Goal: Task Accomplishment & Management: Contribute content

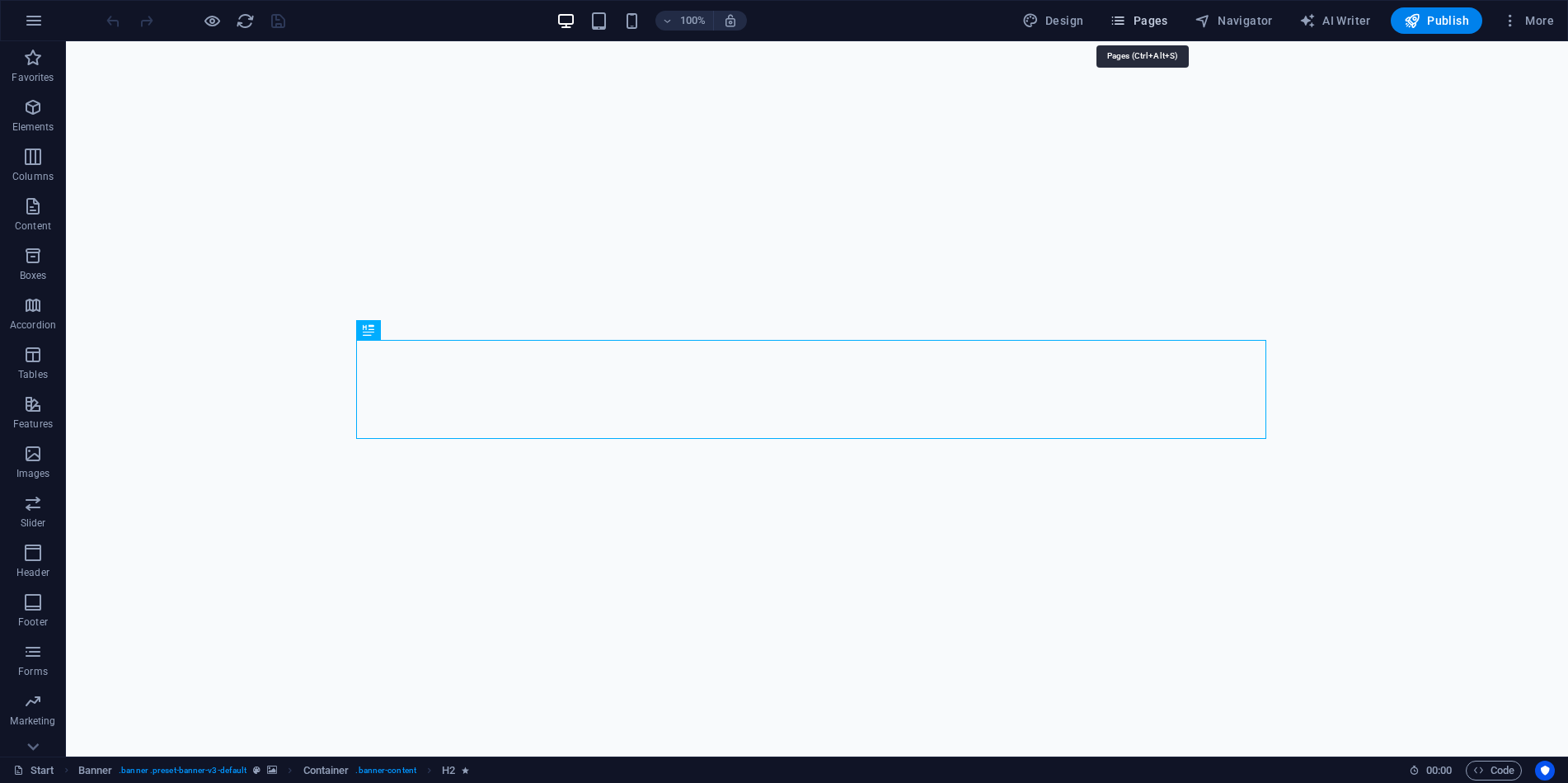
click at [1159, 15] on span "Pages" at bounding box center [1139, 20] width 58 height 16
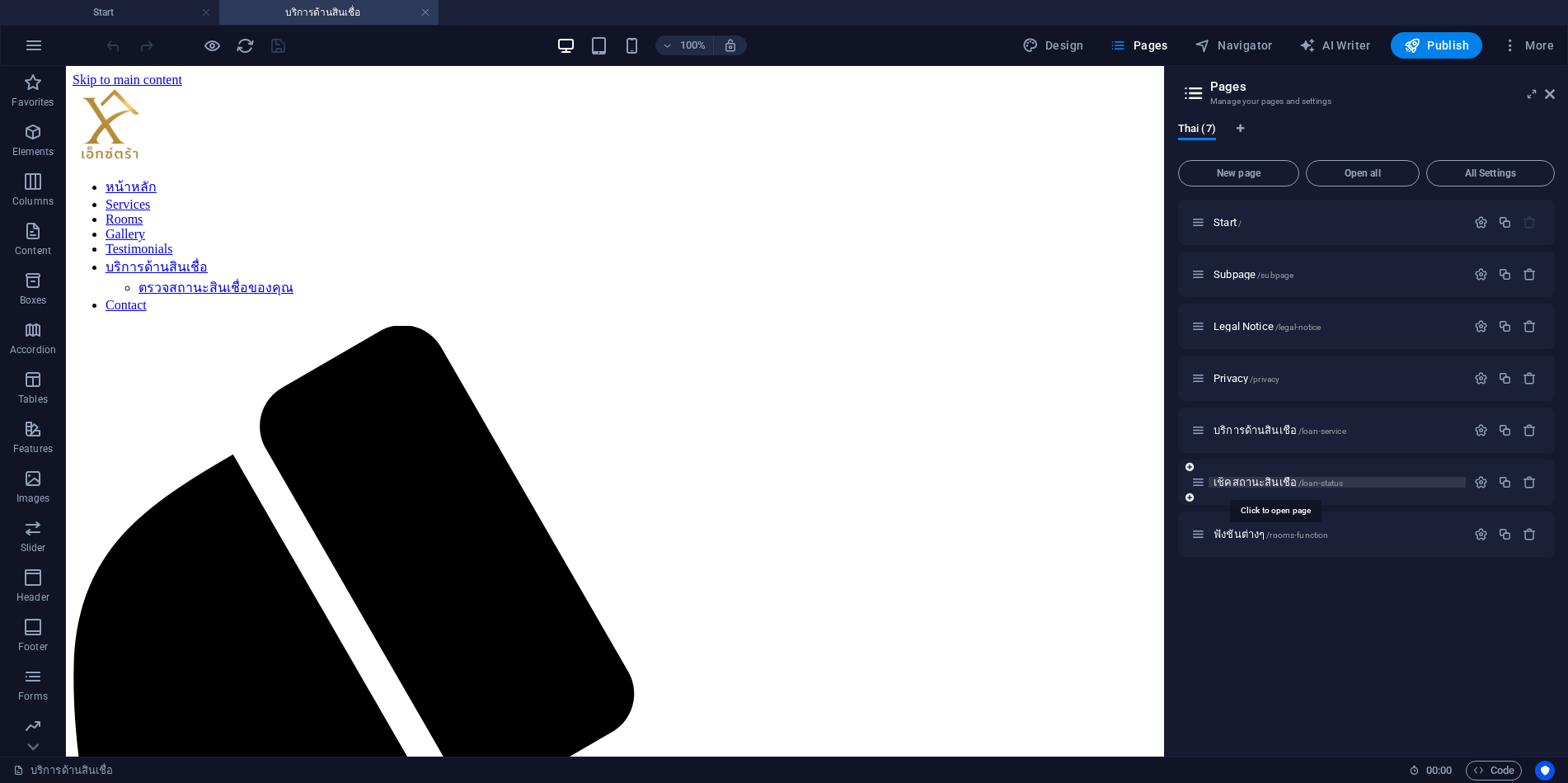
click at [0, 0] on span "เช็คสถานะสินเชื่อ /loan-status" at bounding box center [0, 0] width 0 height 0
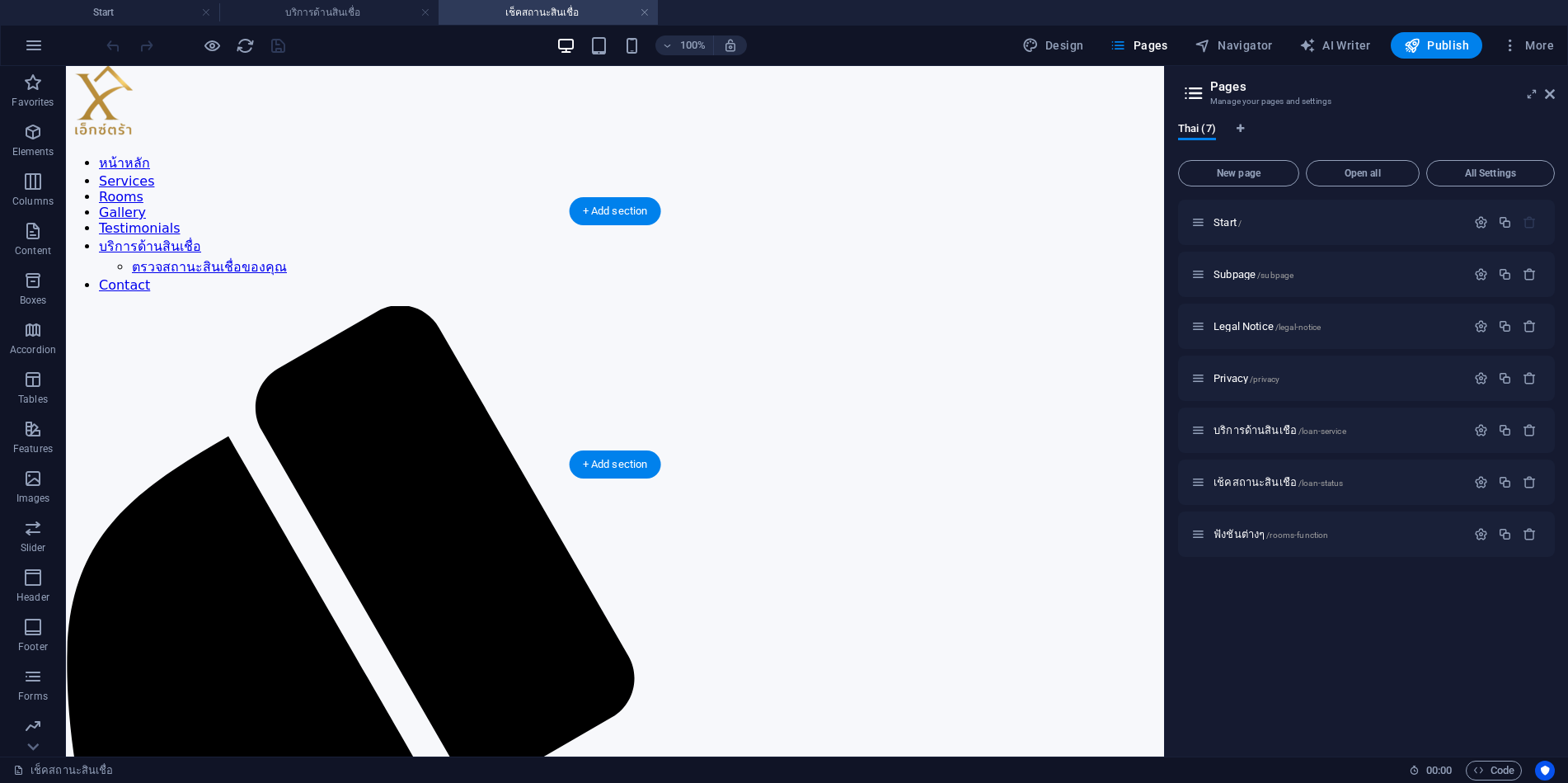
scroll to position [14, 0]
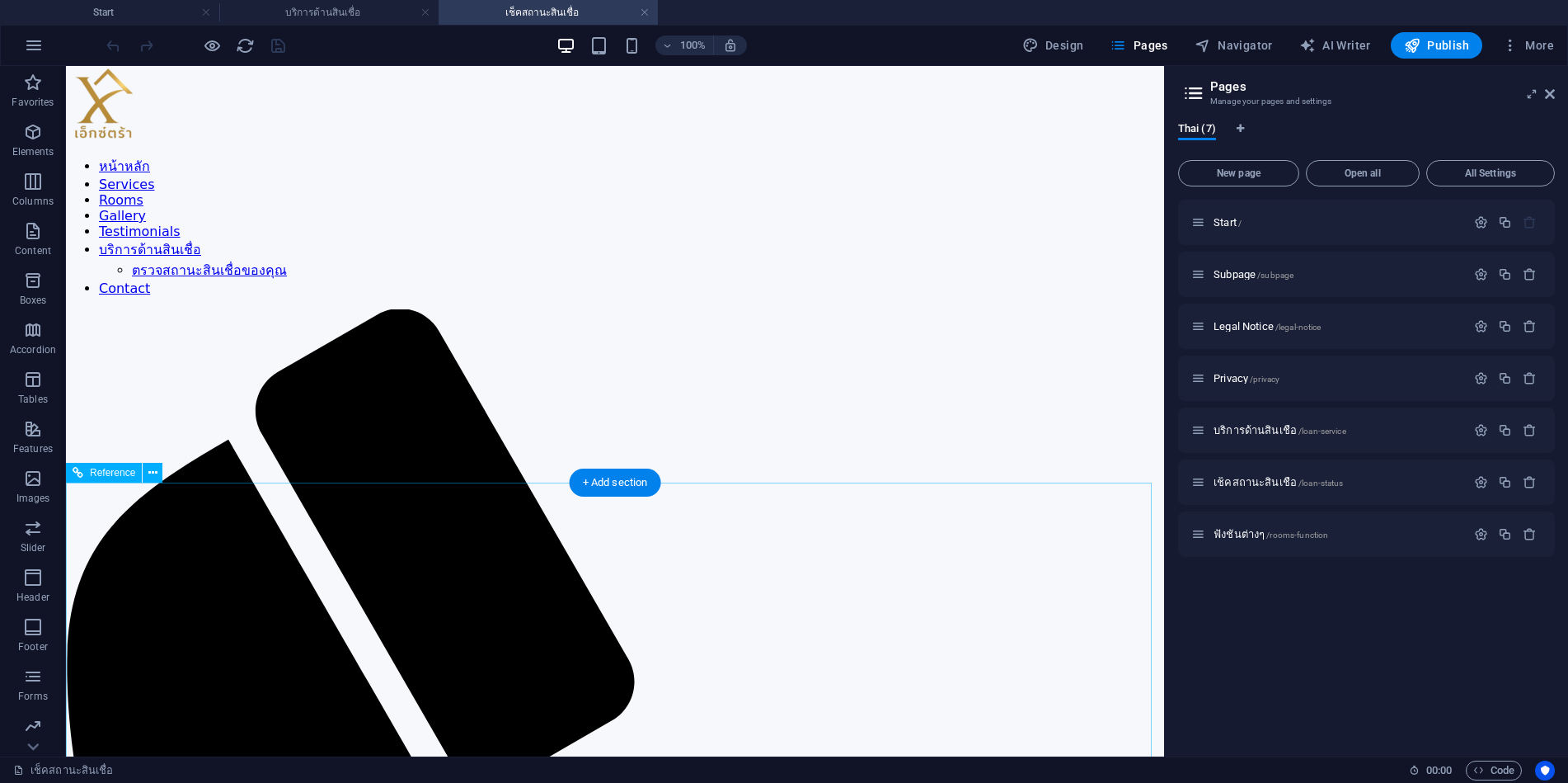
click at [0, 0] on div "+ Add section" at bounding box center [0, 0] width 0 height 0
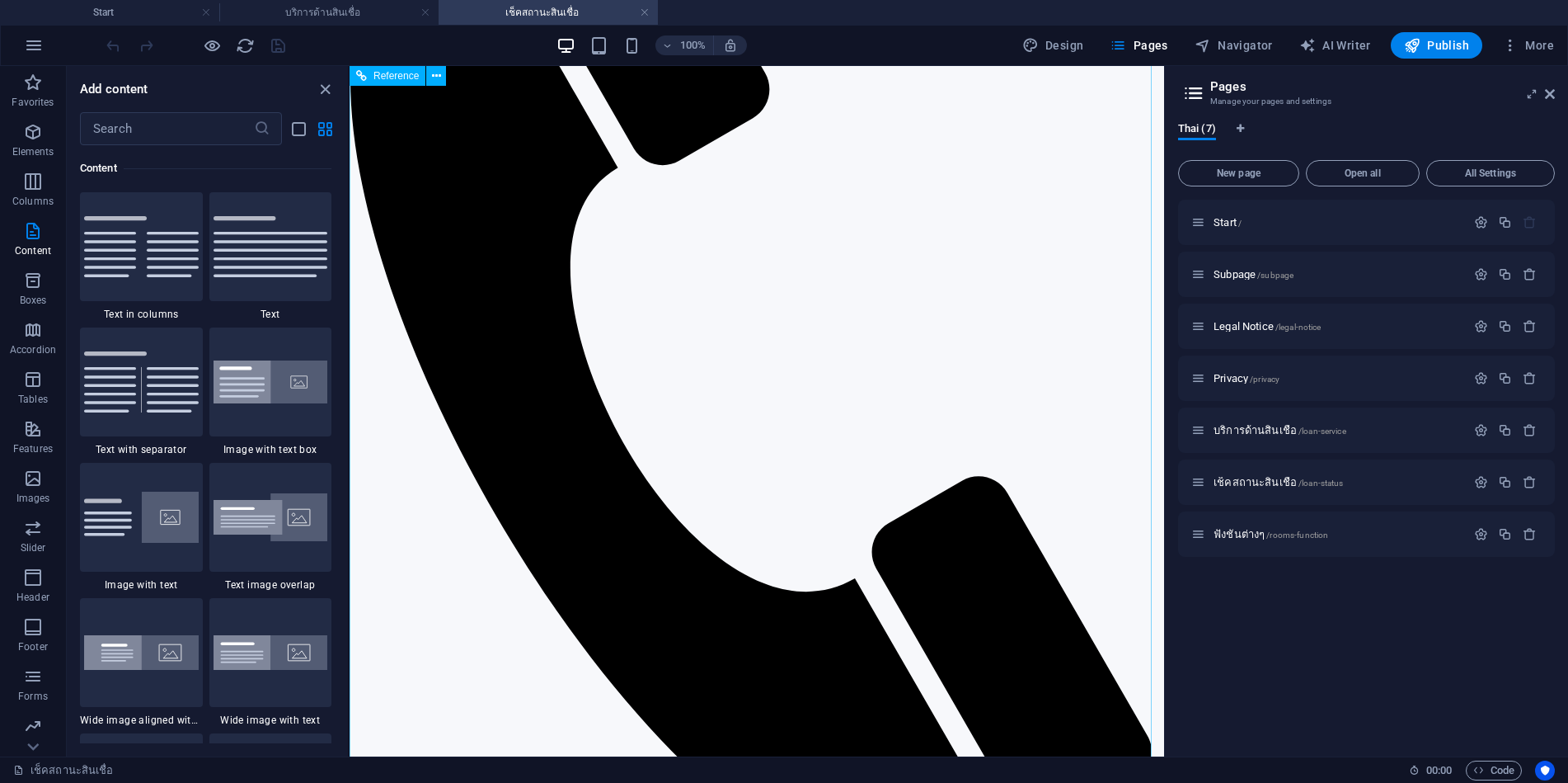
scroll to position [98, 0]
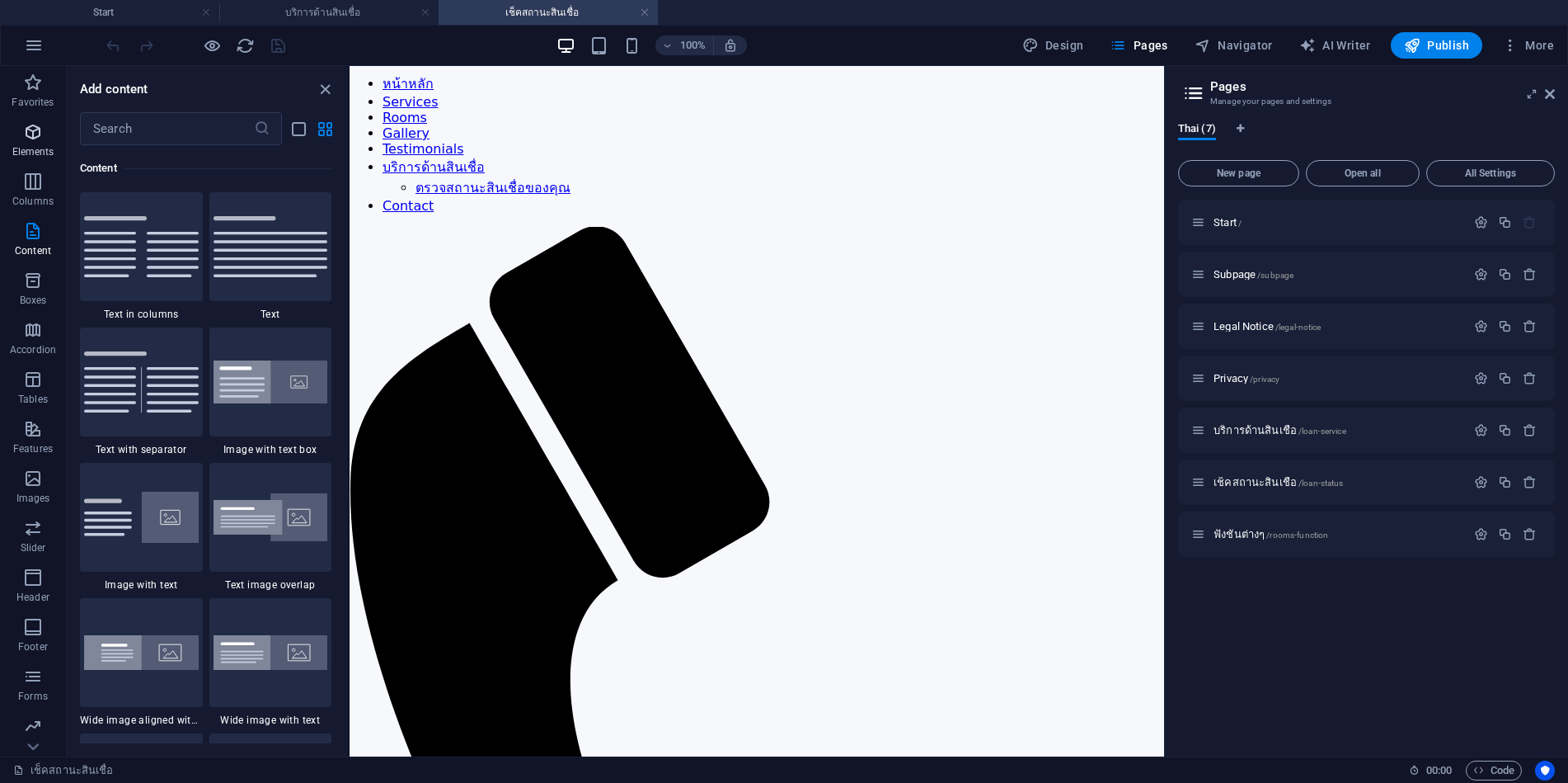
click at [0, 0] on span "Elements" at bounding box center [0, 0] width 0 height 0
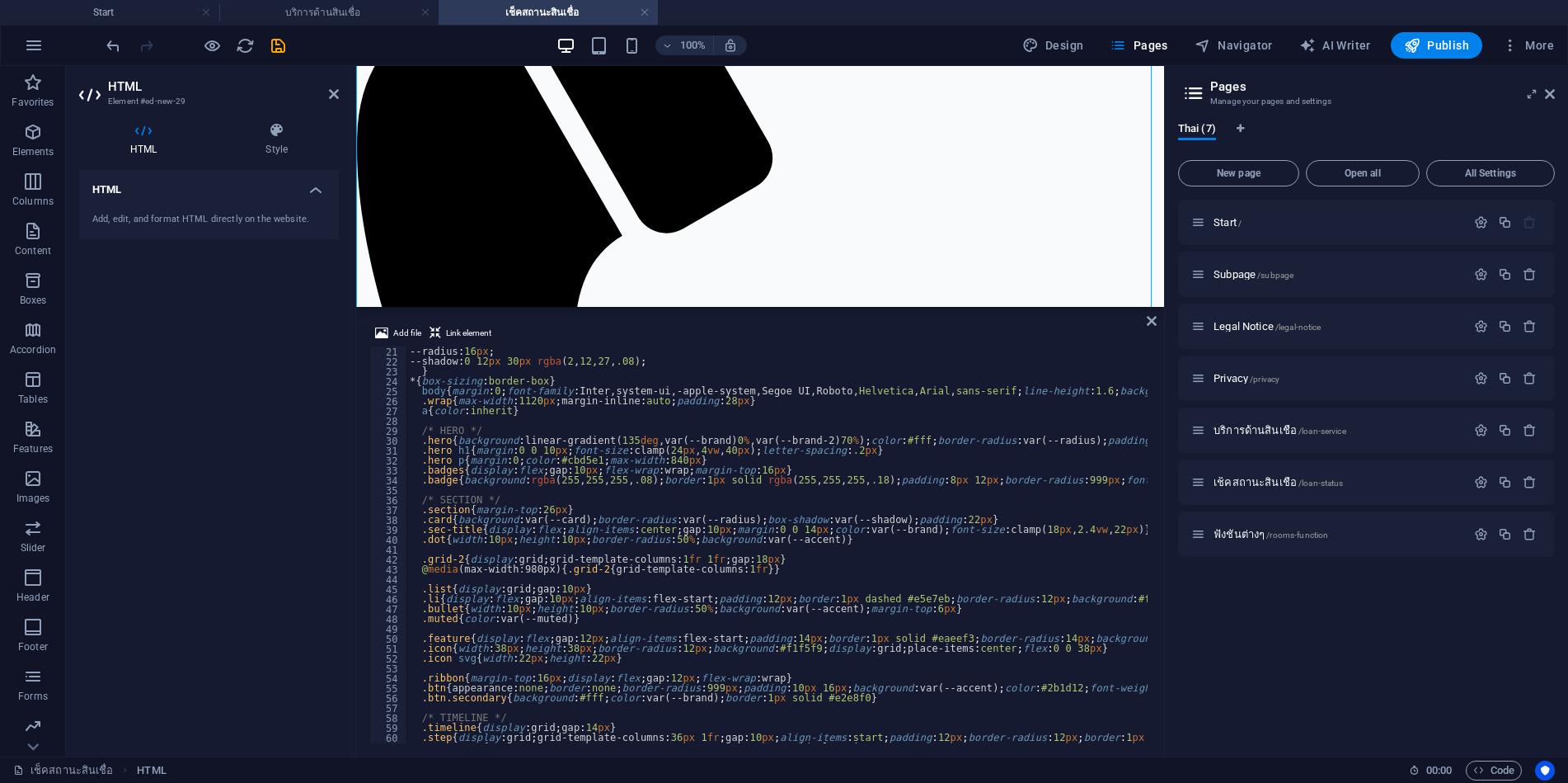
scroll to position [0, 0]
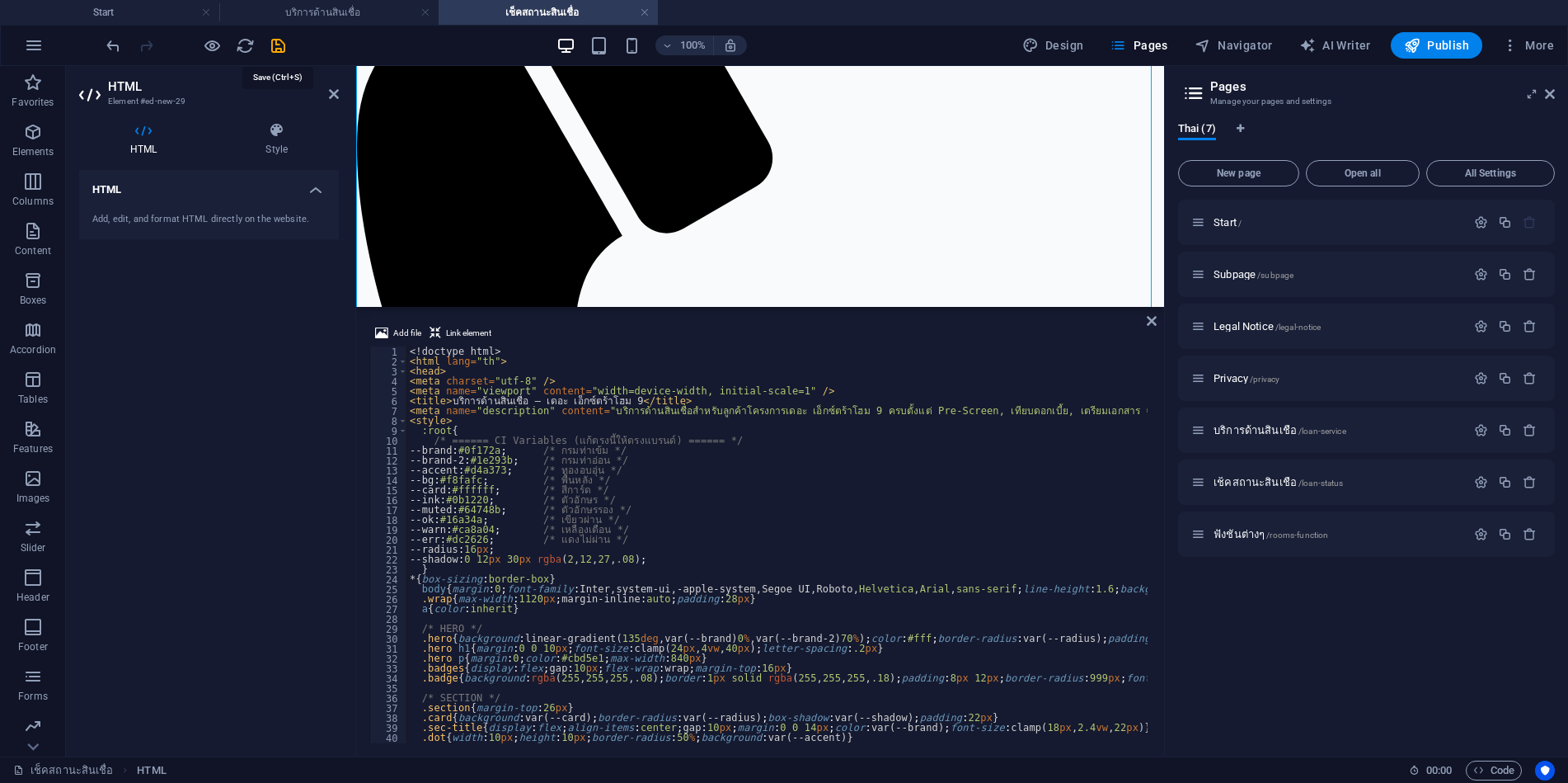
click at [0, 0] on icon "save" at bounding box center [0, 0] width 0 height 0
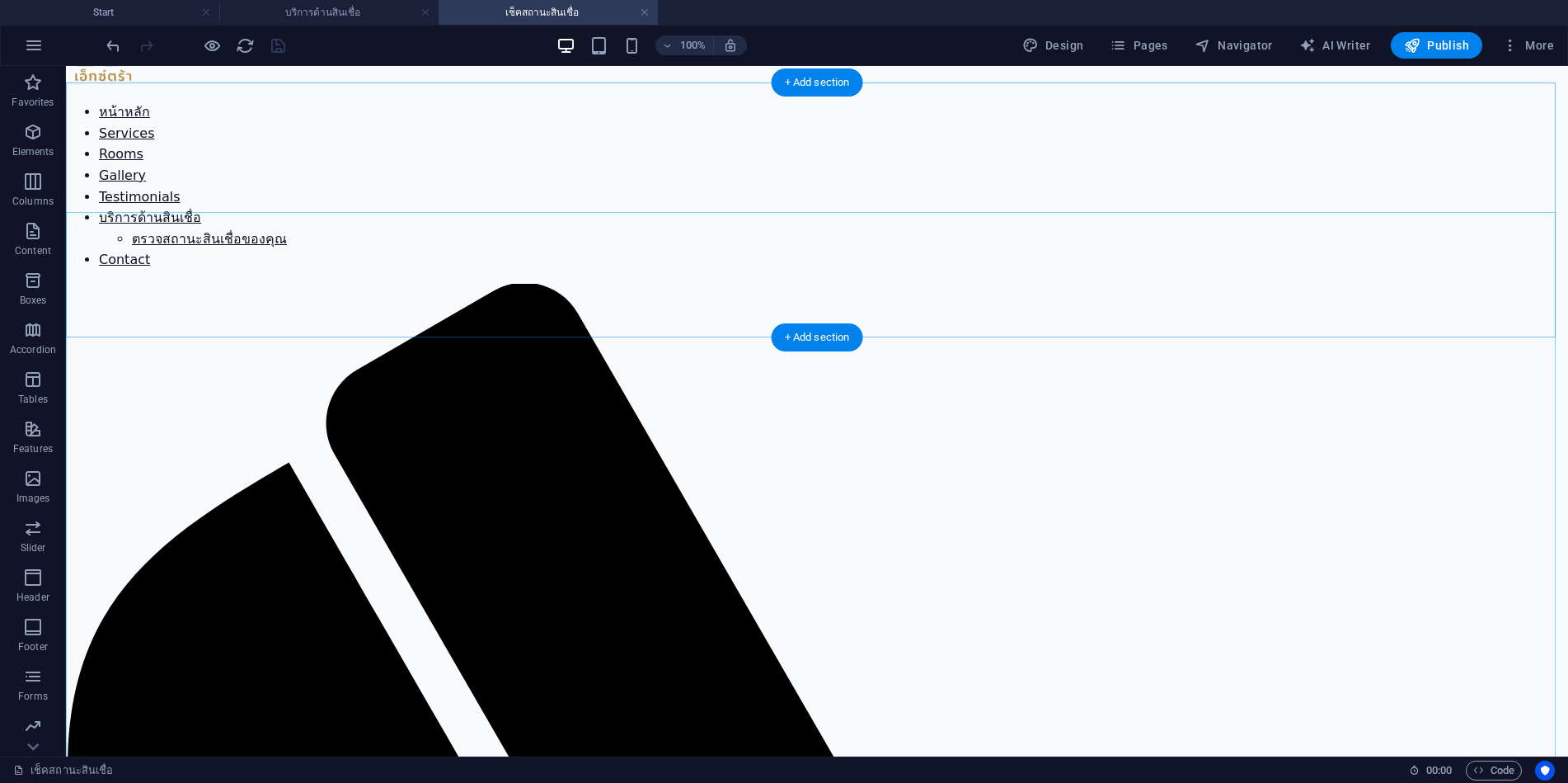
scroll to position [165, 0]
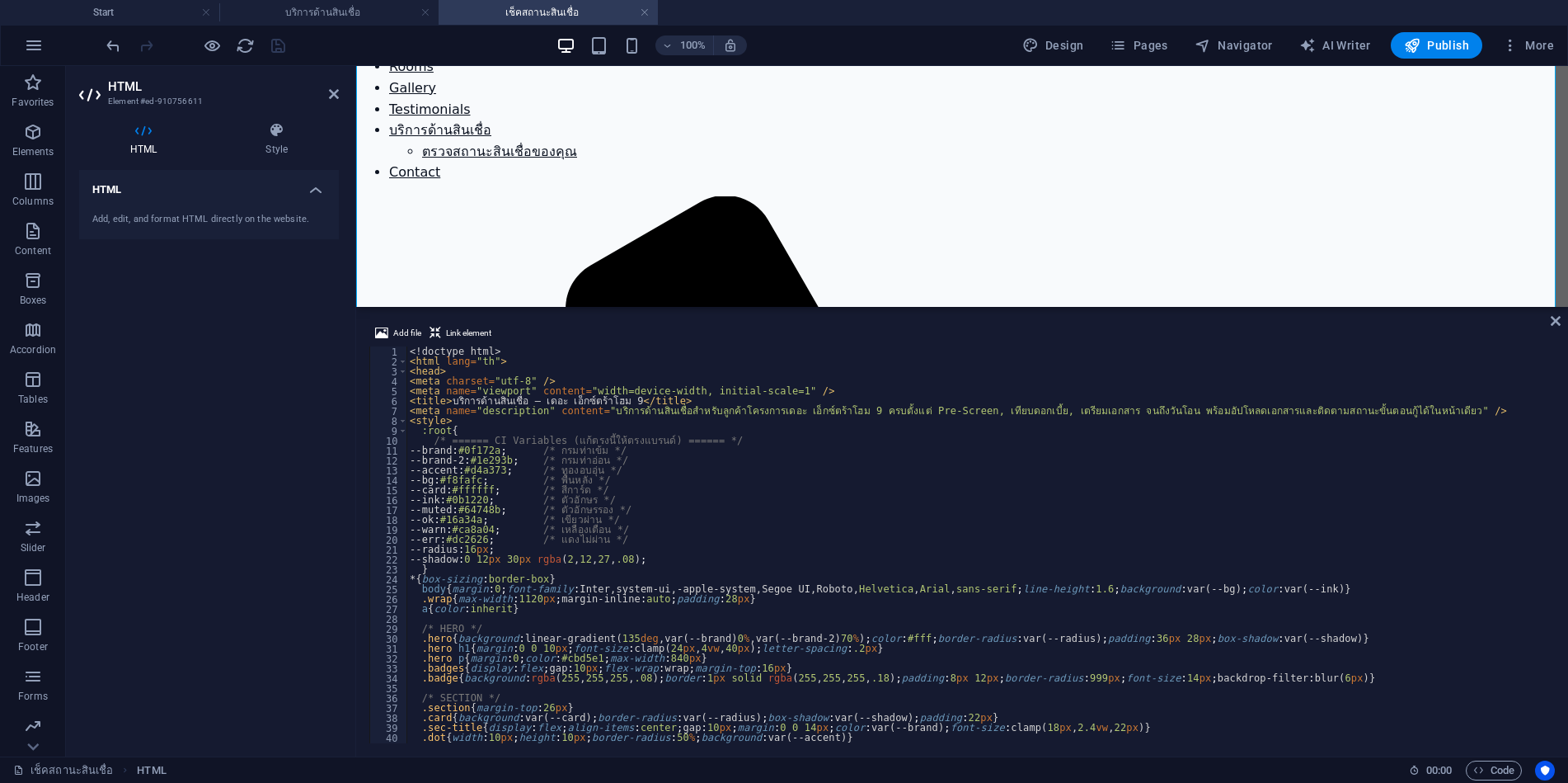
scroll to position [1125, 0]
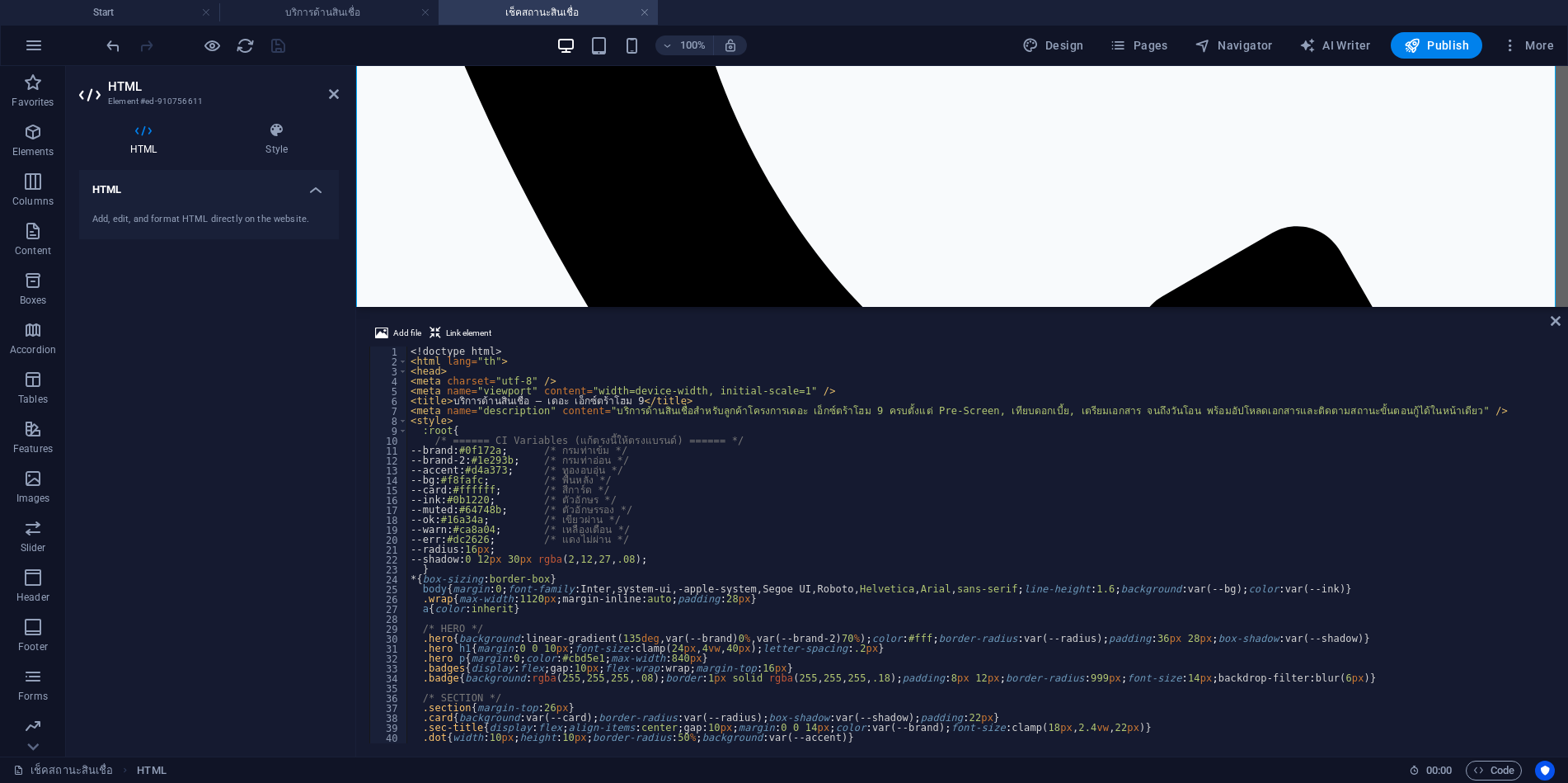
click at [498, 389] on div "<! doctype html > < html lang = "th" > < head > < meta charset = "utf-8" /> < m…" at bounding box center [1026, 553] width 1237 height 414
type textarea "</html>"
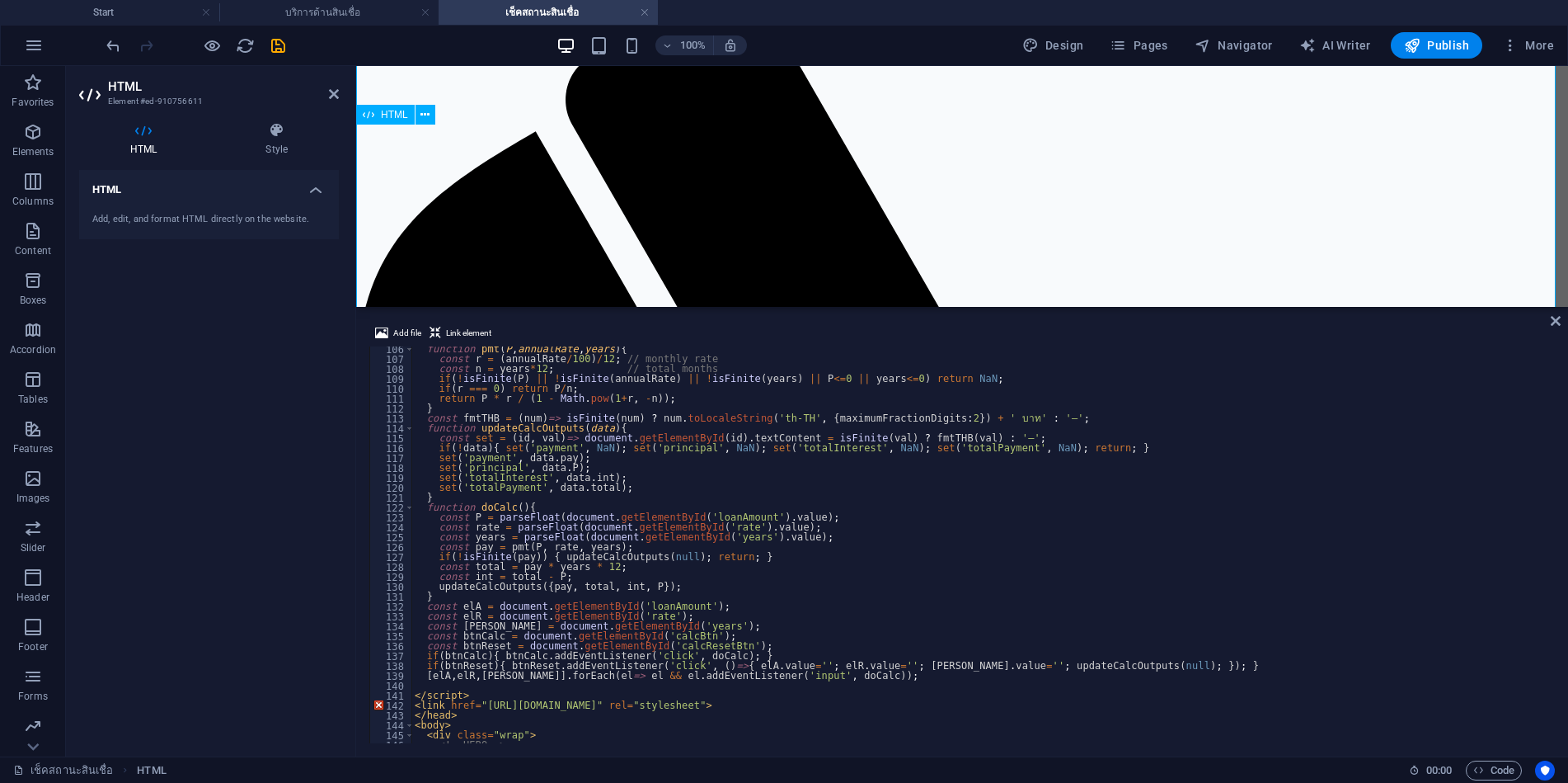
scroll to position [742, 0]
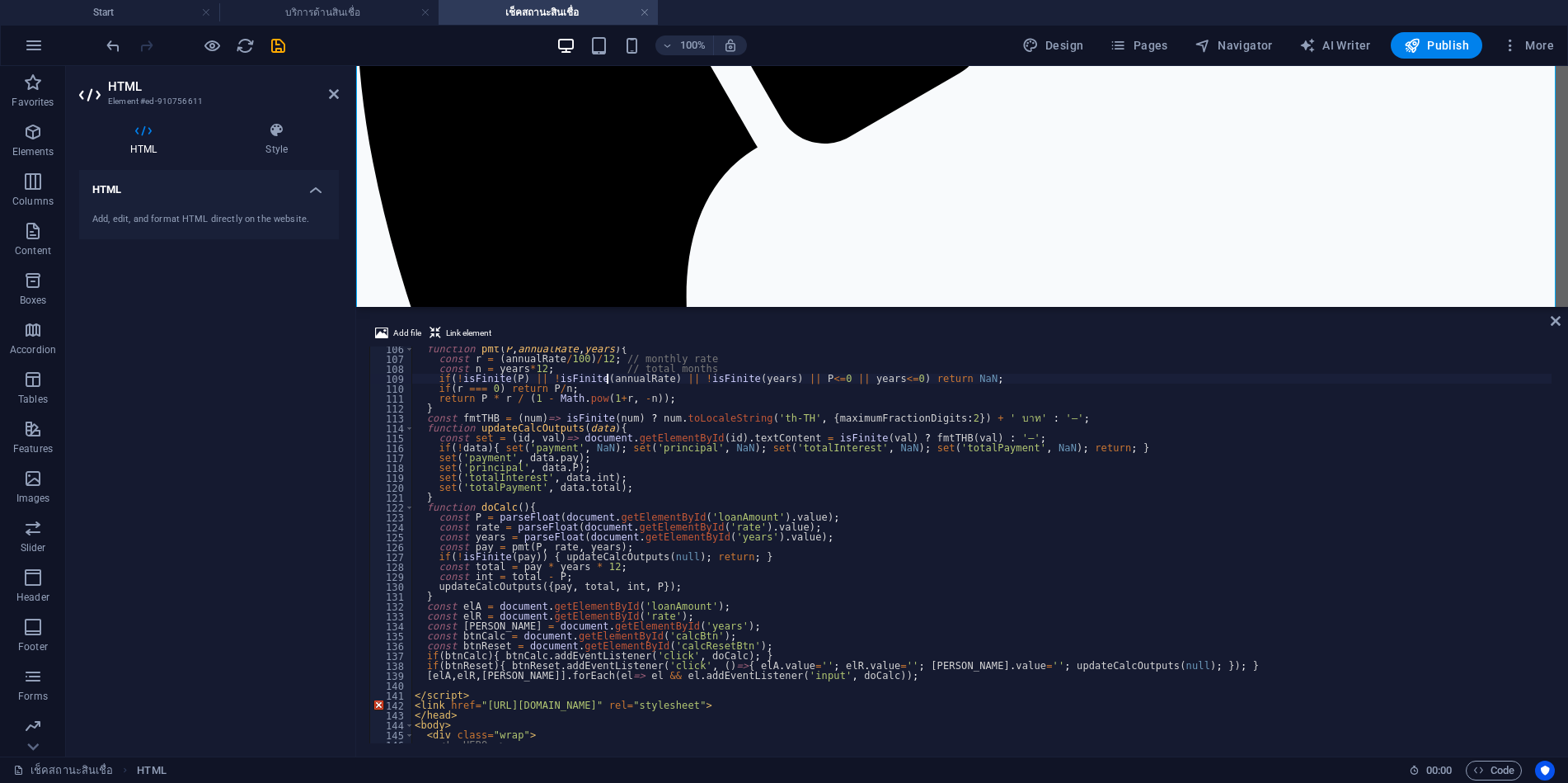
click at [608, 377] on div "function pmt ( P , annualRate , years ) { const r = ( annualRate / 100 ) / 12 ;…" at bounding box center [1030, 551] width 1237 height 414
type textarea "</html>"
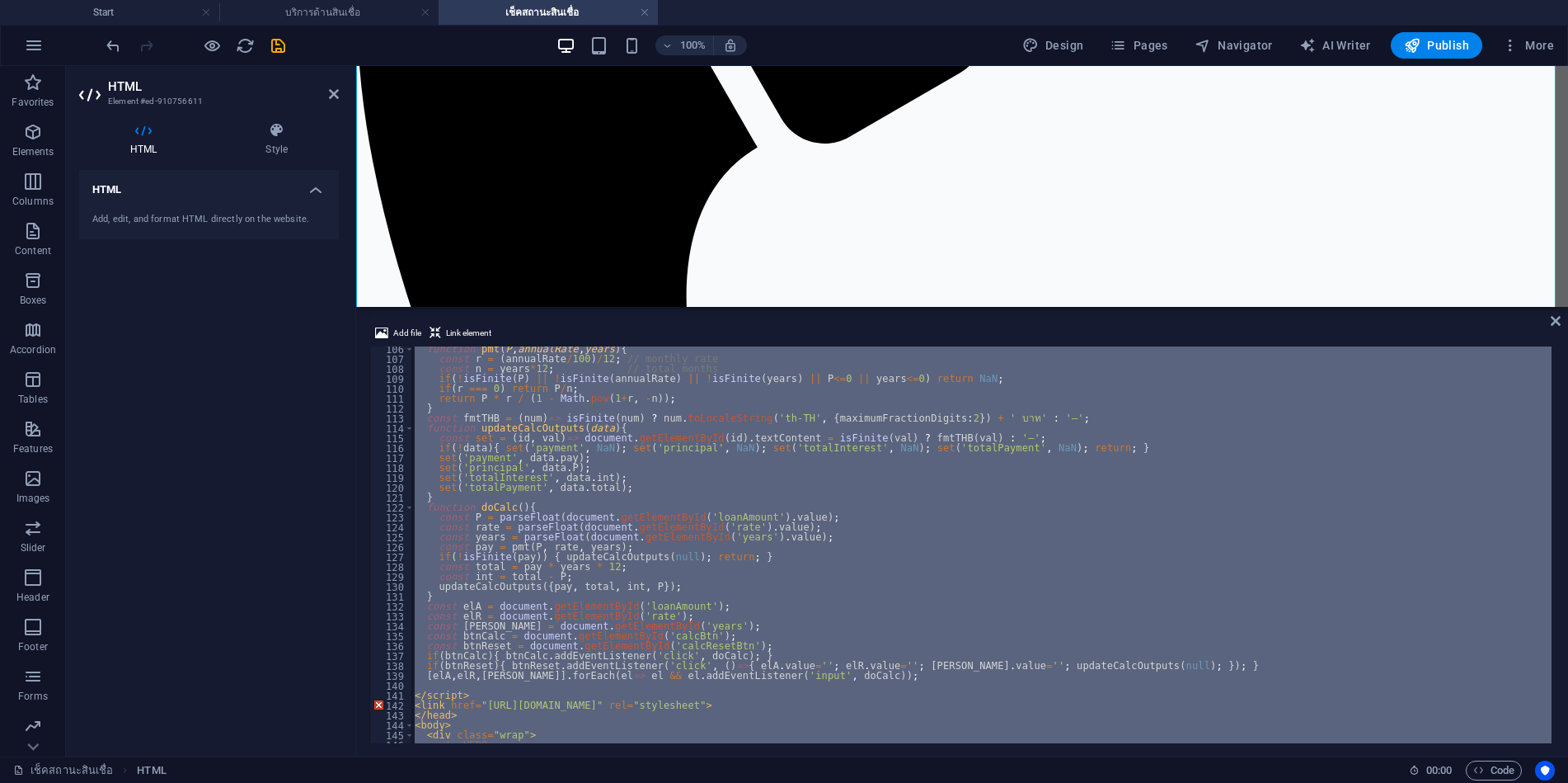
paste textarea
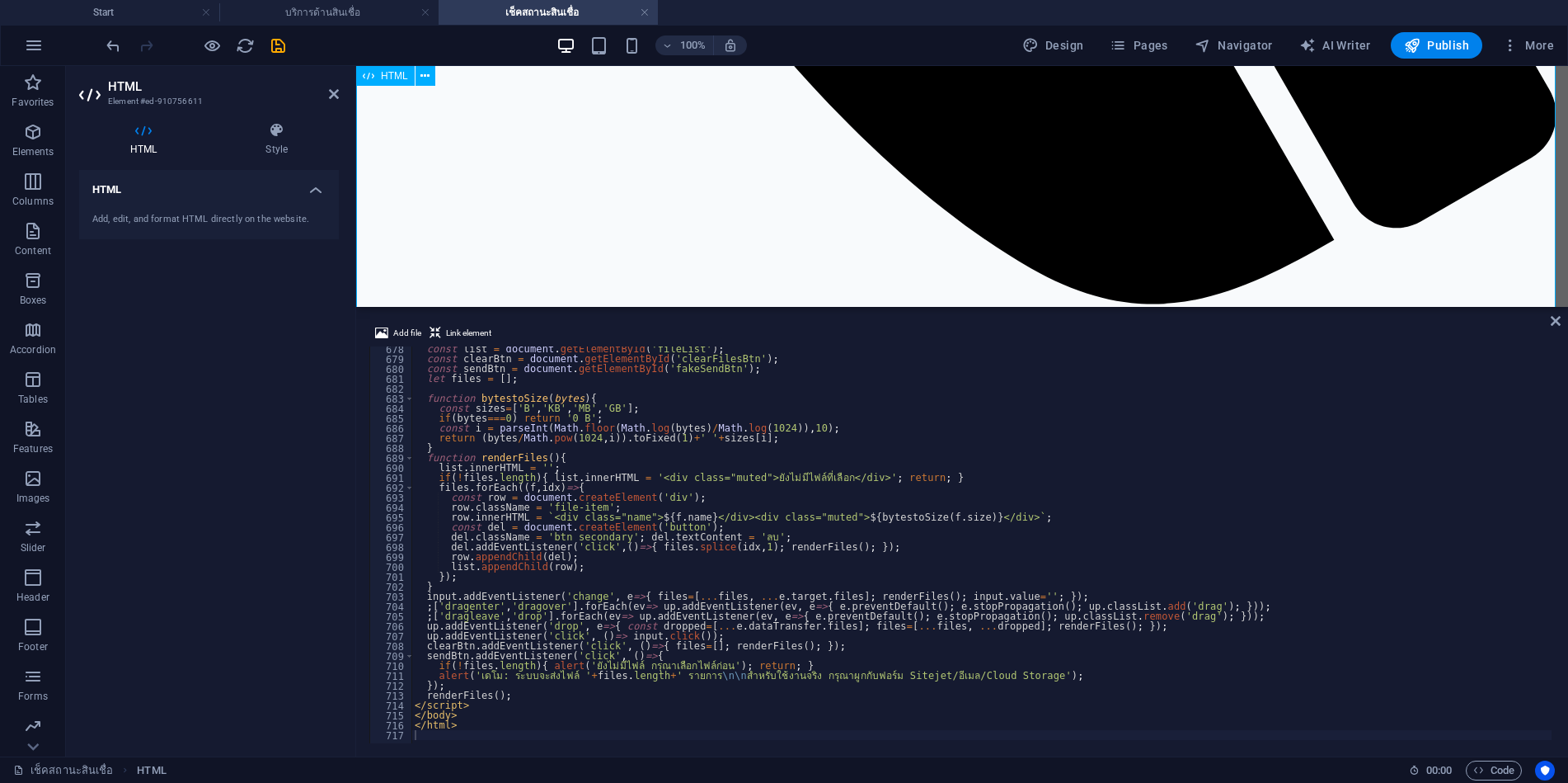
scroll to position [1650, 0]
click at [280, 42] on icon "save" at bounding box center [278, 46] width 19 height 19
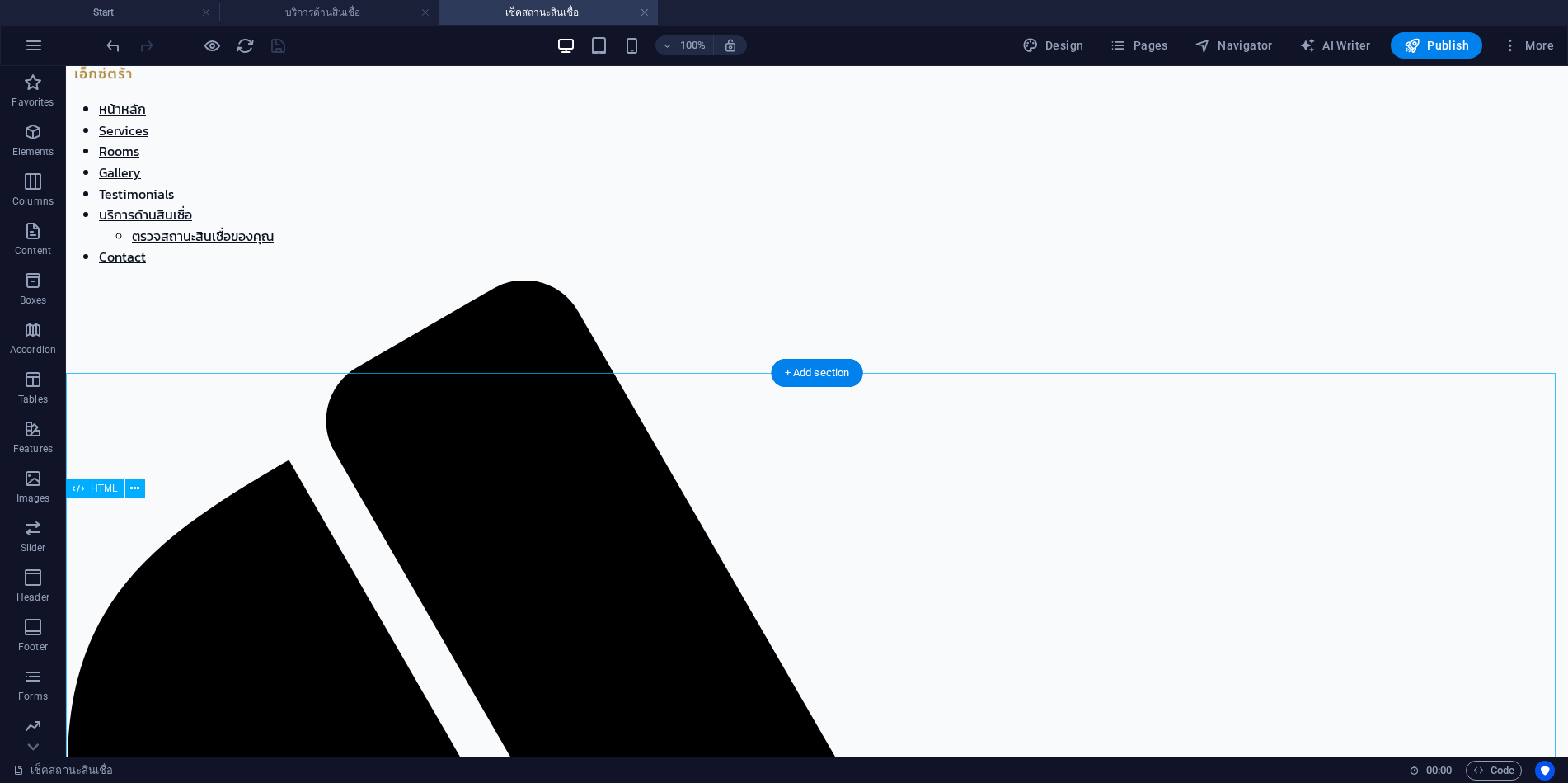
scroll to position [165, 0]
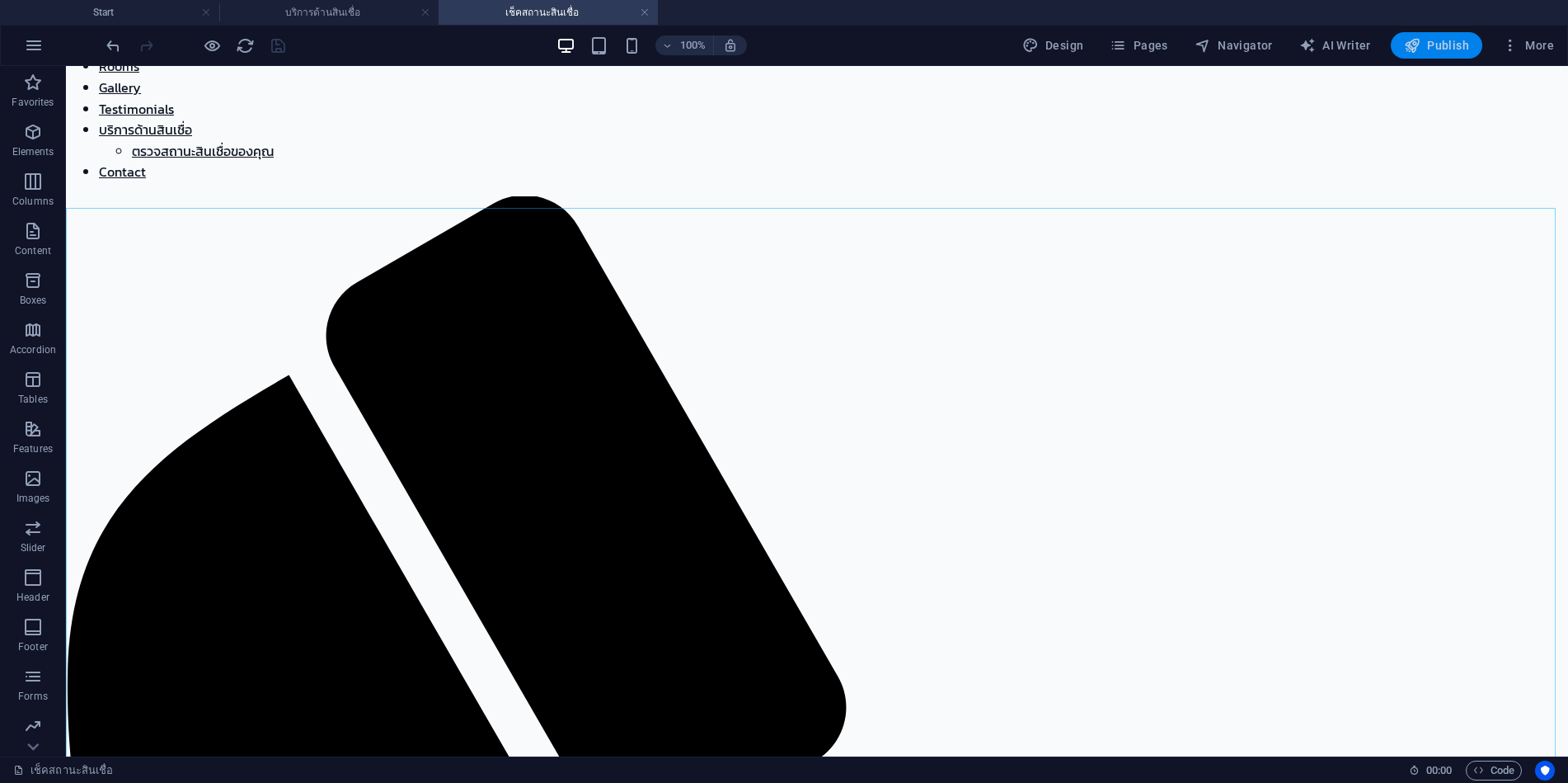
click at [0, 0] on span "Publish" at bounding box center [0, 0] width 0 height 0
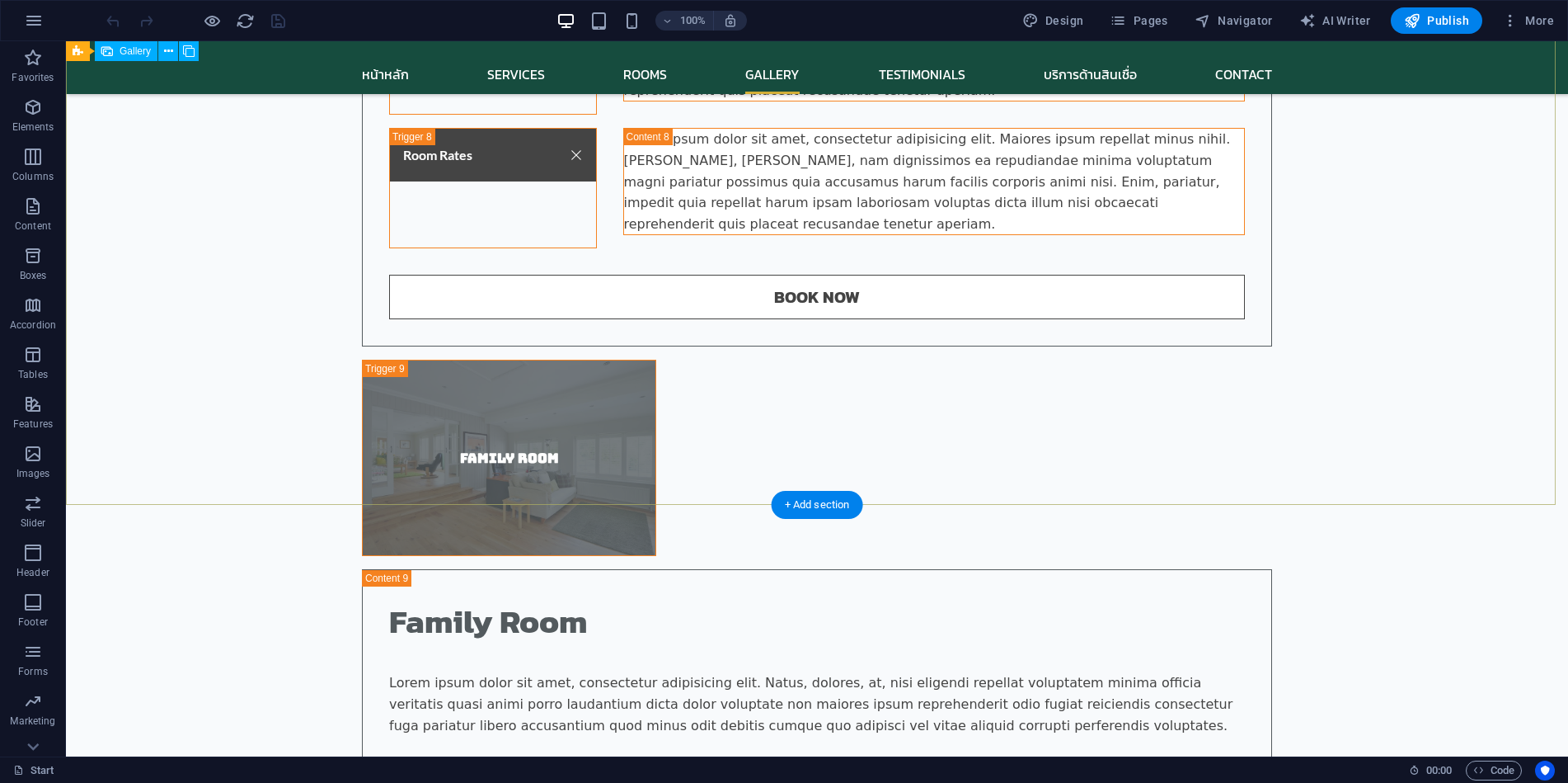
scroll to position [6435, 0]
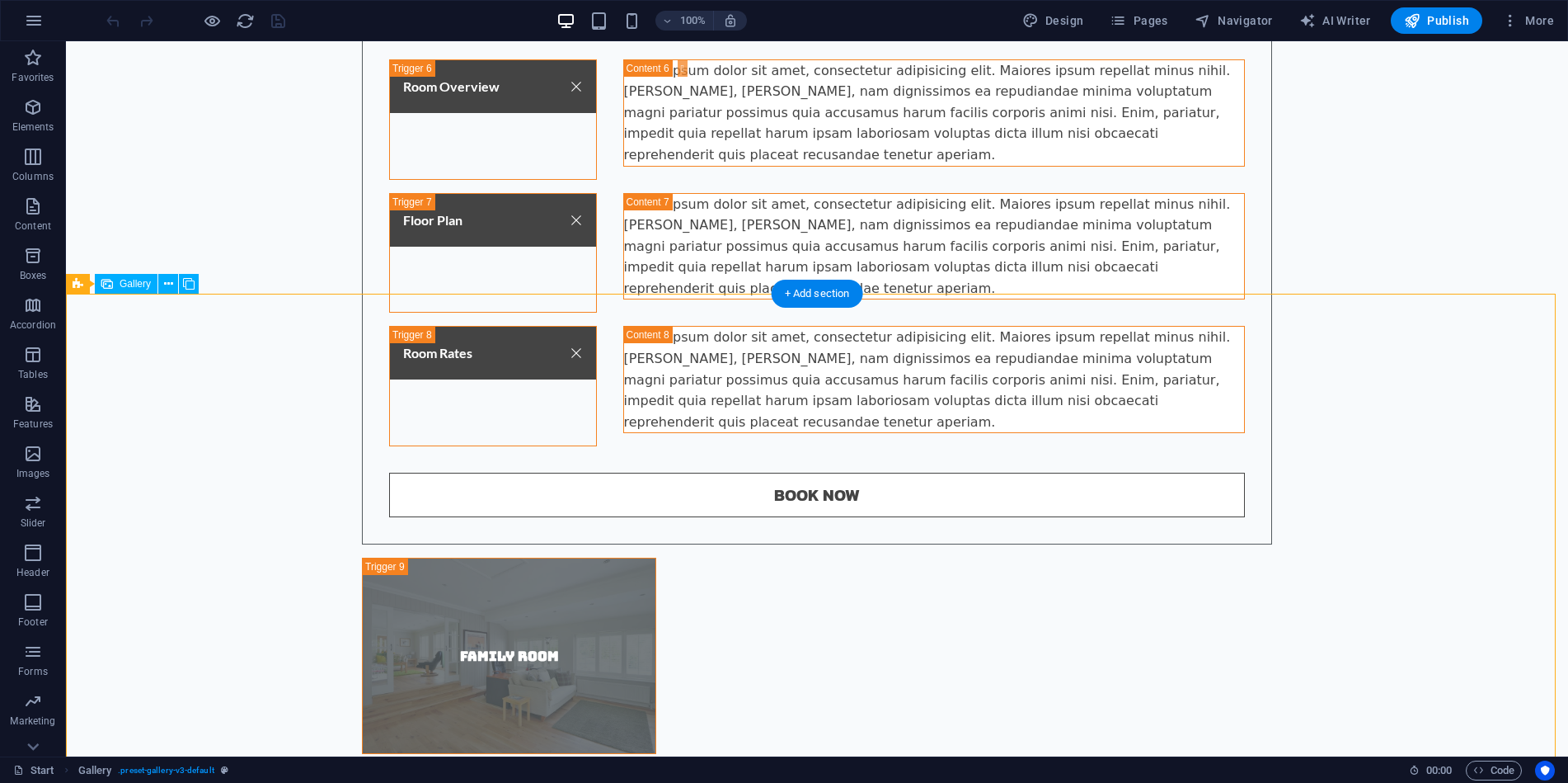
select select "4"
select select "px"
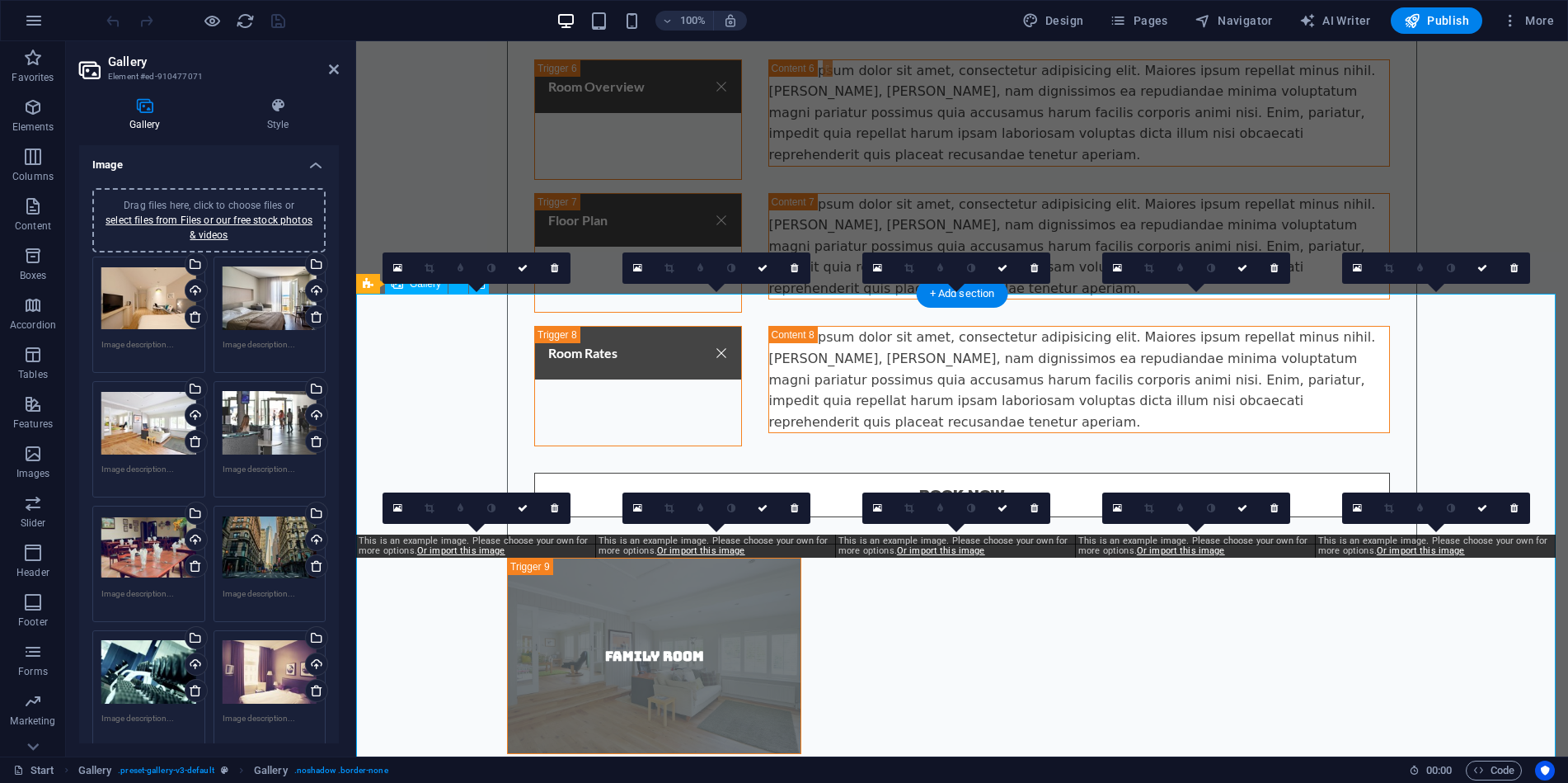
scroll to position [6334, 0]
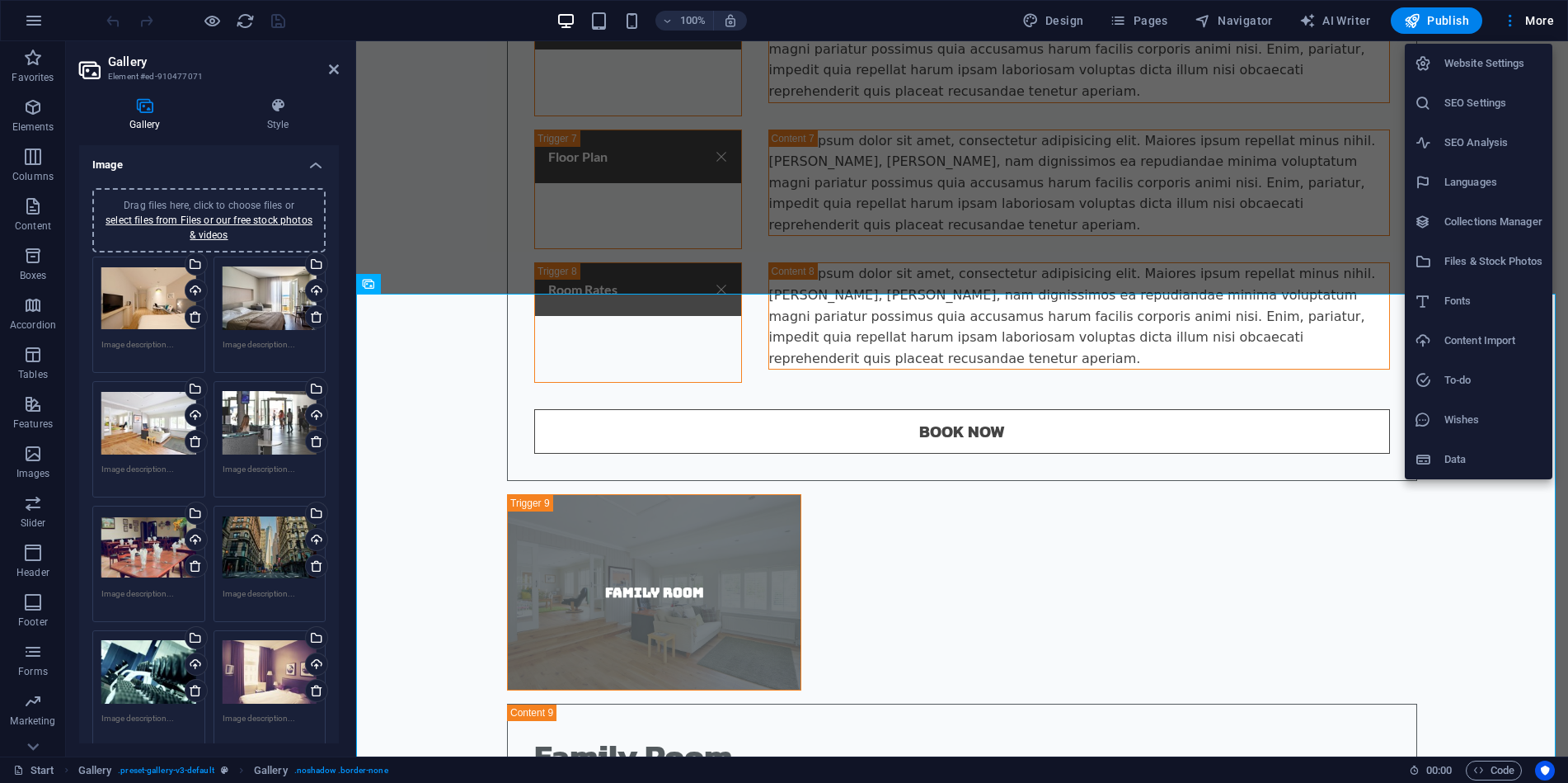
click at [1470, 266] on h6 "Files & Stock Photos" at bounding box center [1494, 261] width 99 height 19
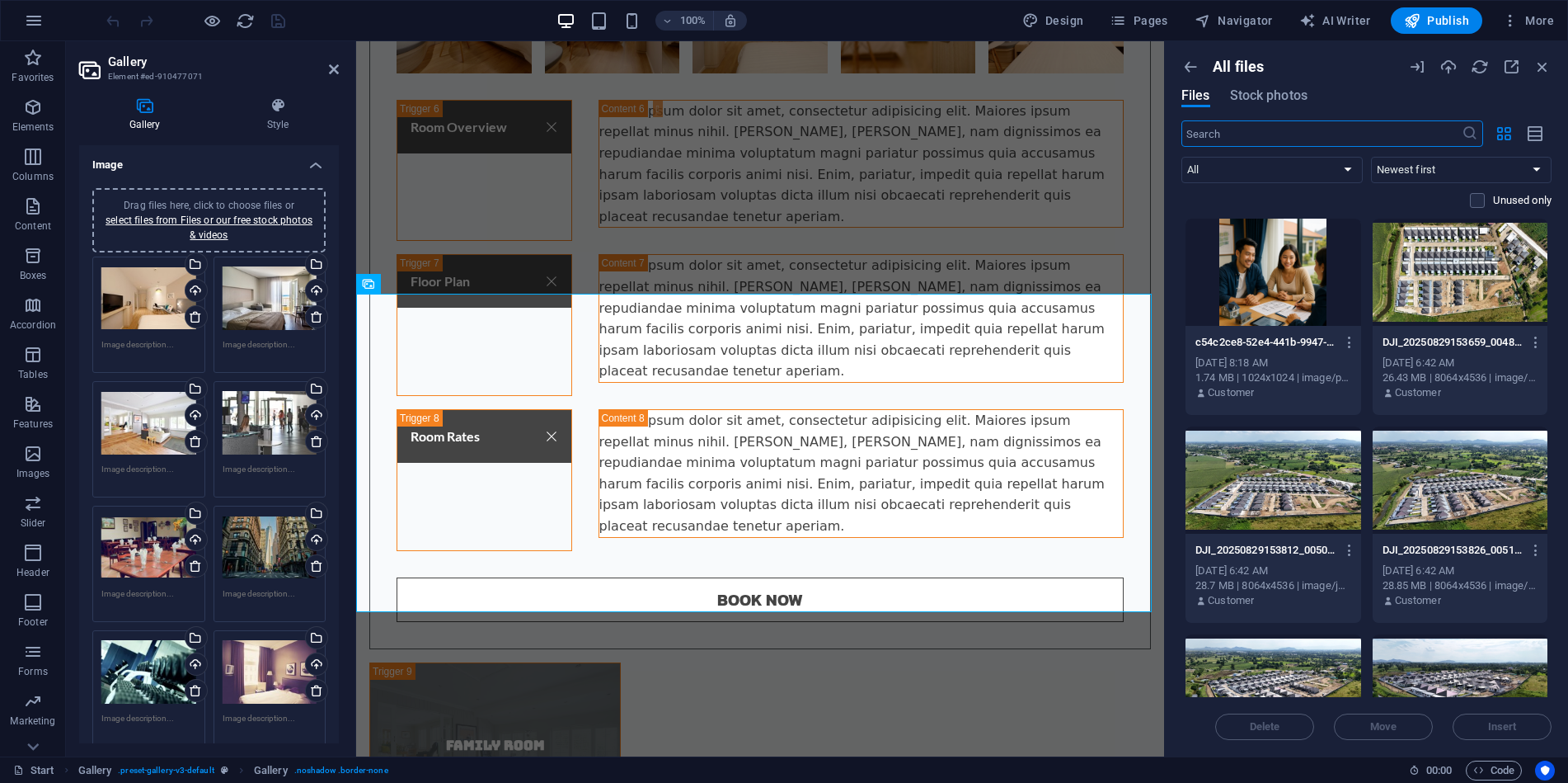
scroll to position [6710, 0]
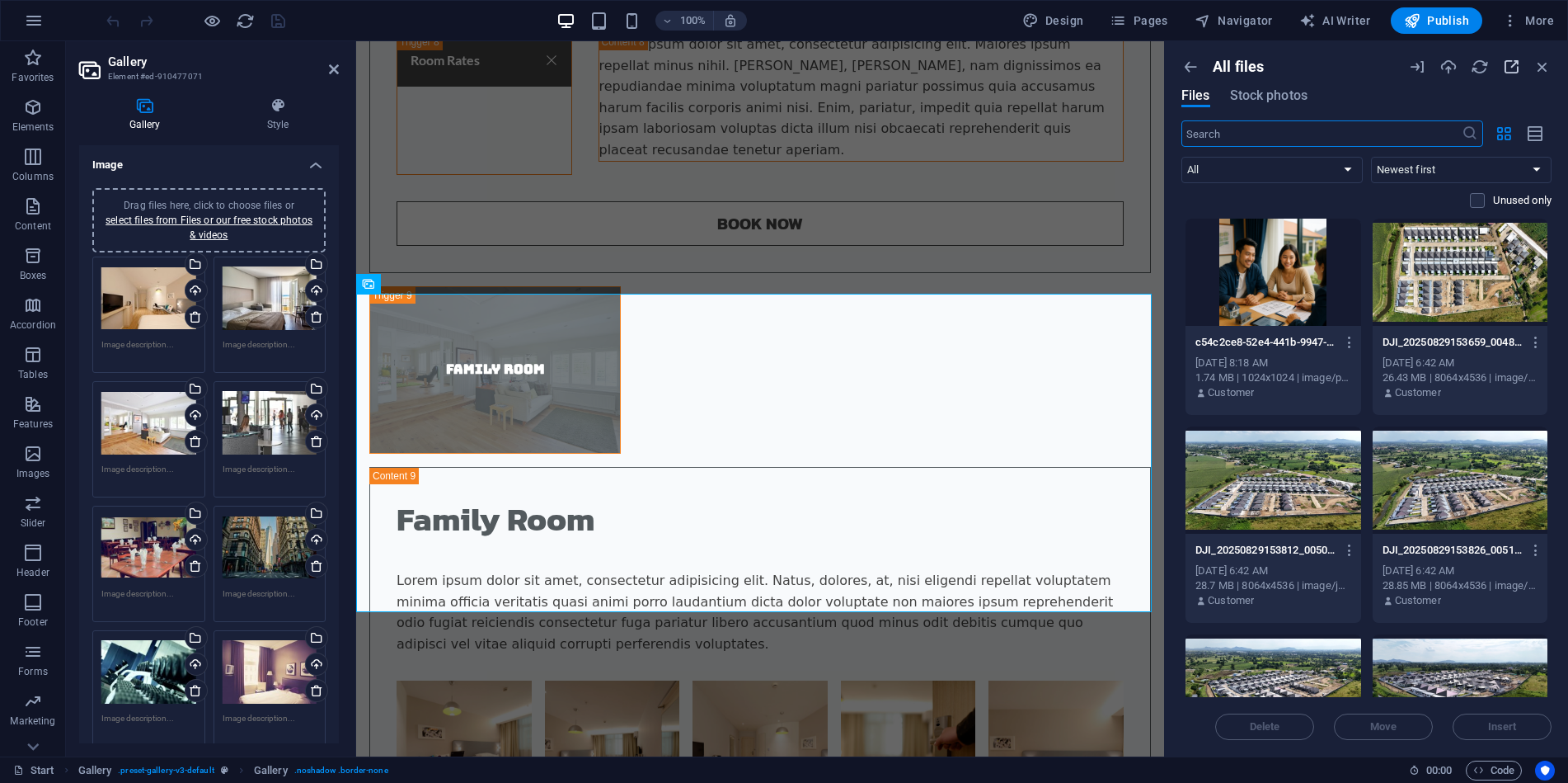
click at [1516, 67] on icon "button" at bounding box center [1511, 67] width 18 height 18
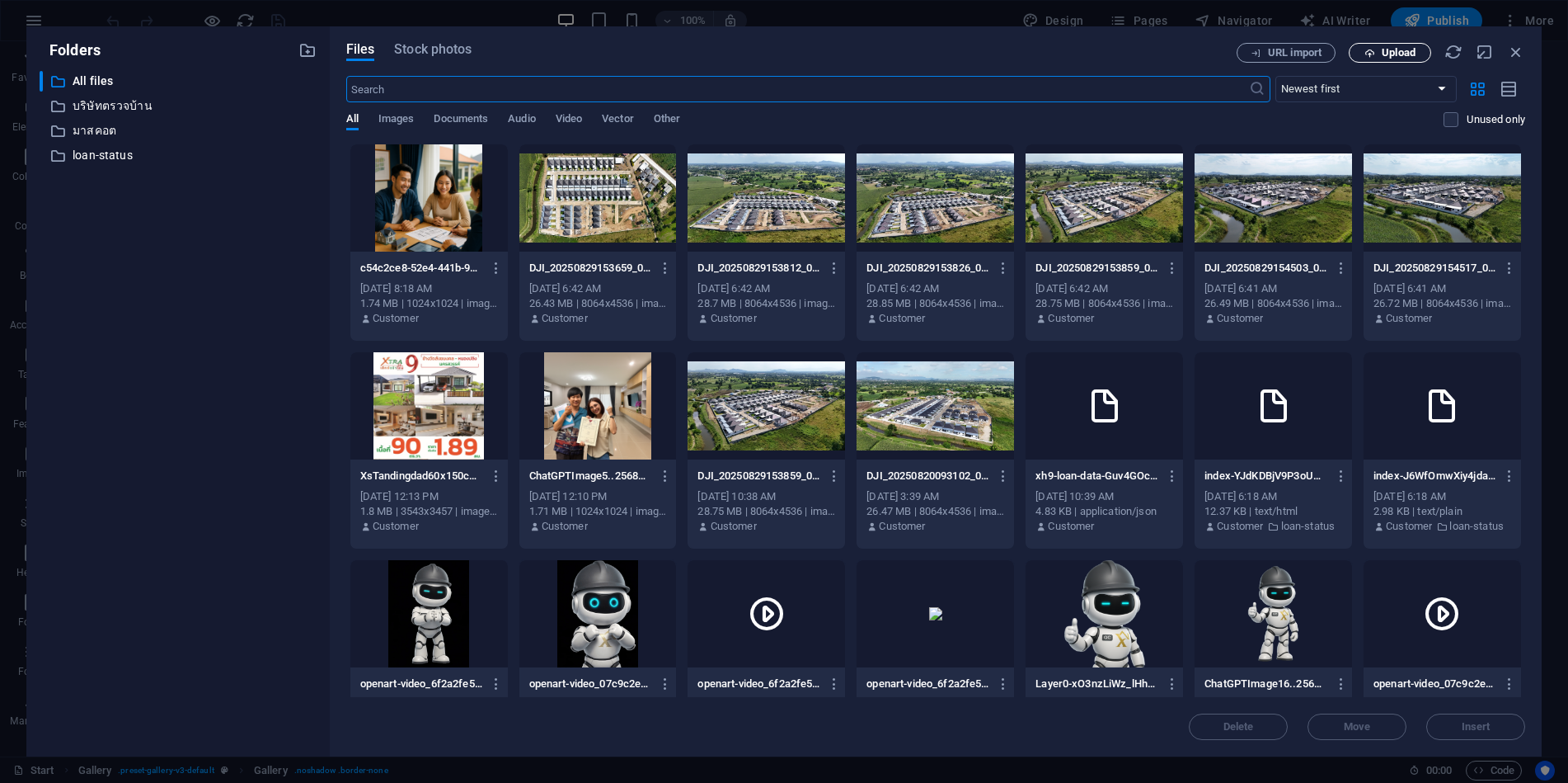
click at [1385, 55] on span "Upload" at bounding box center [1398, 53] width 34 height 10
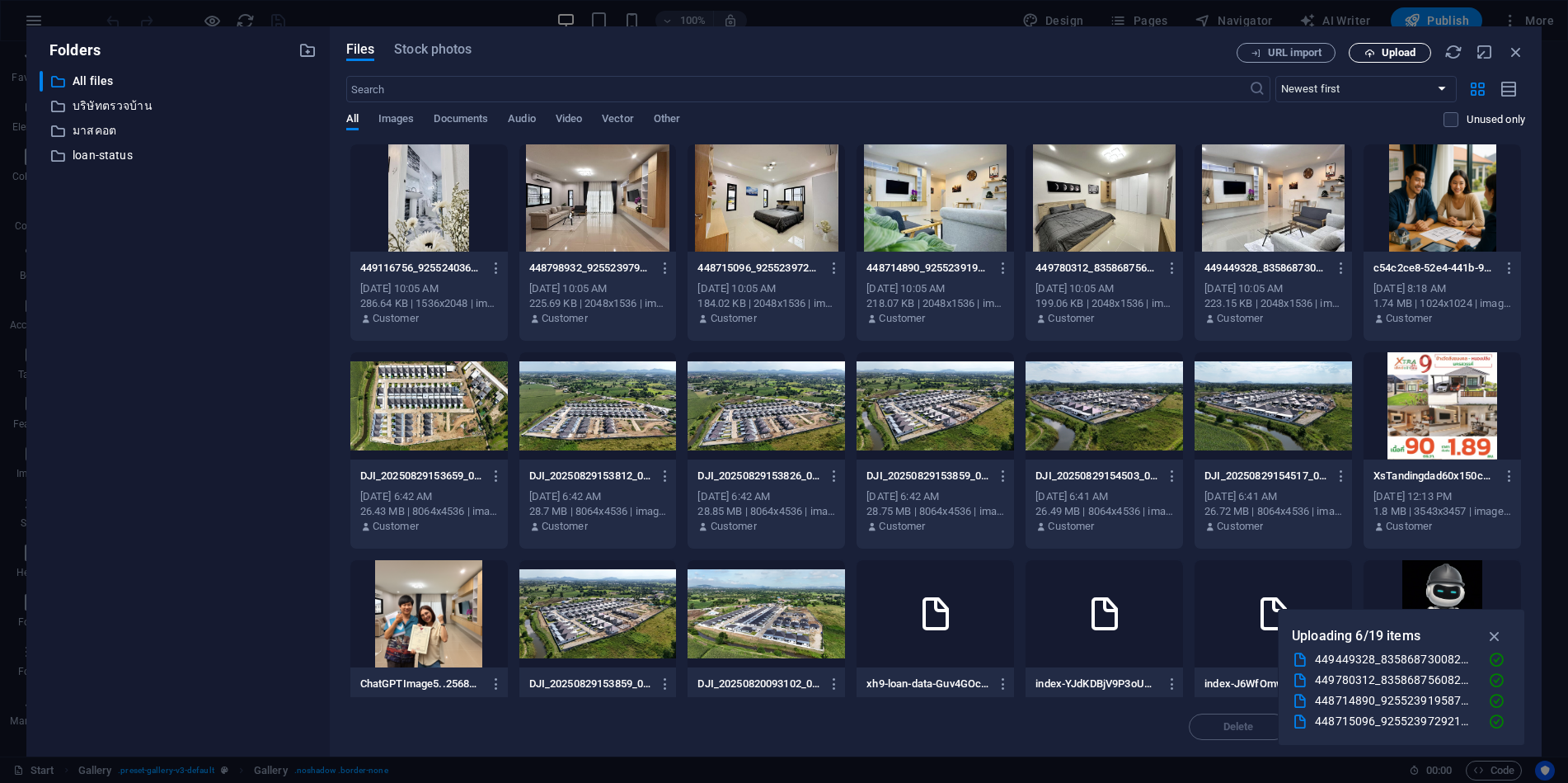
click at [1394, 55] on span "Upload" at bounding box center [1398, 53] width 34 height 10
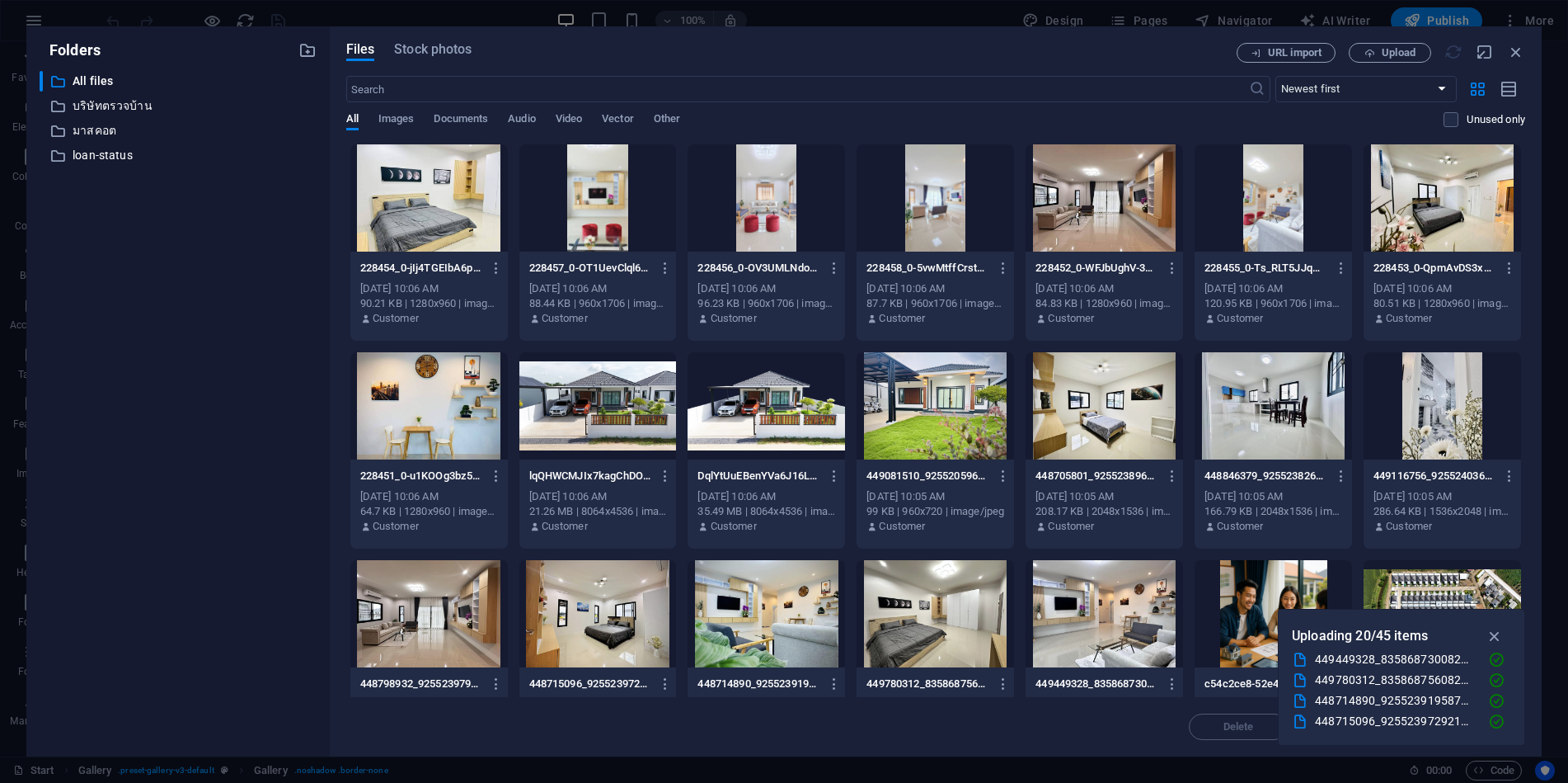
click at [82, 206] on div "​ All files All files ​ บริษัทตรวจบ้าน บริษัทตรวจบ้าน ​ มาสคอต มาสคอต ​ loan-st…" at bounding box center [178, 407] width 277 height 673
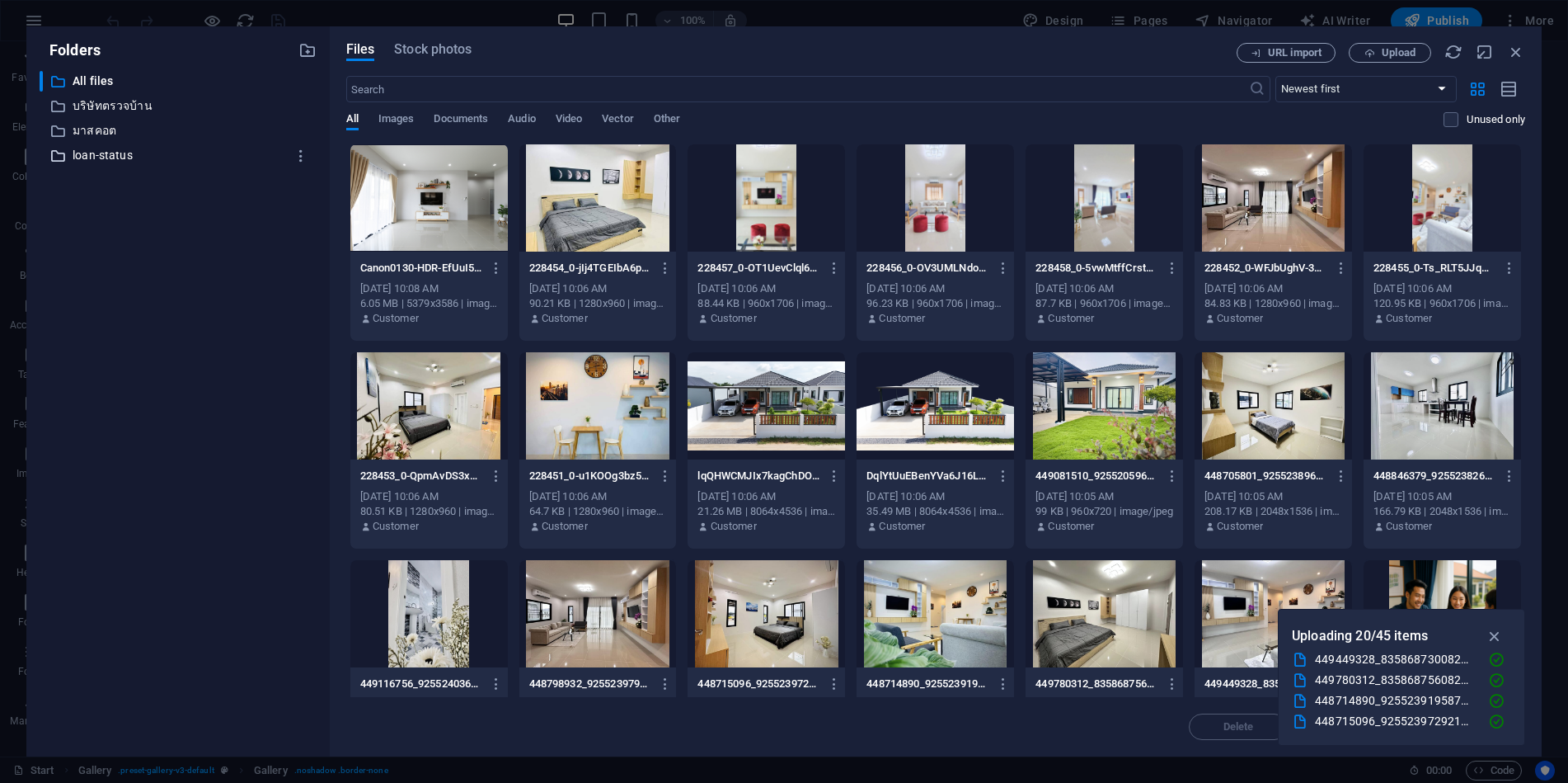
drag, startPoint x: 99, startPoint y: 204, endPoint x: 211, endPoint y: 156, distance: 121.9
click at [211, 156] on p "loan-status" at bounding box center [179, 156] width 214 height 19
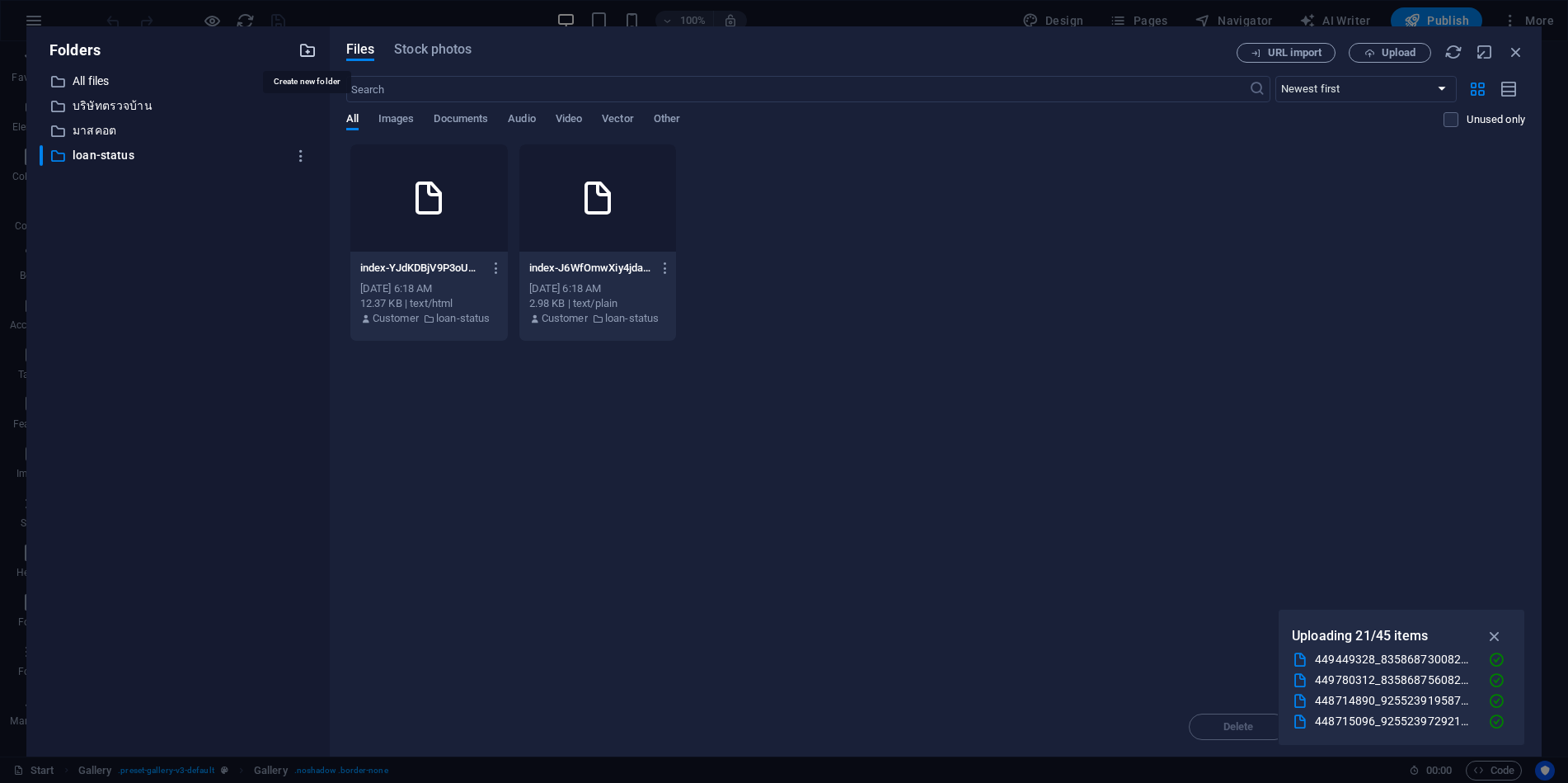
click at [308, 47] on icon "button" at bounding box center [307, 50] width 18 height 18
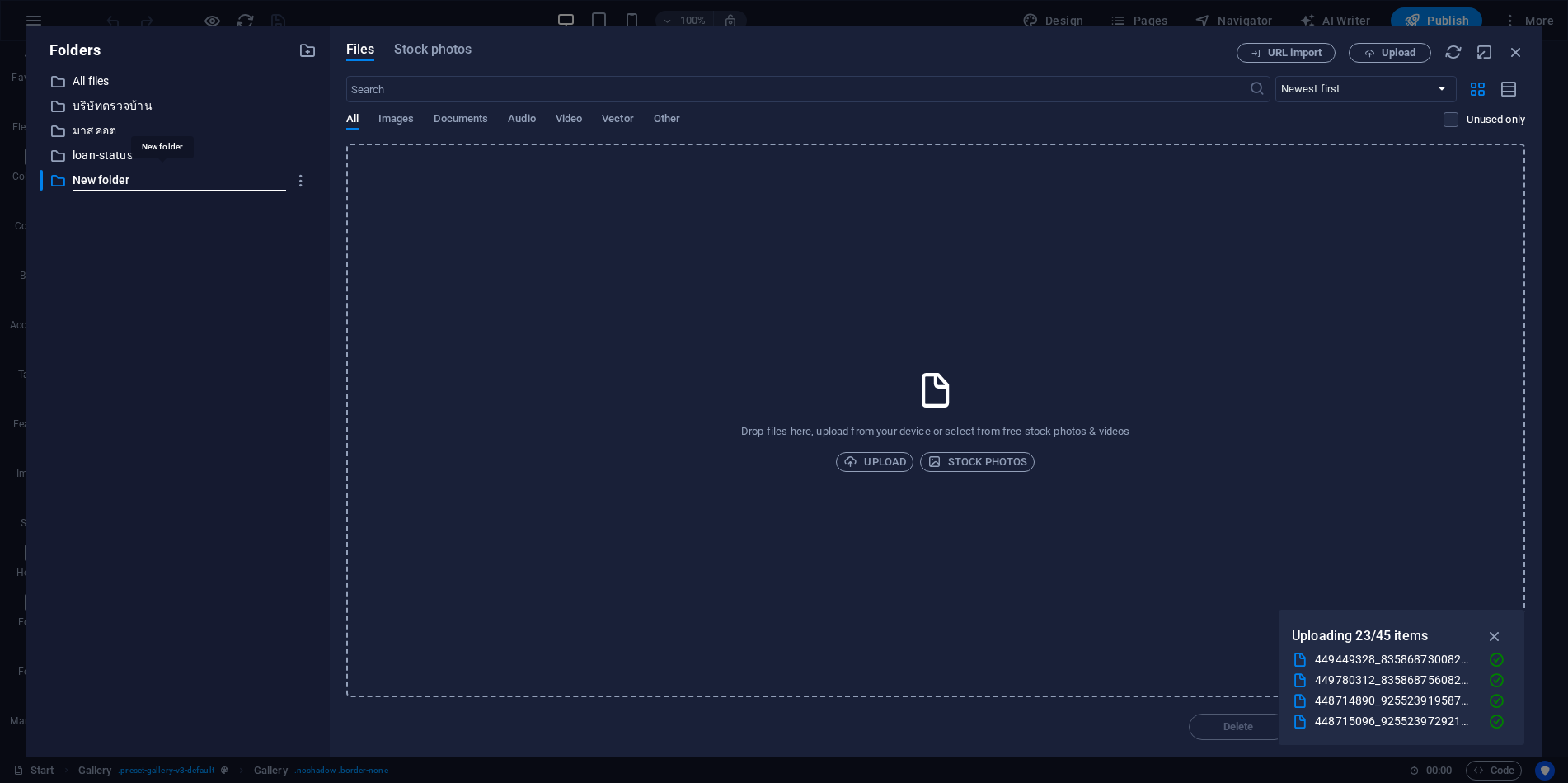
type input "["
type input "บ้านเฟส 8"
click at [229, 278] on div "​ All files All files ​ บริษัทตรวจบ้าน บริษัทตรวจบ้าน ​ มาสคอต มาสคอต ​ loan-st…" at bounding box center [178, 407] width 277 height 673
click at [104, 233] on div "​ All files All files ​ บริษัทตรวจบ้าน บริษัทตรวจบ้าน ​ มาสคอต มาสคอต ​ loan-st…" at bounding box center [178, 407] width 277 height 673
click at [121, 180] on p "บ้านเฟส 8" at bounding box center [179, 181] width 214 height 19
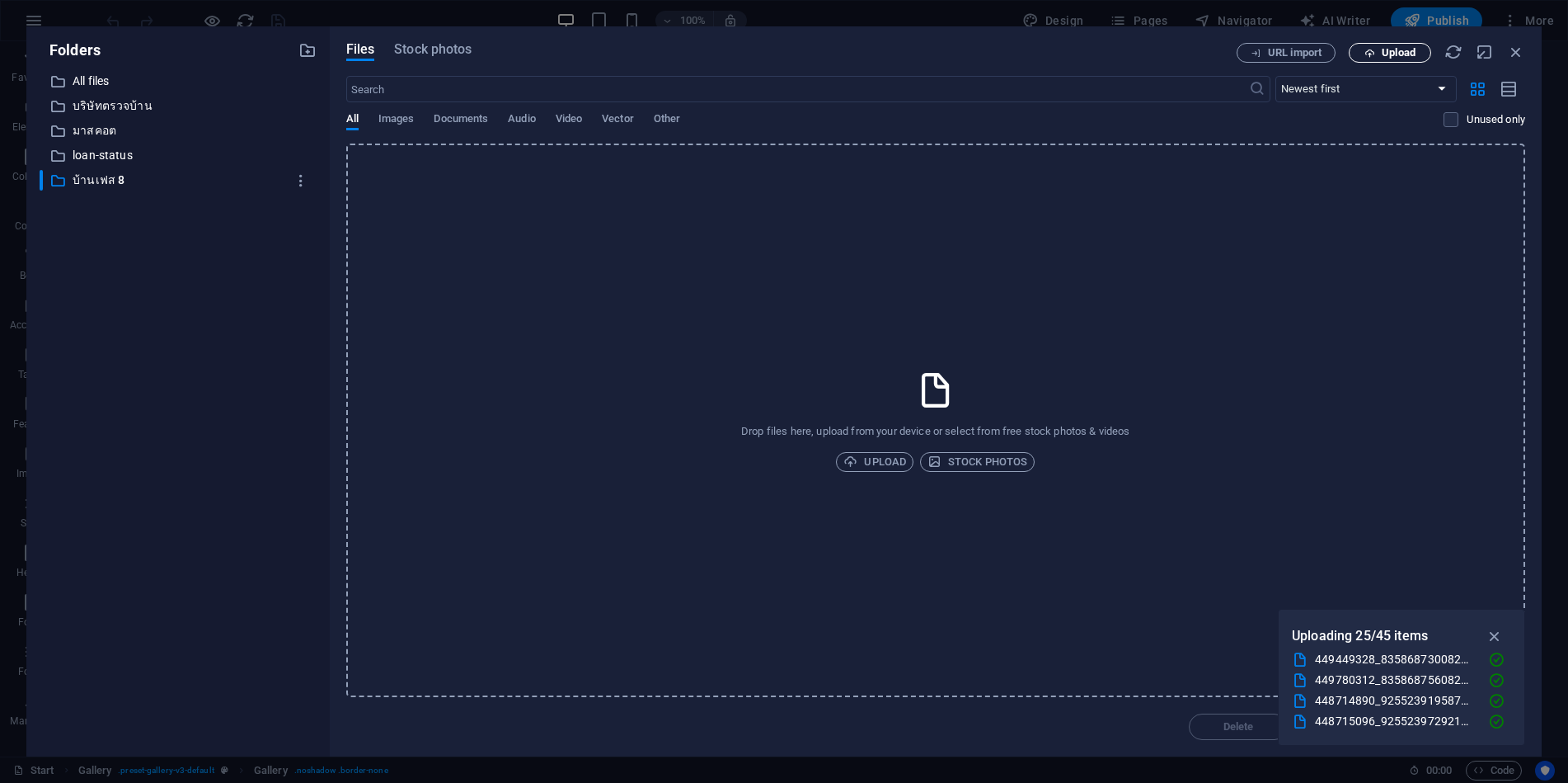
click at [1401, 48] on span "Upload" at bounding box center [1398, 53] width 34 height 10
click at [106, 177] on p "บ้านเฟส 8" at bounding box center [179, 181] width 214 height 19
click at [97, 81] on p "All files" at bounding box center [179, 81] width 214 height 19
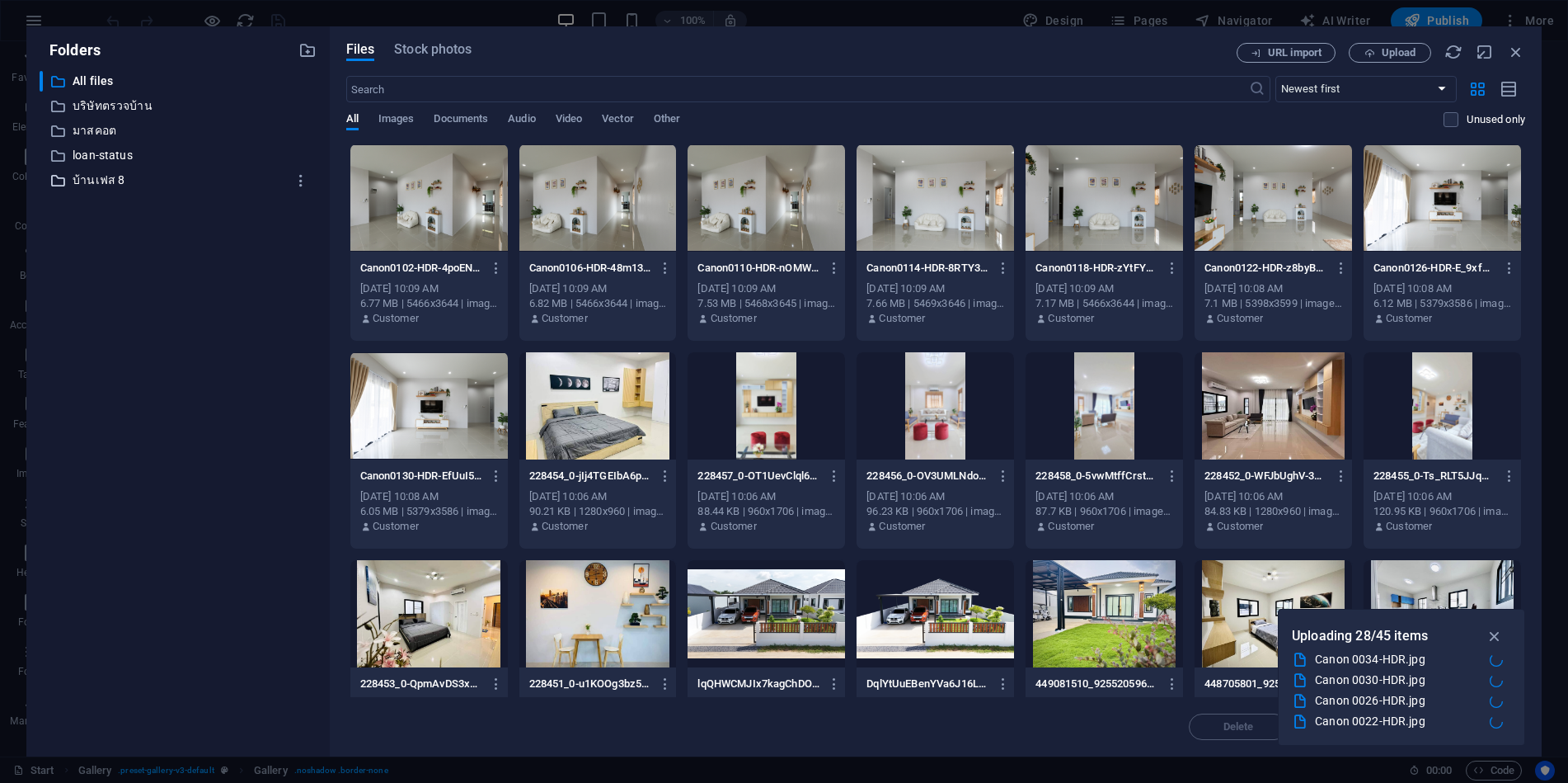
click at [95, 181] on p "บ้านเฟส 8" at bounding box center [179, 181] width 214 height 19
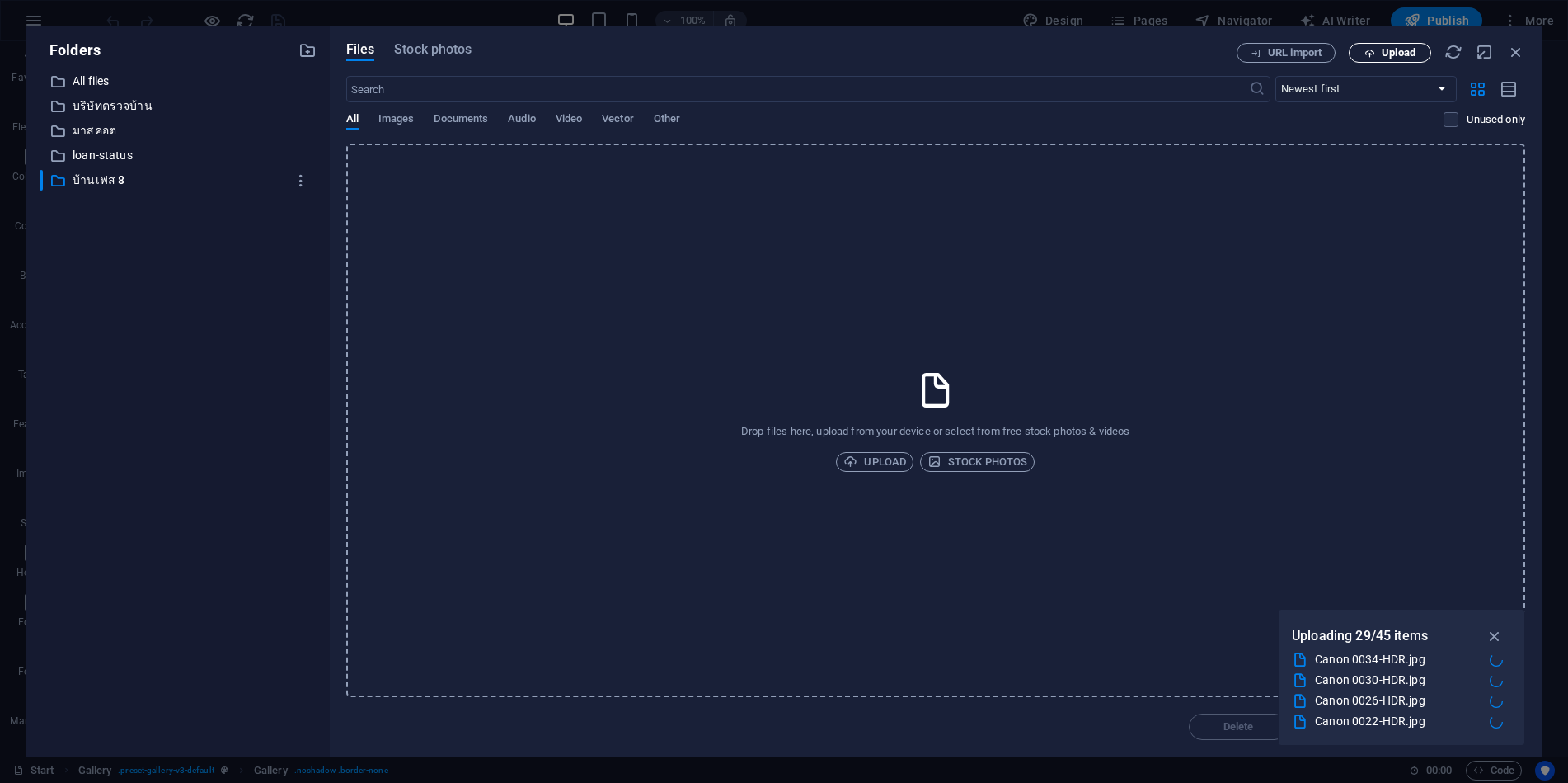
click at [1404, 53] on span "Upload" at bounding box center [1398, 53] width 34 height 10
click at [1378, 48] on span "Upload" at bounding box center [1390, 53] width 68 height 11
click at [121, 155] on p "loan-status" at bounding box center [179, 156] width 214 height 19
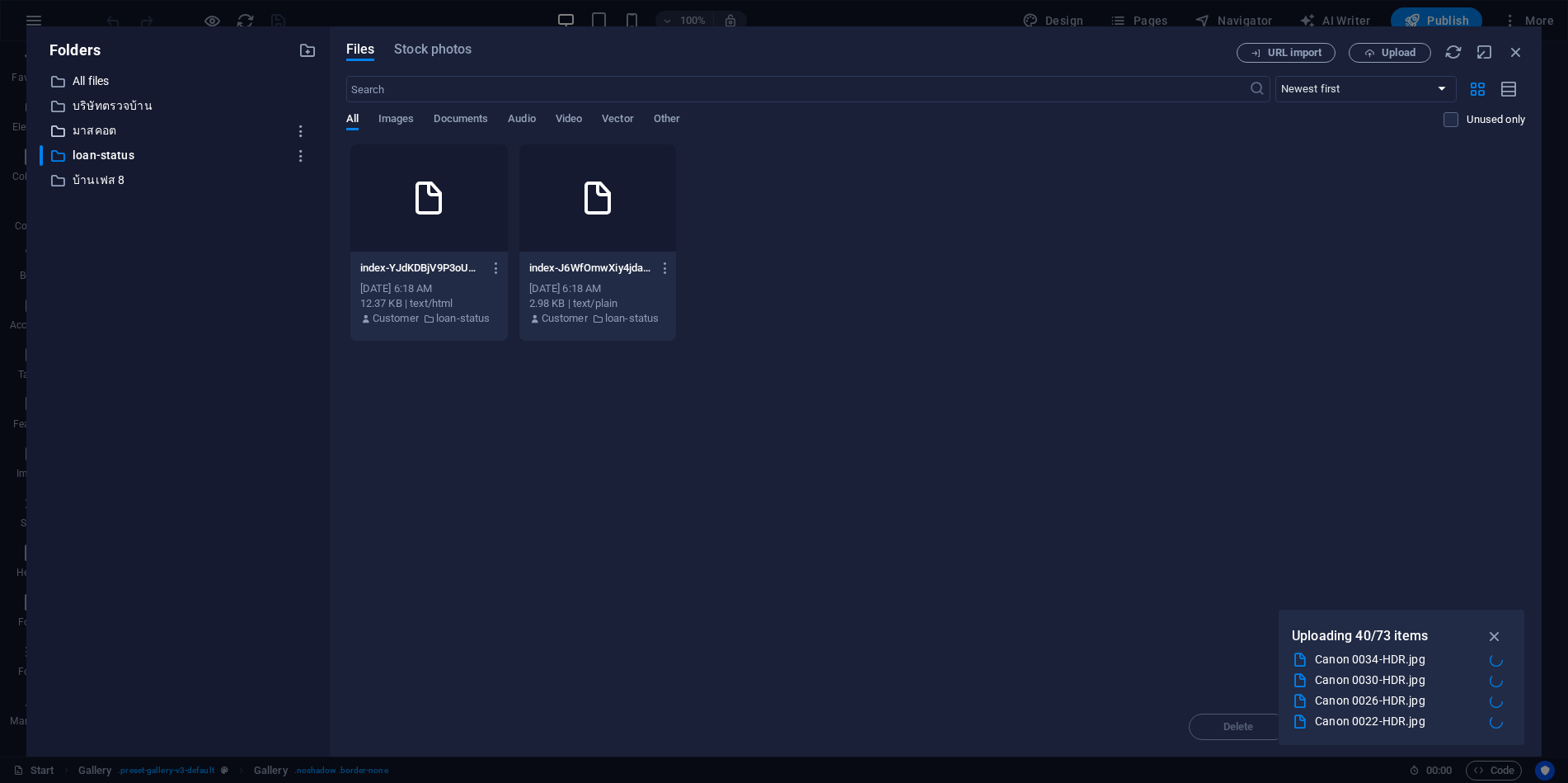
click at [100, 130] on p "มาสคอต" at bounding box center [179, 130] width 214 height 19
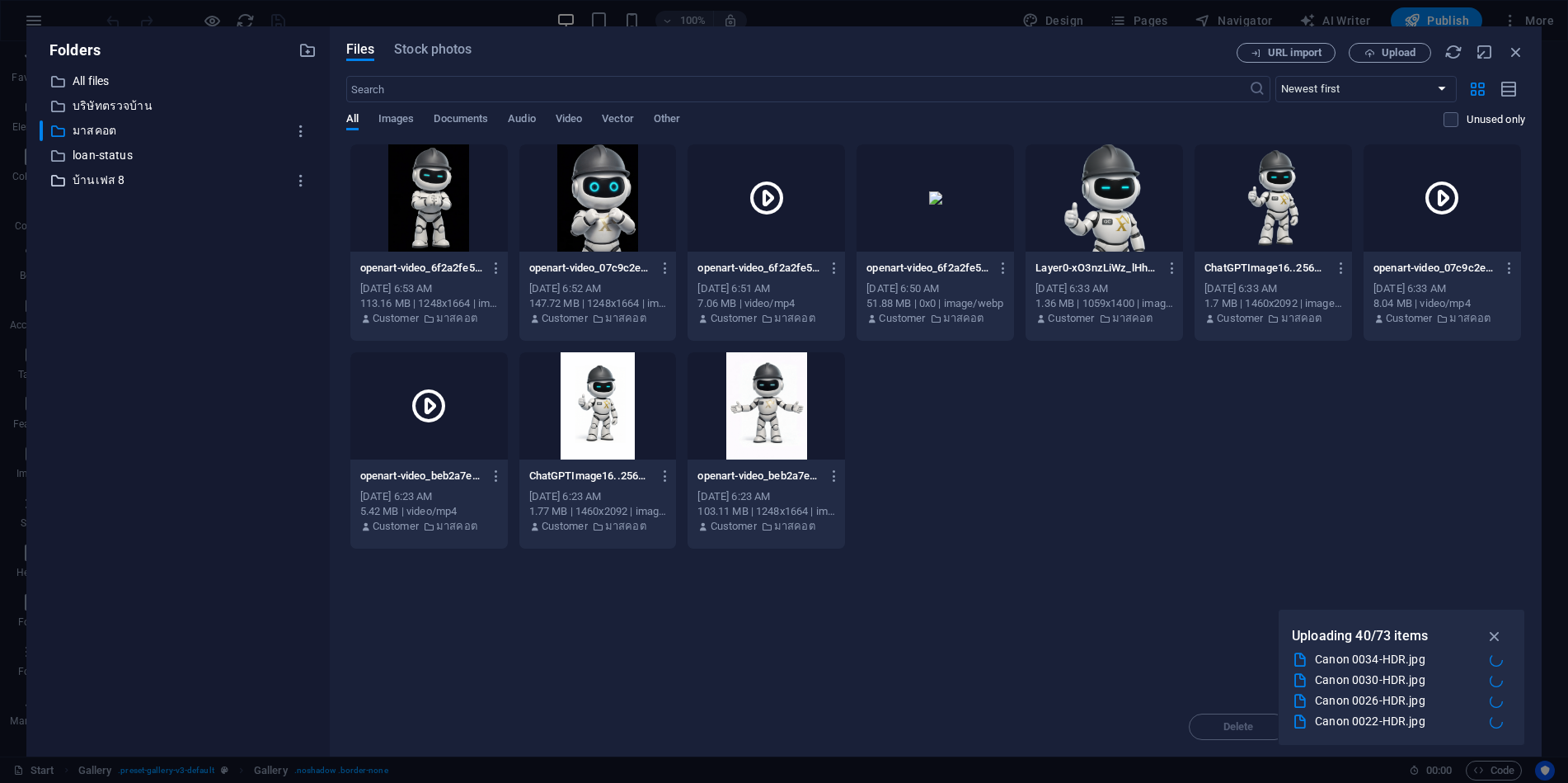
click at [94, 180] on p "บ้านเฟส 8" at bounding box center [179, 181] width 214 height 19
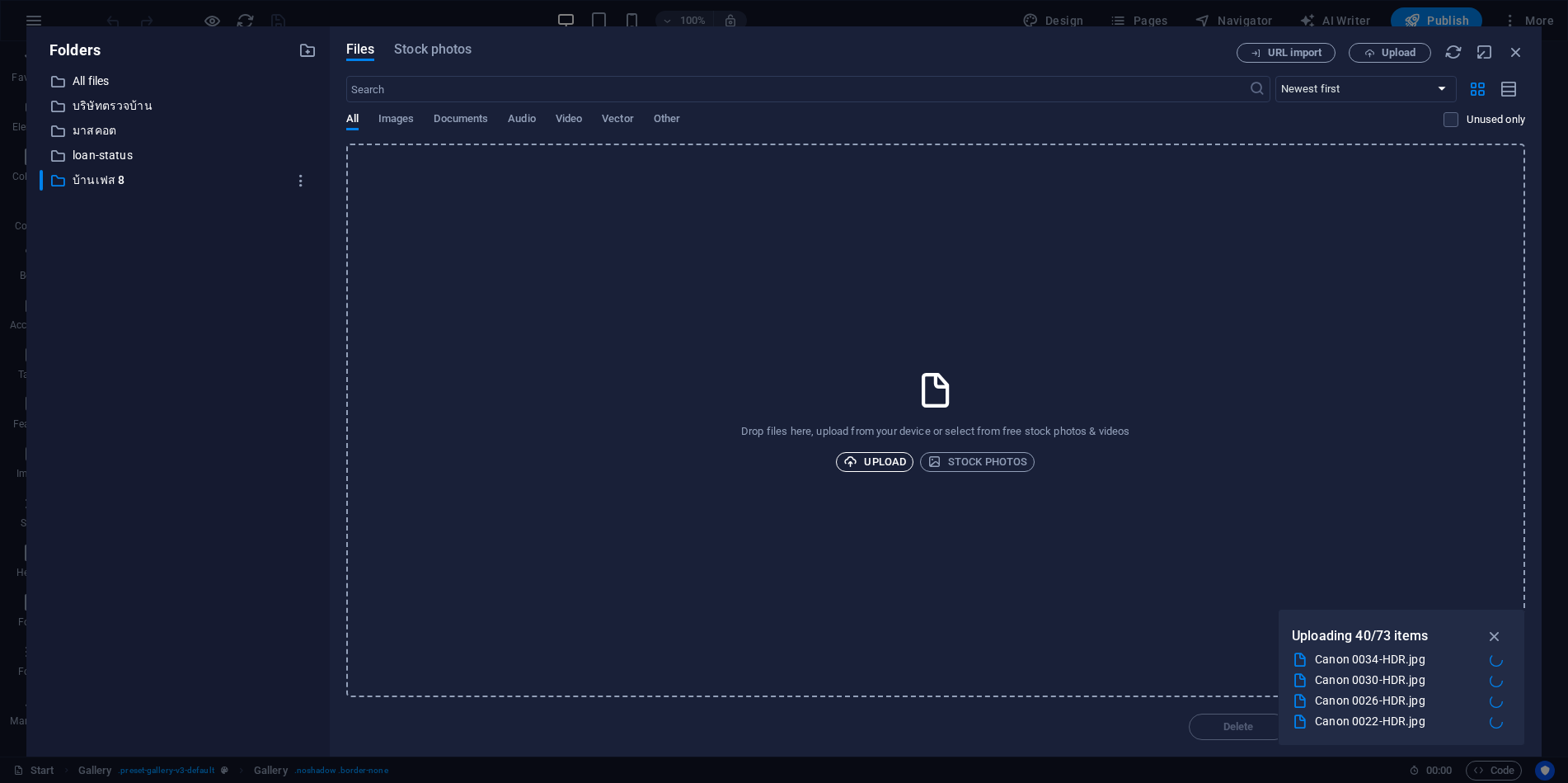
click at [886, 468] on span "Upload" at bounding box center [874, 462] width 63 height 19
click at [99, 81] on p "All files" at bounding box center [179, 81] width 214 height 19
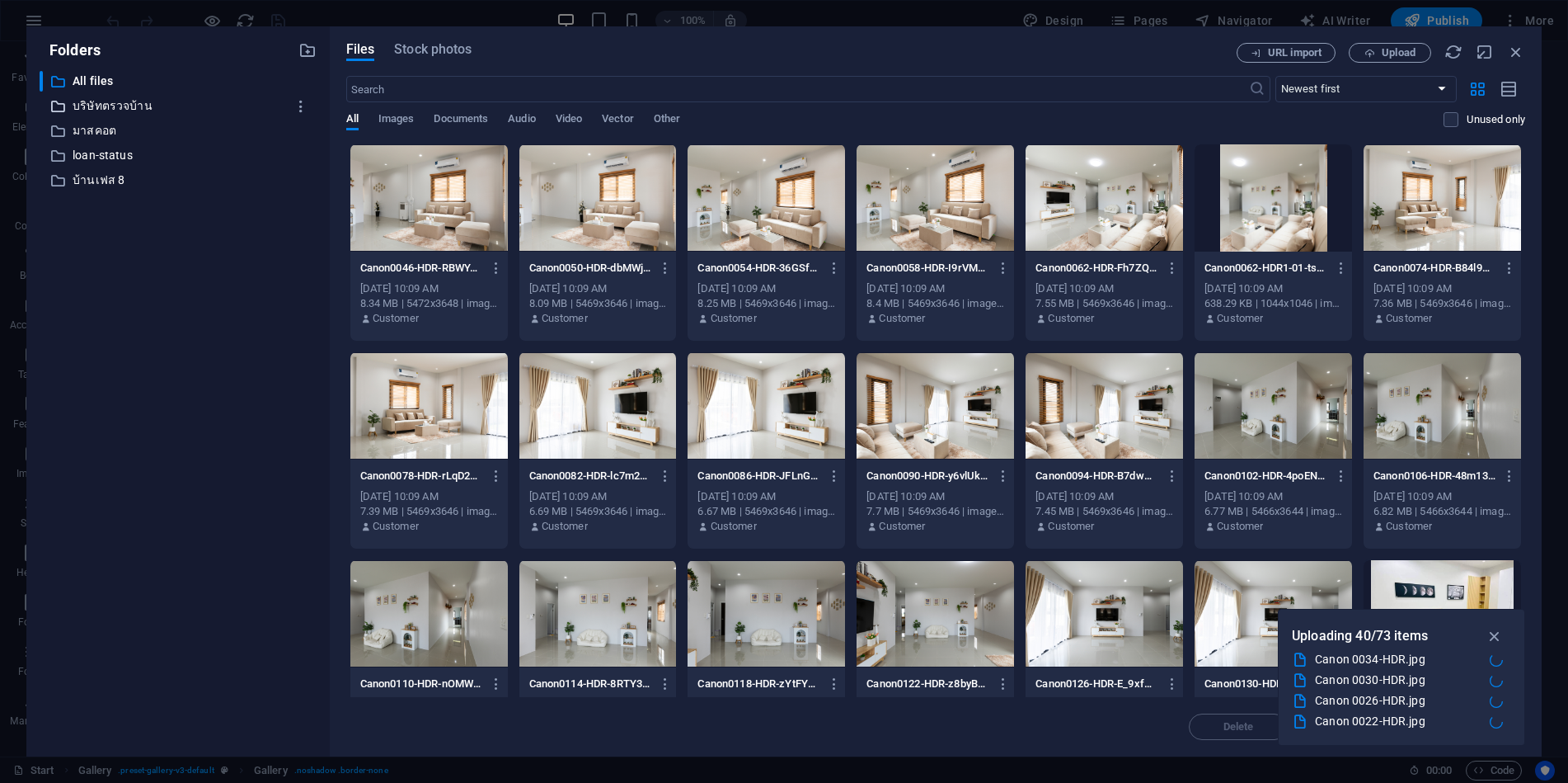
click at [110, 110] on p "บริษัทตรวจบ้าน" at bounding box center [179, 106] width 214 height 19
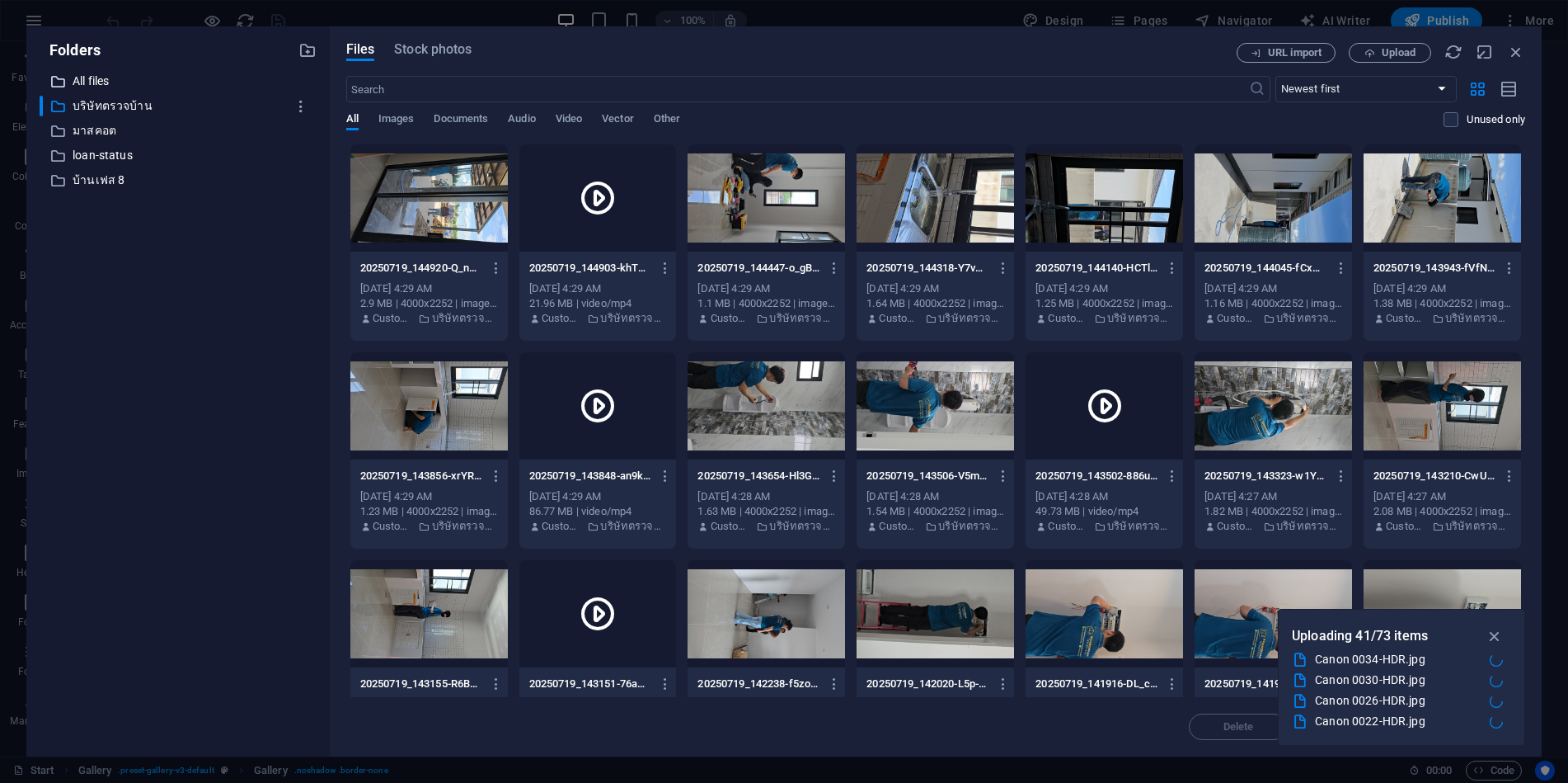
click at [99, 73] on p "All files" at bounding box center [179, 81] width 214 height 19
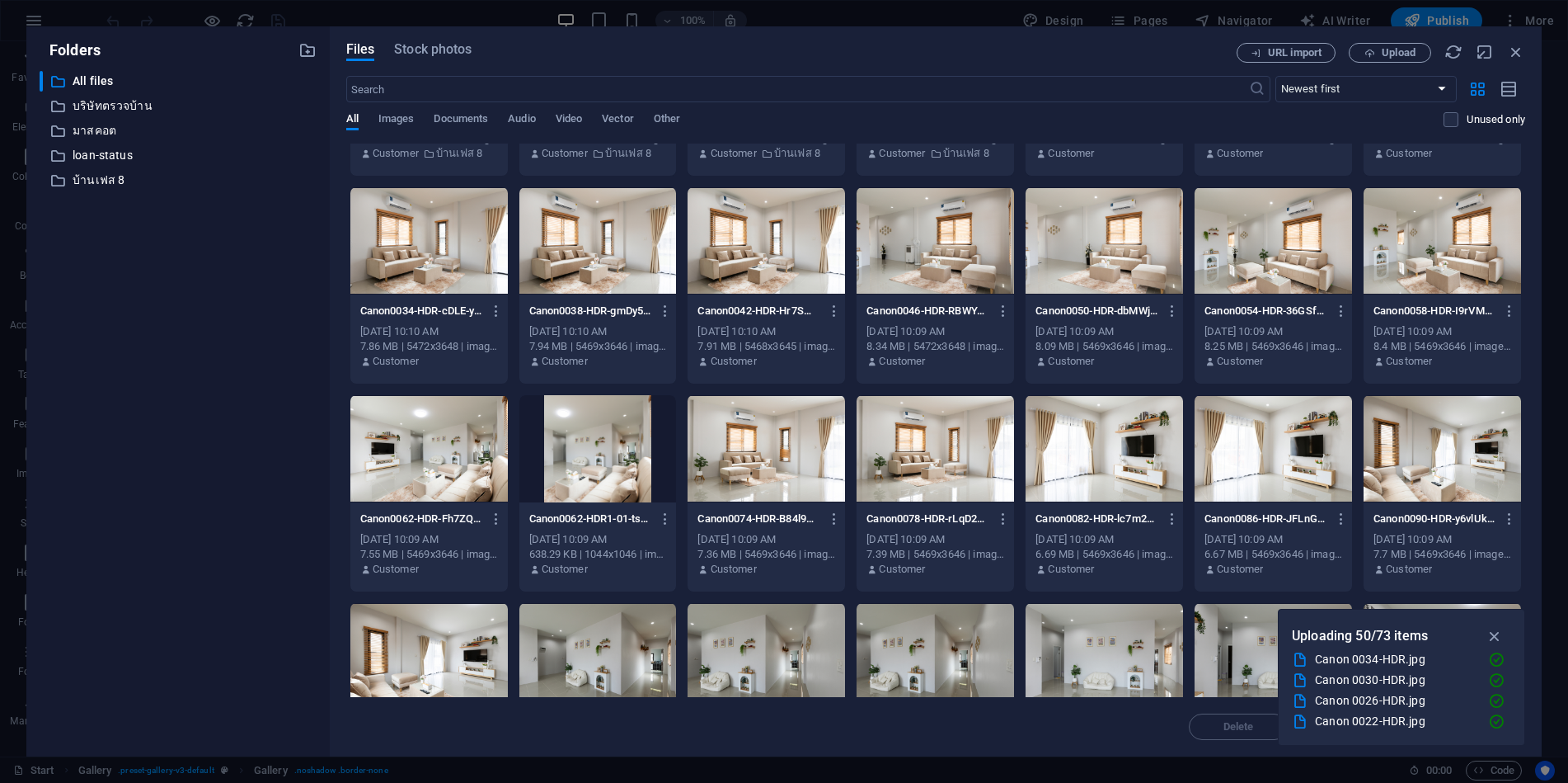
scroll to position [0, 0]
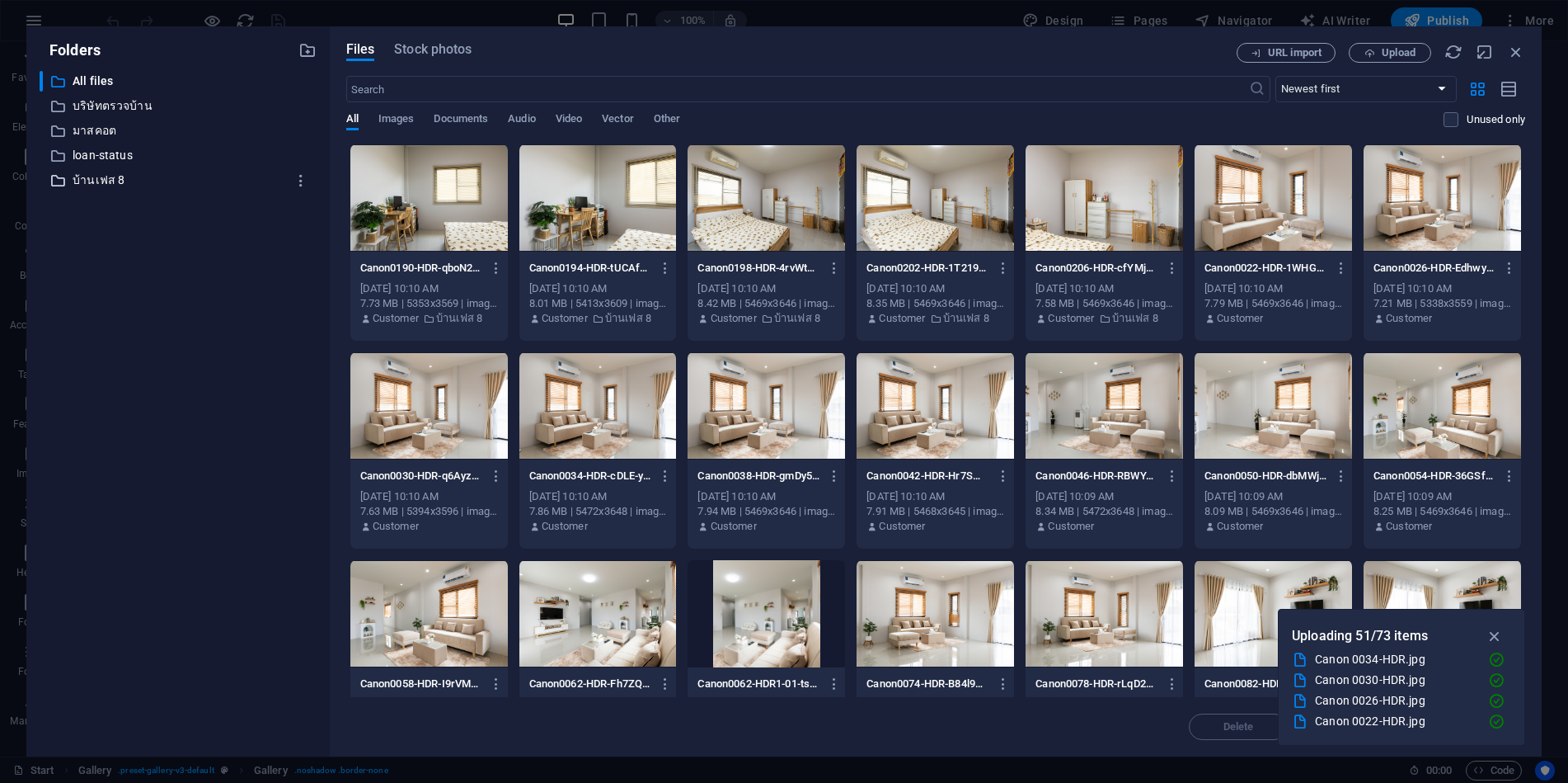
click at [104, 177] on p "บ้านเฟส 8" at bounding box center [179, 181] width 214 height 19
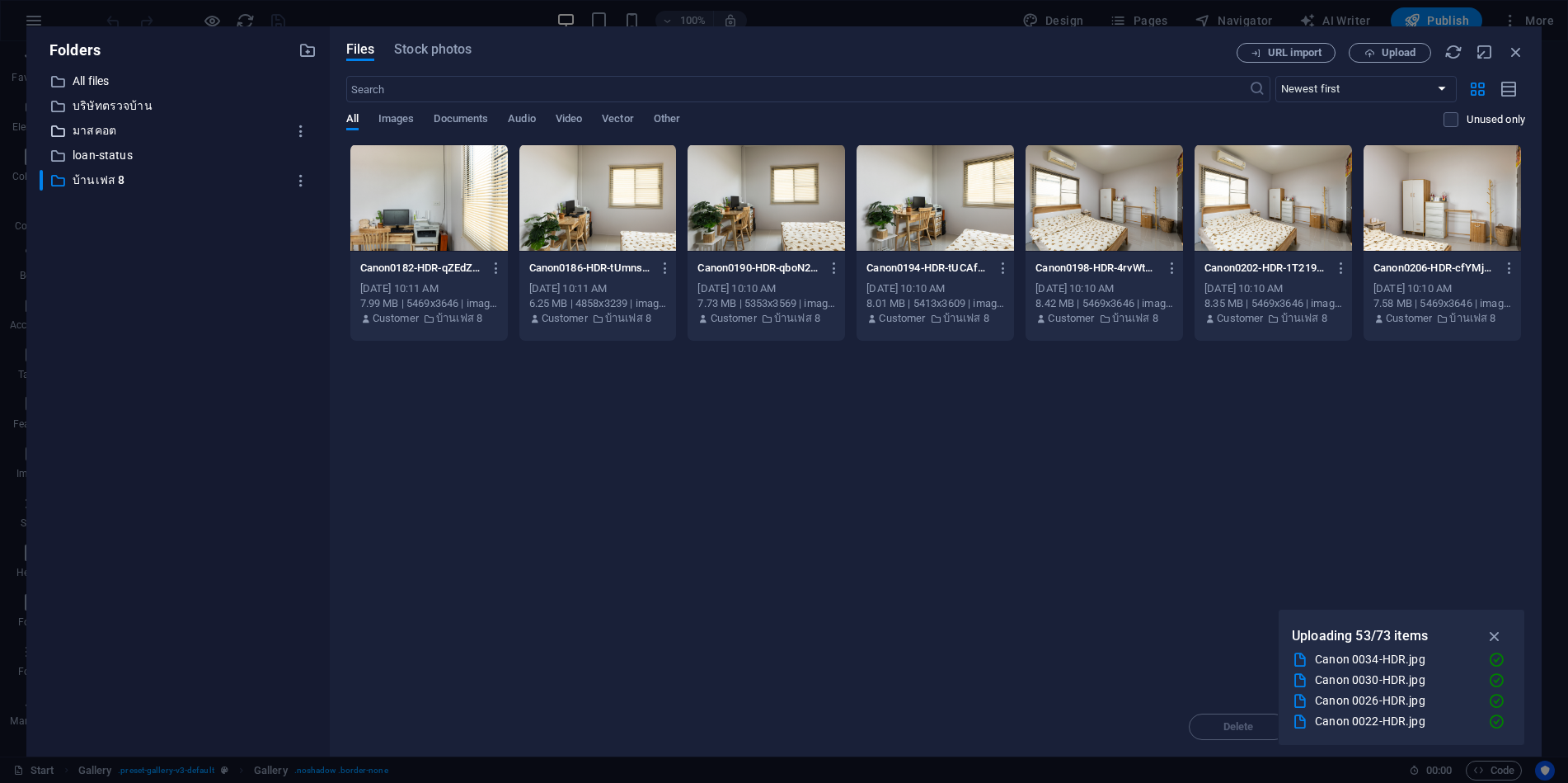
click at [107, 130] on p "มาสคอต" at bounding box center [179, 130] width 214 height 19
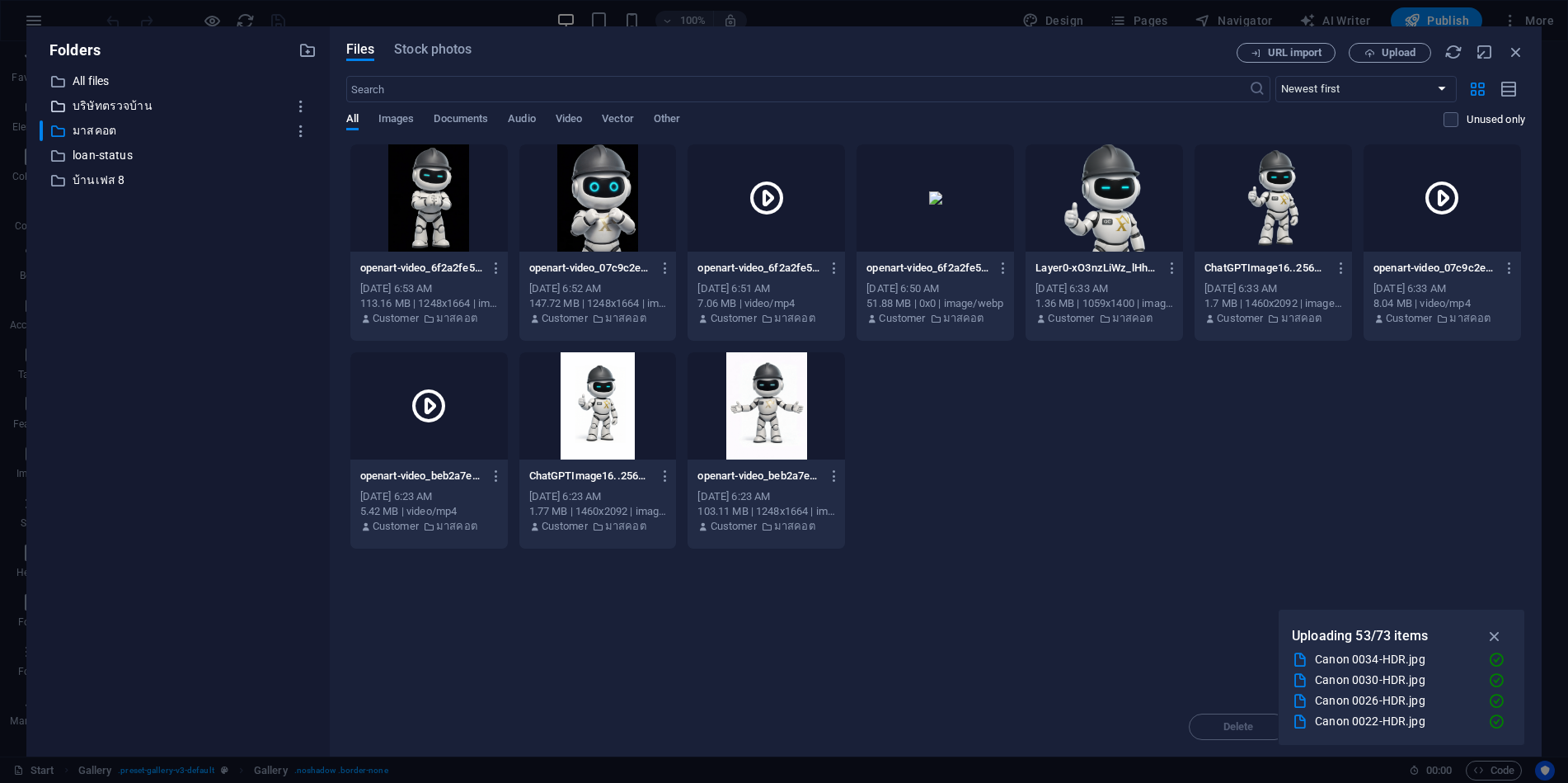
click at [106, 111] on p "บริษัทตรวจบ้าน" at bounding box center [179, 106] width 214 height 19
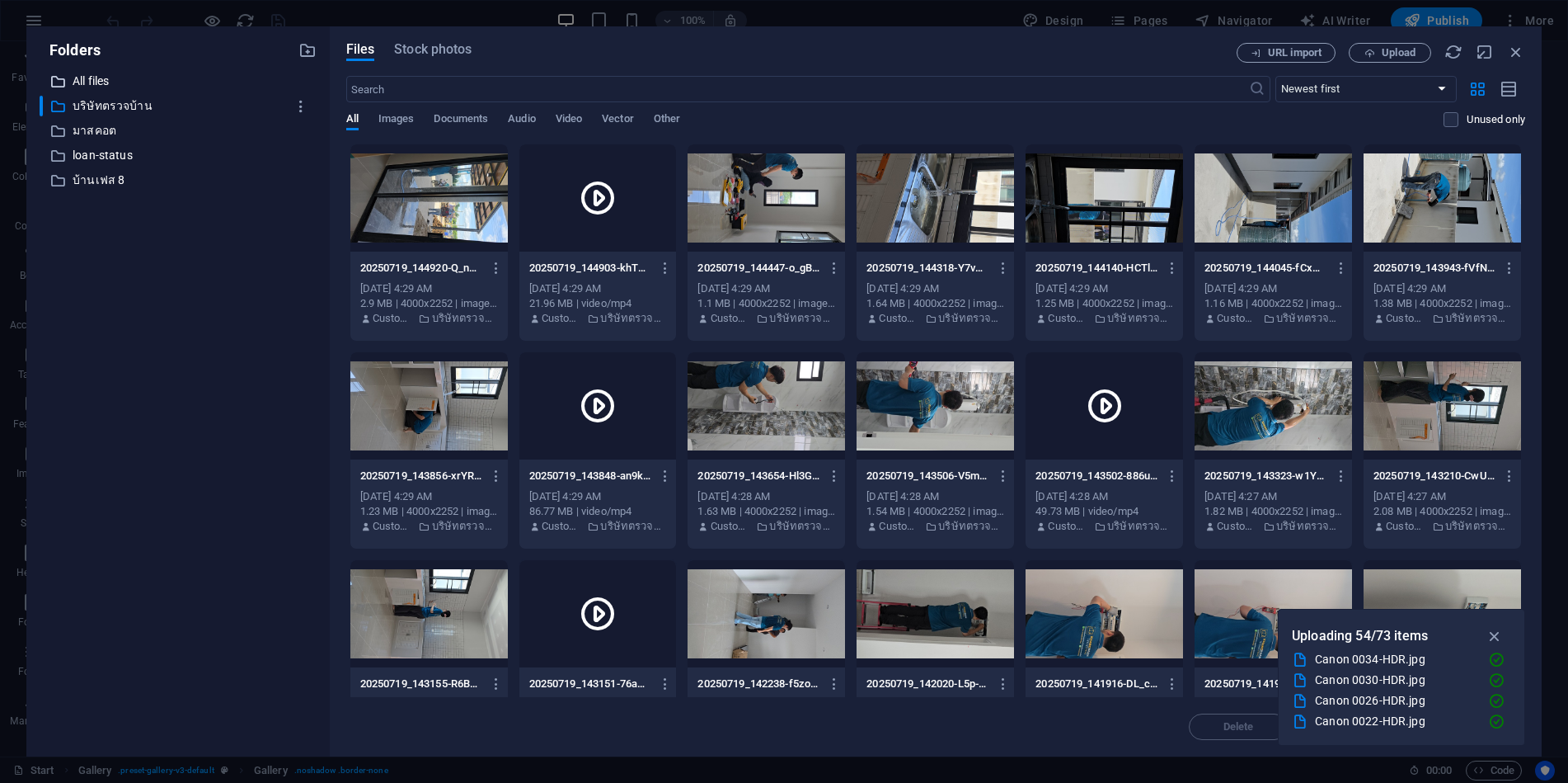
click at [71, 76] on div "​ All files All files" at bounding box center [162, 80] width 246 height 20
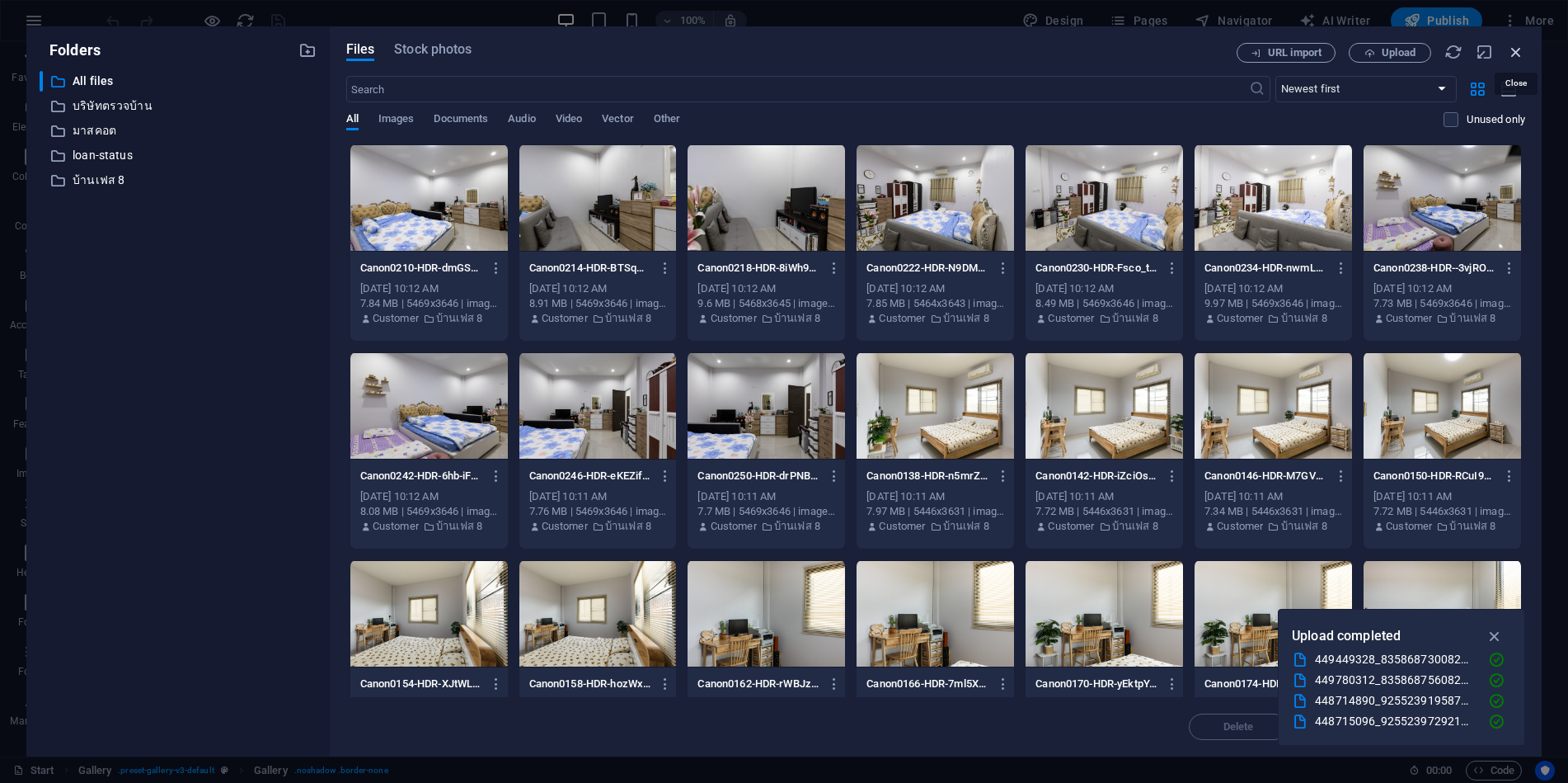
click at [1507, 53] on icon "button" at bounding box center [1516, 51] width 18 height 18
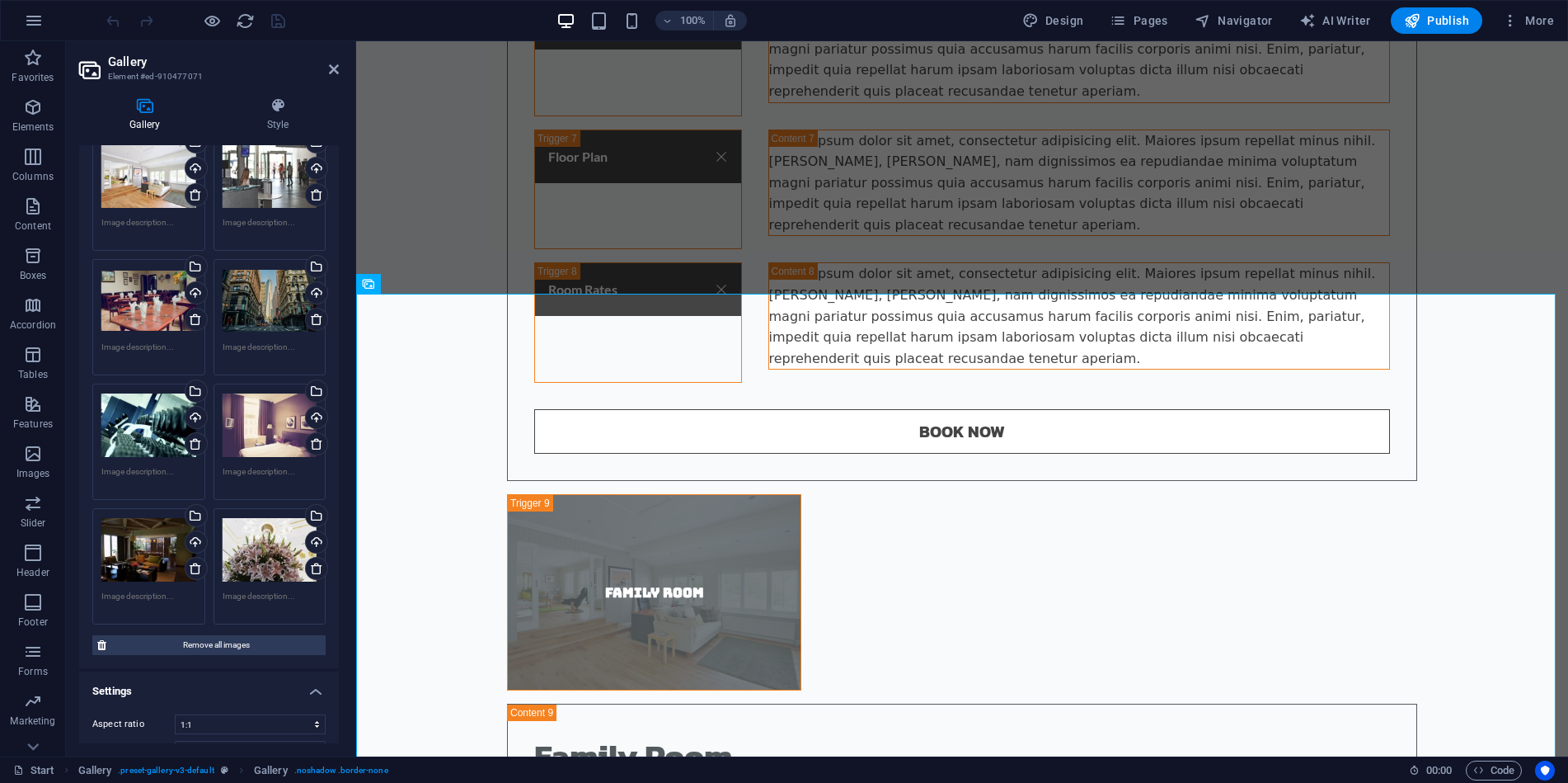
scroll to position [247, 0]
click at [223, 646] on span "Remove all images" at bounding box center [215, 644] width 210 height 19
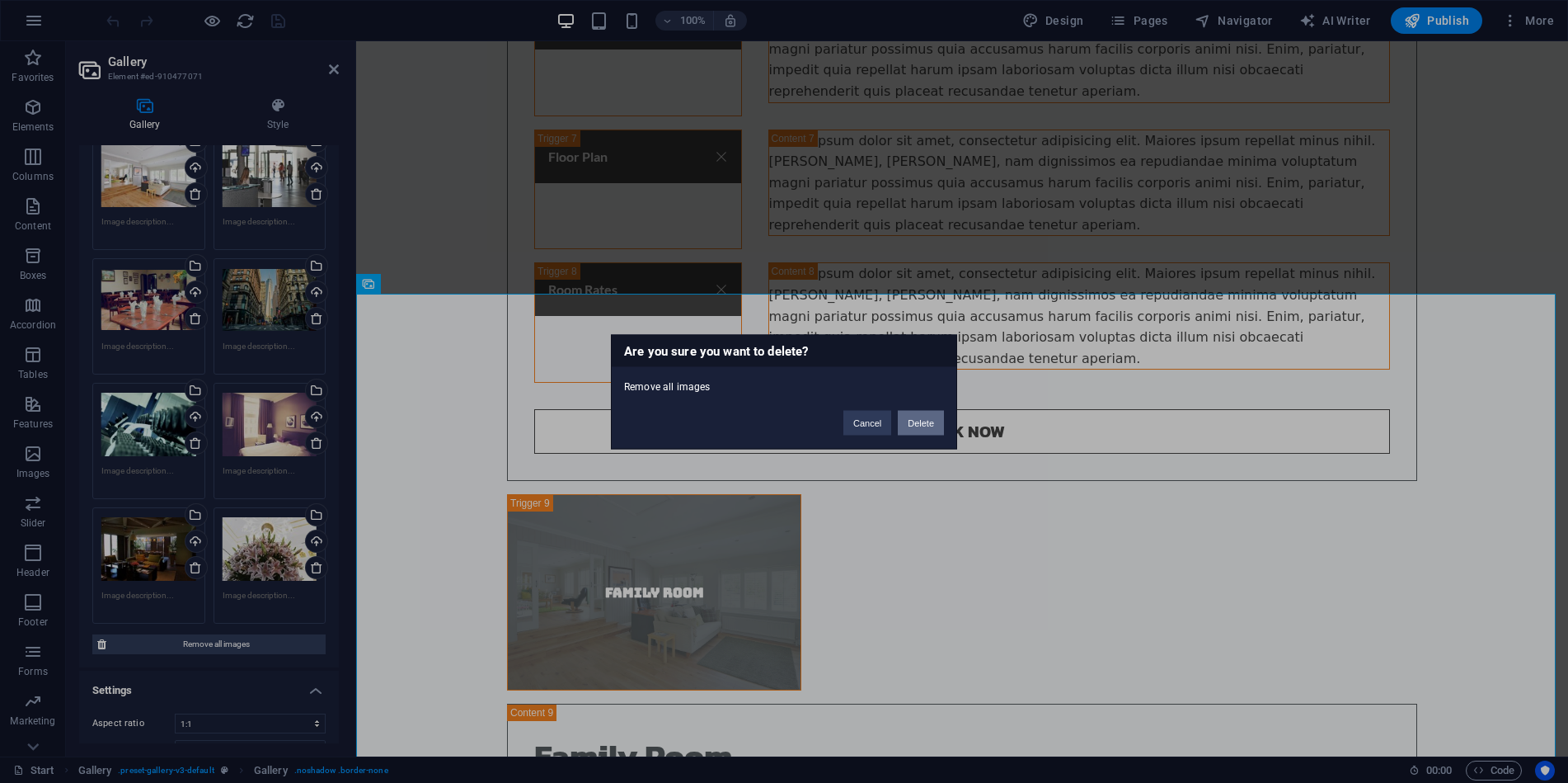
click at [921, 425] on button "Delete" at bounding box center [921, 422] width 46 height 25
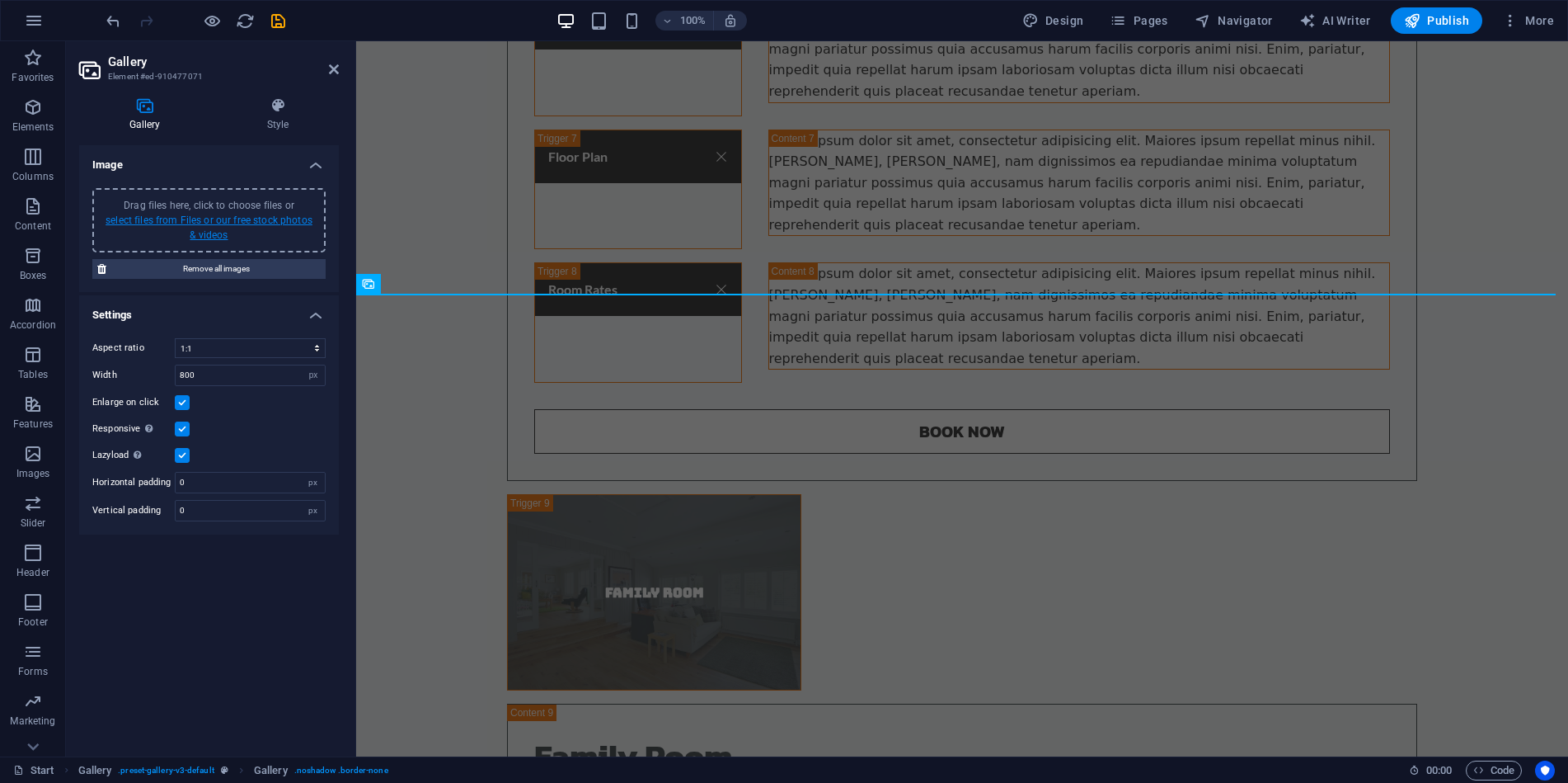
click at [249, 220] on link "select files from Files or our free stock photos & videos" at bounding box center [209, 227] width 207 height 26
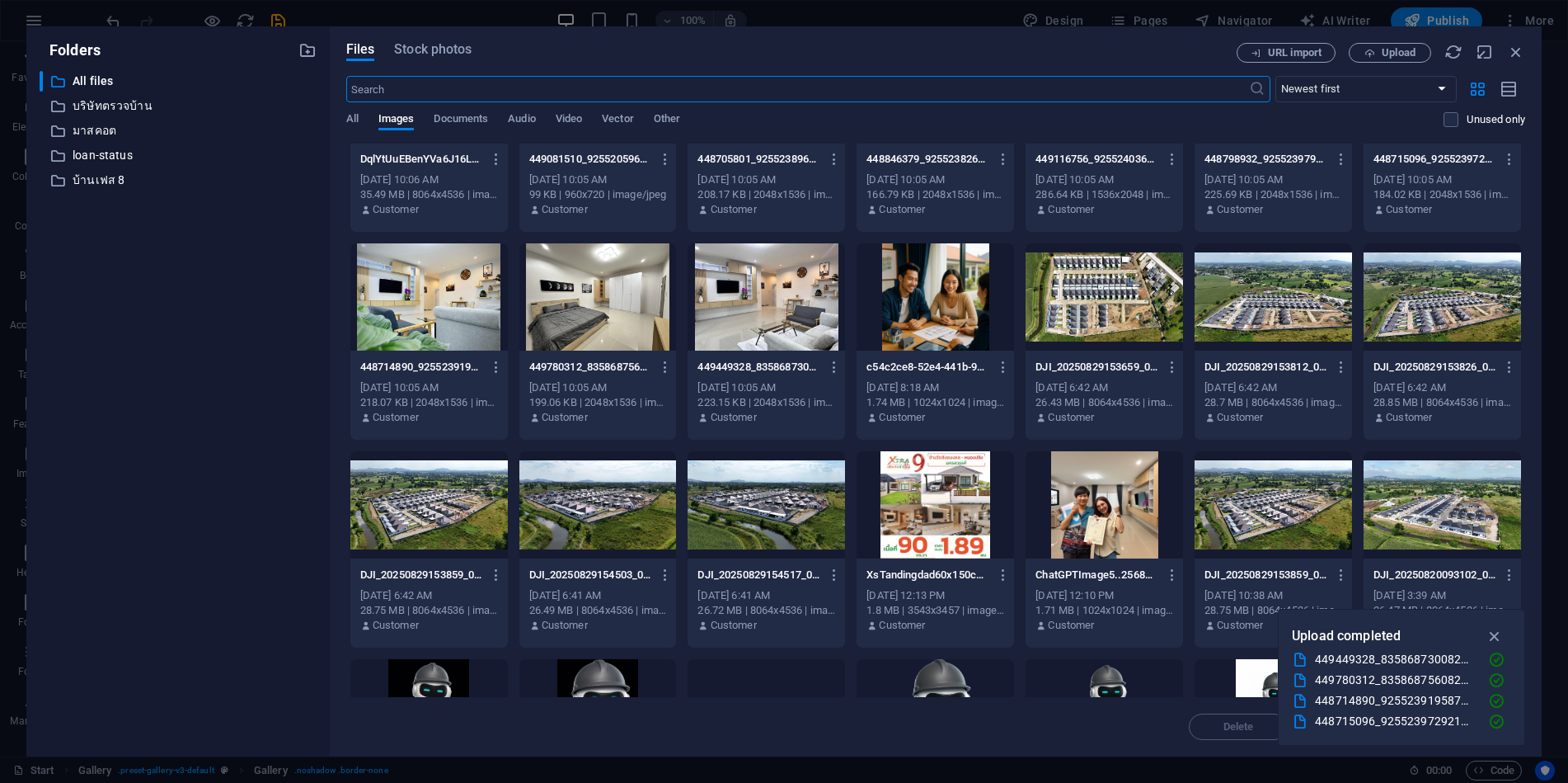
scroll to position [2063, 0]
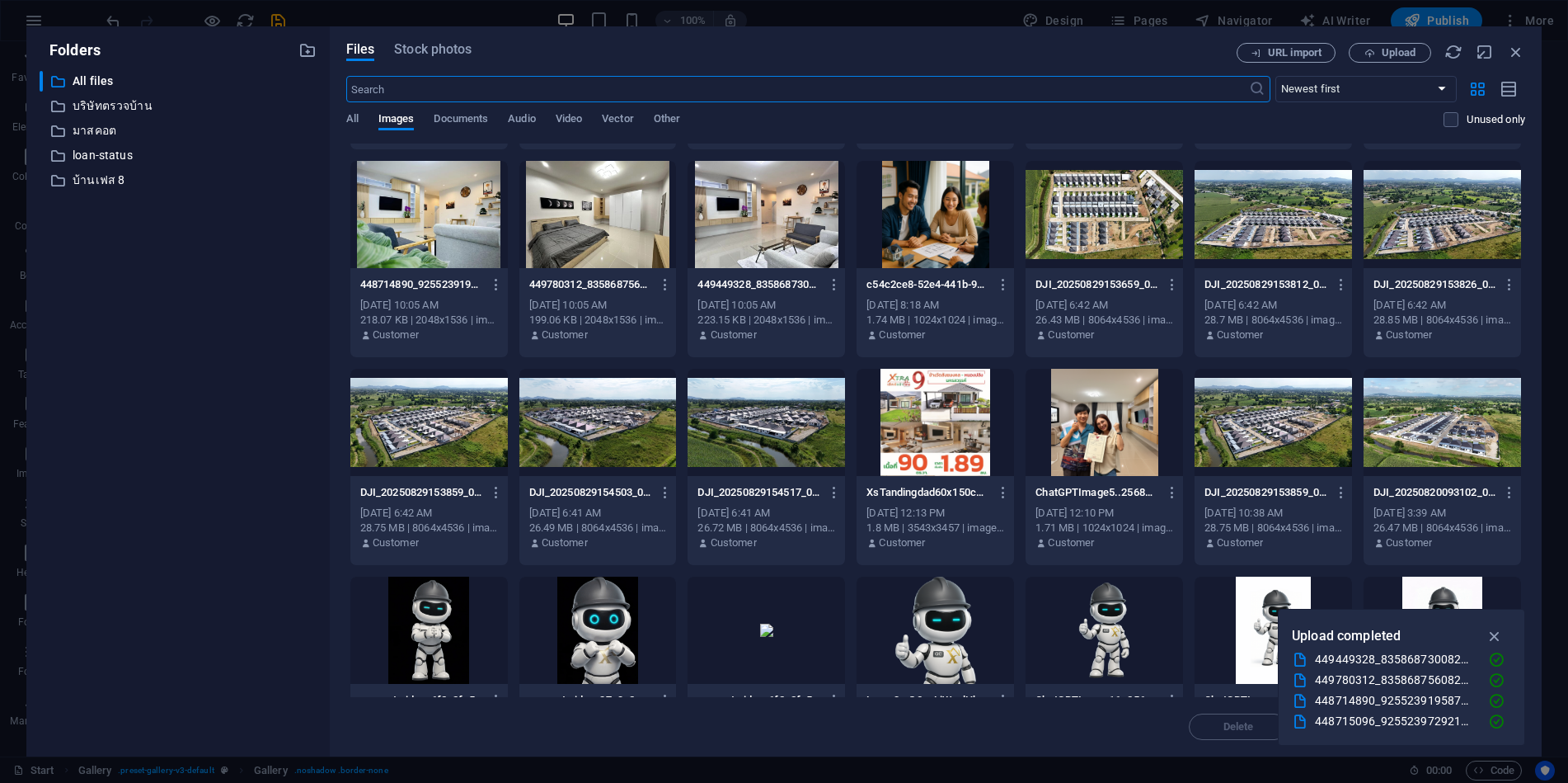
click at [762, 225] on div at bounding box center [766, 214] width 157 height 107
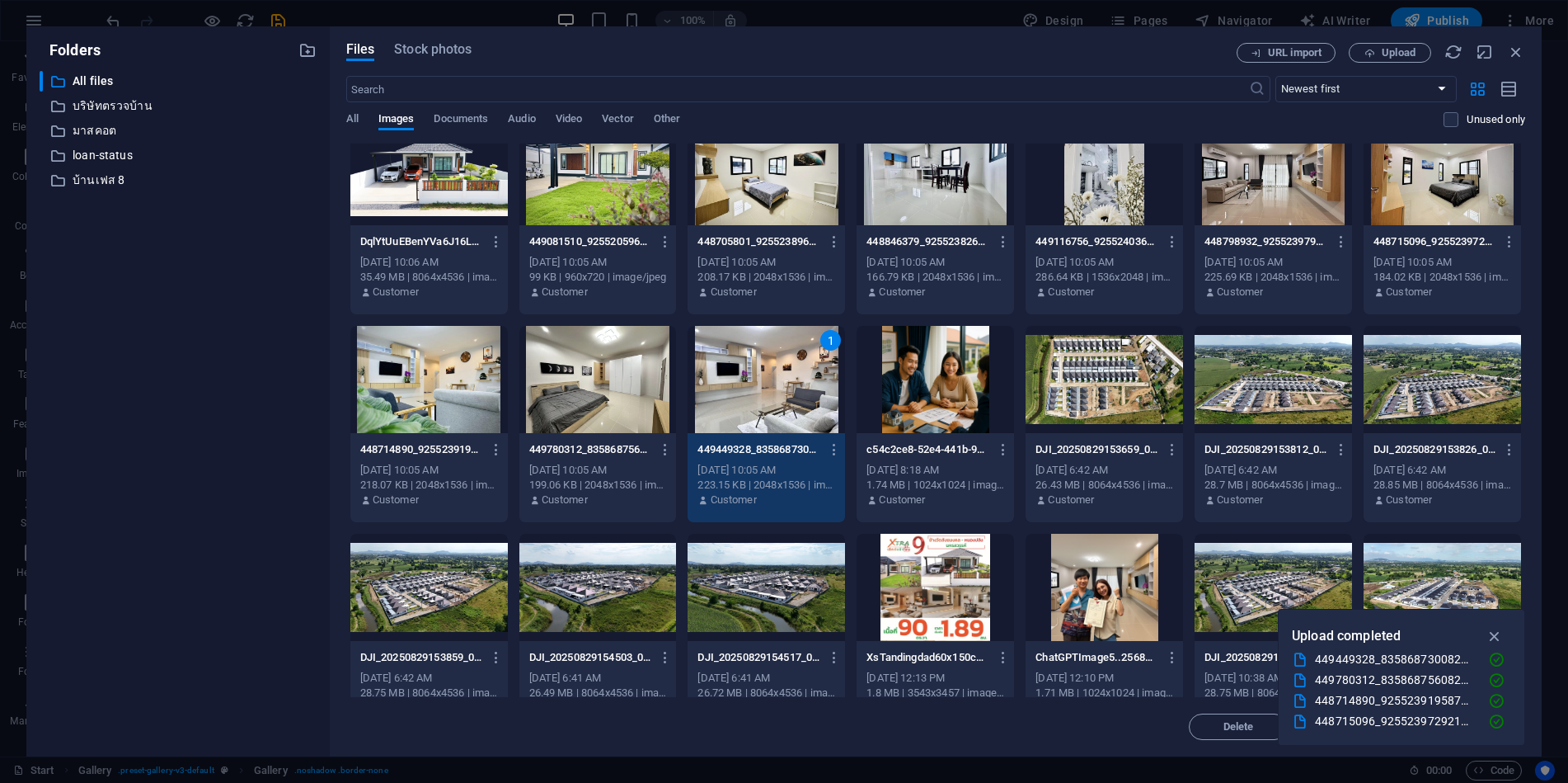
scroll to position [1815, 0]
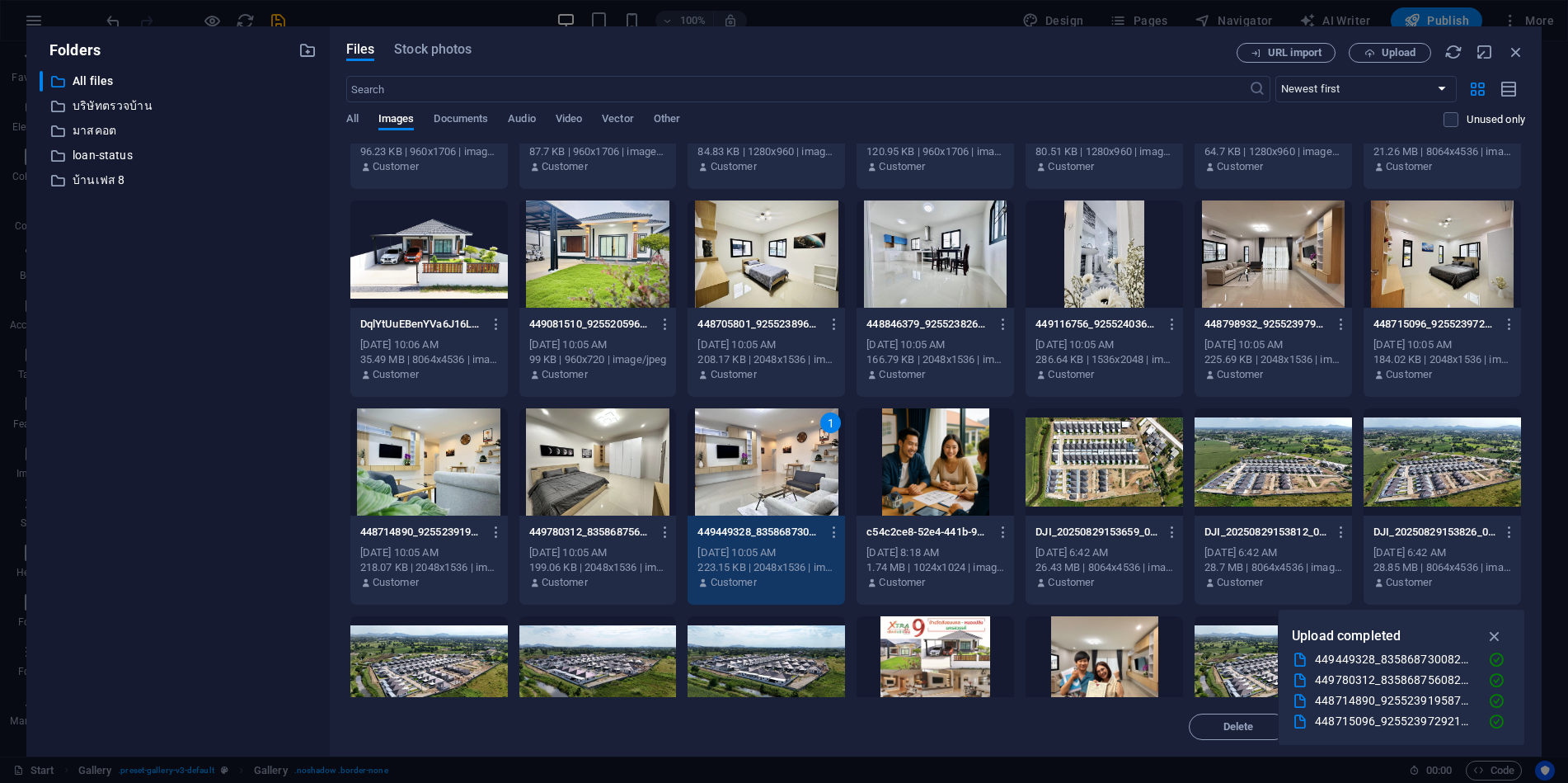
click at [584, 481] on div at bounding box center [598, 461] width 157 height 107
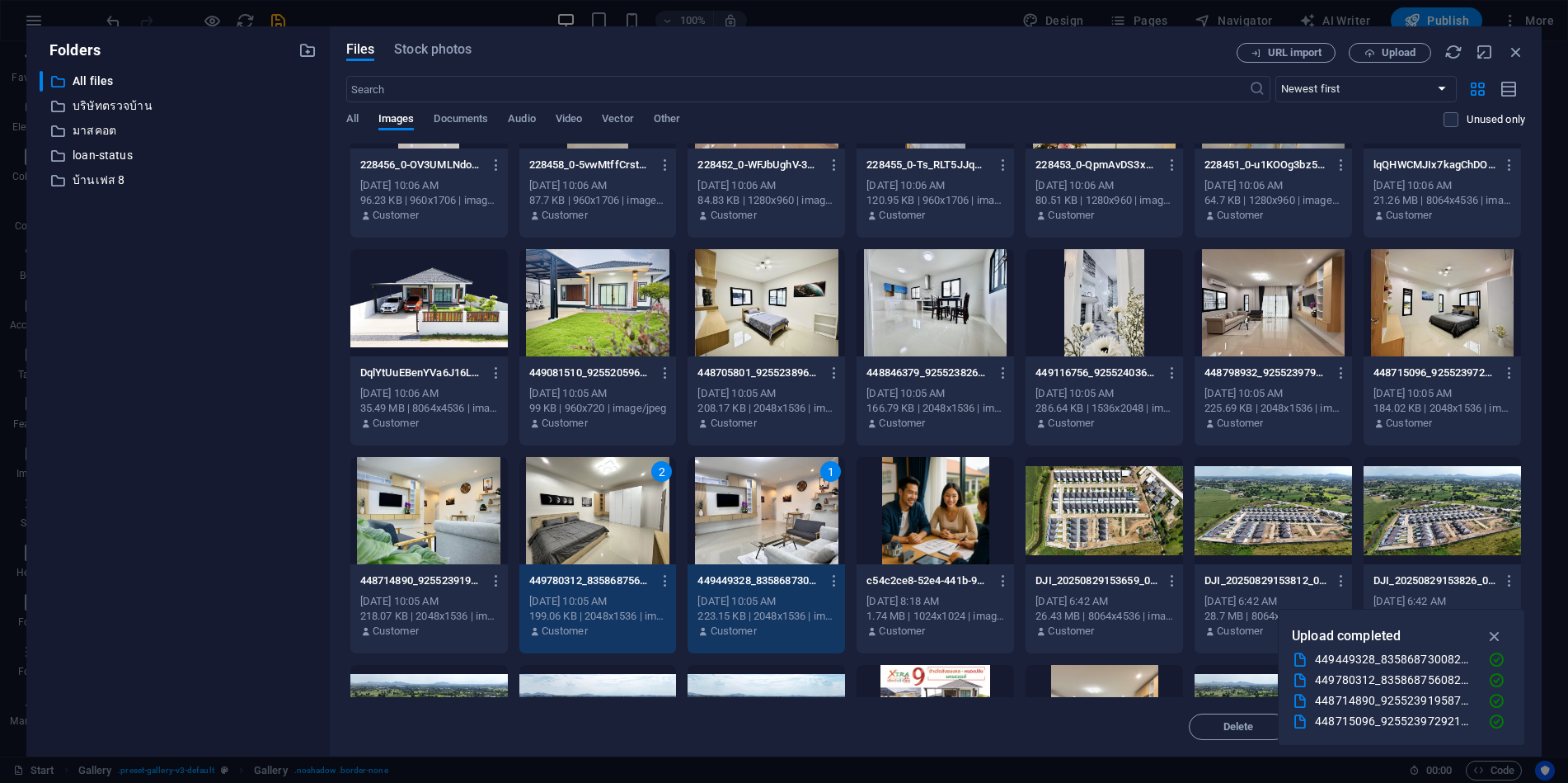
scroll to position [1732, 0]
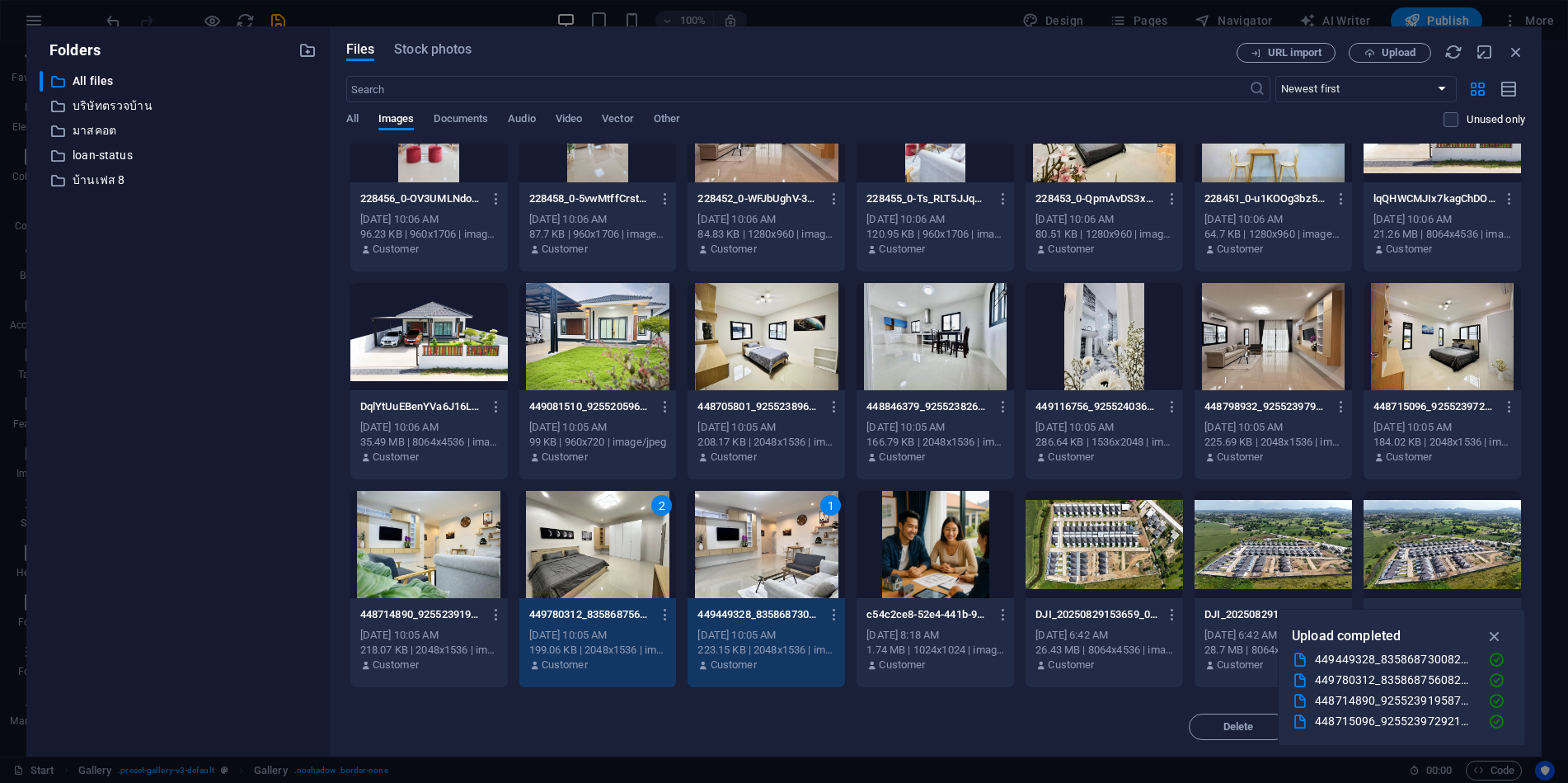
click at [1466, 348] on div at bounding box center [1442, 336] width 157 height 107
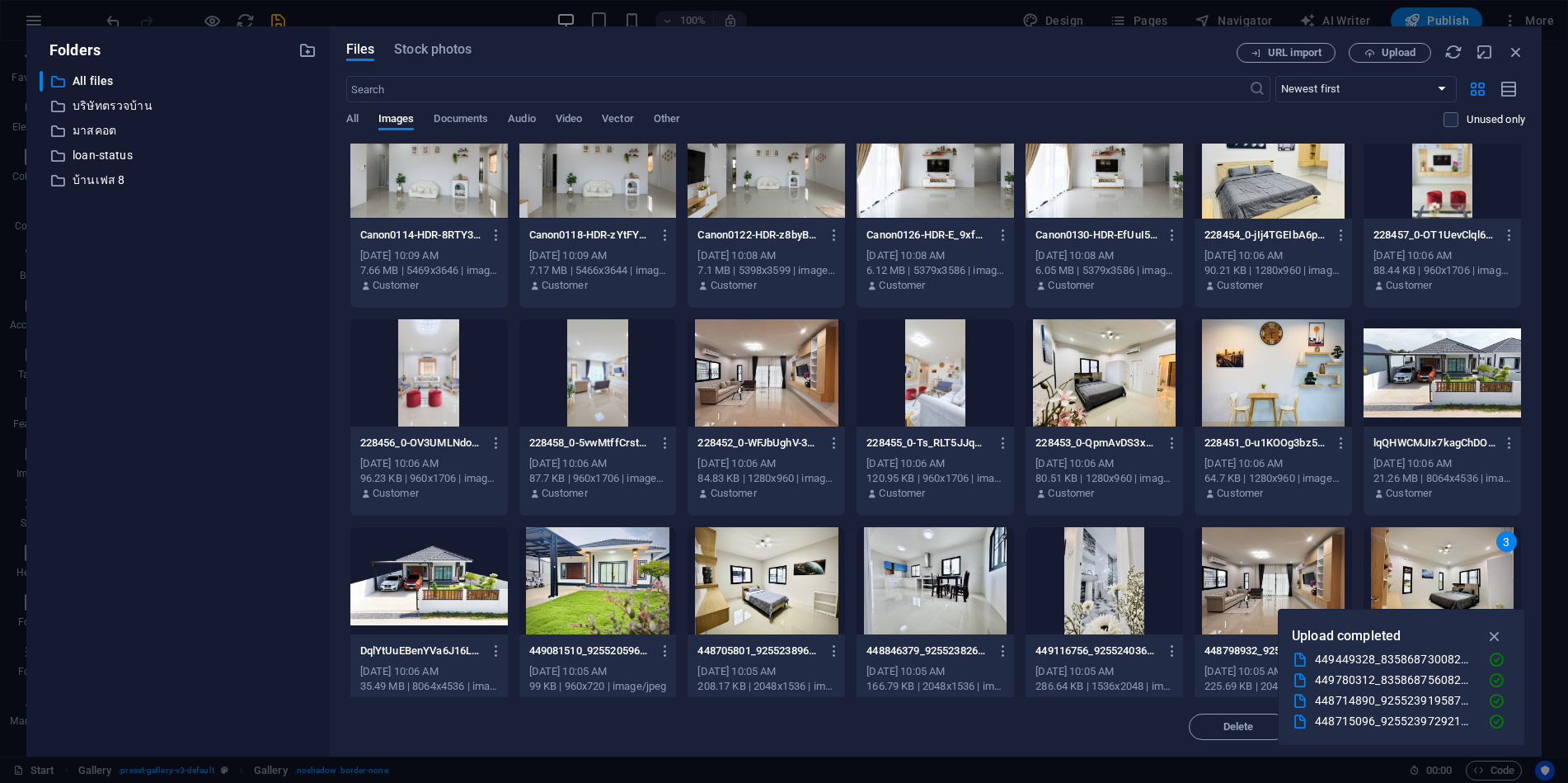
scroll to position [1485, 0]
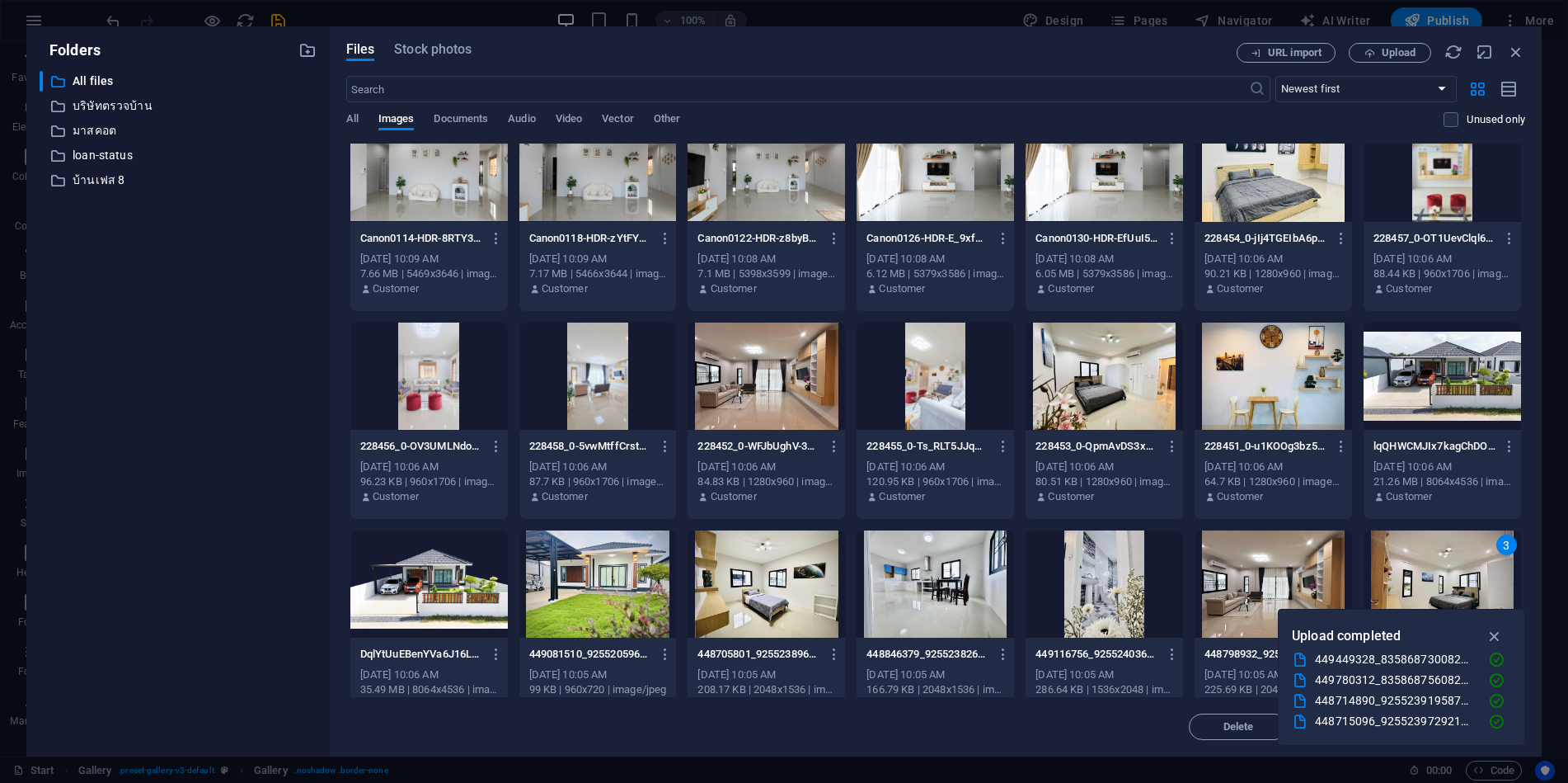
click at [1291, 357] on div at bounding box center [1273, 376] width 157 height 107
click at [1462, 390] on div at bounding box center [1442, 376] width 157 height 107
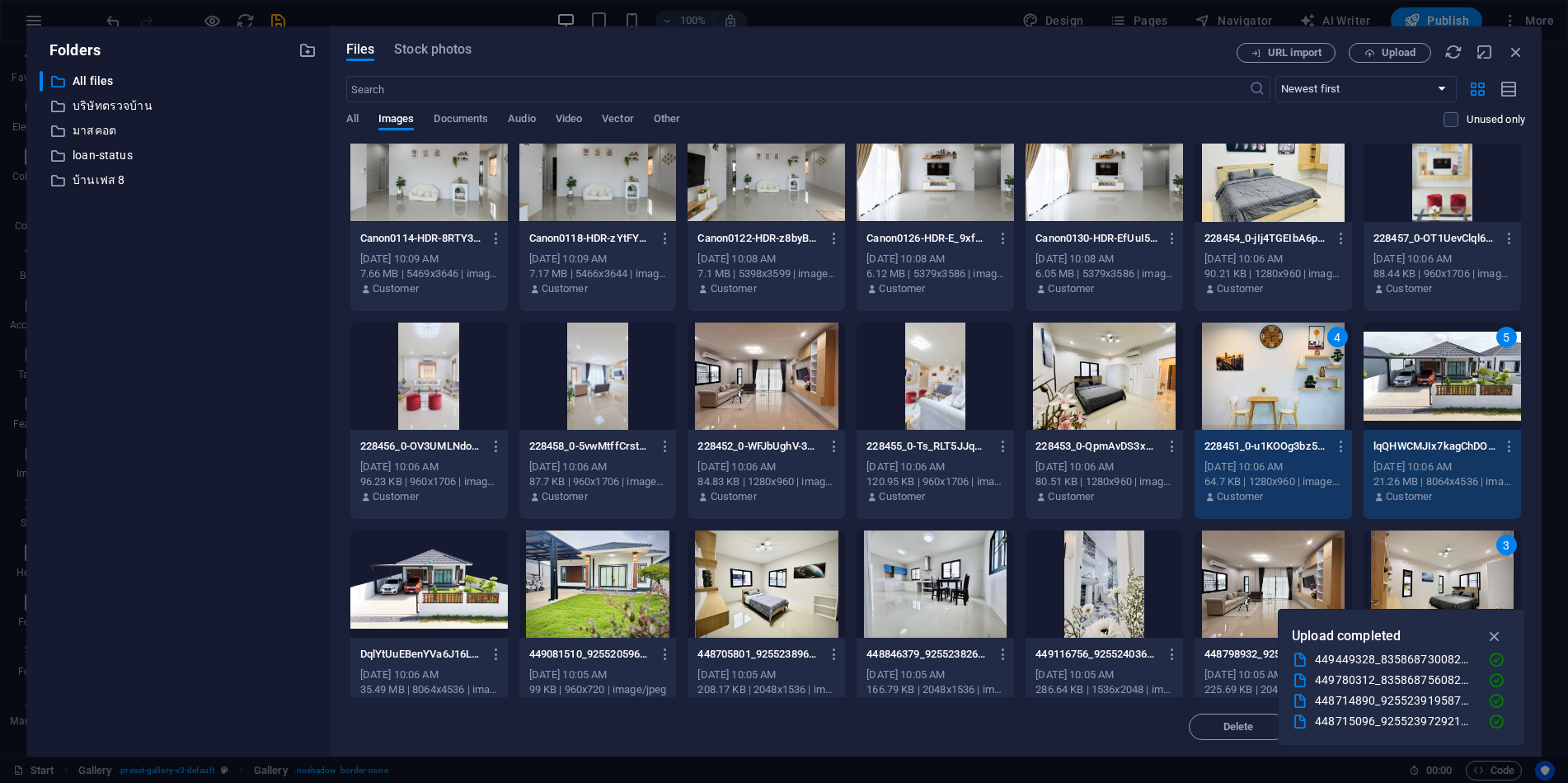
click at [732, 396] on div at bounding box center [766, 376] width 157 height 107
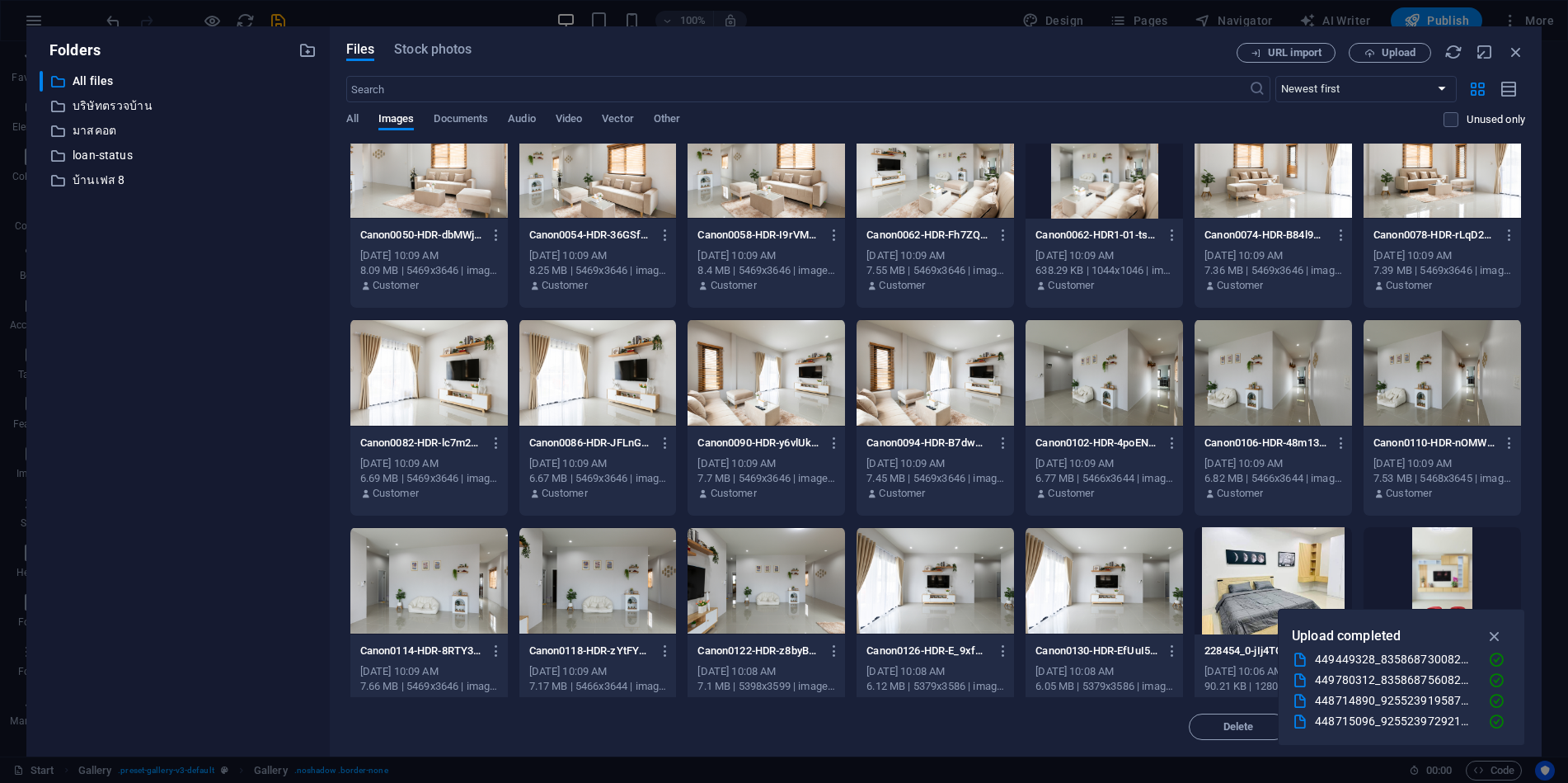
scroll to position [990, 0]
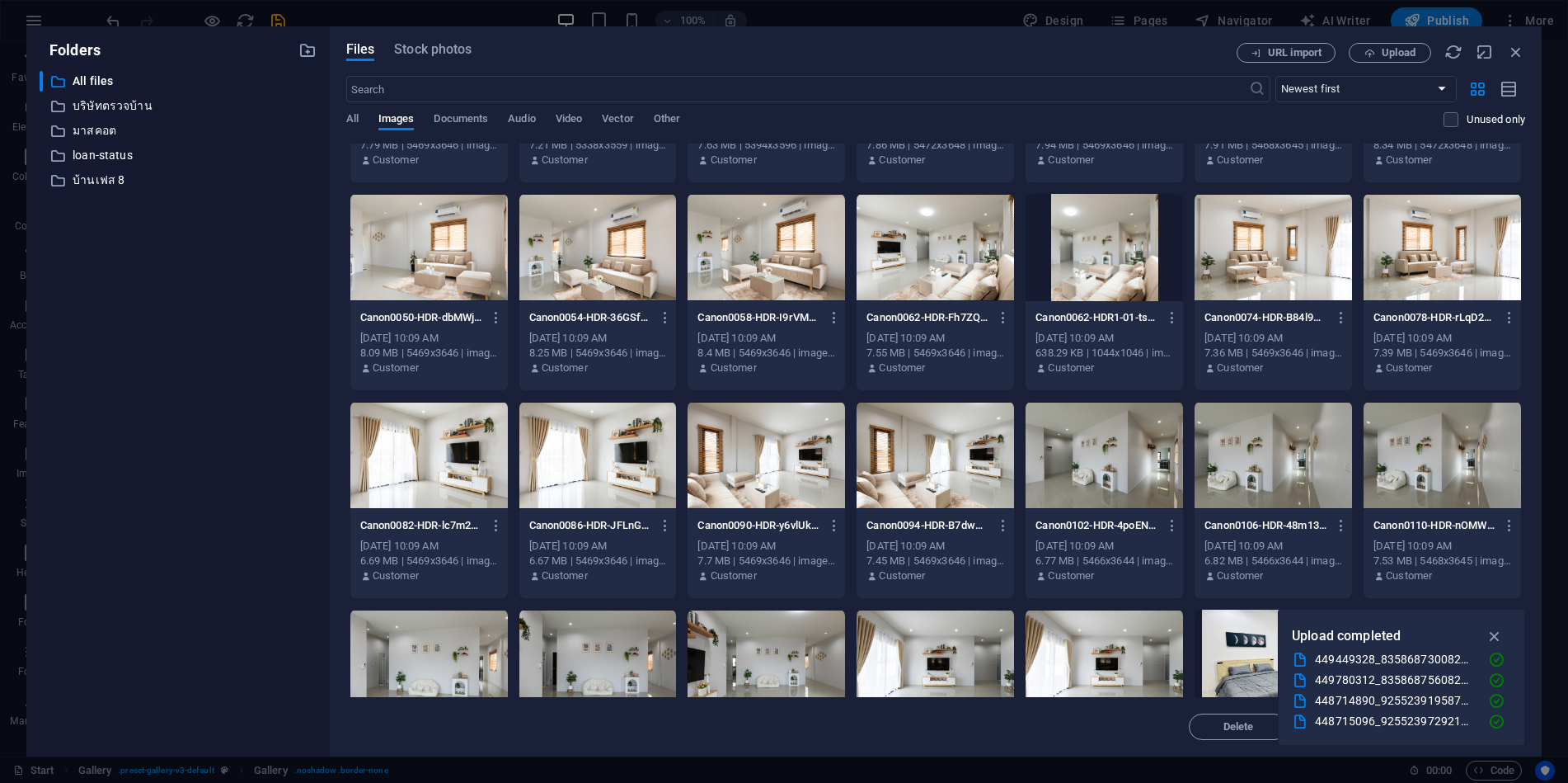
click at [952, 469] on div at bounding box center [935, 455] width 157 height 107
click at [930, 252] on div at bounding box center [935, 247] width 157 height 107
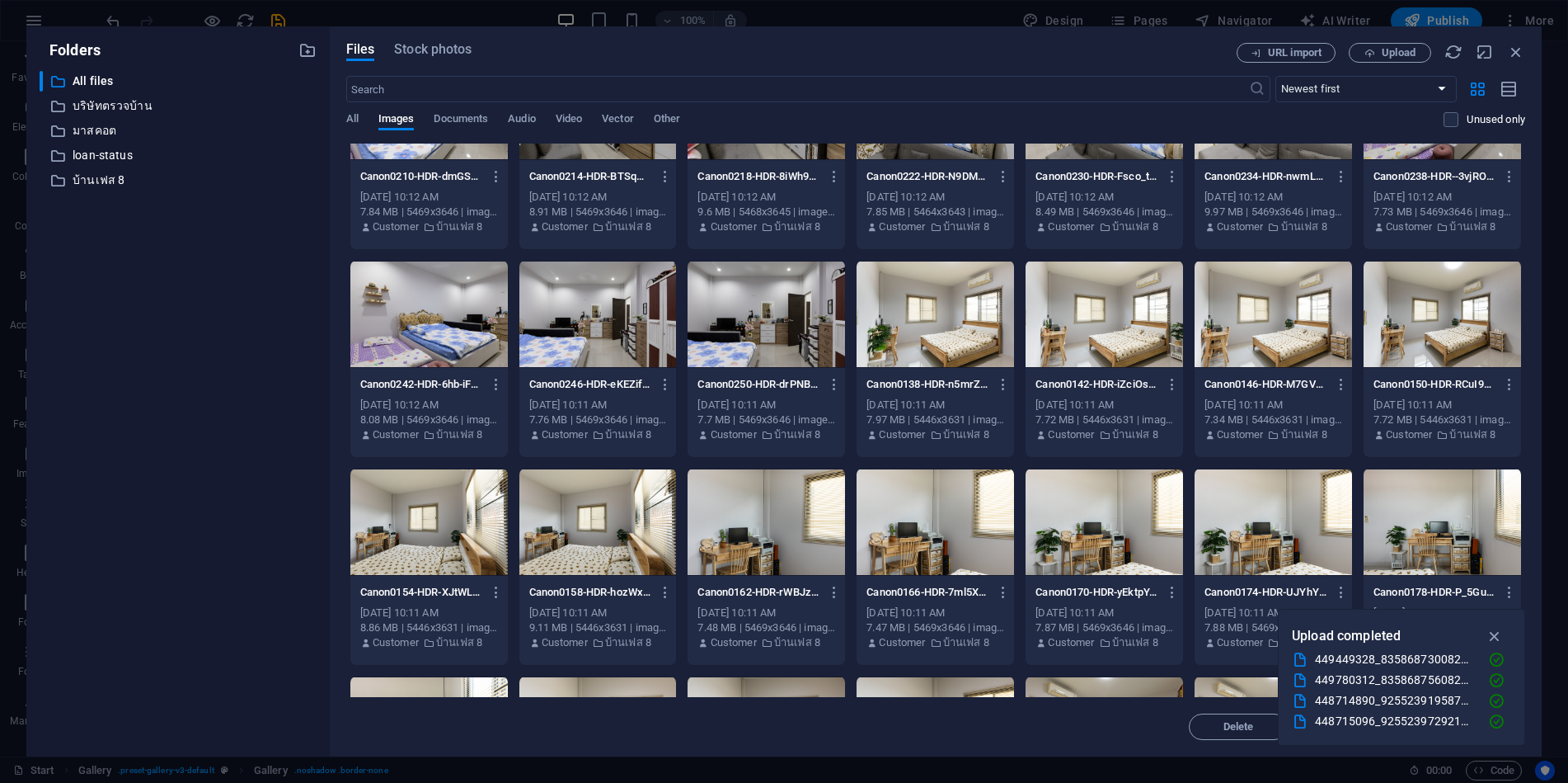
scroll to position [82, 0]
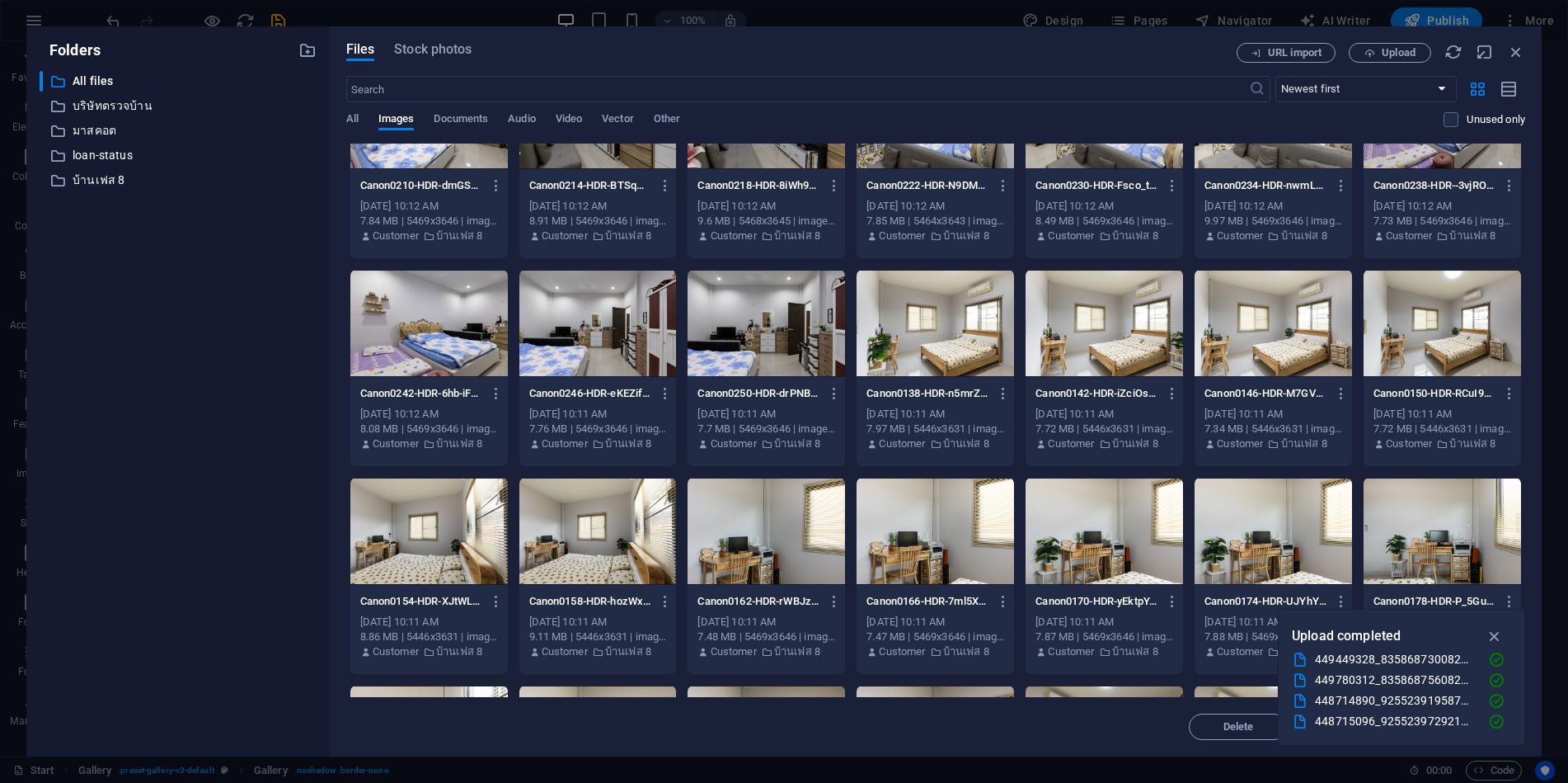
click at [944, 330] on div at bounding box center [935, 323] width 157 height 107
click at [752, 327] on div at bounding box center [766, 323] width 157 height 107
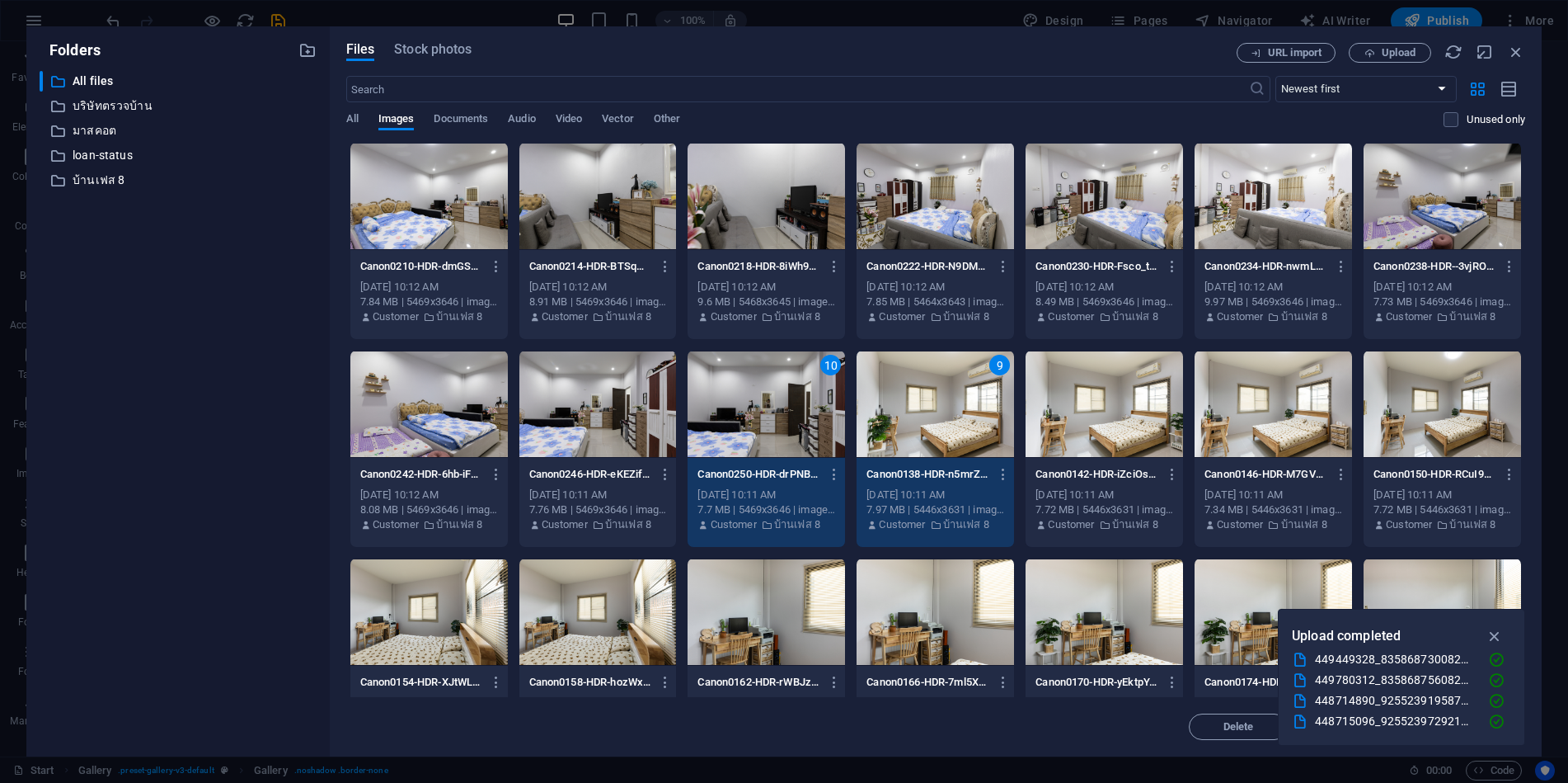
scroll to position [0, 0]
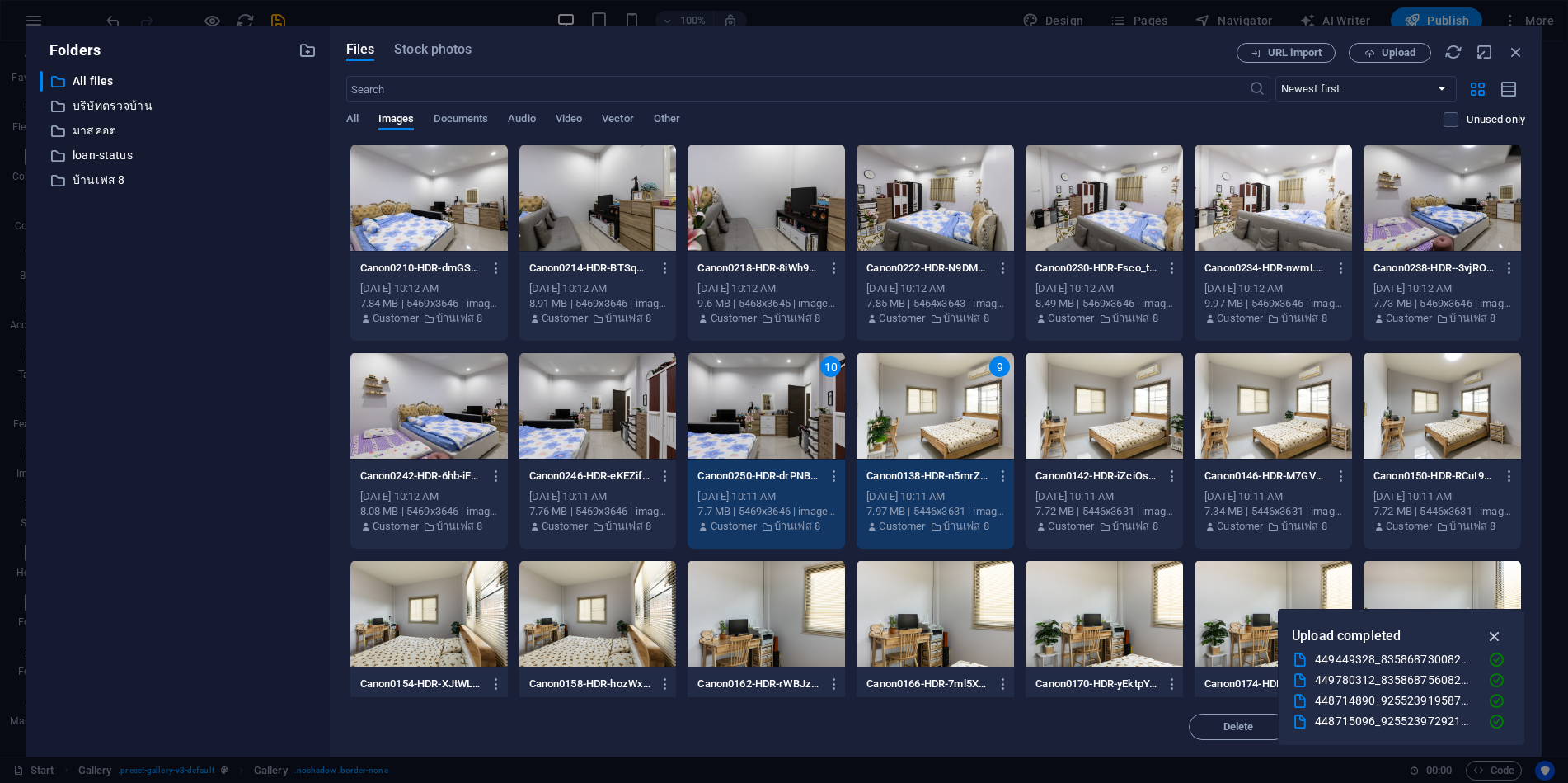
click at [1492, 637] on icon "button" at bounding box center [1496, 636] width 19 height 18
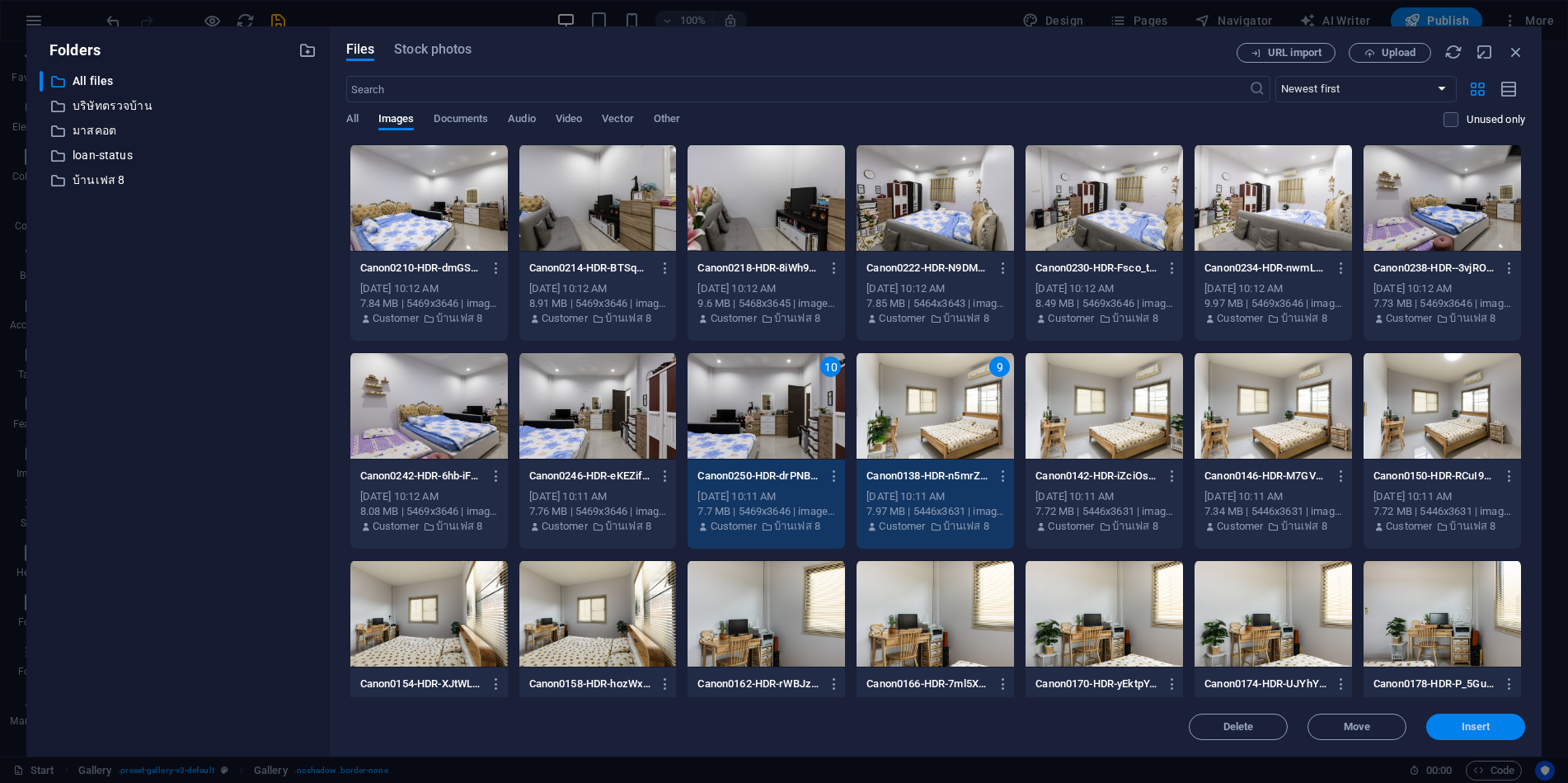
click at [1465, 722] on span "Insert" at bounding box center [1476, 727] width 29 height 10
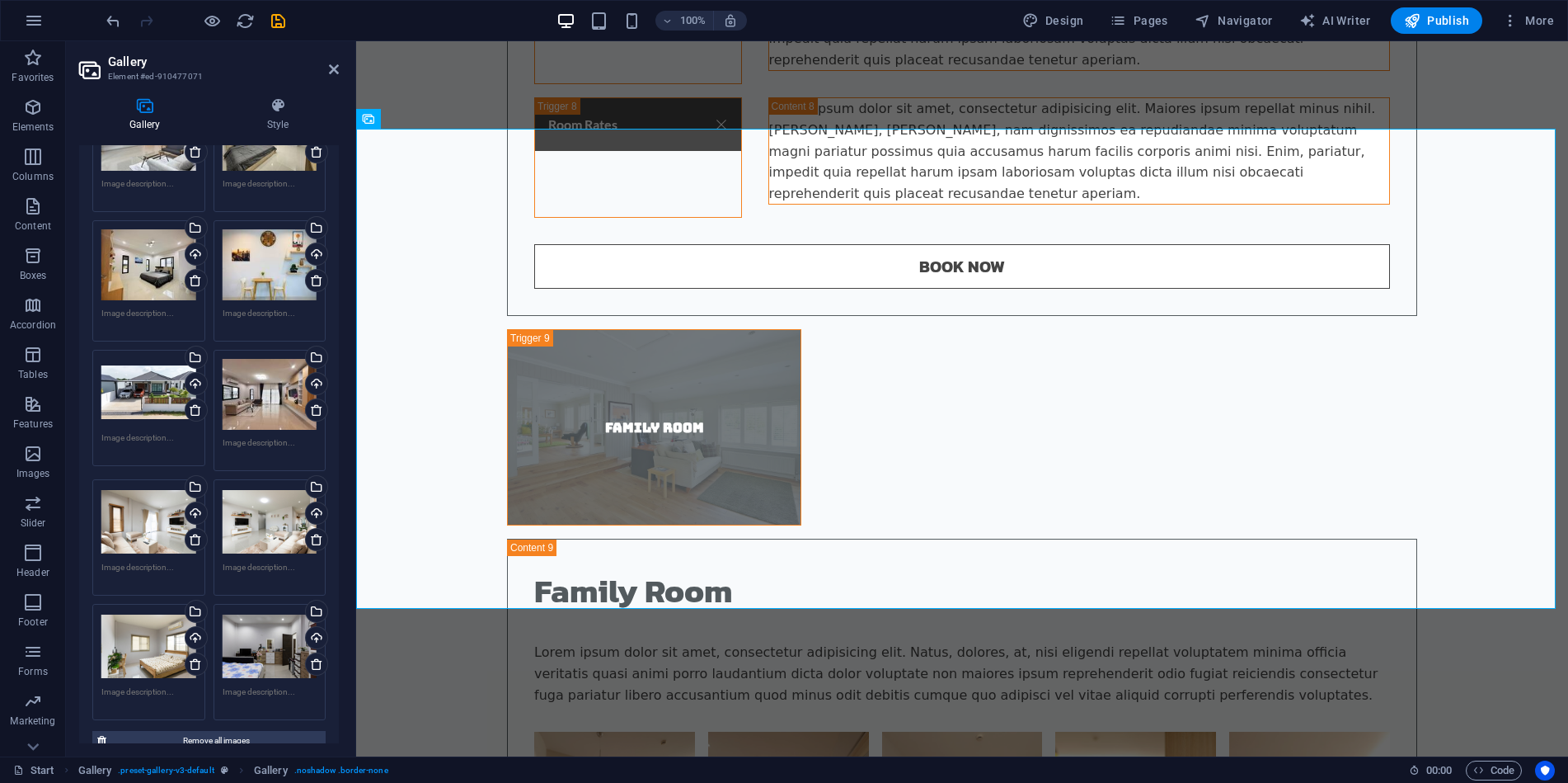
scroll to position [247, 0]
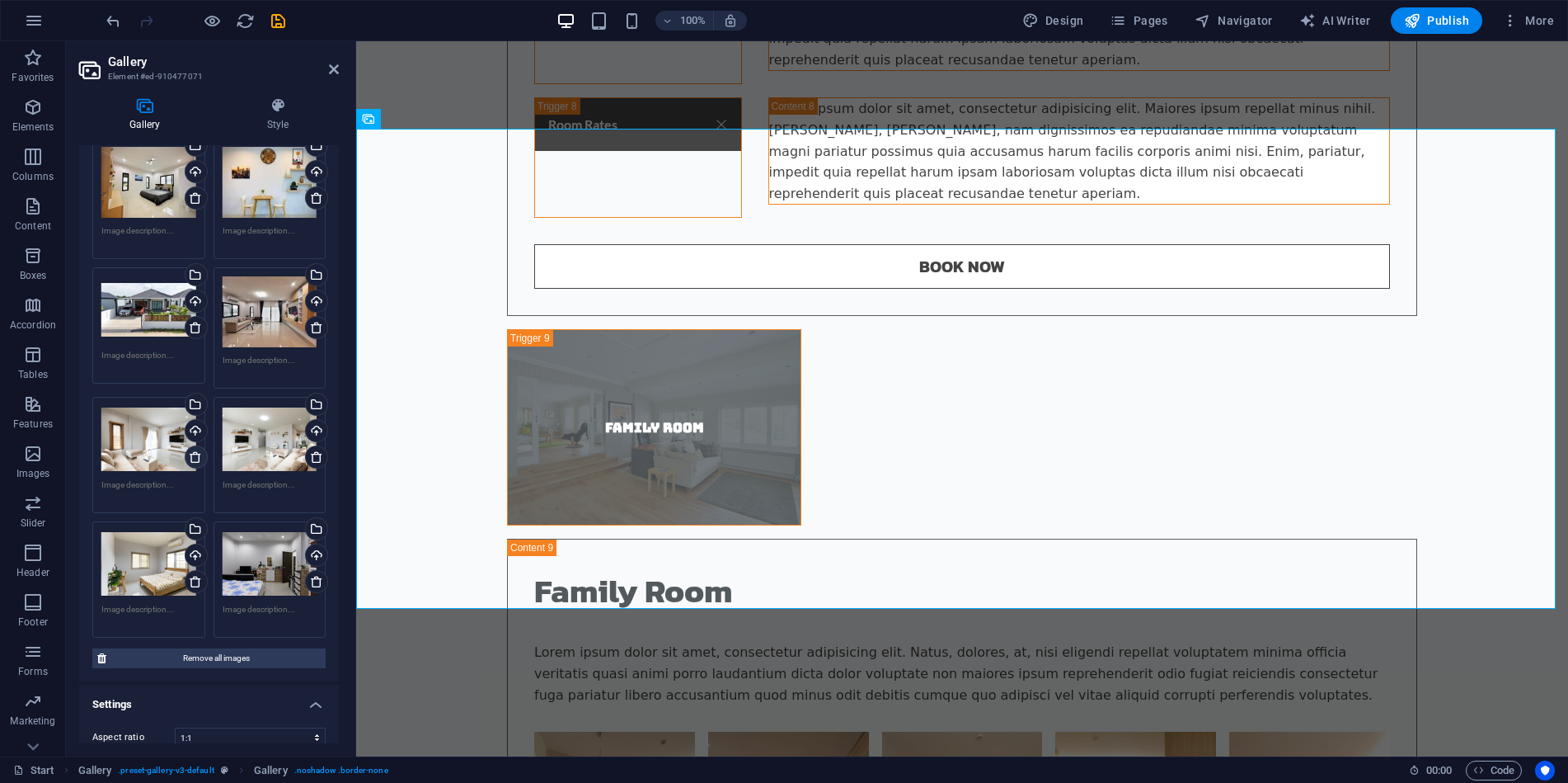
click at [190, 458] on icon at bounding box center [195, 457] width 14 height 14
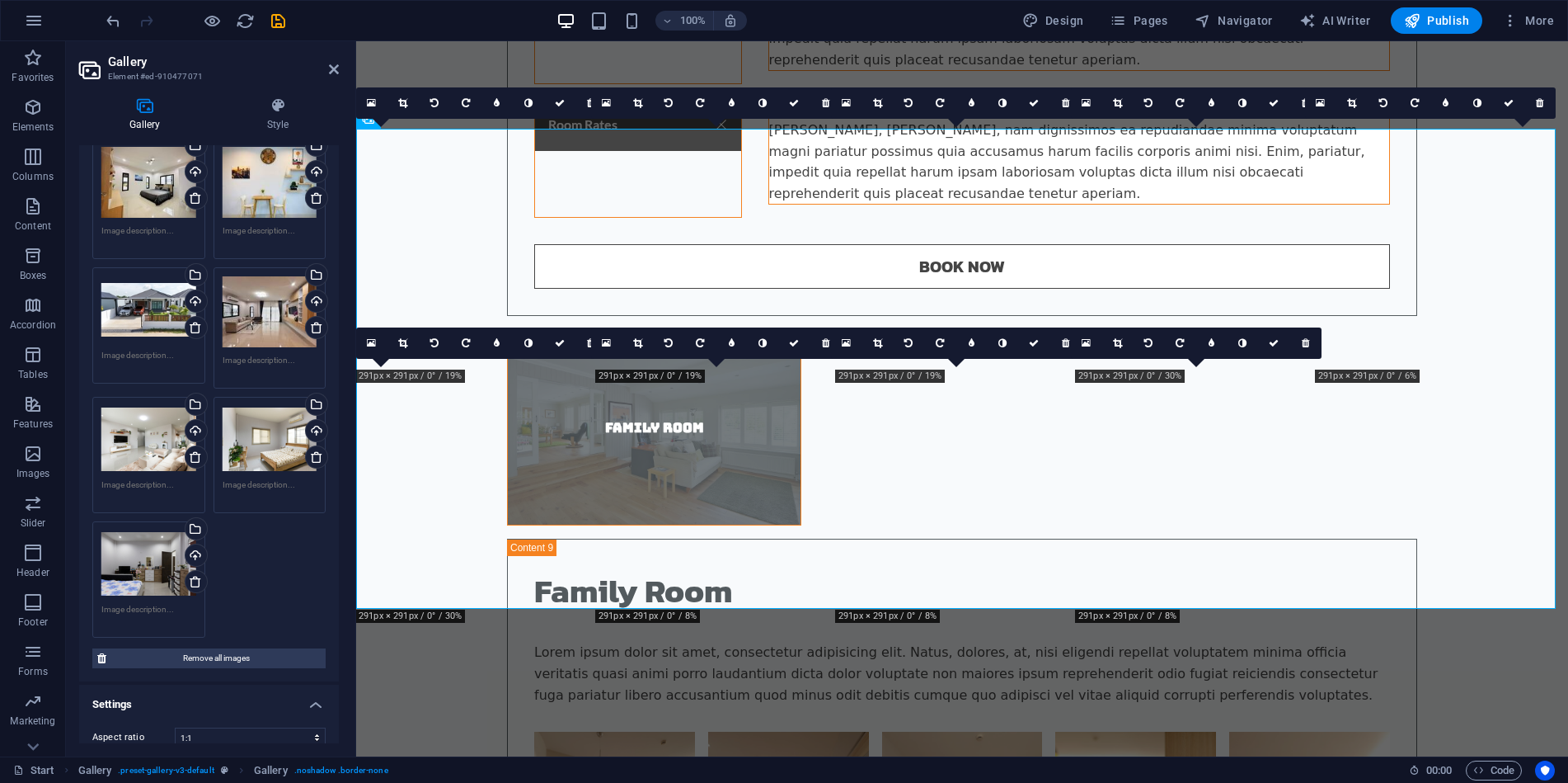
click at [253, 566] on div "Drag files here, click to choose files or select files from Files or our free s…" at bounding box center [209, 324] width 242 height 638
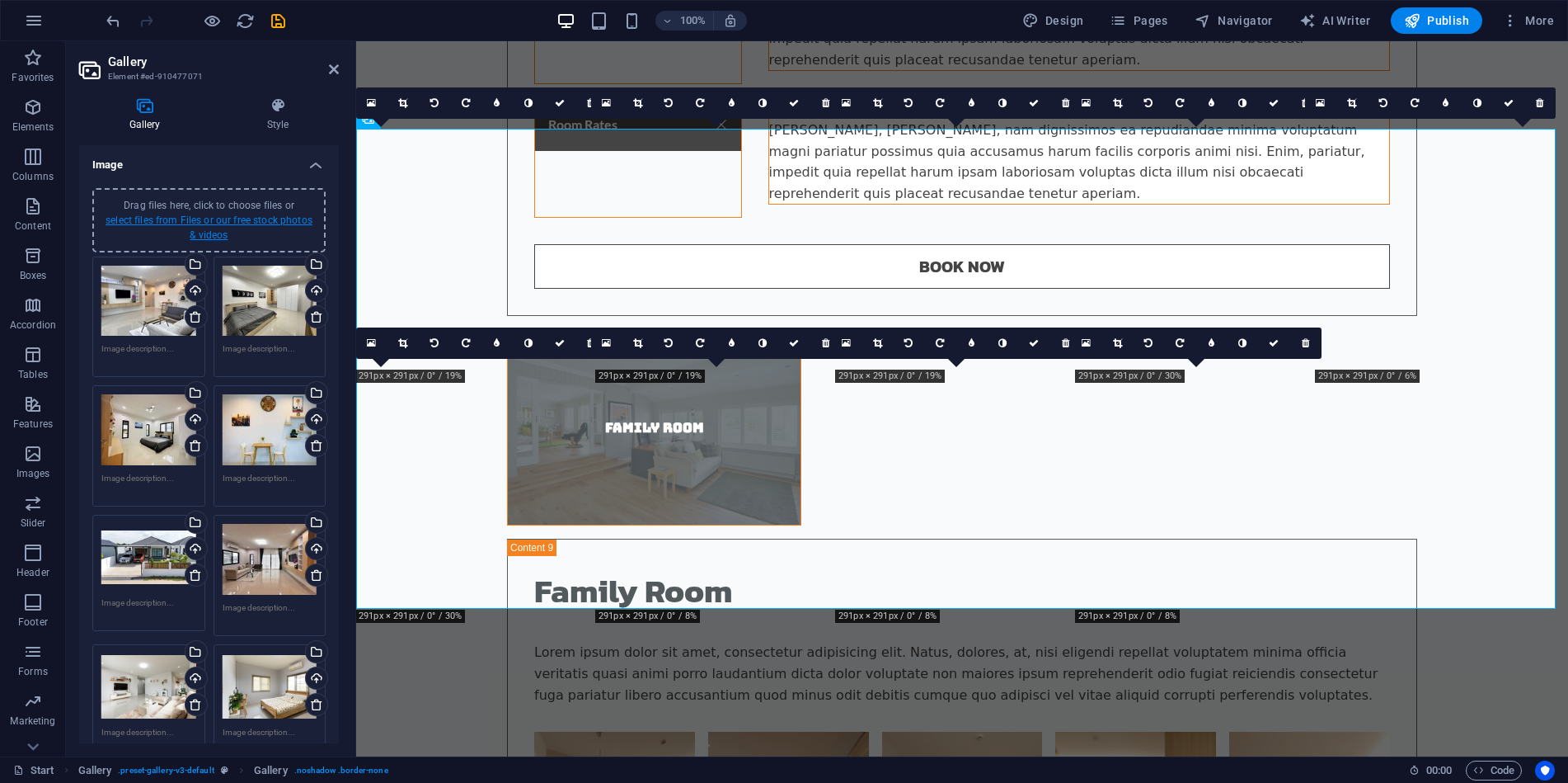
click at [228, 219] on link "select files from Files or our free stock photos & videos" at bounding box center [209, 227] width 207 height 26
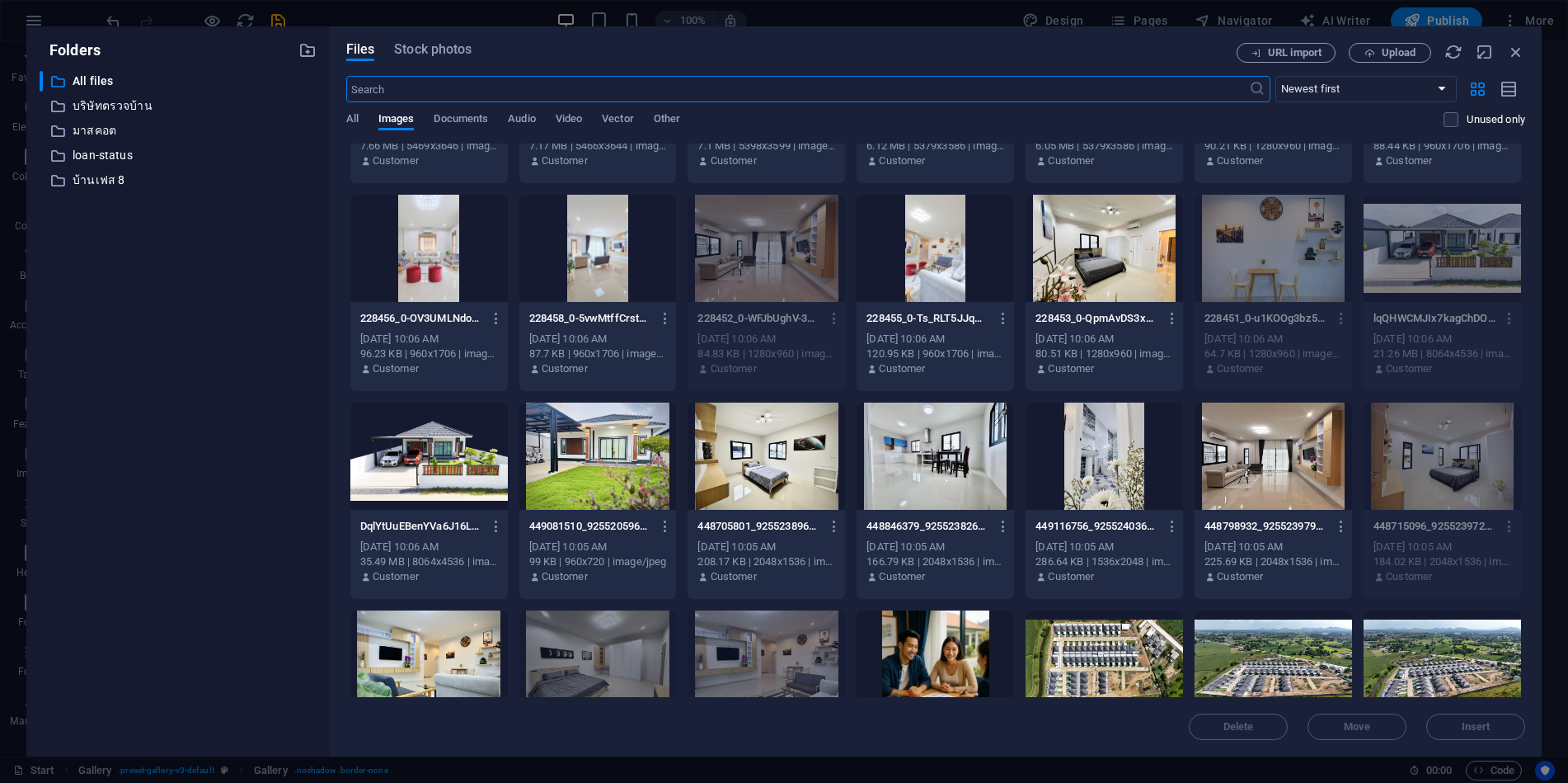
scroll to position [1815, 0]
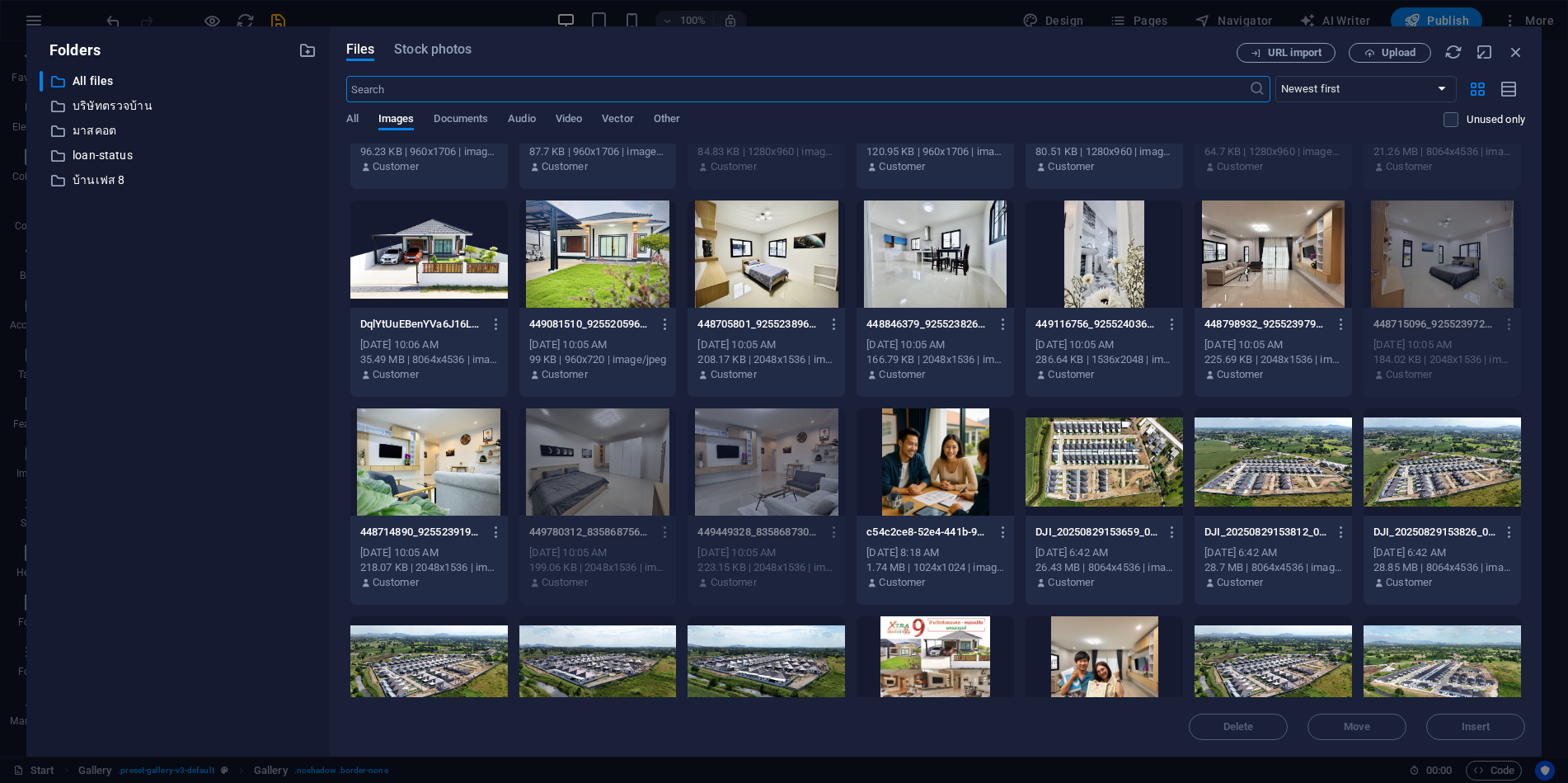
click at [621, 265] on div at bounding box center [598, 253] width 157 height 107
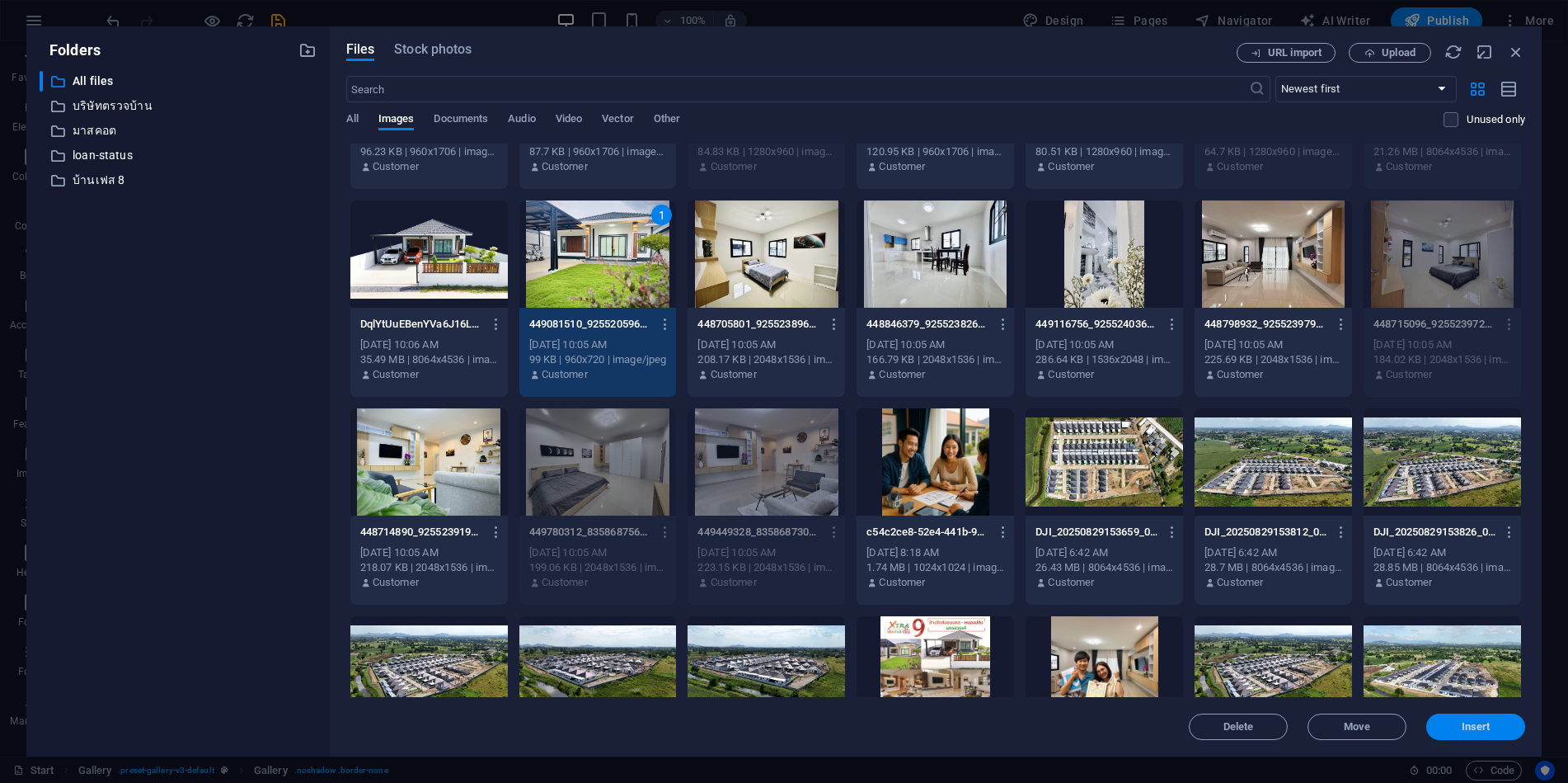
drag, startPoint x: 1483, startPoint y: 720, endPoint x: 871, endPoint y: 571, distance: 629.9
click at [1483, 722] on span "Insert" at bounding box center [1476, 727] width 29 height 10
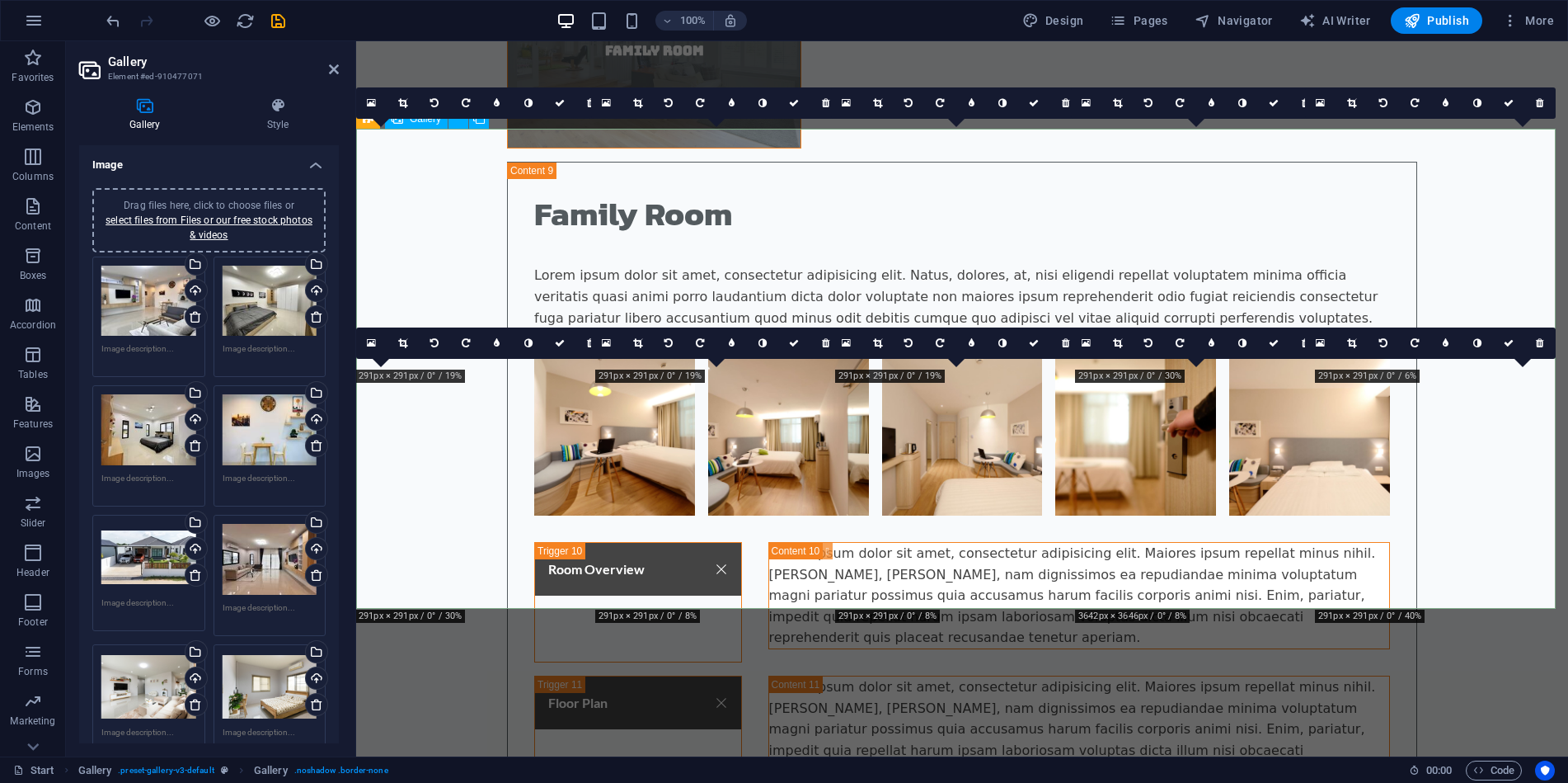
scroll to position [6499, 0]
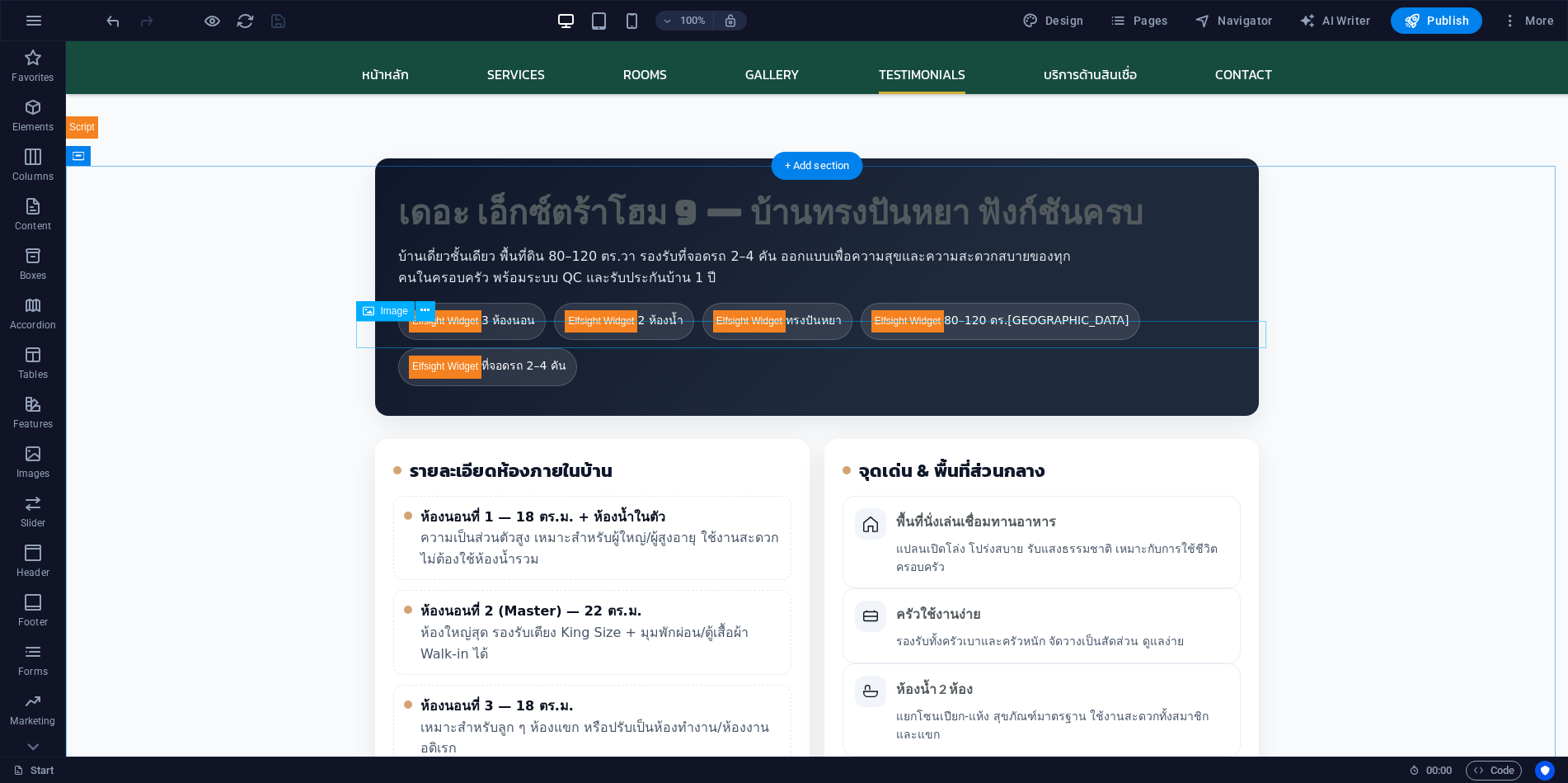
scroll to position [7839, 0]
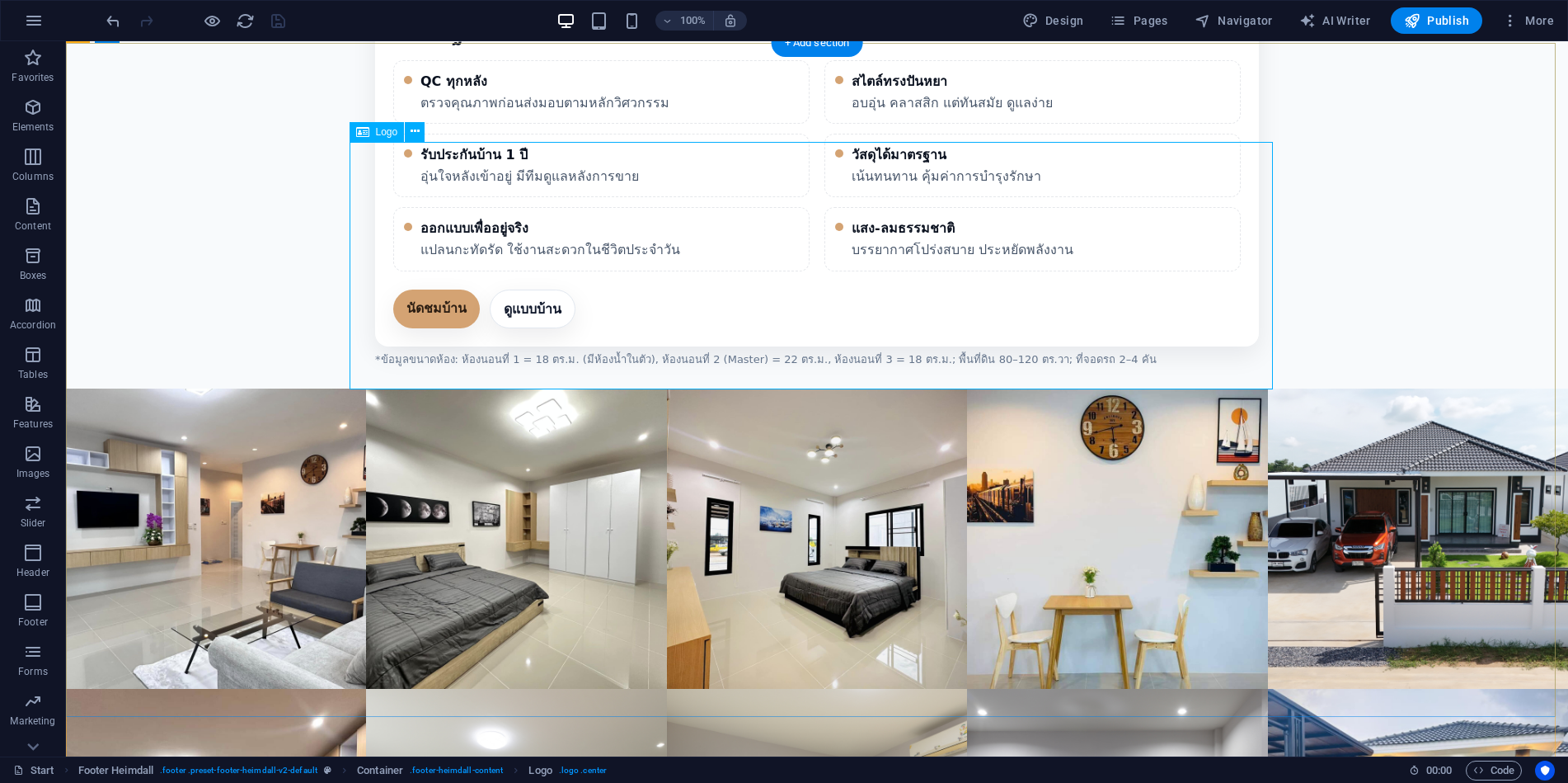
scroll to position [8916, 0]
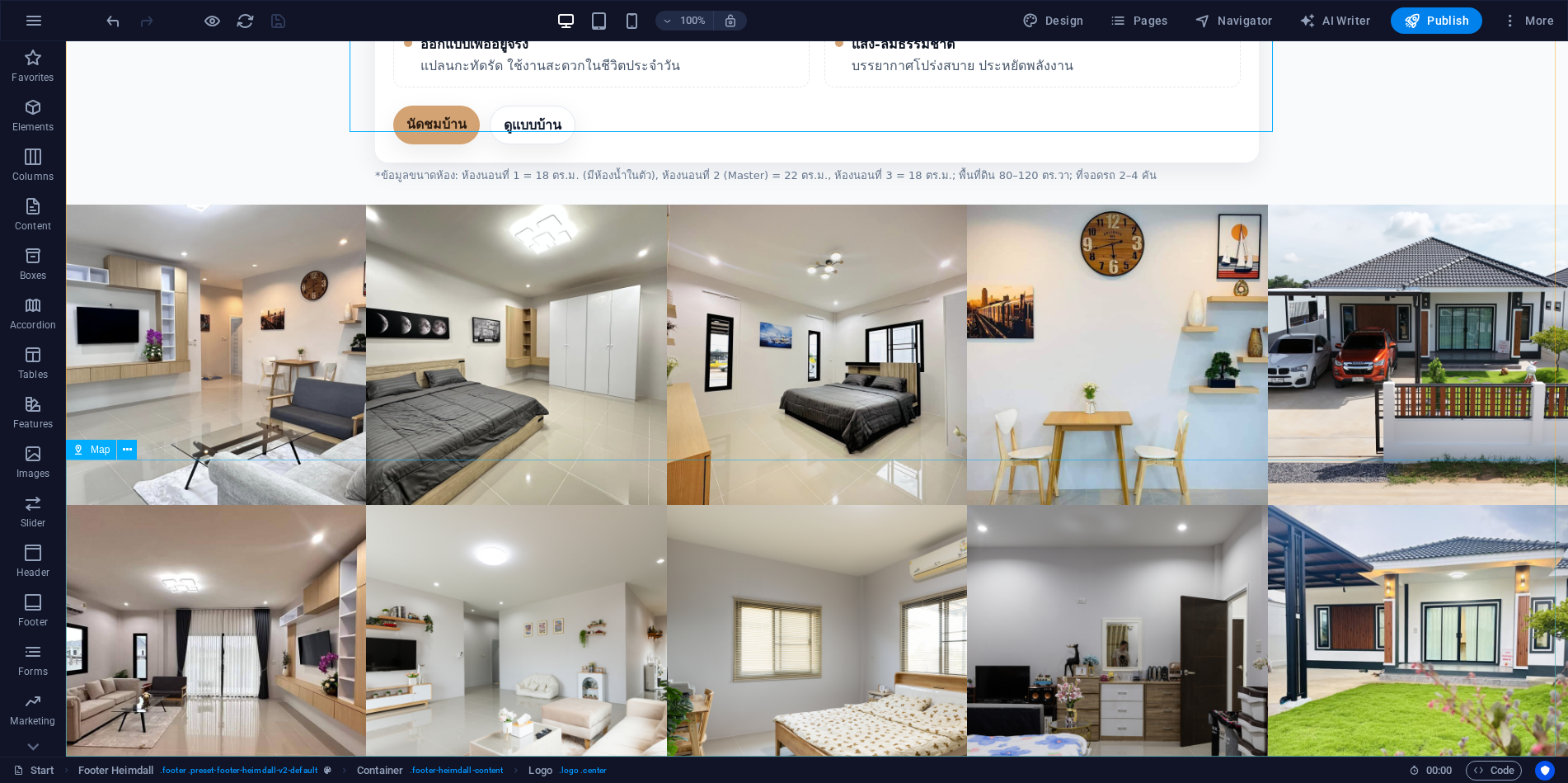
click at [97, 451] on span "Map" at bounding box center [100, 450] width 19 height 10
click at [127, 453] on icon at bounding box center [127, 450] width 9 height 17
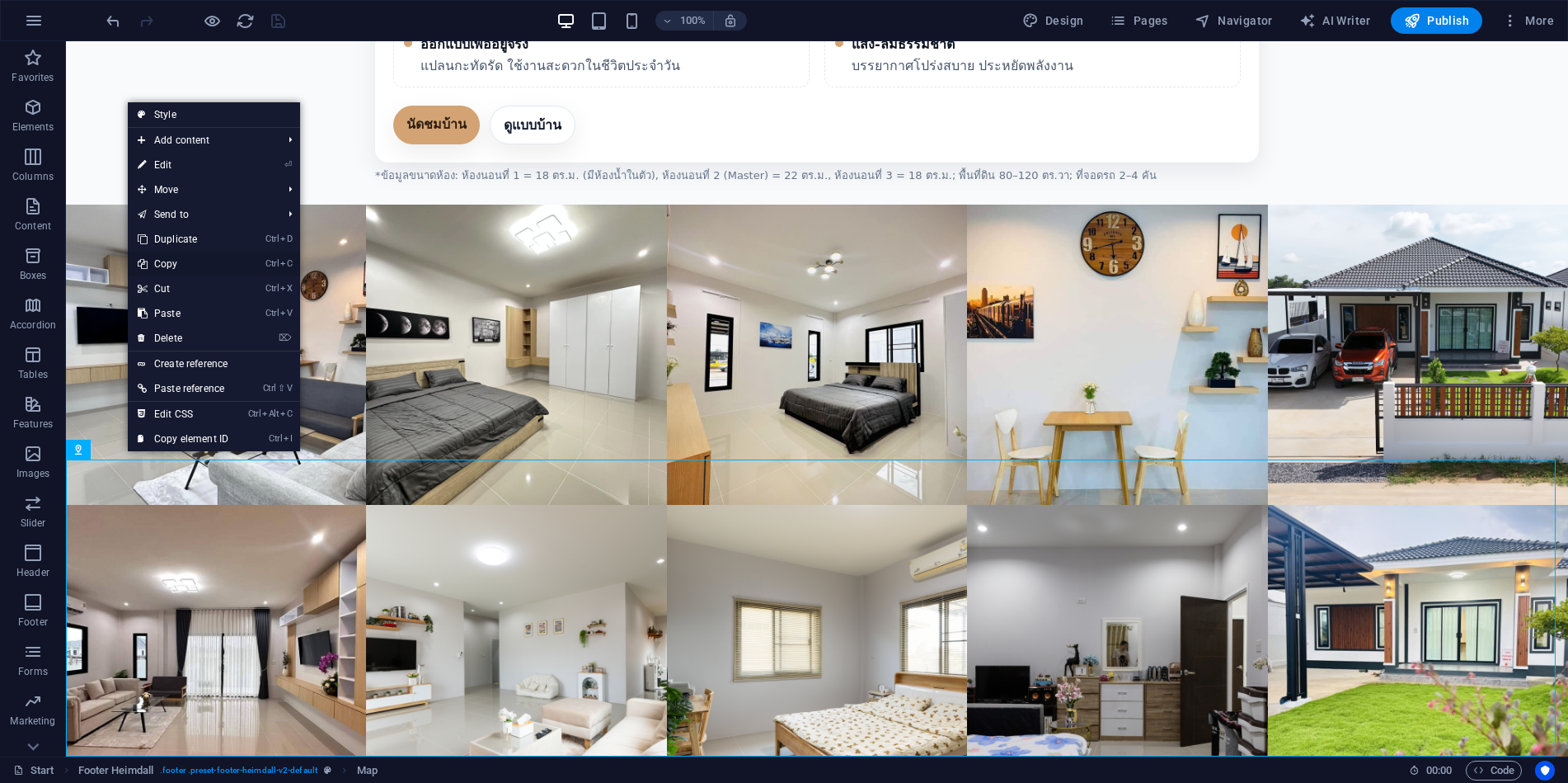
click at [183, 259] on link "Ctrl C Copy" at bounding box center [183, 264] width 110 height 25
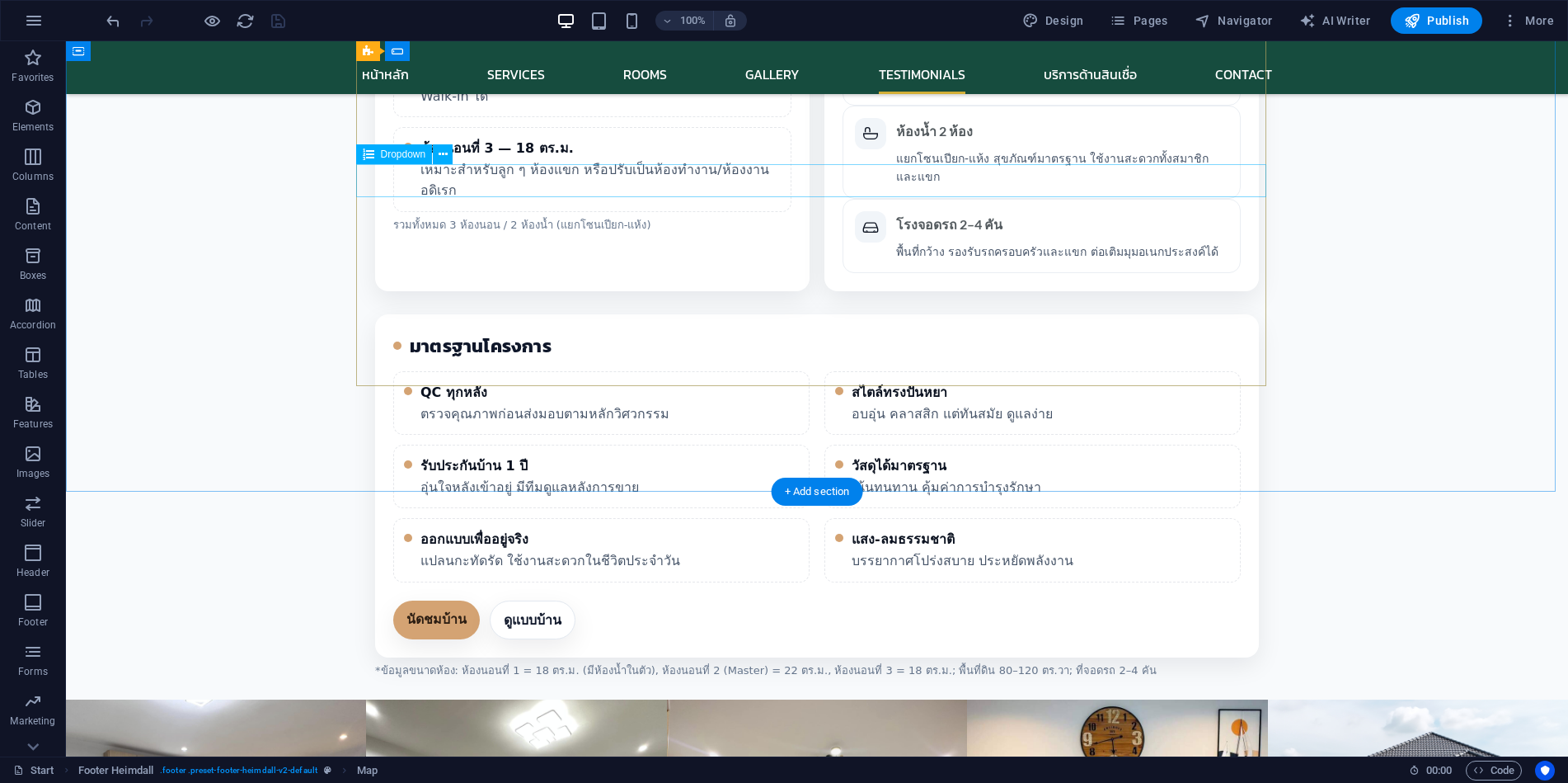
scroll to position [7843, 0]
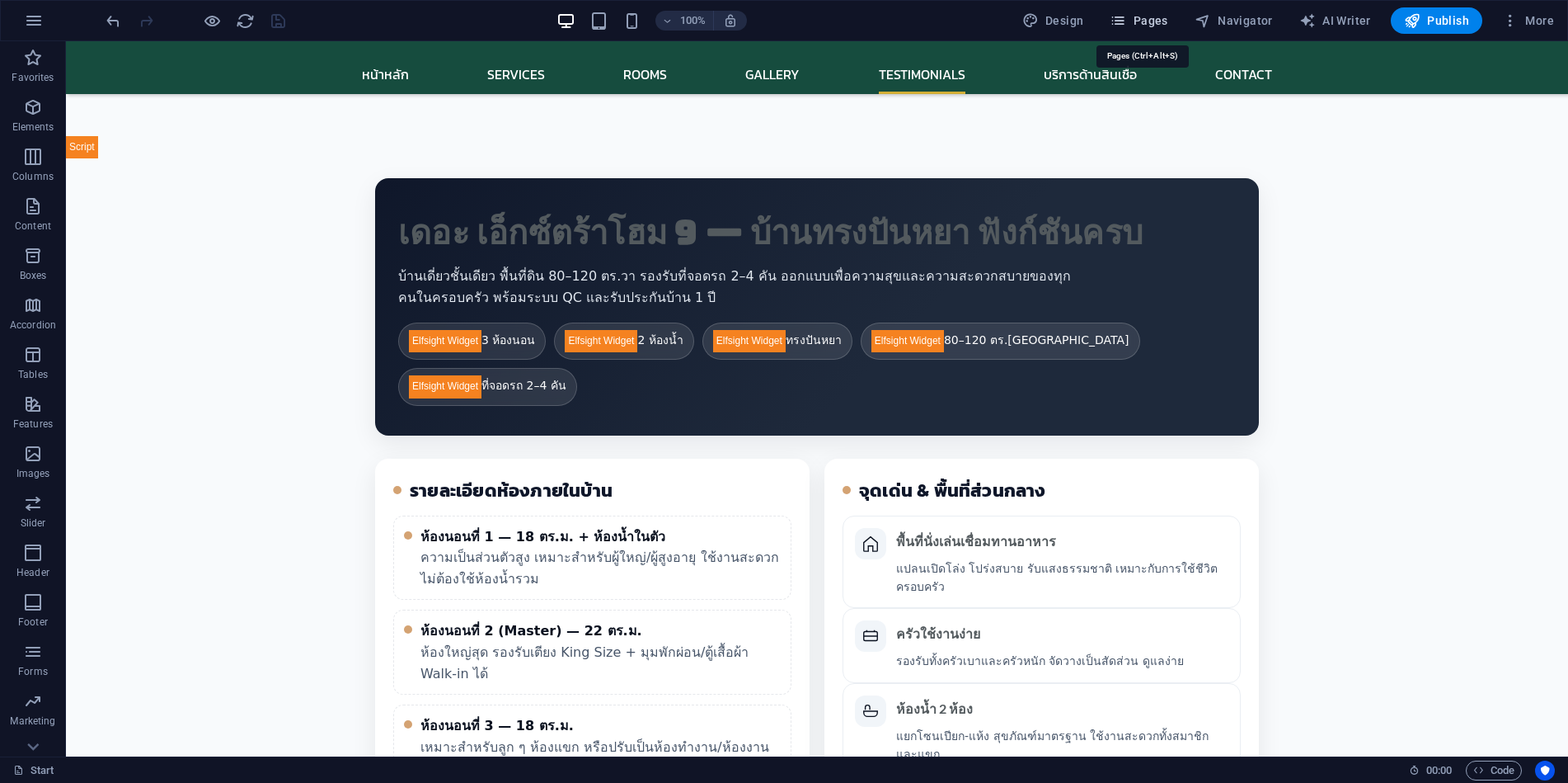
click at [1156, 16] on span "Pages" at bounding box center [1139, 20] width 58 height 16
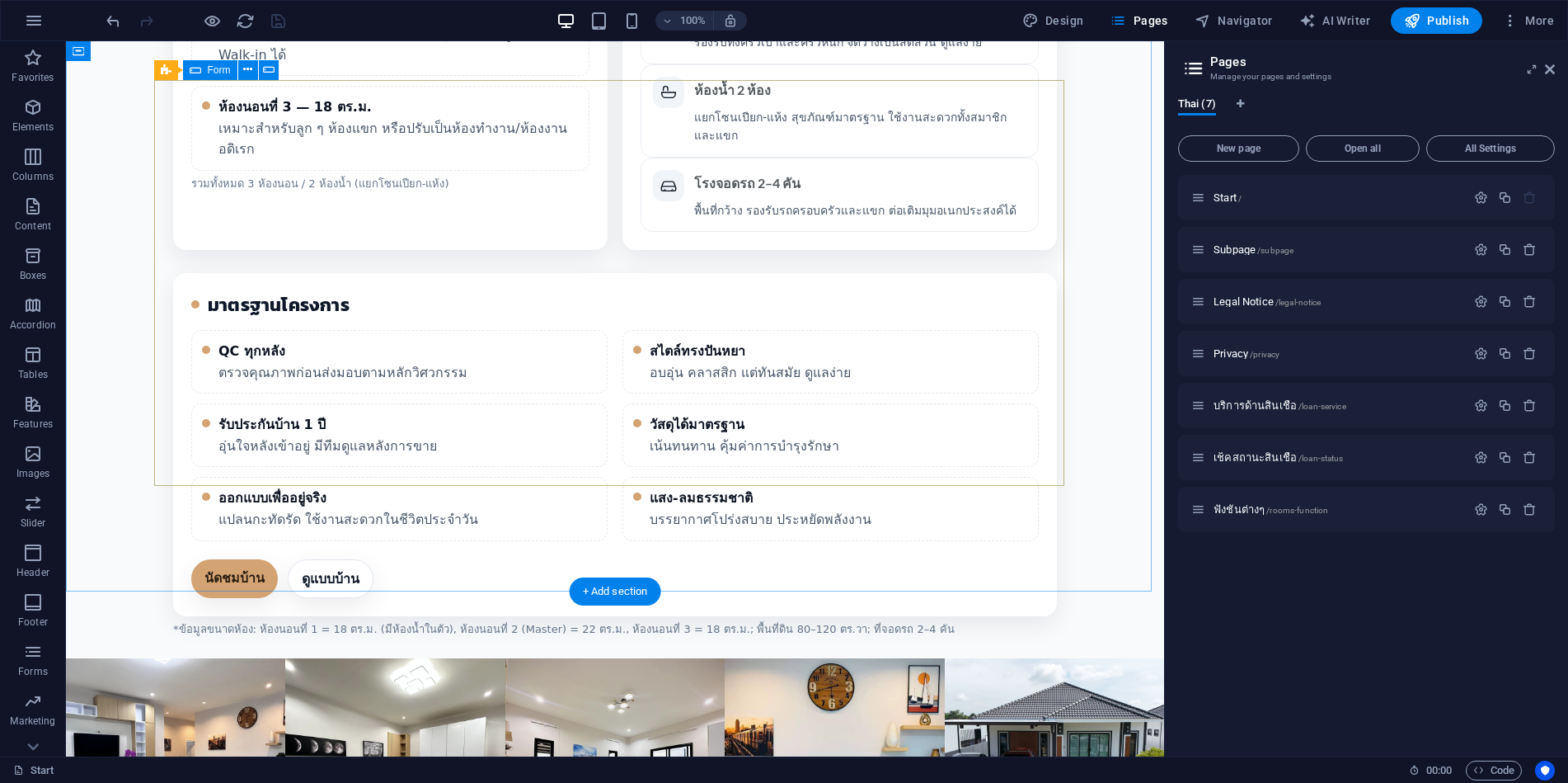
scroll to position [8509, 0]
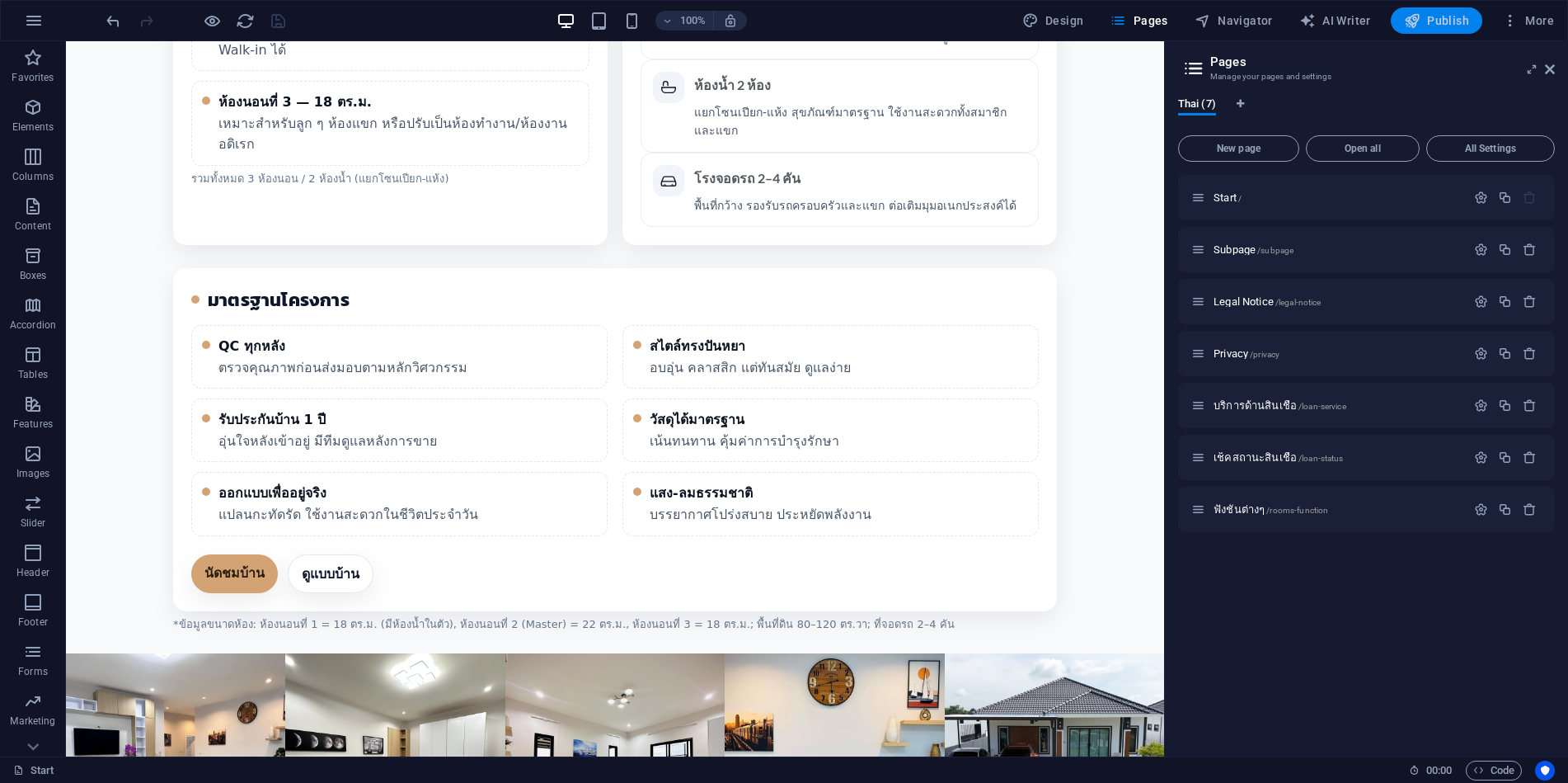
click at [1438, 23] on span "Publish" at bounding box center [1436, 20] width 65 height 16
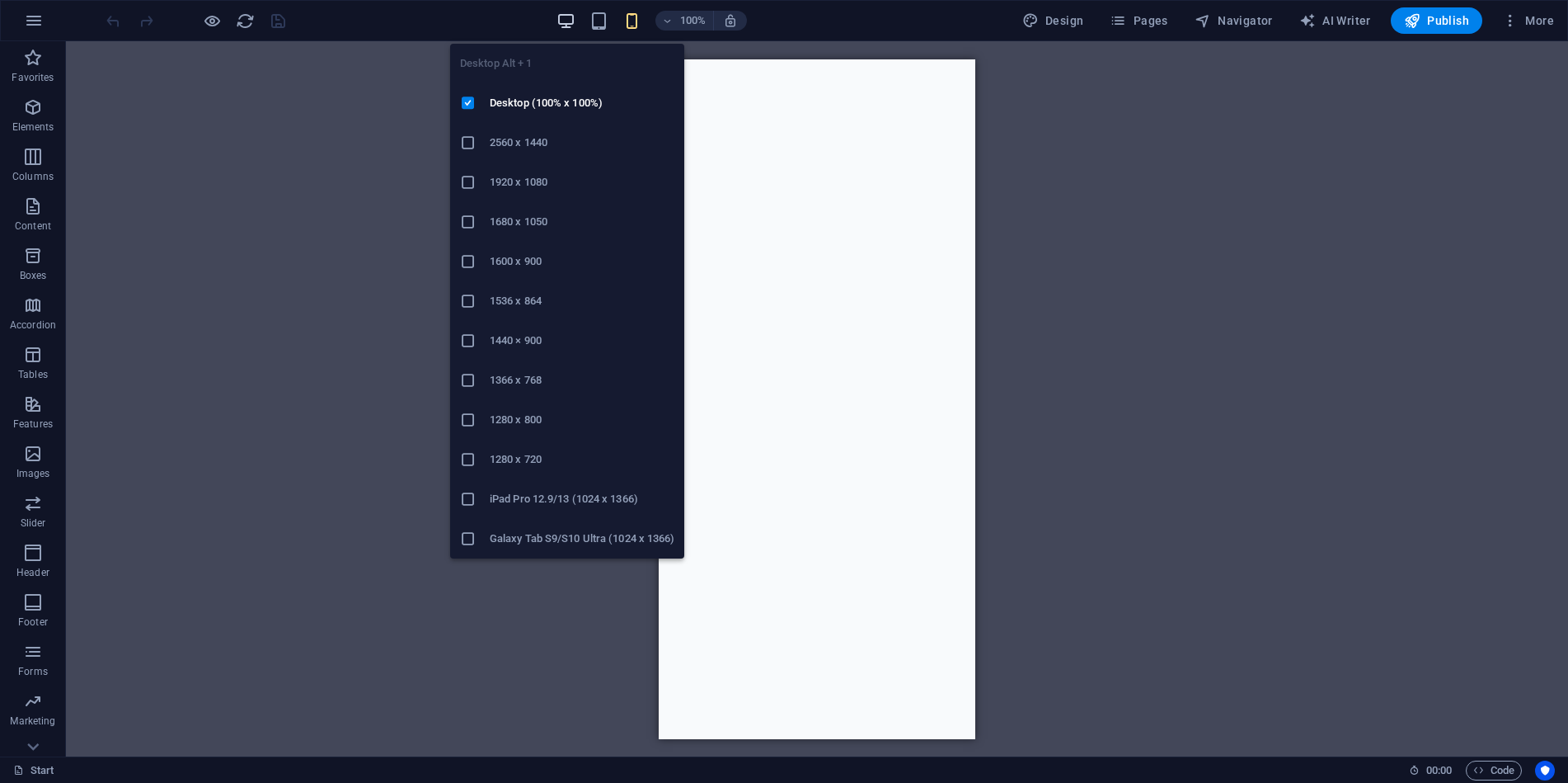
click at [568, 18] on icon "button" at bounding box center [566, 21] width 19 height 19
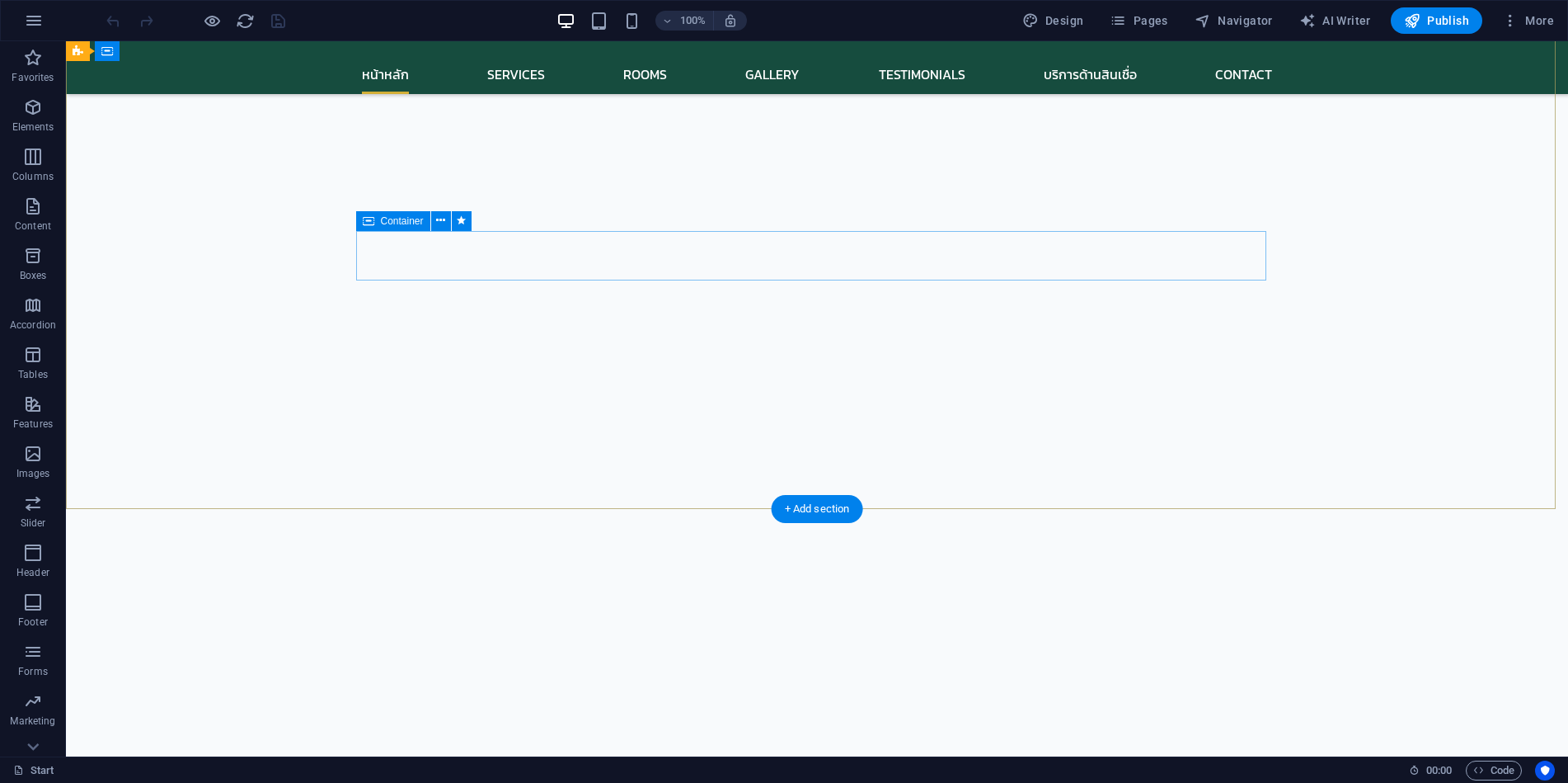
scroll to position [247, 0]
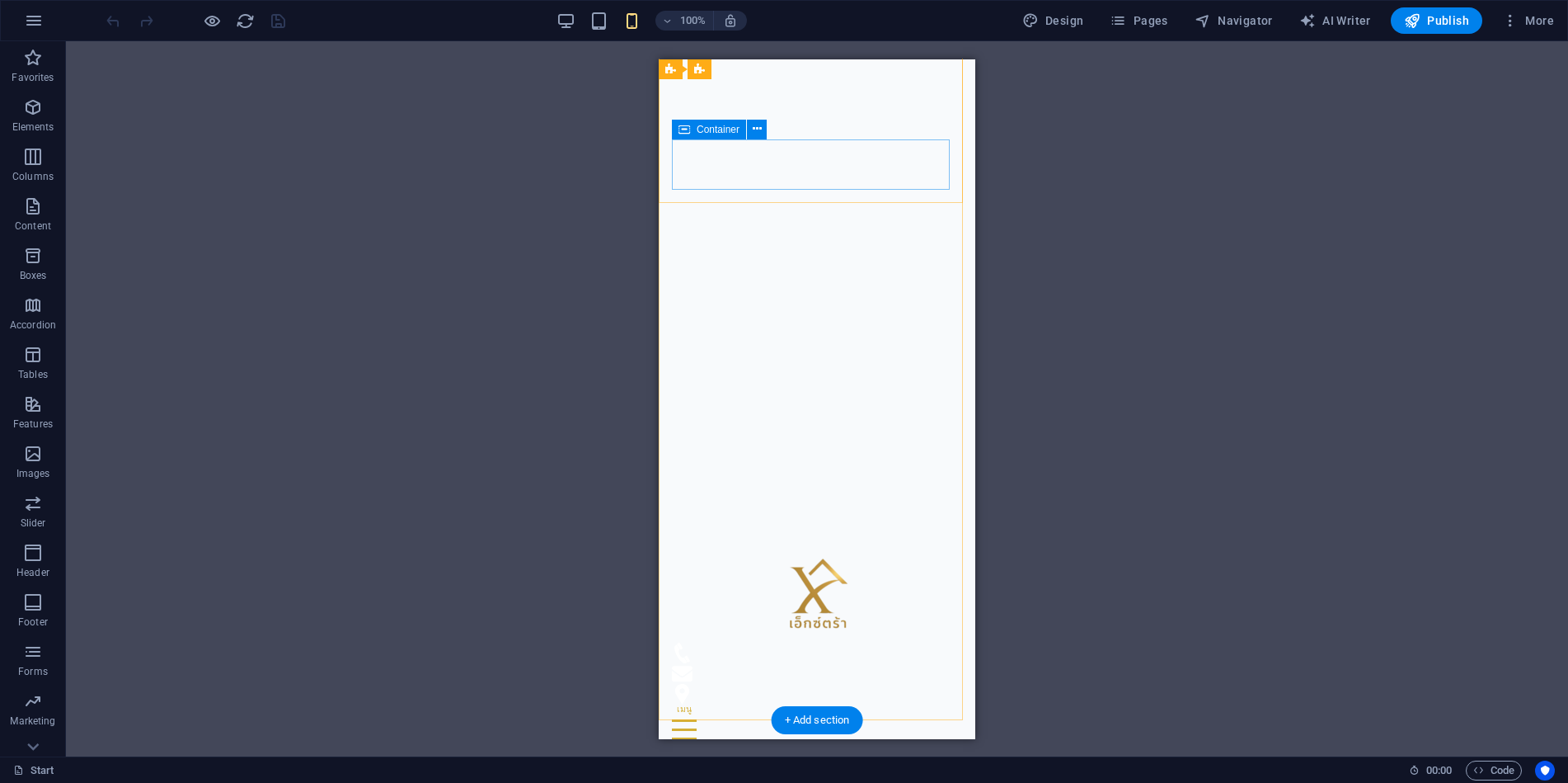
scroll to position [0, 0]
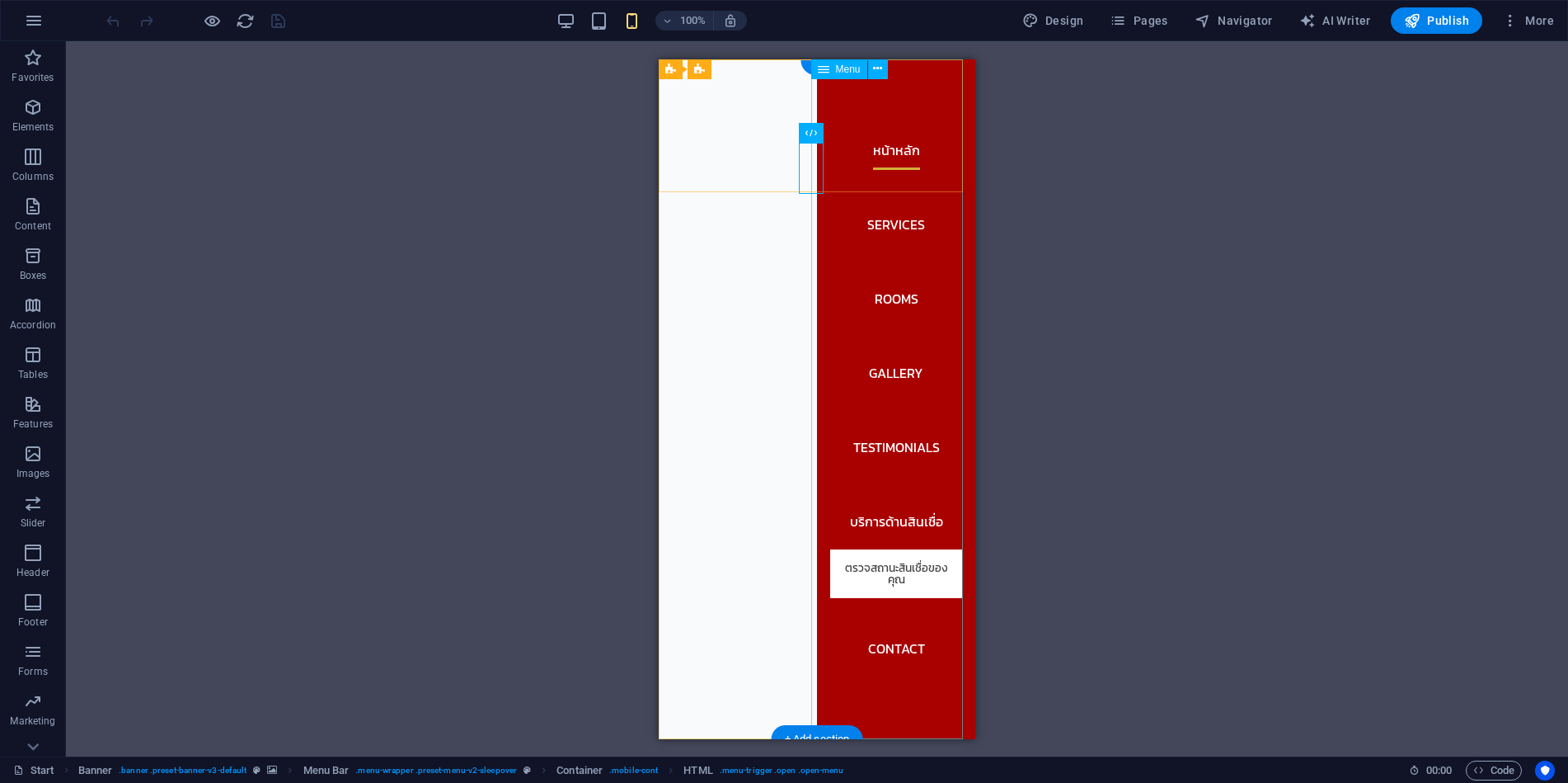
click at [949, 618] on nav "หน้าหลัก Services Rooms Gallery Testimonials บริการด้านสินเชื่อ ตรวจสถานะสินเชื…" at bounding box center [897, 398] width 158 height 680
click at [955, 623] on nav "หน้าหลัก Services Rooms Gallery Testimonials บริการด้านสินเชื่อ ตรวจสถานะสินเชื…" at bounding box center [897, 398] width 158 height 680
select select
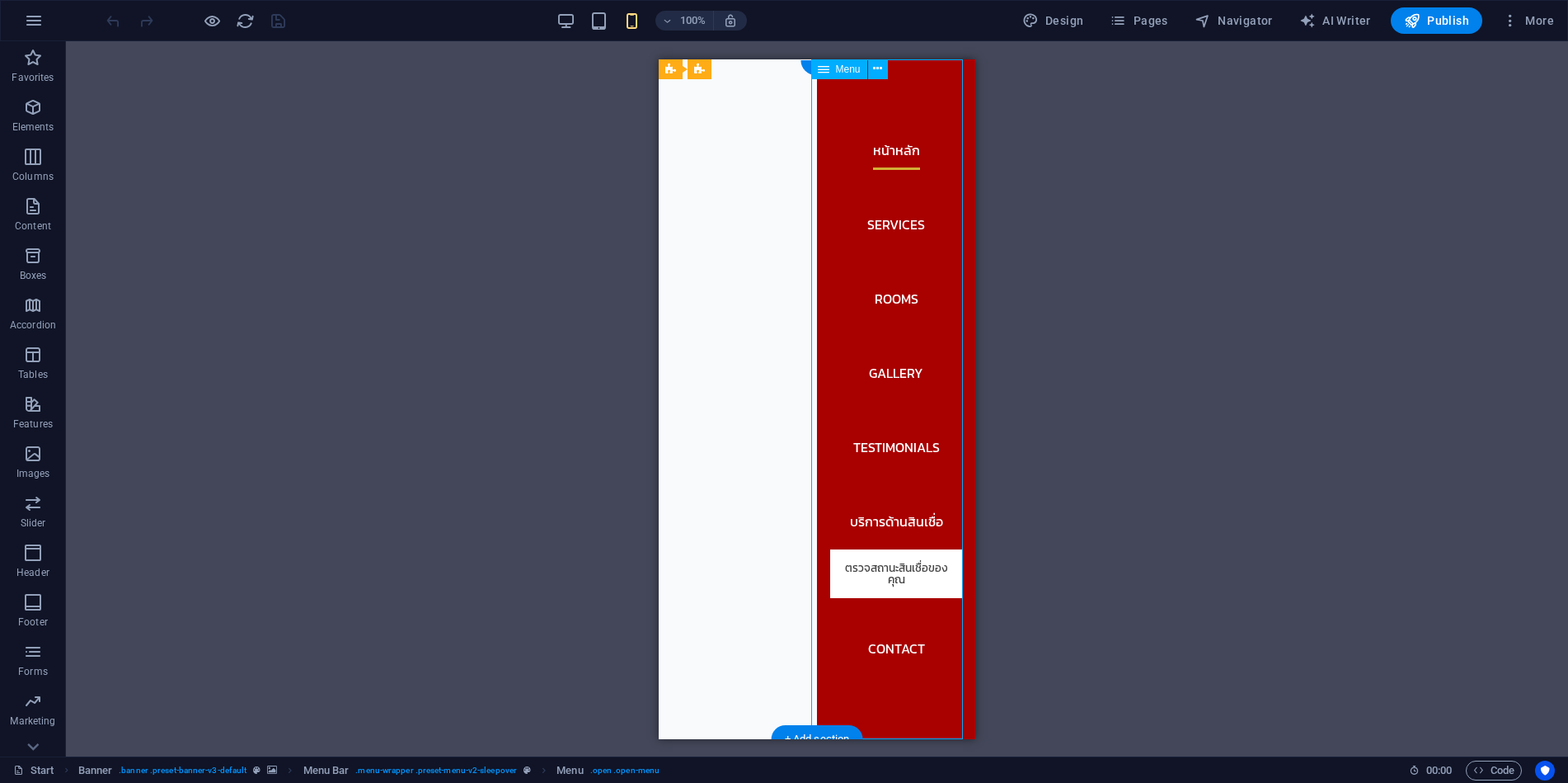
select select "6"
select select
select select "4"
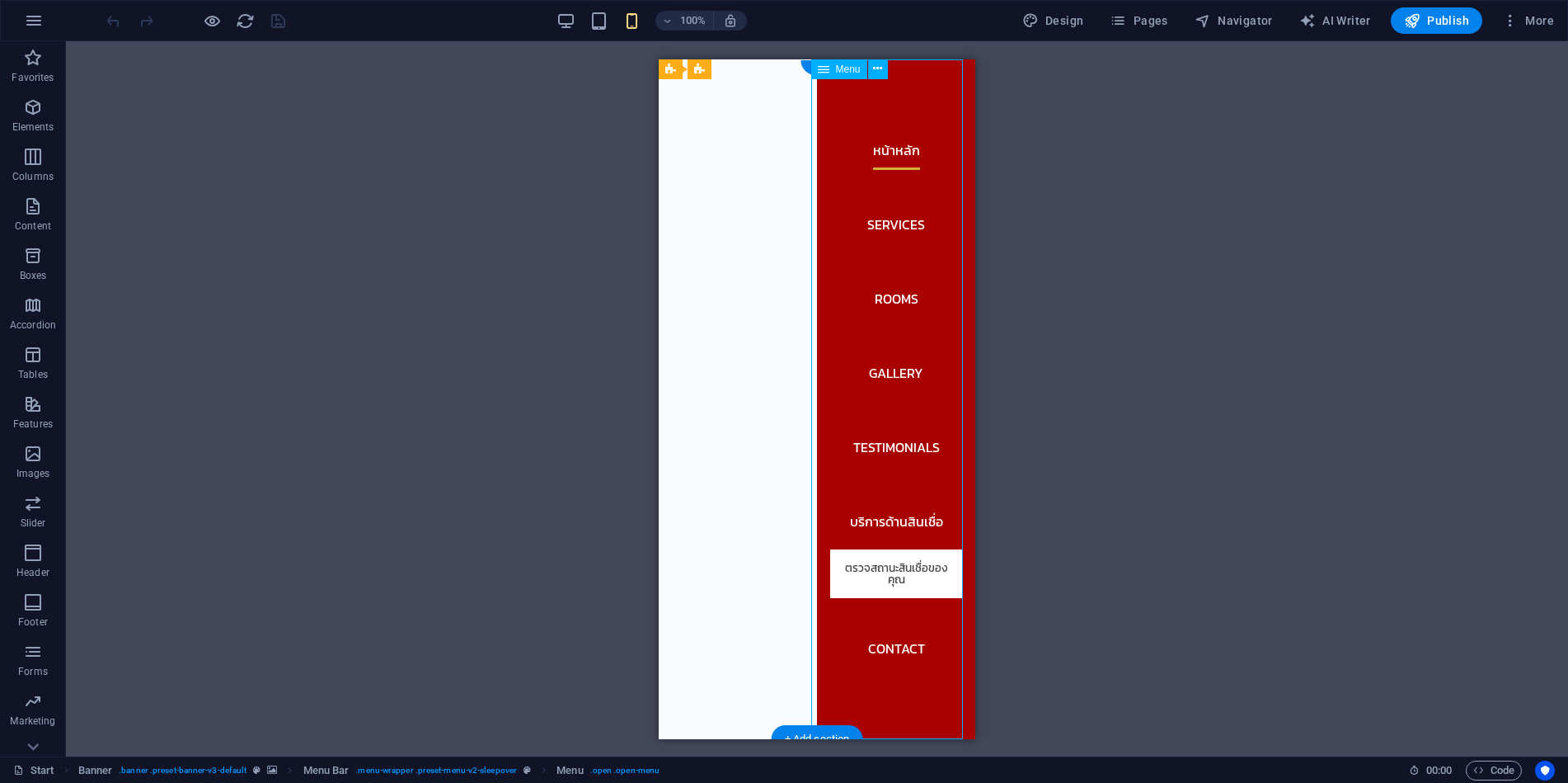
select select
select select "5"
select select
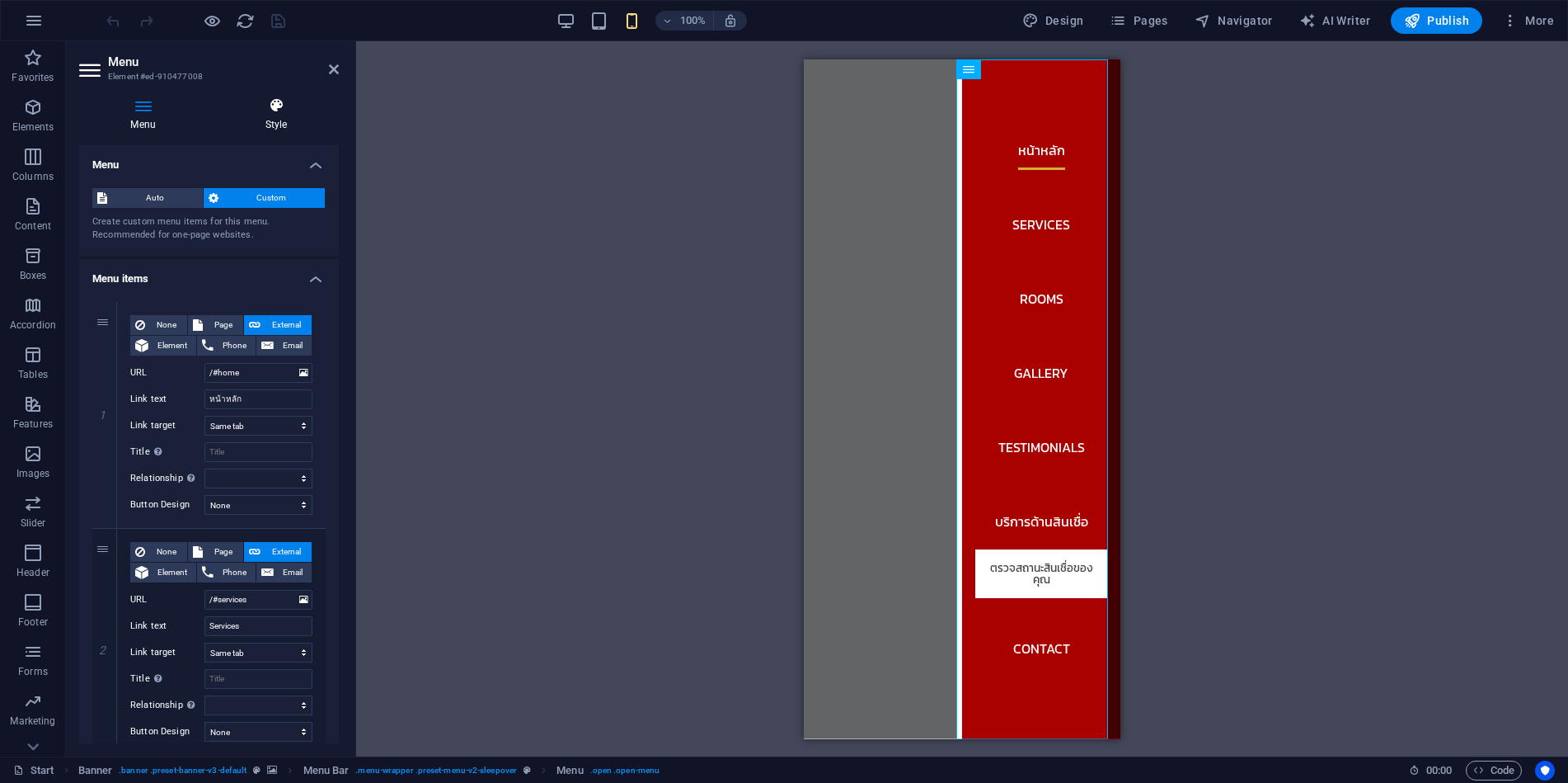
click at [285, 111] on icon at bounding box center [276, 105] width 126 height 16
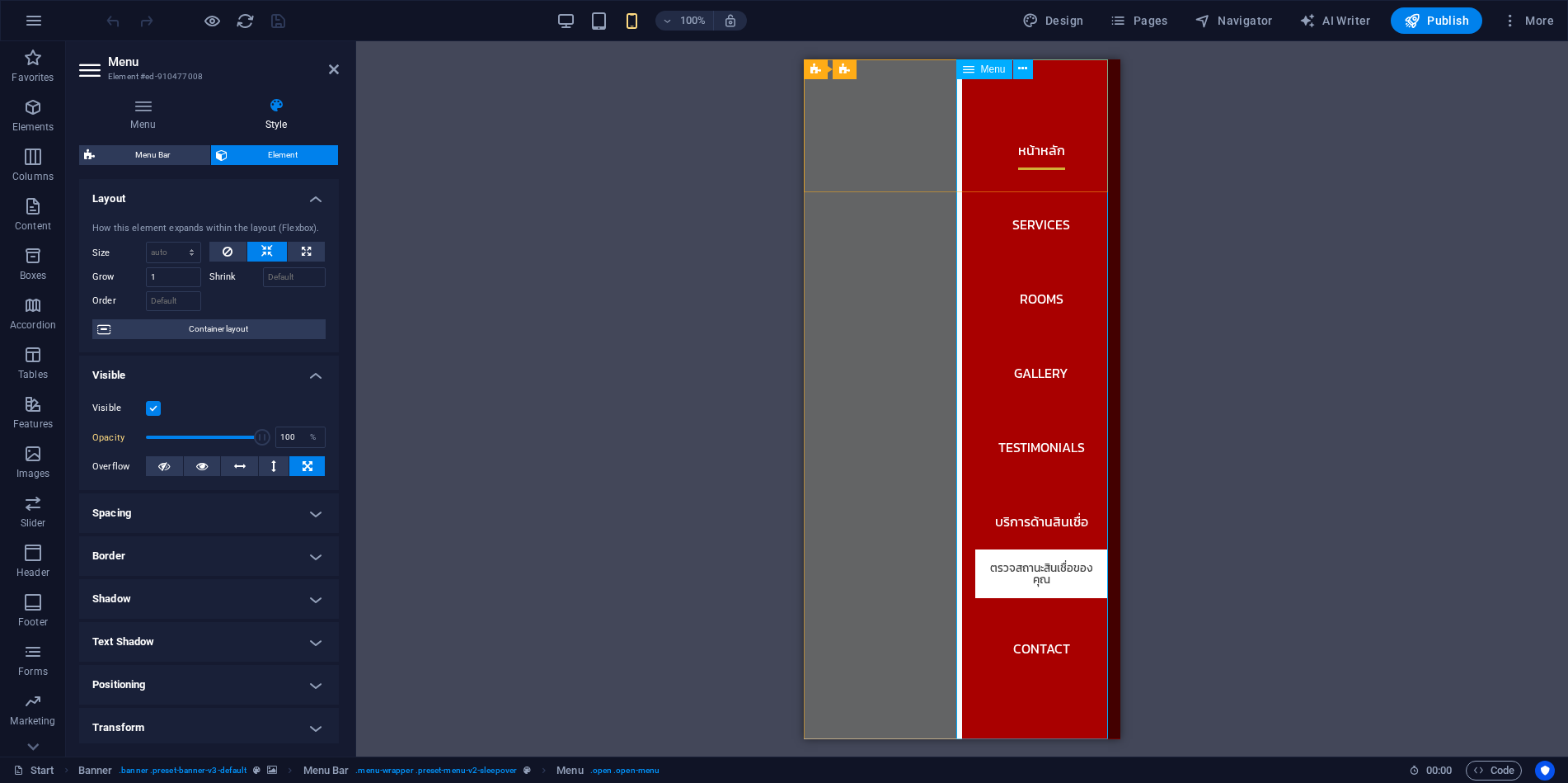
click at [989, 681] on nav "หน้าหลัก Services Rooms Gallery Testimonials บริการด้านสินเชื่อ ตรวจสถานะสินเชื…" at bounding box center [1041, 398] width 158 height 680
click at [255, 328] on span "Container layout" at bounding box center [217, 329] width 206 height 19
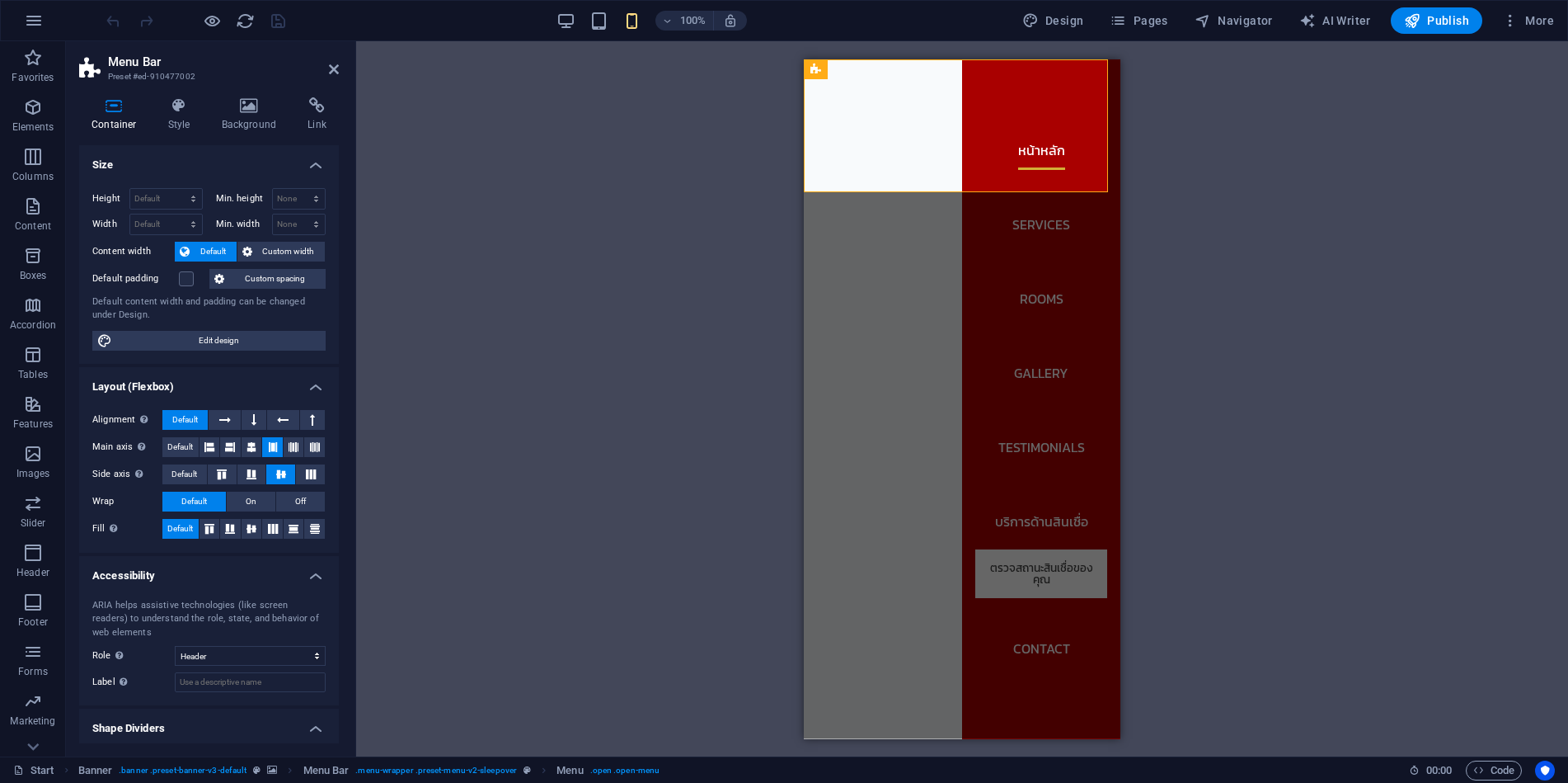
select select "rem"
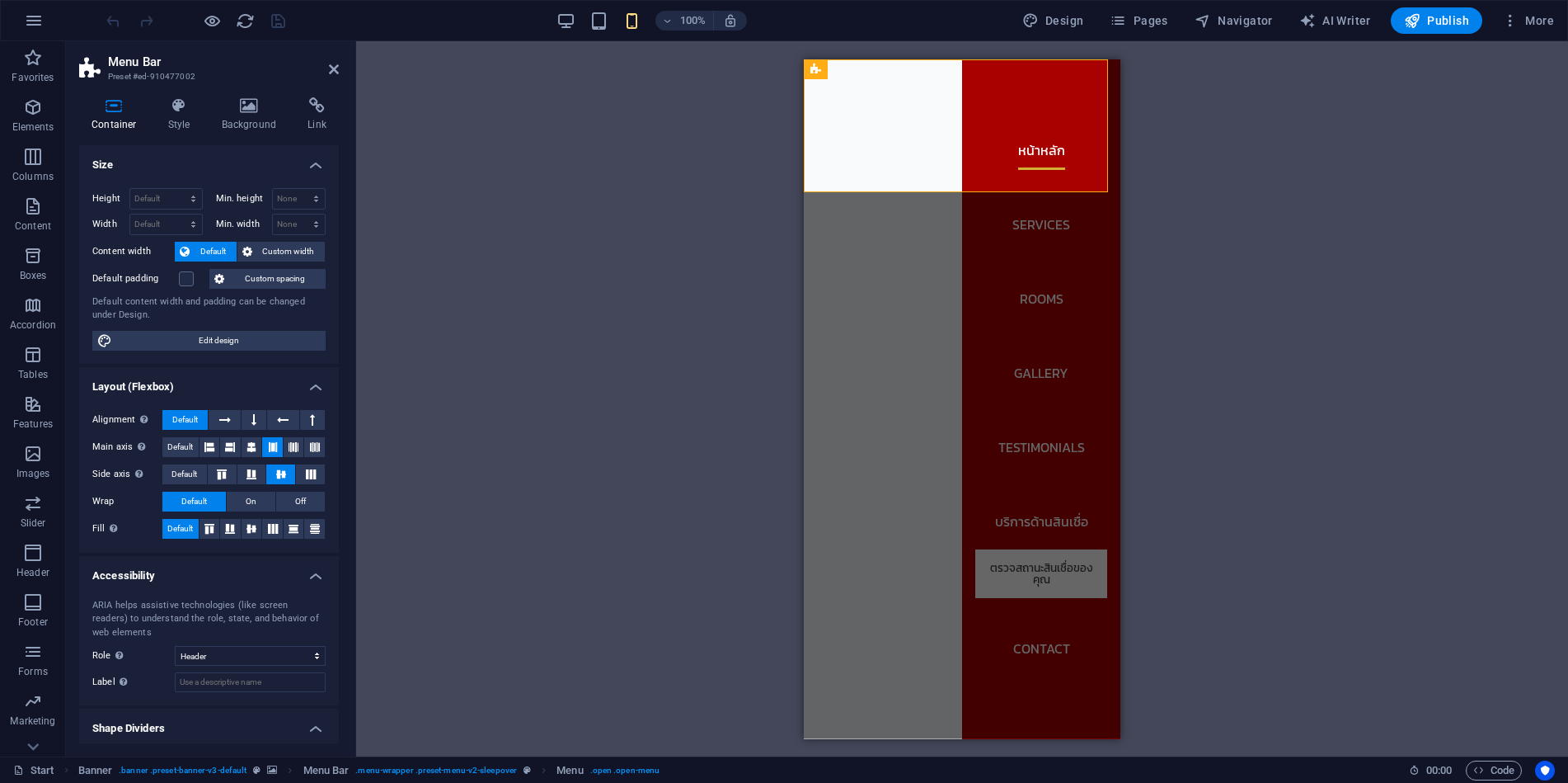
select select "rem"
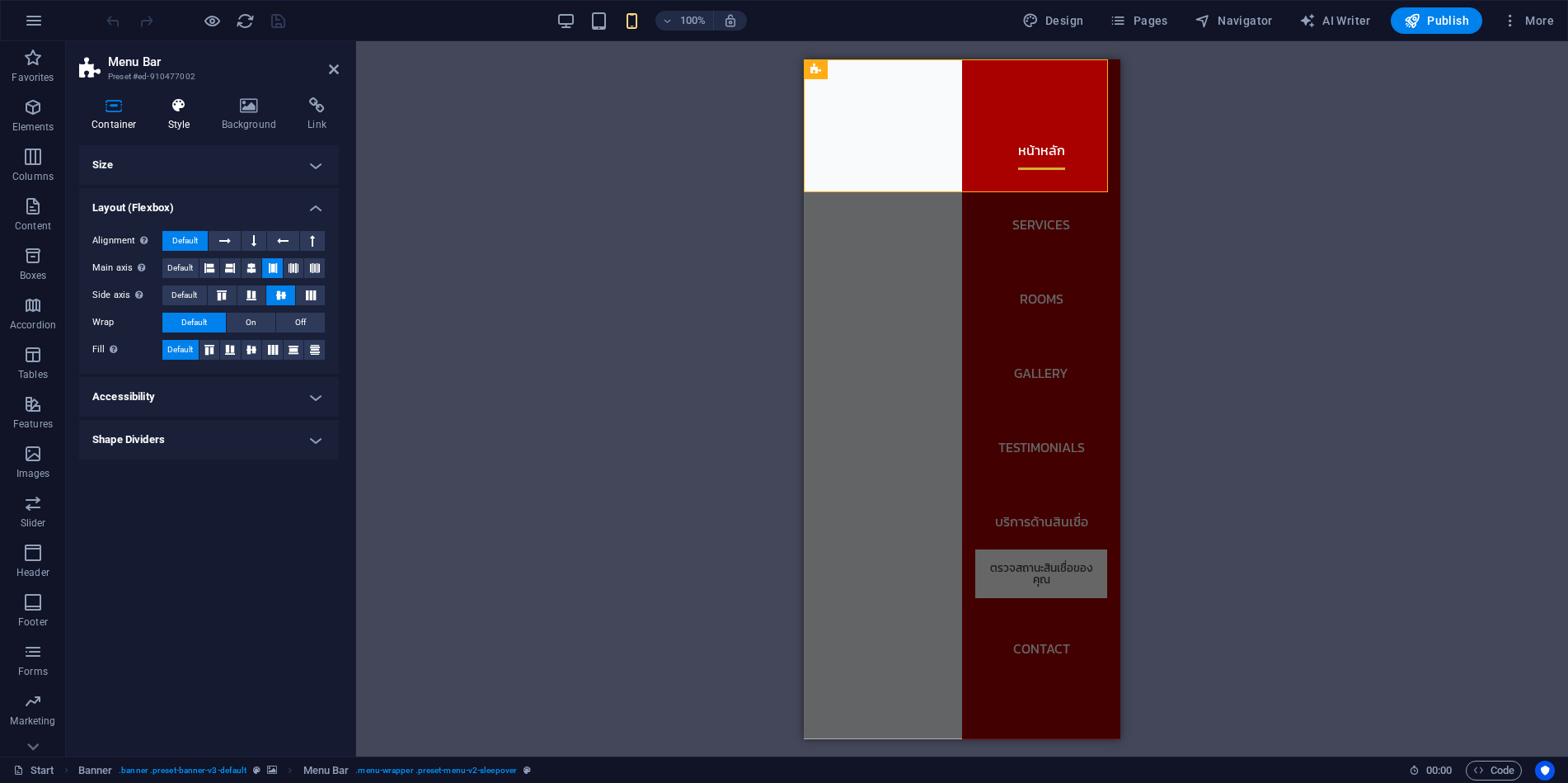
click at [180, 111] on icon at bounding box center [179, 105] width 47 height 16
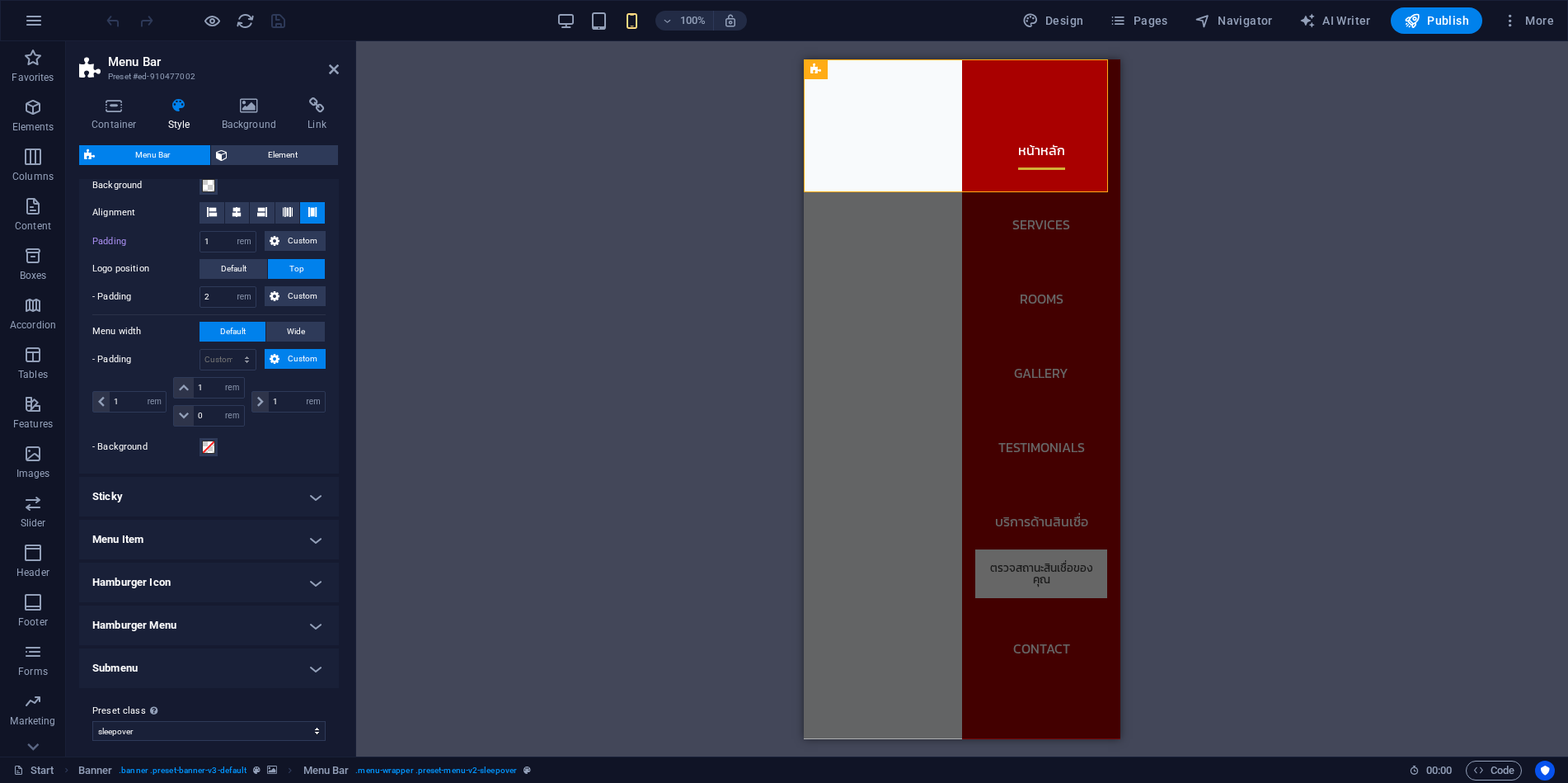
scroll to position [340, 0]
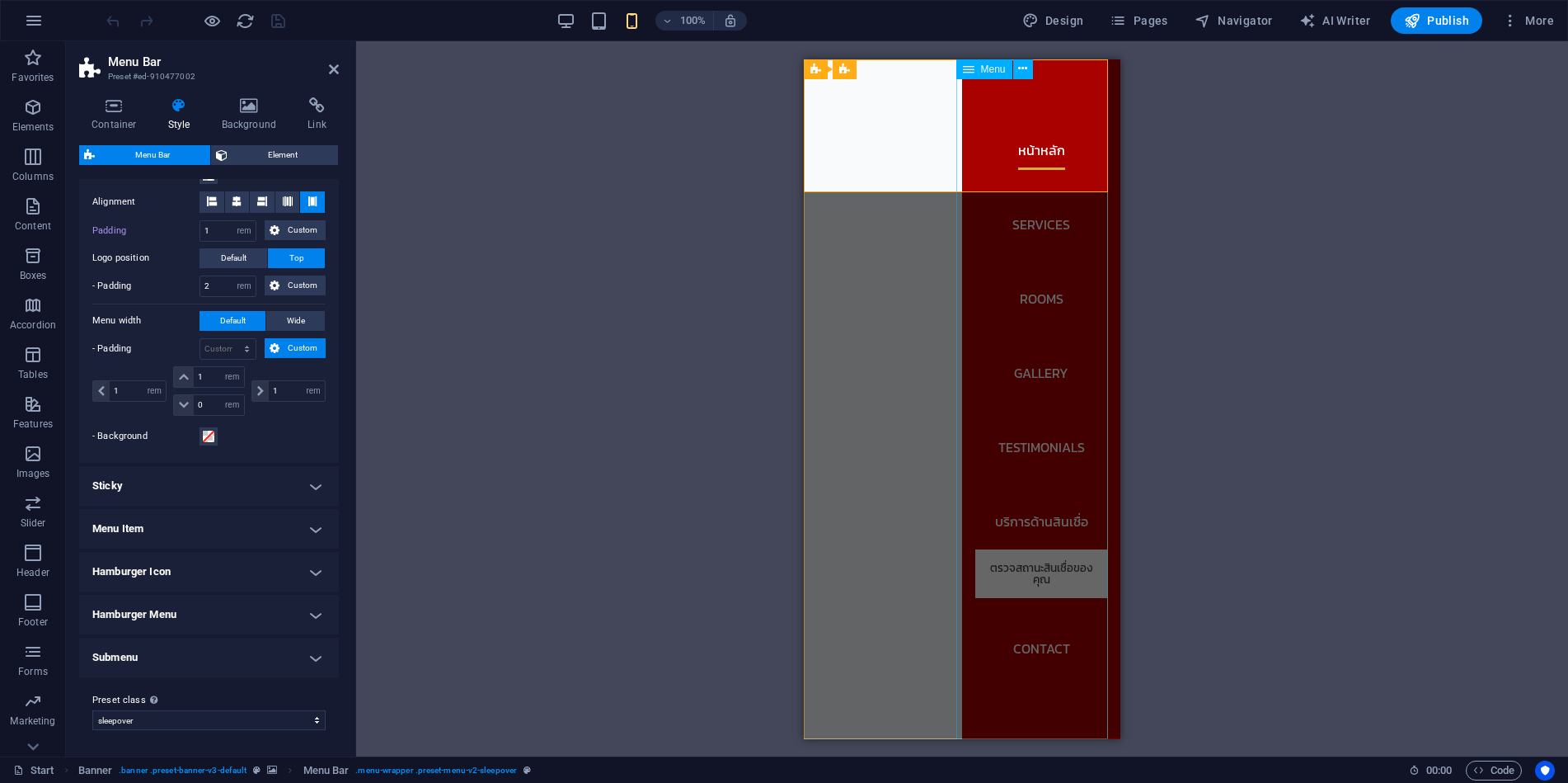
click at [1074, 684] on nav "หน้าหลัก Services Rooms Gallery Testimonials บริการด้านสินเชื่อ ตรวจสถานะสินเชื…" at bounding box center [1041, 398] width 158 height 680
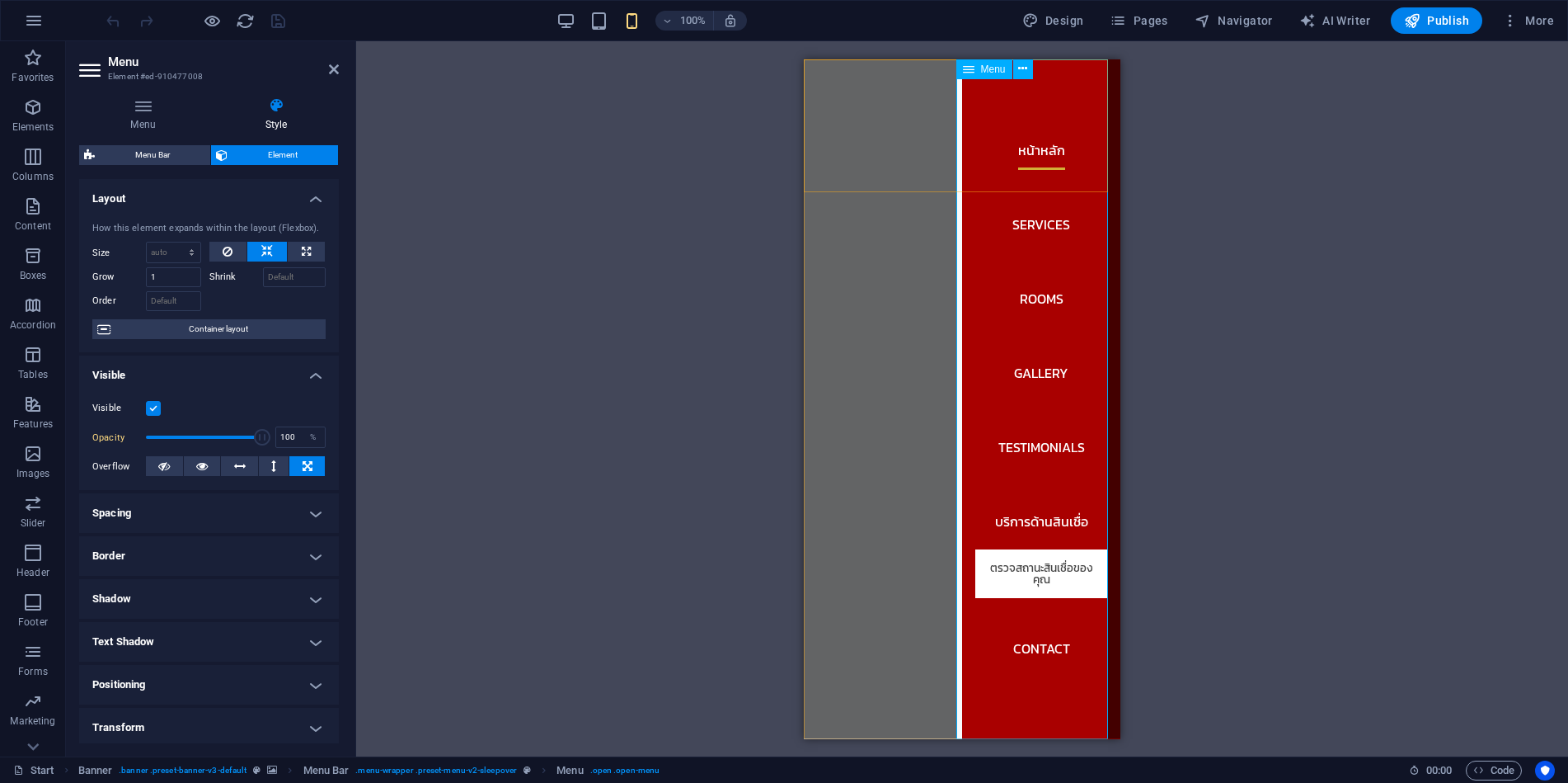
click at [1089, 673] on nav "หน้าหลัก Services Rooms Gallery Testimonials บริการด้านสินเชื่อ ตรวจสถานะสินเชื…" at bounding box center [1041, 398] width 158 height 680
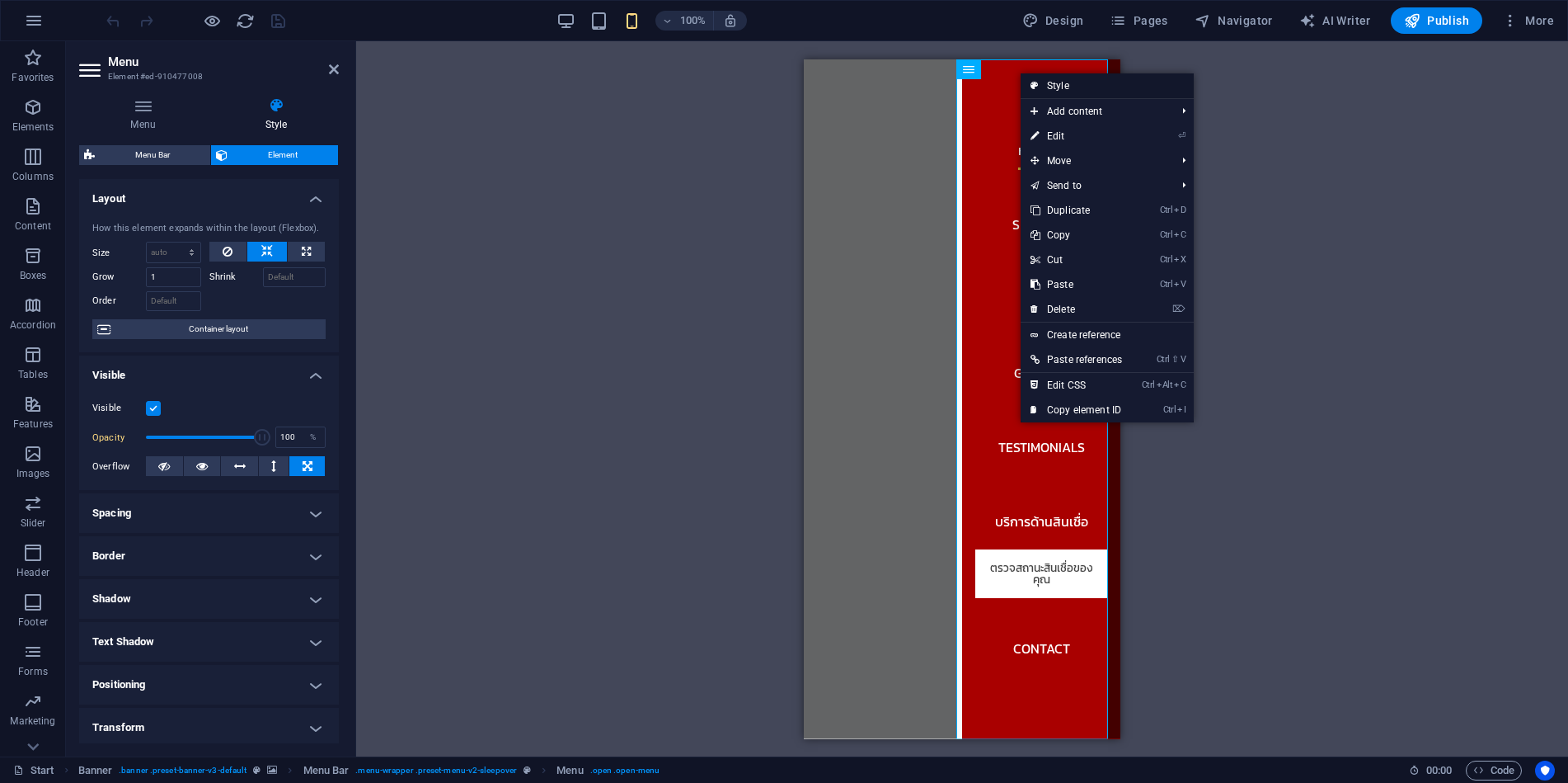
click at [1054, 87] on link "Style" at bounding box center [1107, 86] width 173 height 25
select select "rem"
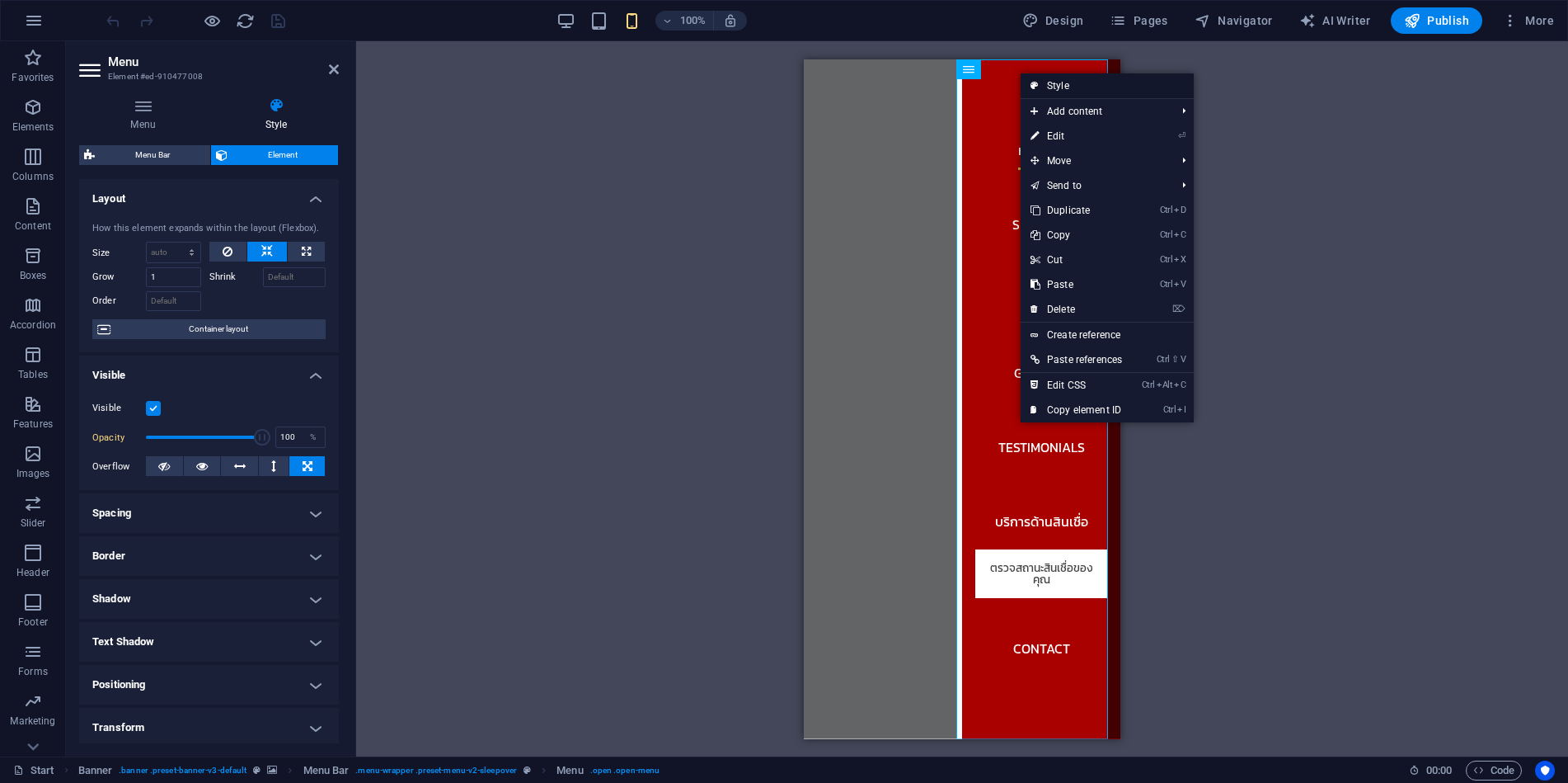
select select "rem"
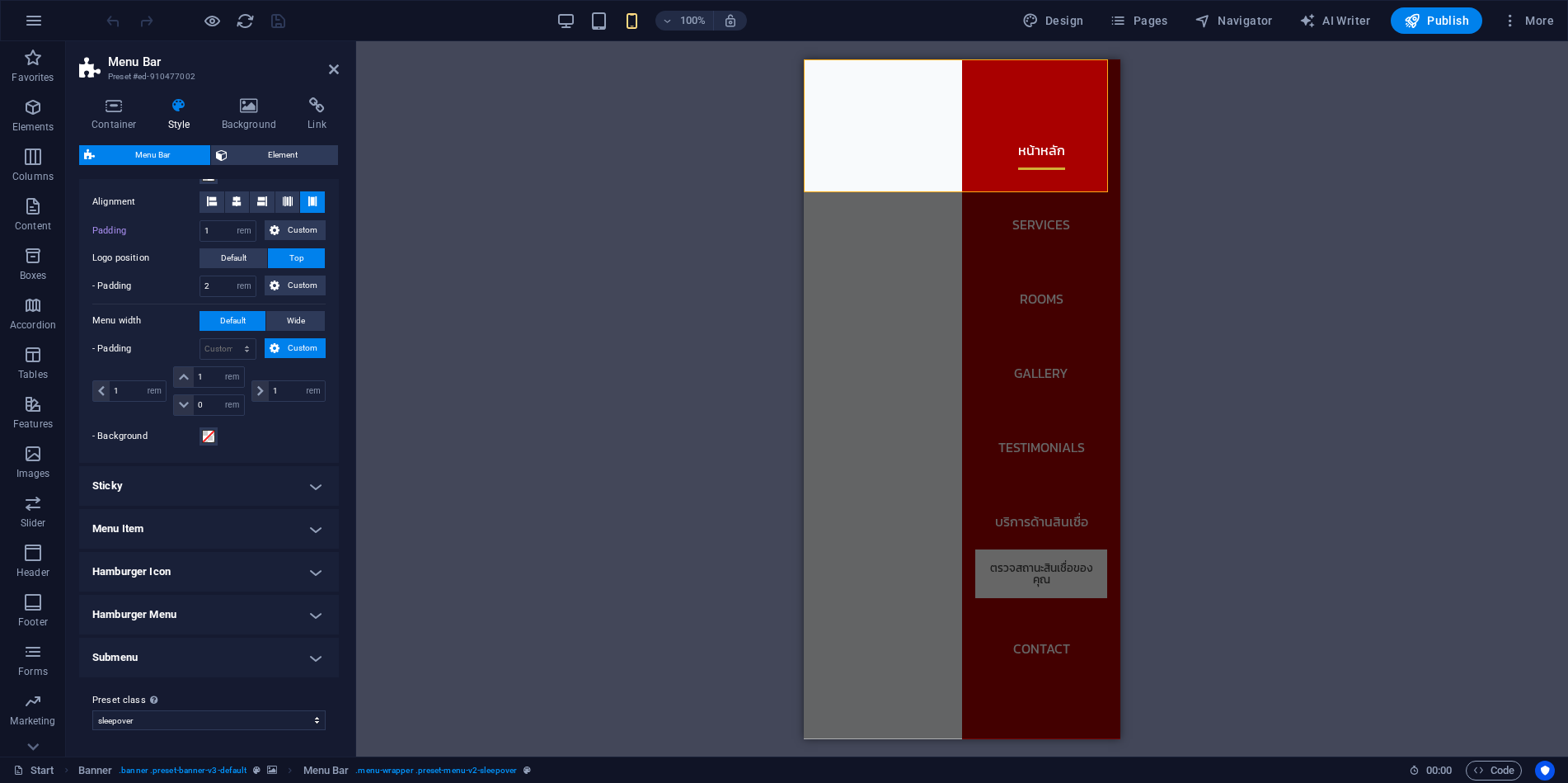
click at [174, 481] on h4 "Sticky" at bounding box center [209, 485] width 260 height 40
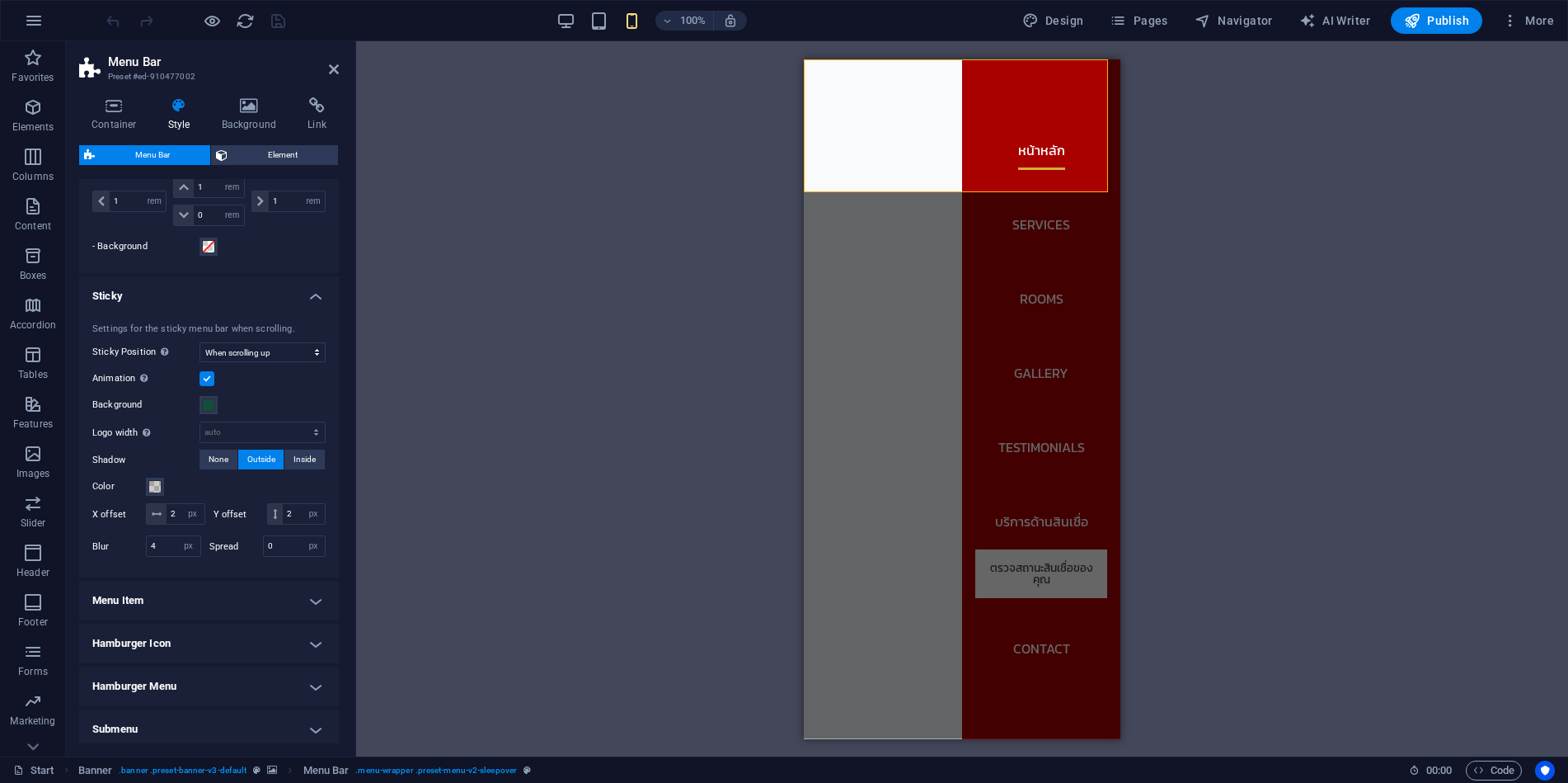
scroll to position [624, 0]
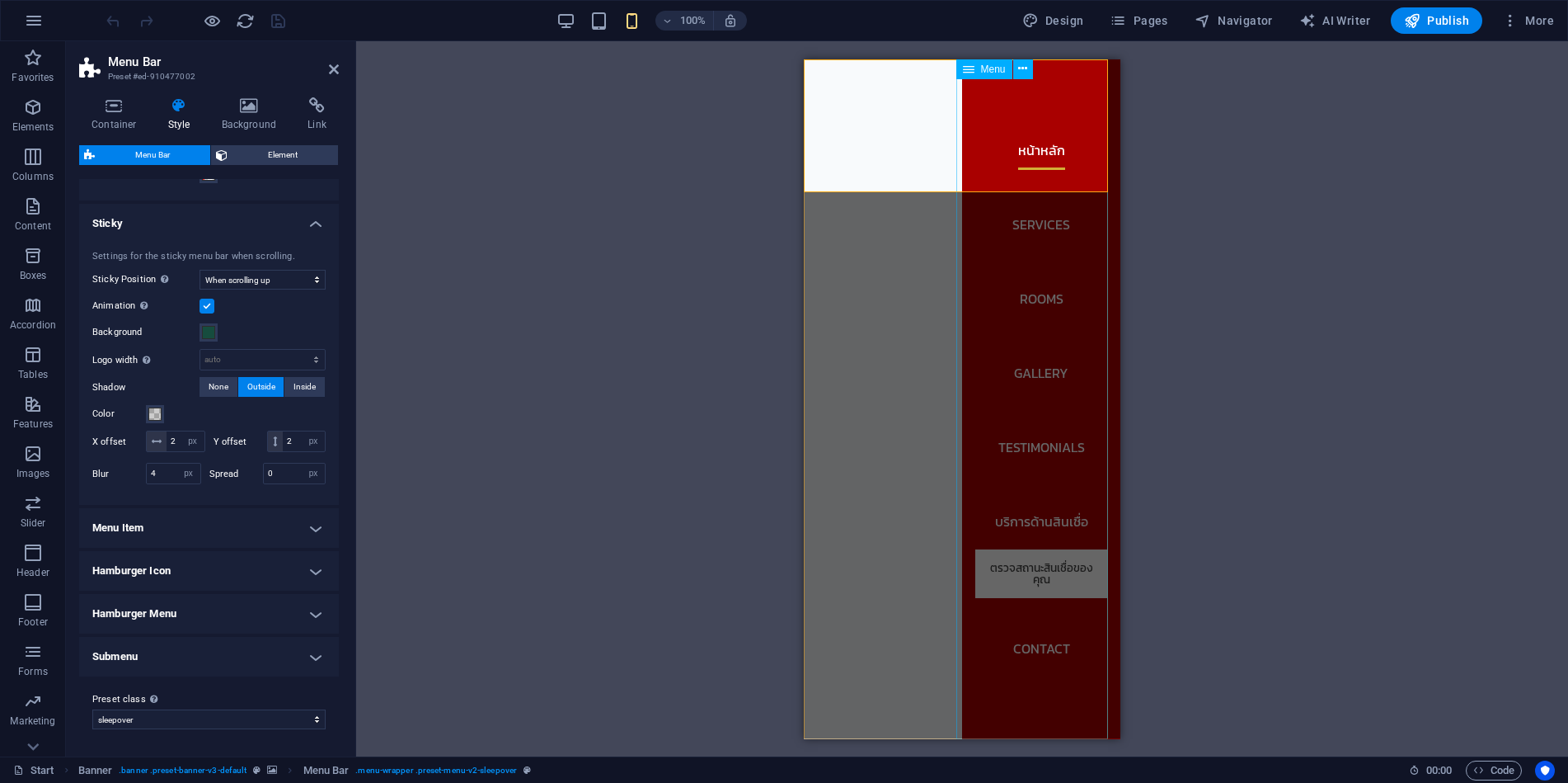
click at [1080, 674] on nav "หน้าหลัก Services Rooms Gallery Testimonials บริการด้านสินเชื่อ ตรวจสถานะสินเชื…" at bounding box center [1041, 398] width 158 height 680
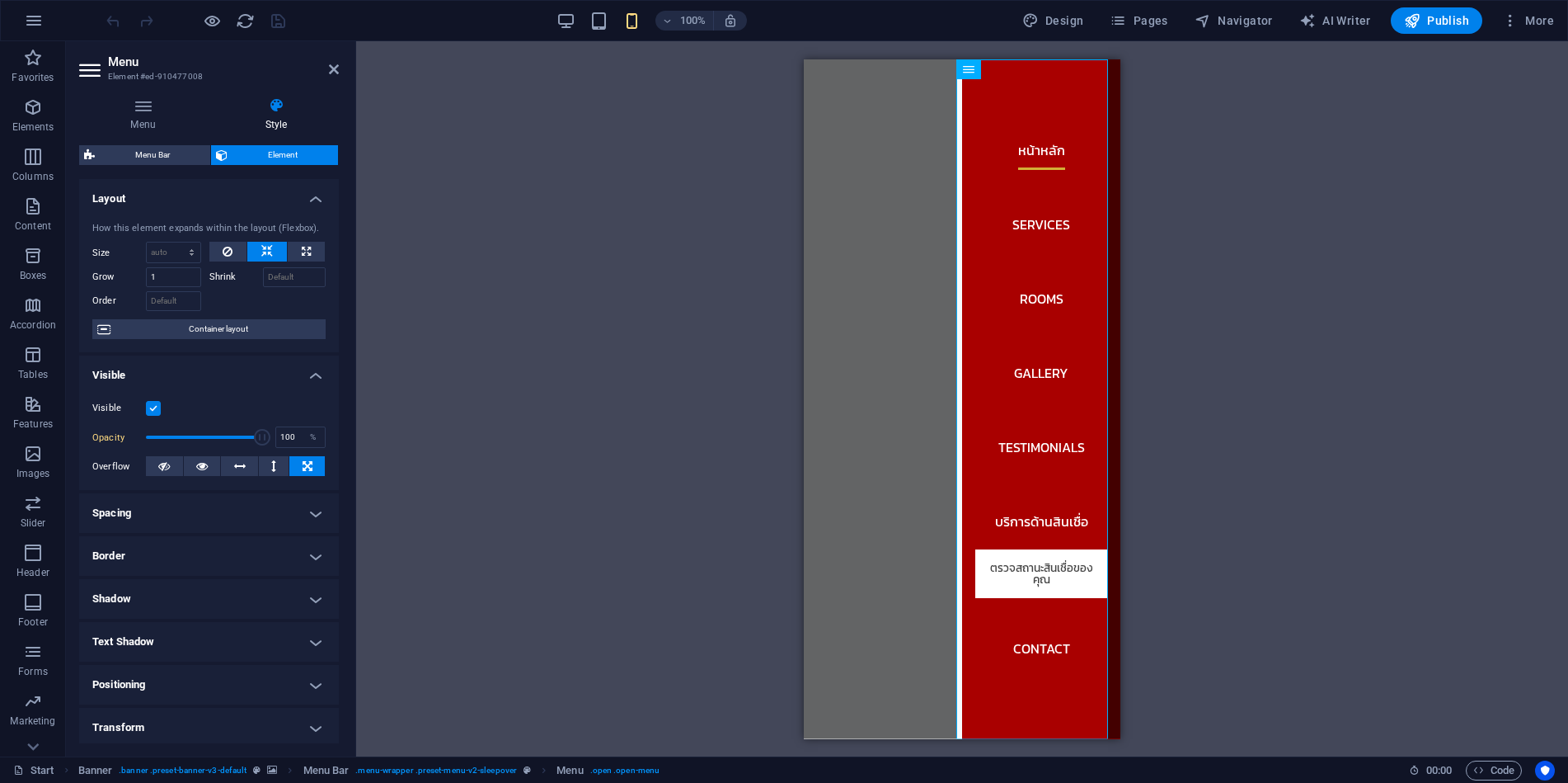
click at [194, 516] on h4 "Spacing" at bounding box center [209, 512] width 260 height 40
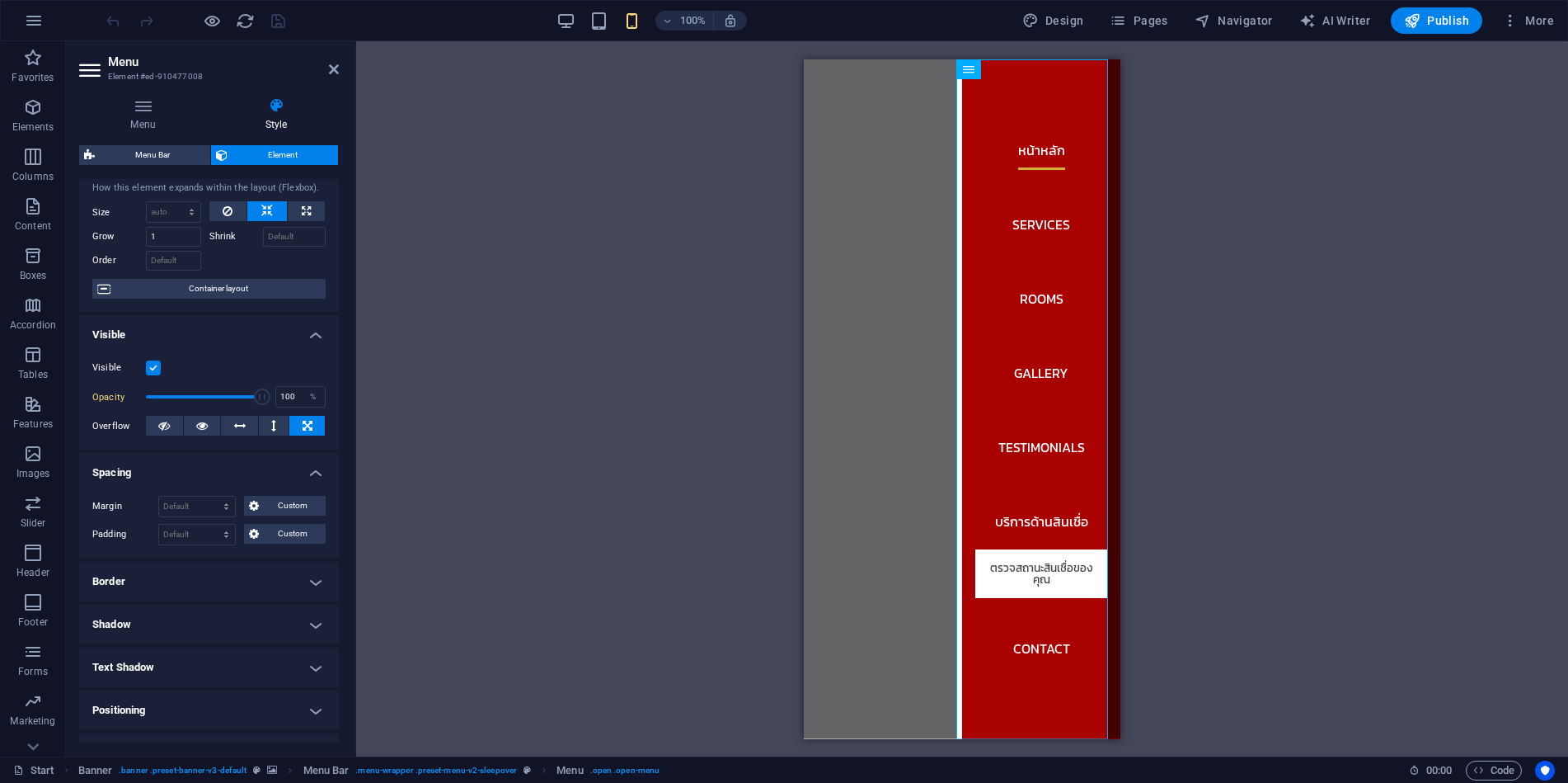
scroll to position [82, 0]
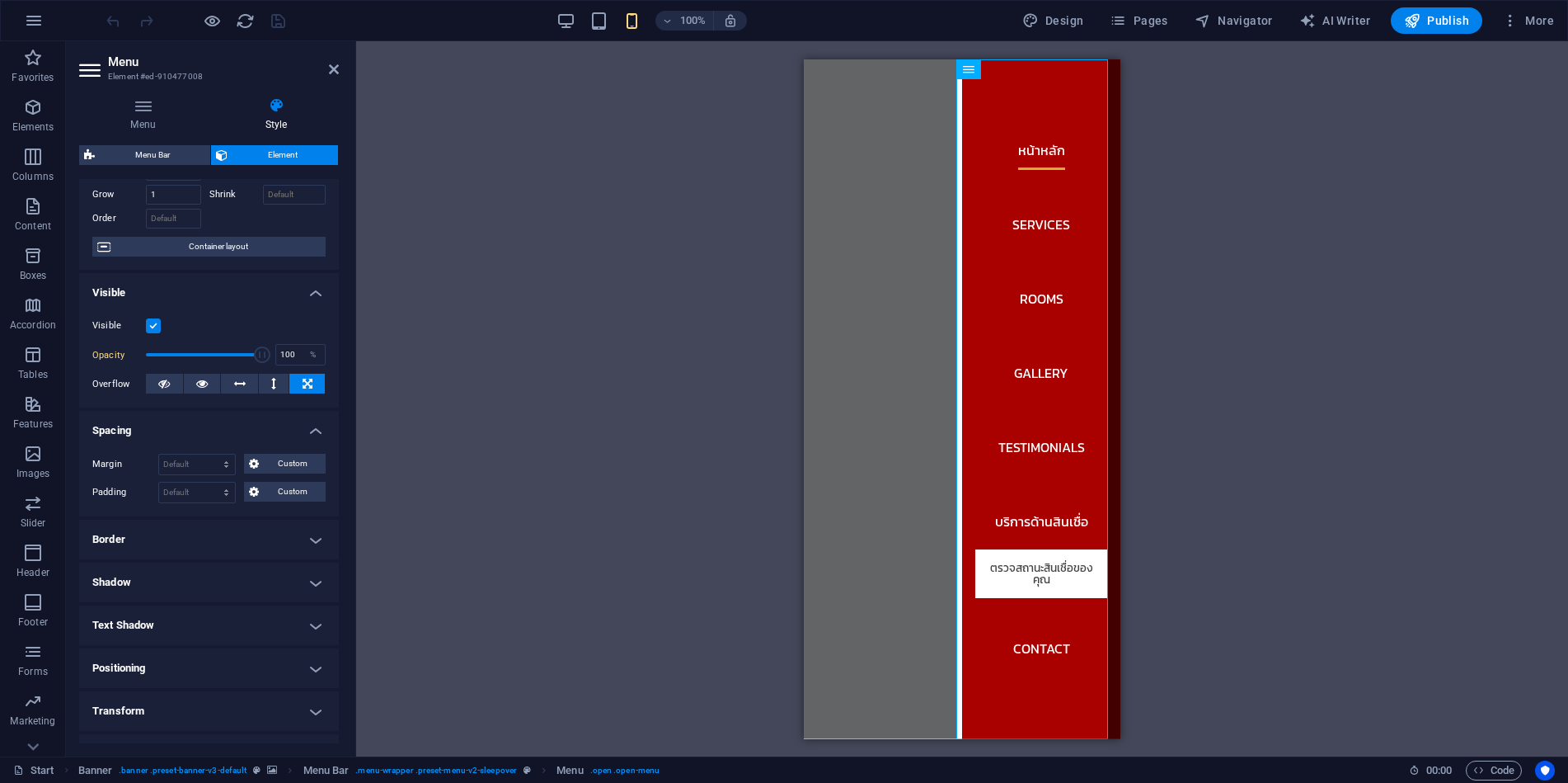
click at [200, 543] on h4 "Border" at bounding box center [209, 539] width 260 height 40
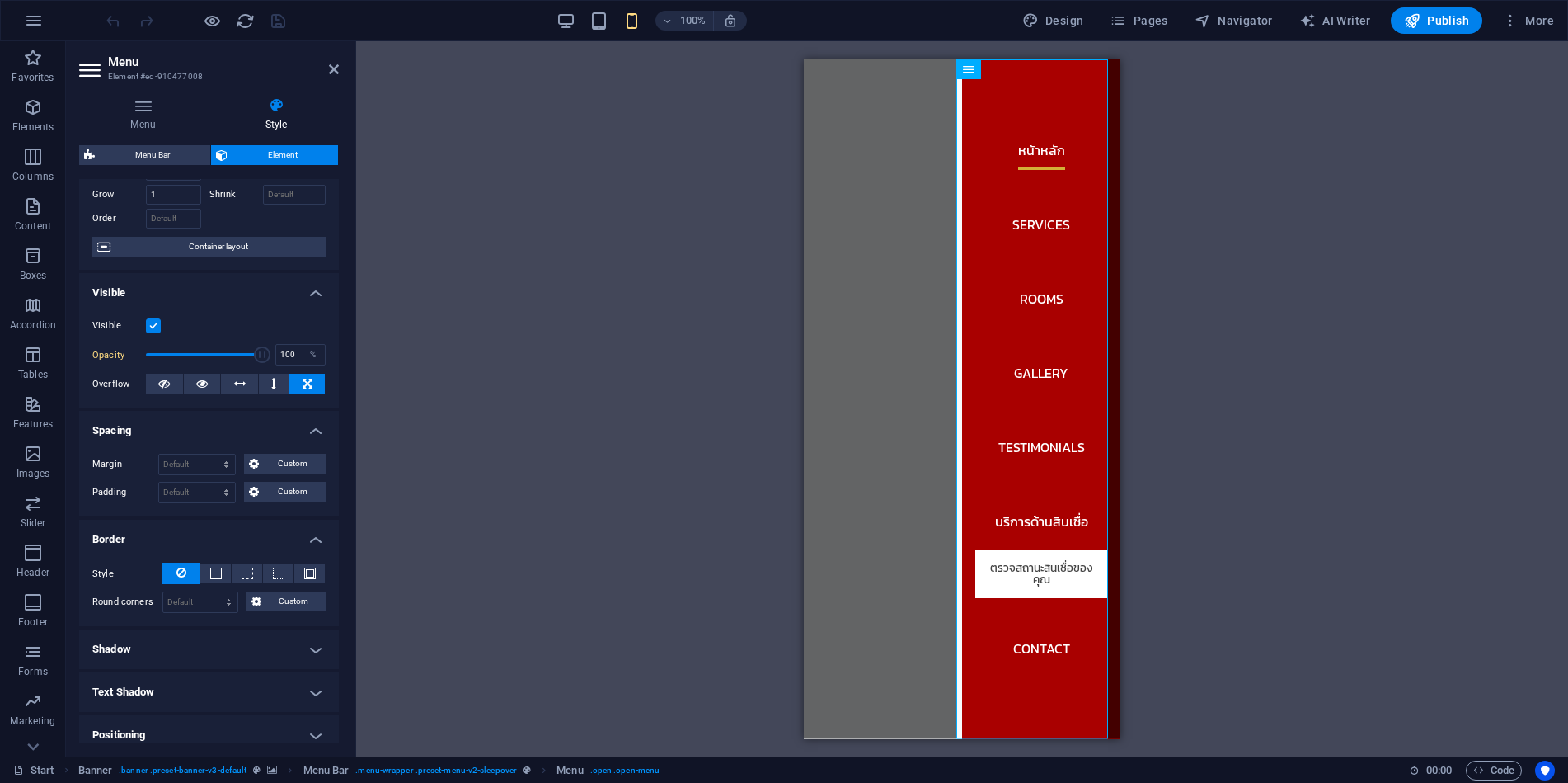
click at [186, 645] on h4 "Shadow" at bounding box center [209, 649] width 260 height 40
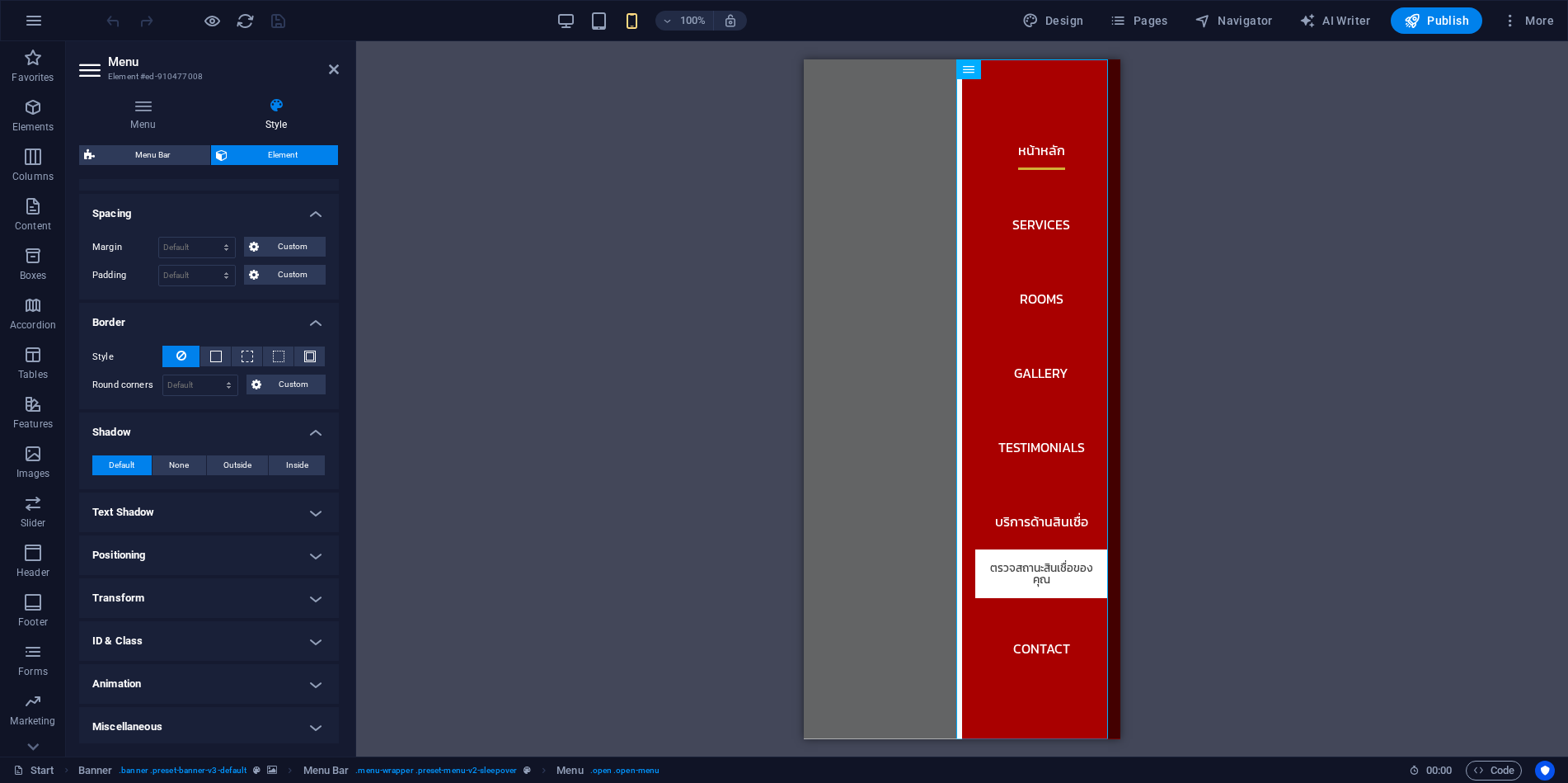
scroll to position [303, 0]
click at [224, 496] on h4 "Text Shadow" at bounding box center [209, 508] width 260 height 40
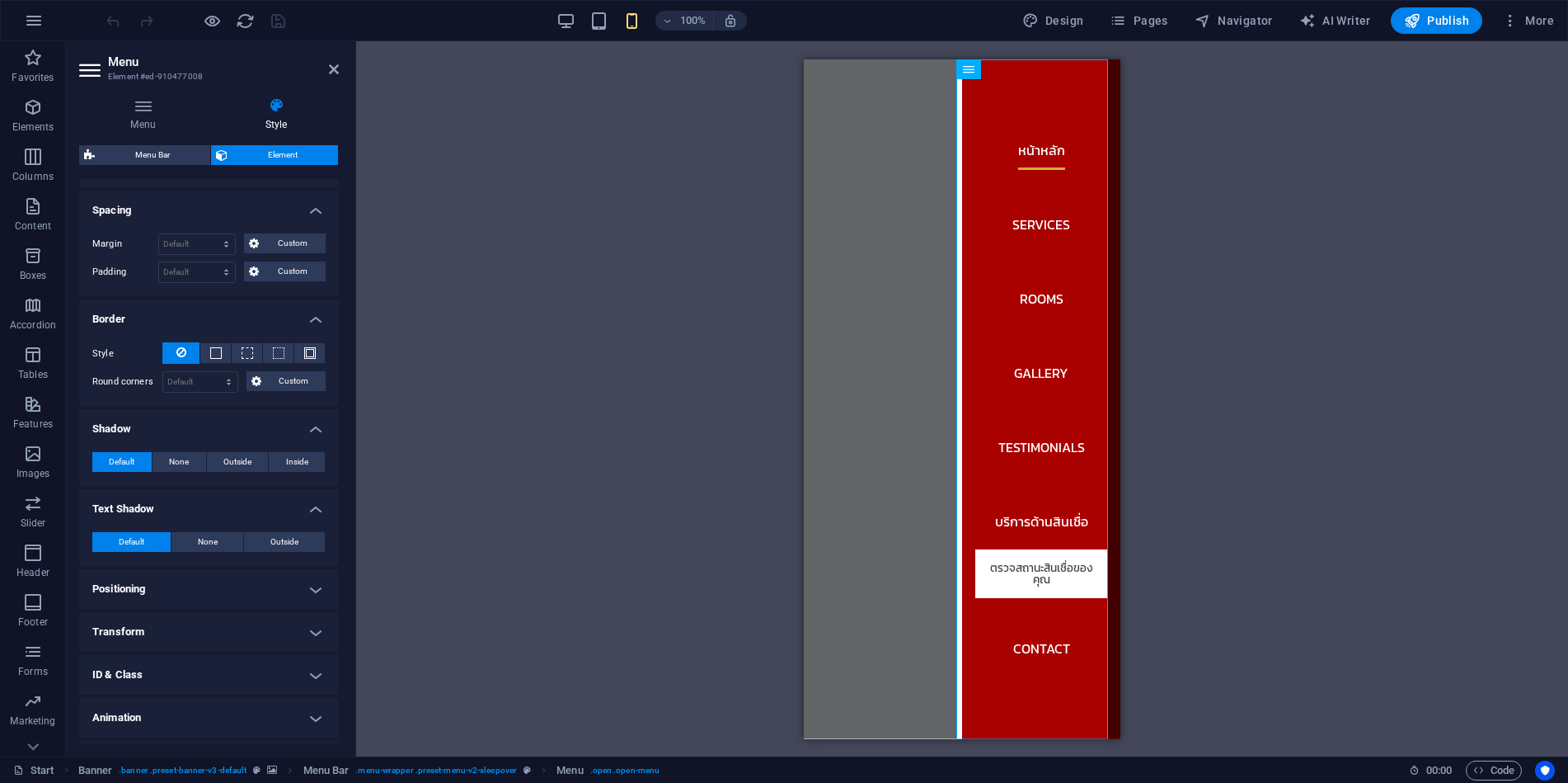
click at [208, 578] on h4 "Positioning" at bounding box center [209, 589] width 260 height 40
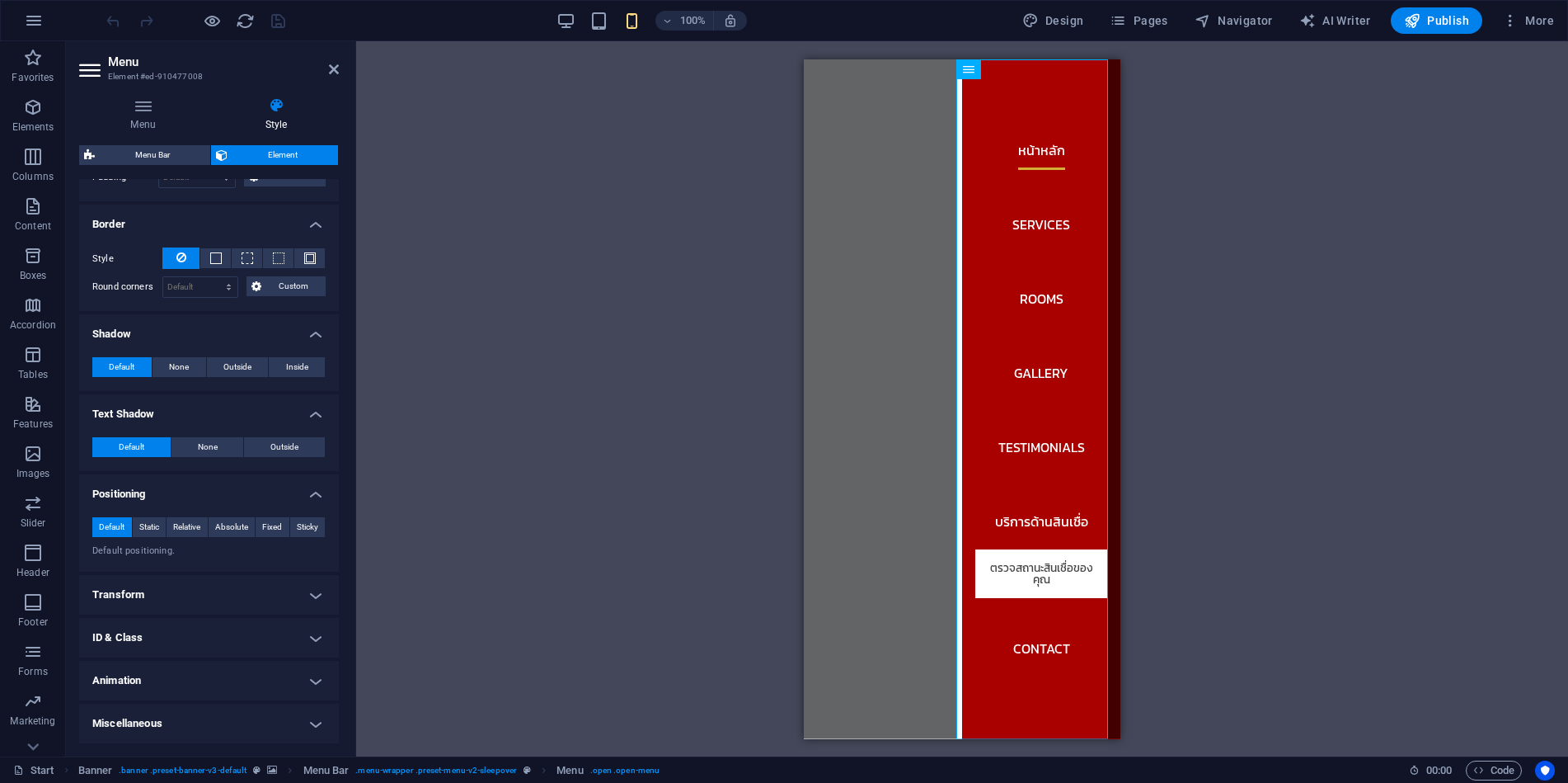
click at [221, 584] on h4 "Transform" at bounding box center [209, 594] width 260 height 40
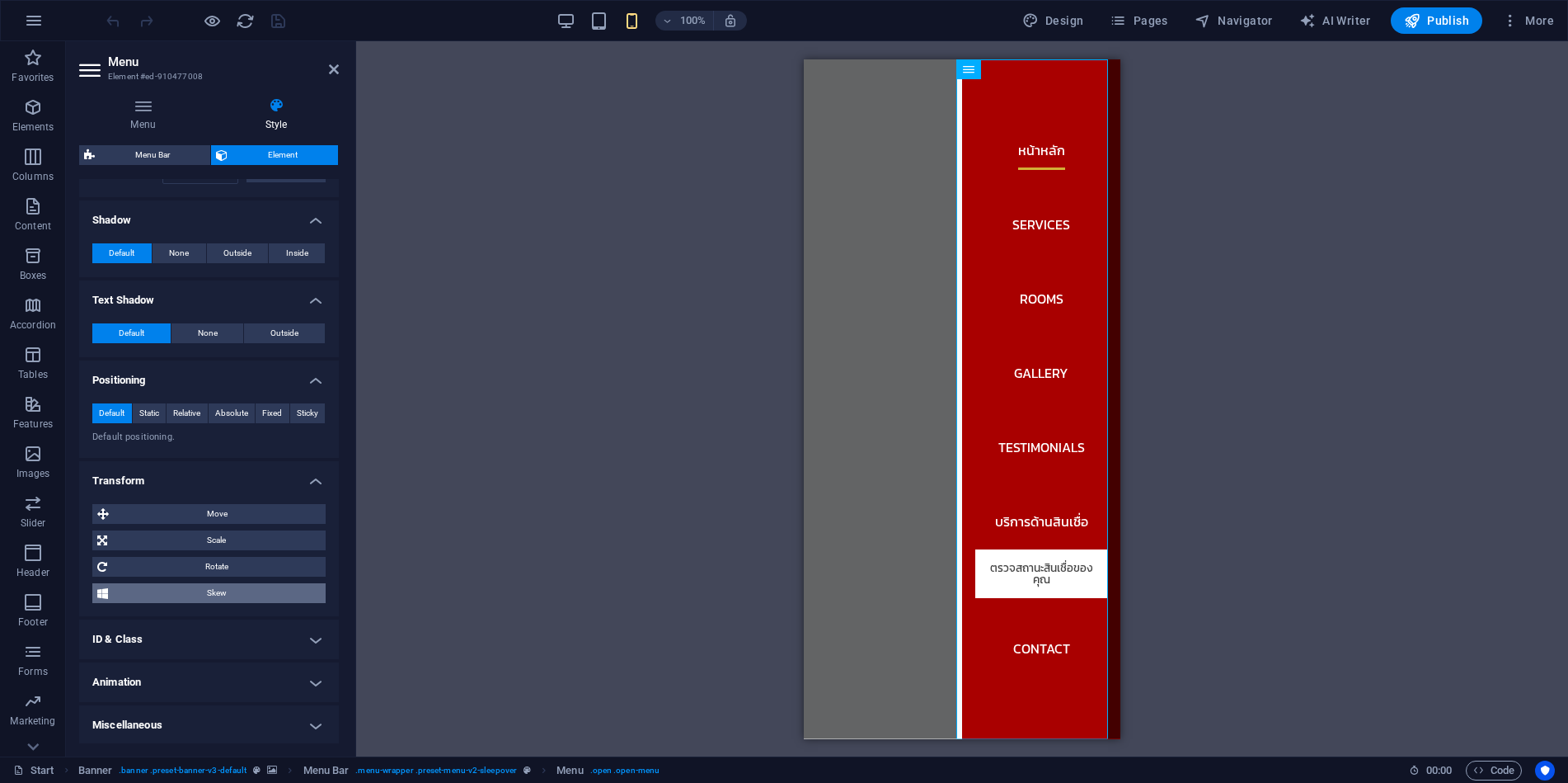
scroll to position [513, 0]
click at [216, 631] on h4 "ID & Class" at bounding box center [209, 637] width 260 height 40
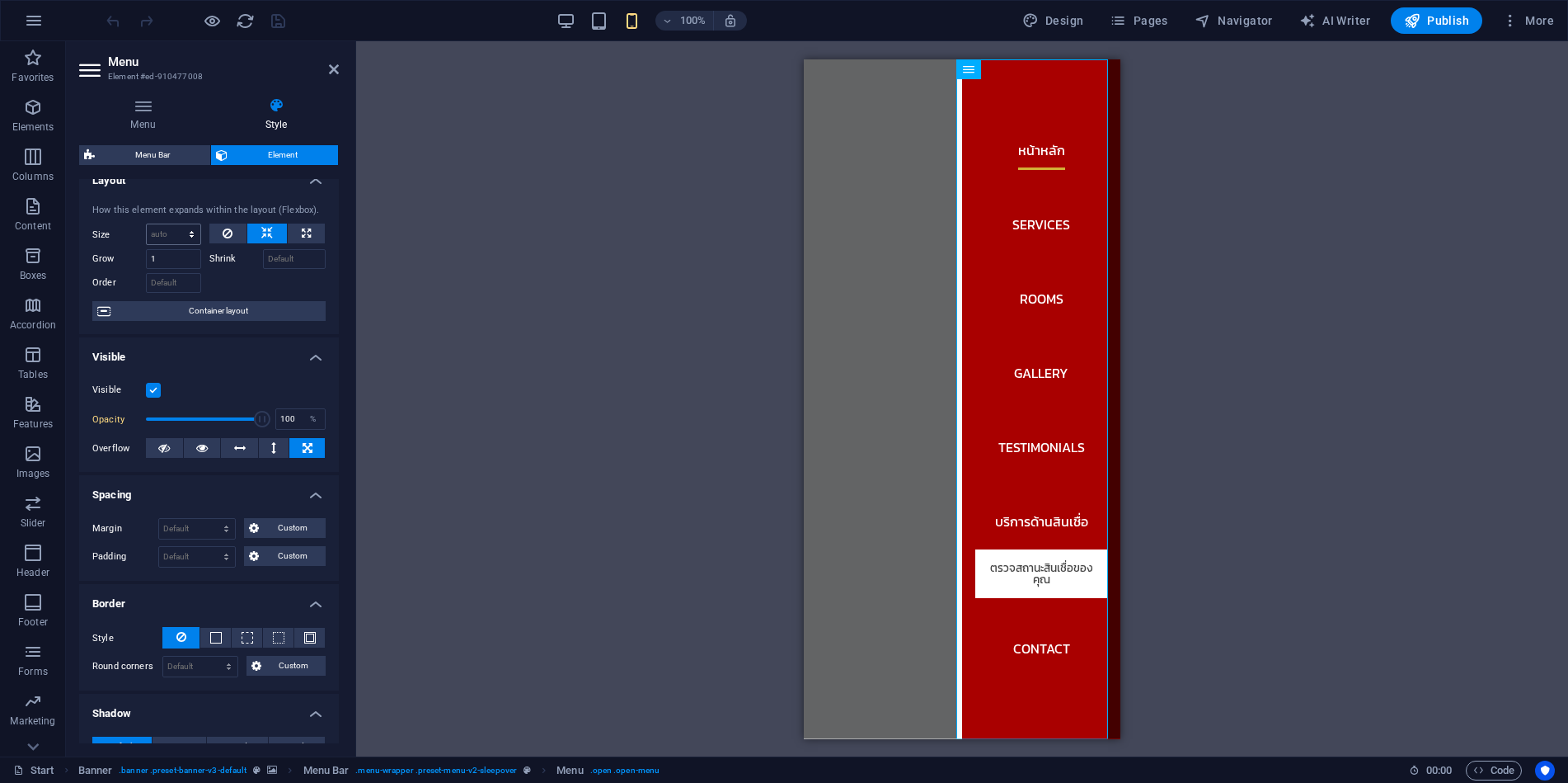
scroll to position [0, 0]
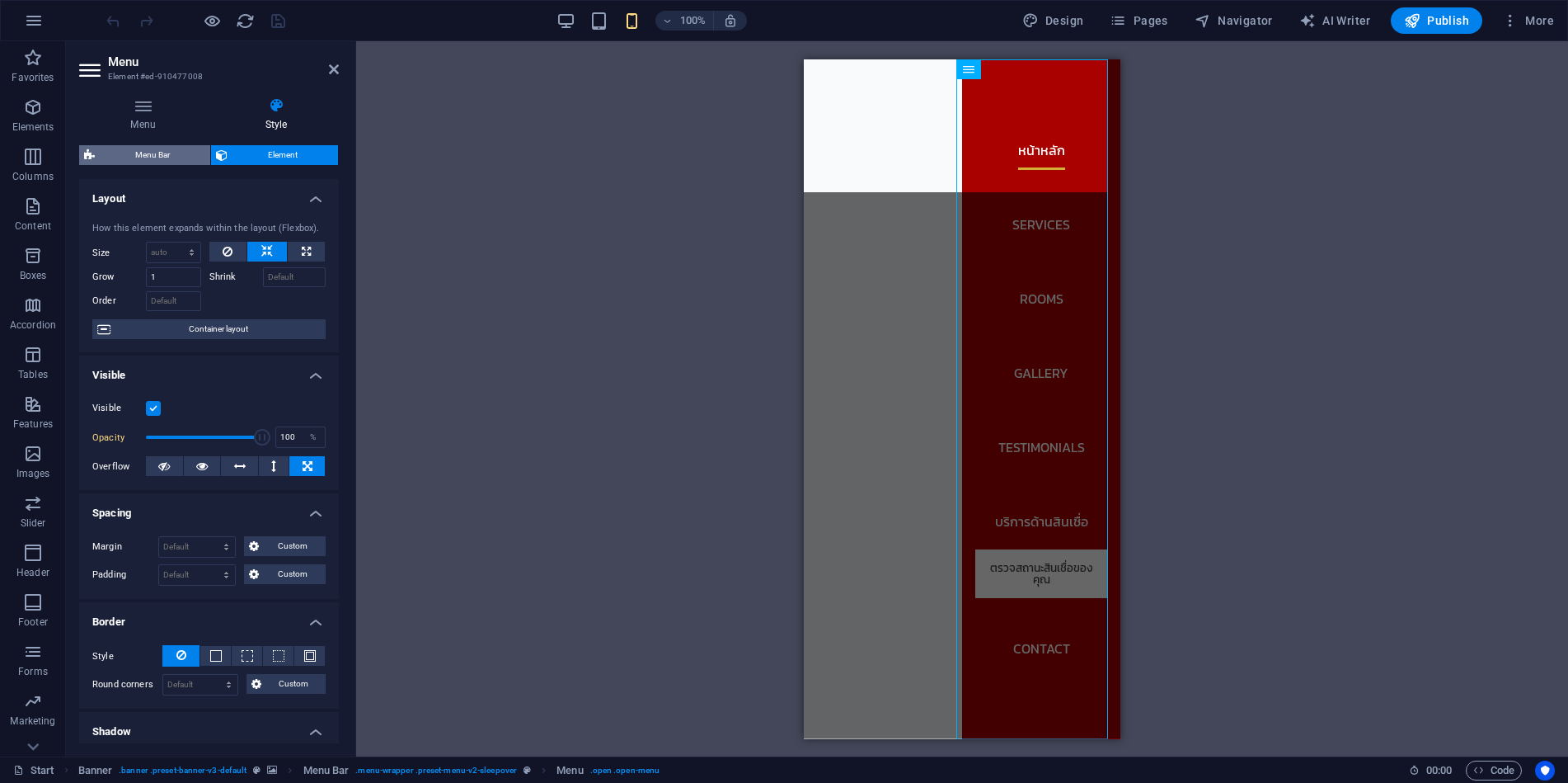
click at [162, 154] on span "Menu Bar" at bounding box center [152, 155] width 105 height 19
select select "rem"
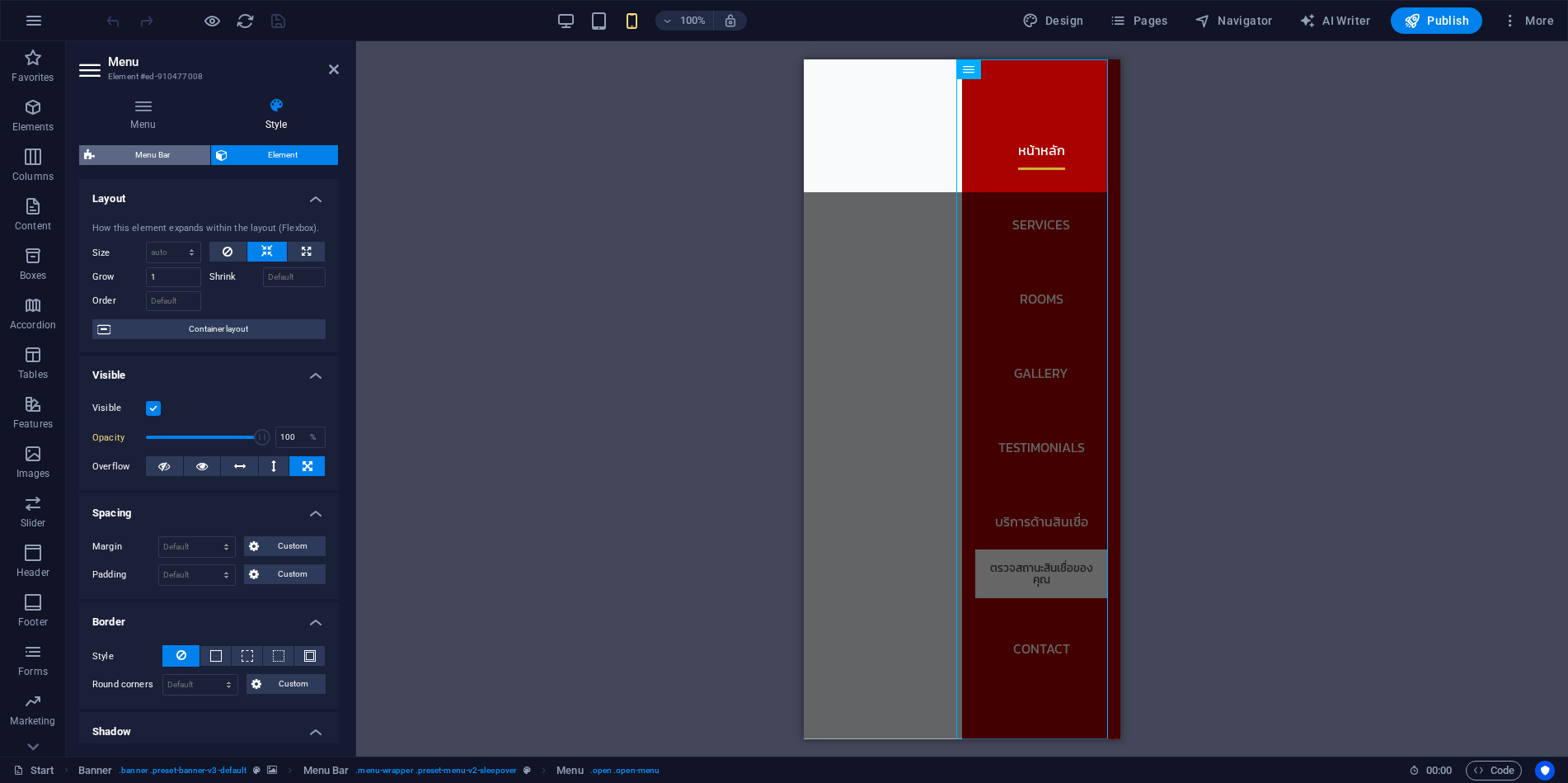
select select "rem"
select select "sticky_reverse"
select select "px"
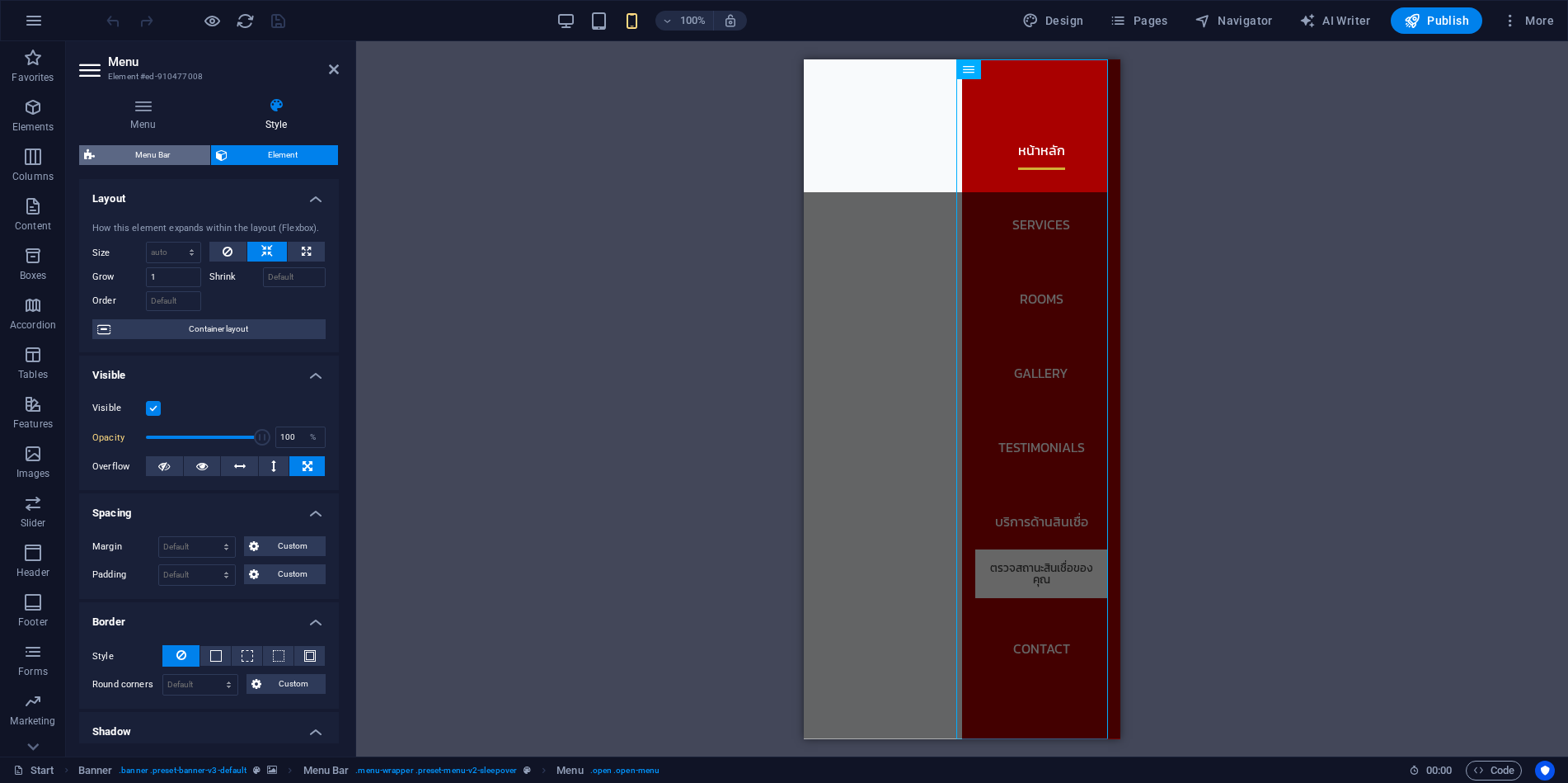
select select "px"
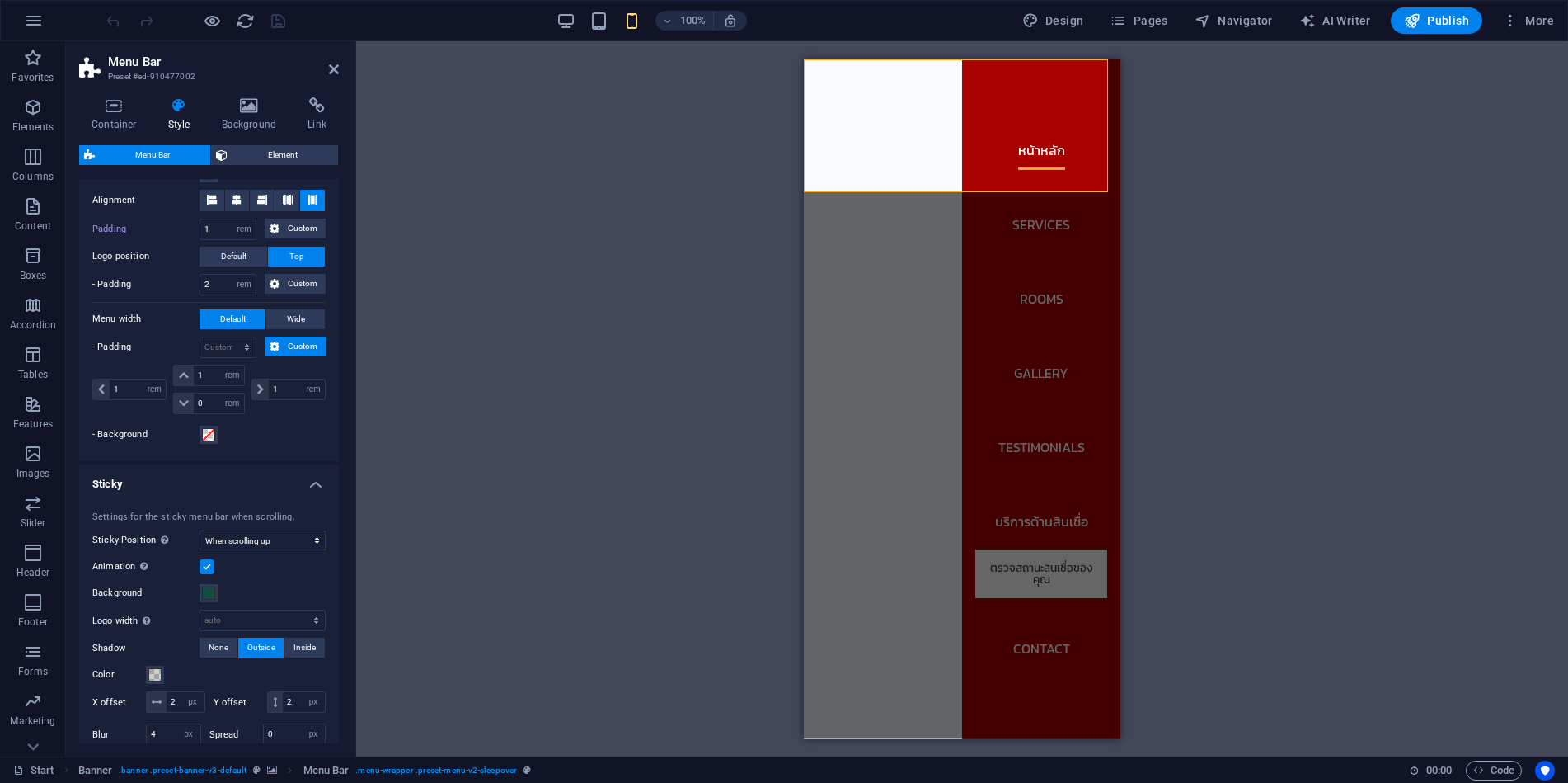
scroll to position [376, 0]
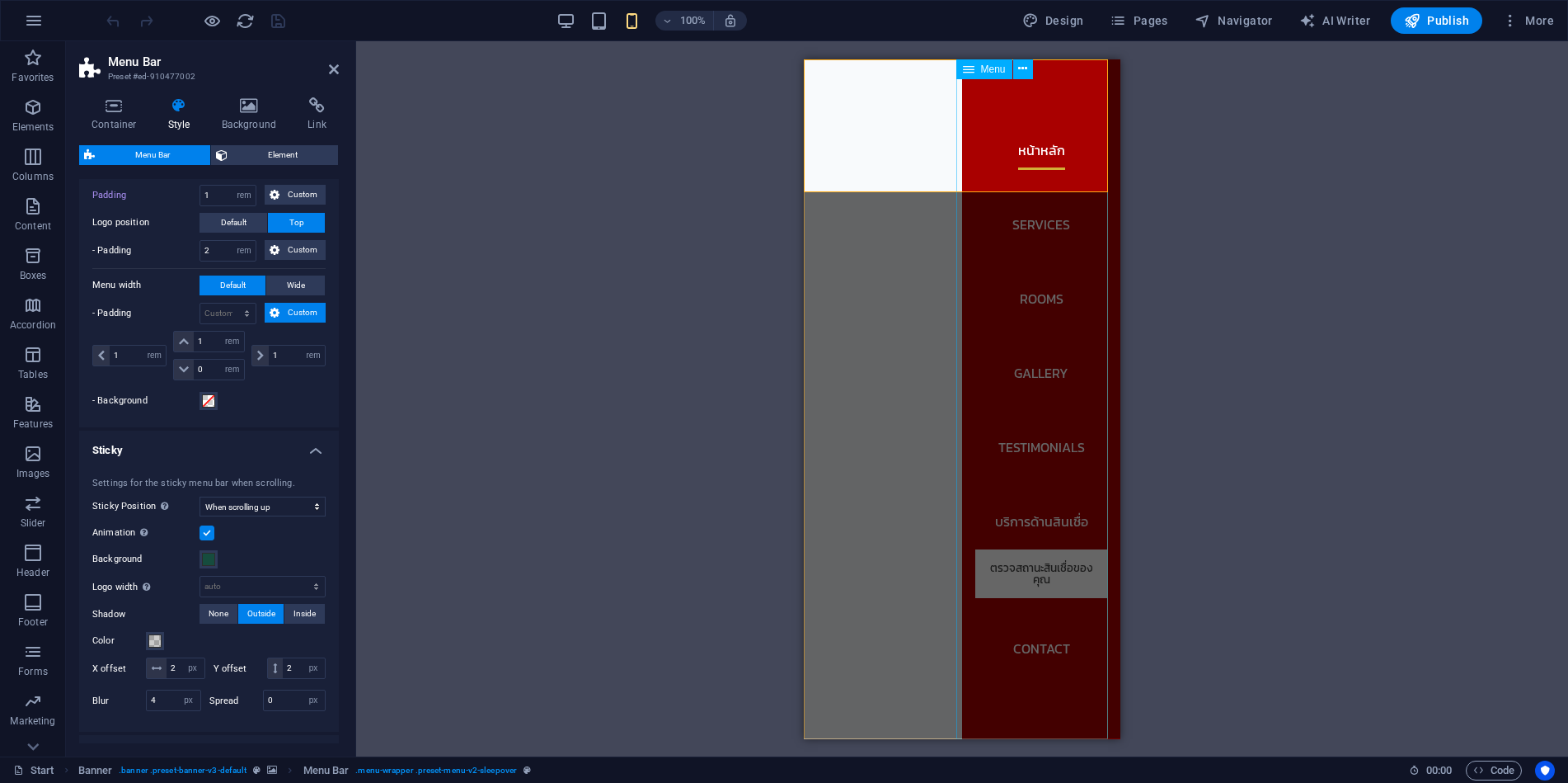
click at [1089, 485] on nav "หน้าหลัก Services Rooms Gallery Testimonials บริการด้านสินเชื่อ ตรวจสถานะสินเชื…" at bounding box center [1041, 398] width 158 height 680
click at [1096, 481] on nav "หน้าหลัก Services Rooms Gallery Testimonials บริการด้านสินเชื่อ ตรวจสถานะสินเชื…" at bounding box center [1041, 398] width 158 height 680
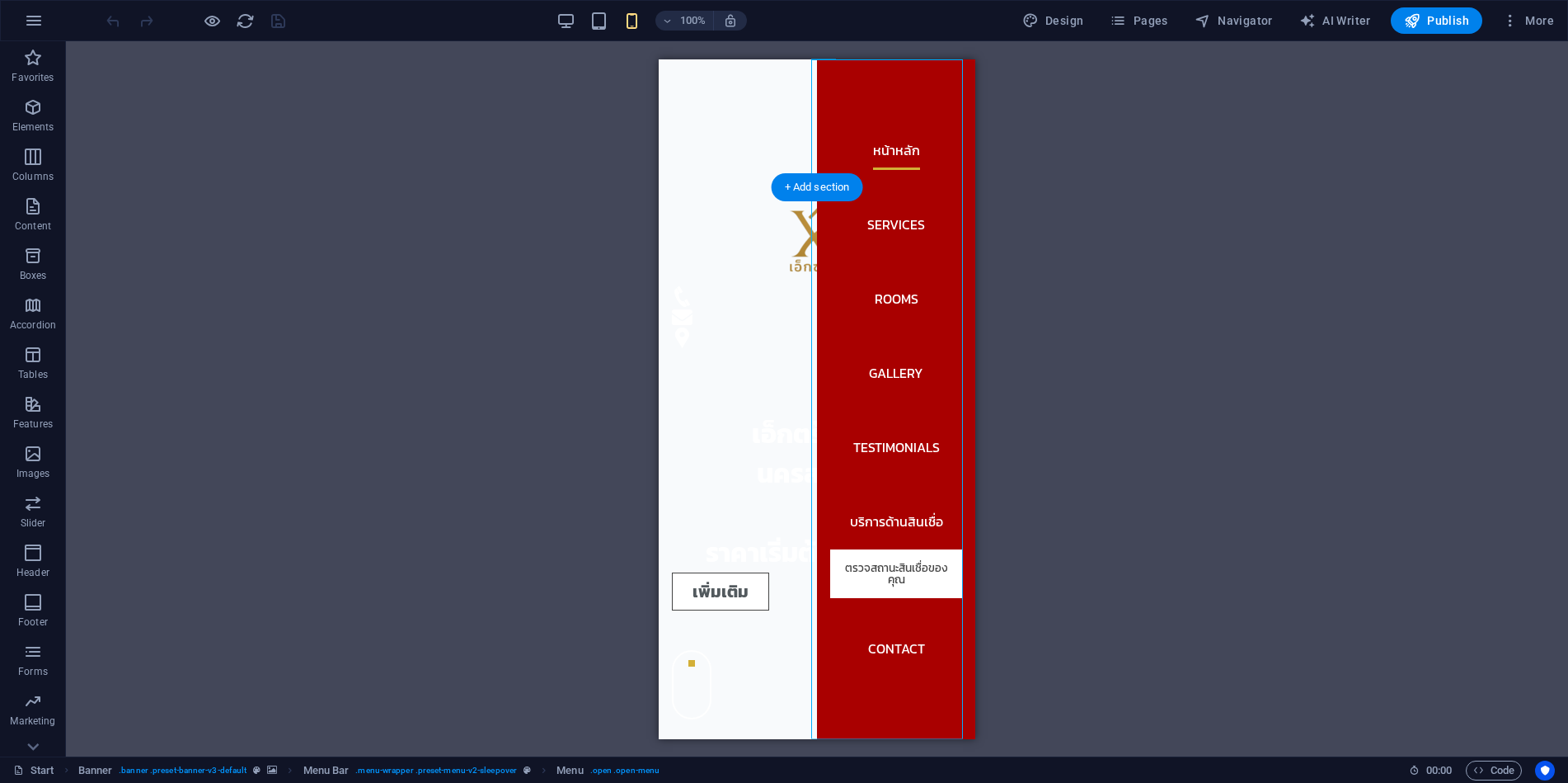
scroll to position [0, 3]
click at [927, 668] on nav "หน้าหลัก Services Rooms Gallery Testimonials บริการด้านสินเชื่อ ตรวจสถานะสินเชื…" at bounding box center [897, 398] width 158 height 680
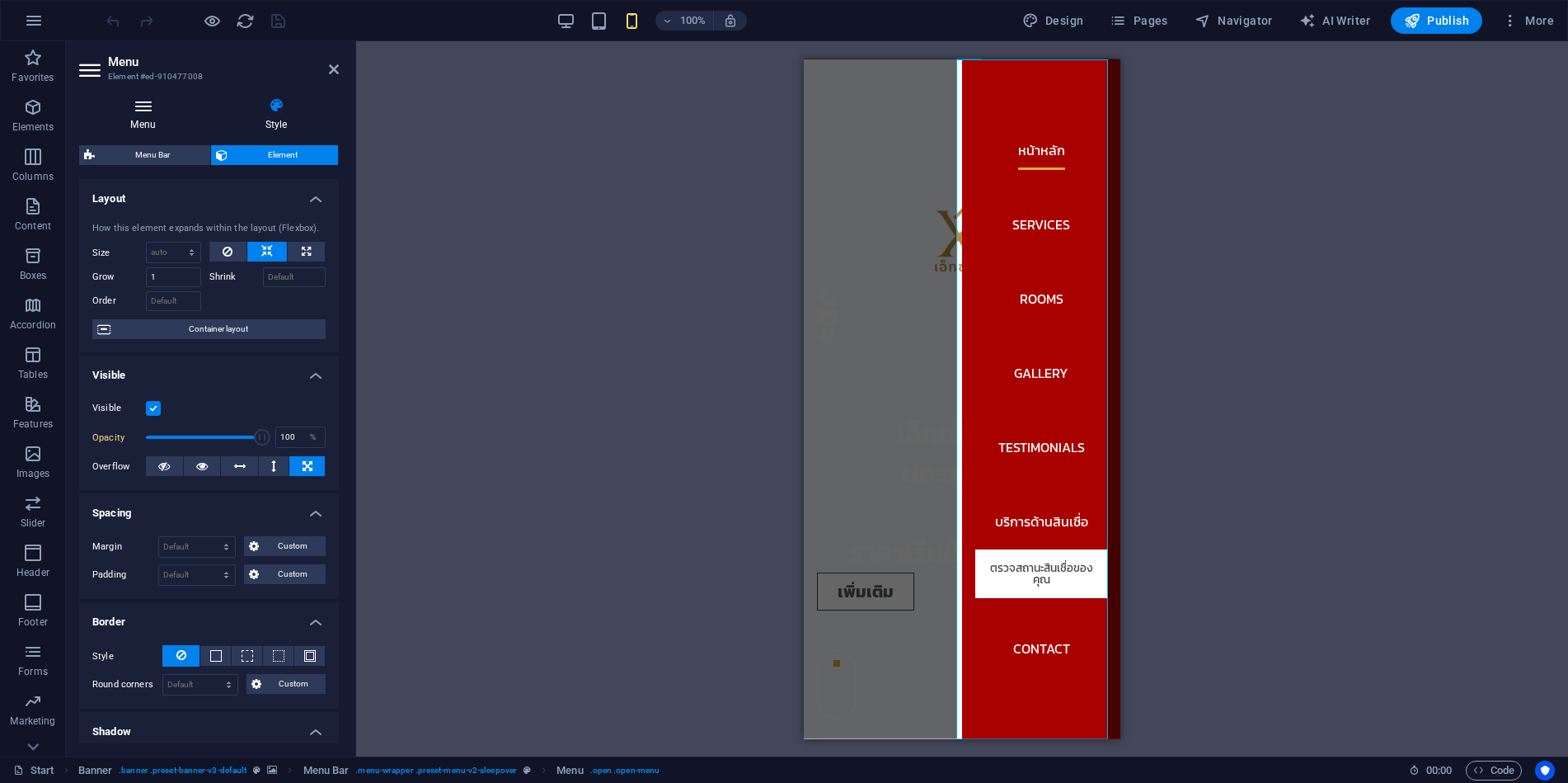
click at [157, 118] on h4 "Menu" at bounding box center [146, 115] width 134 height 35
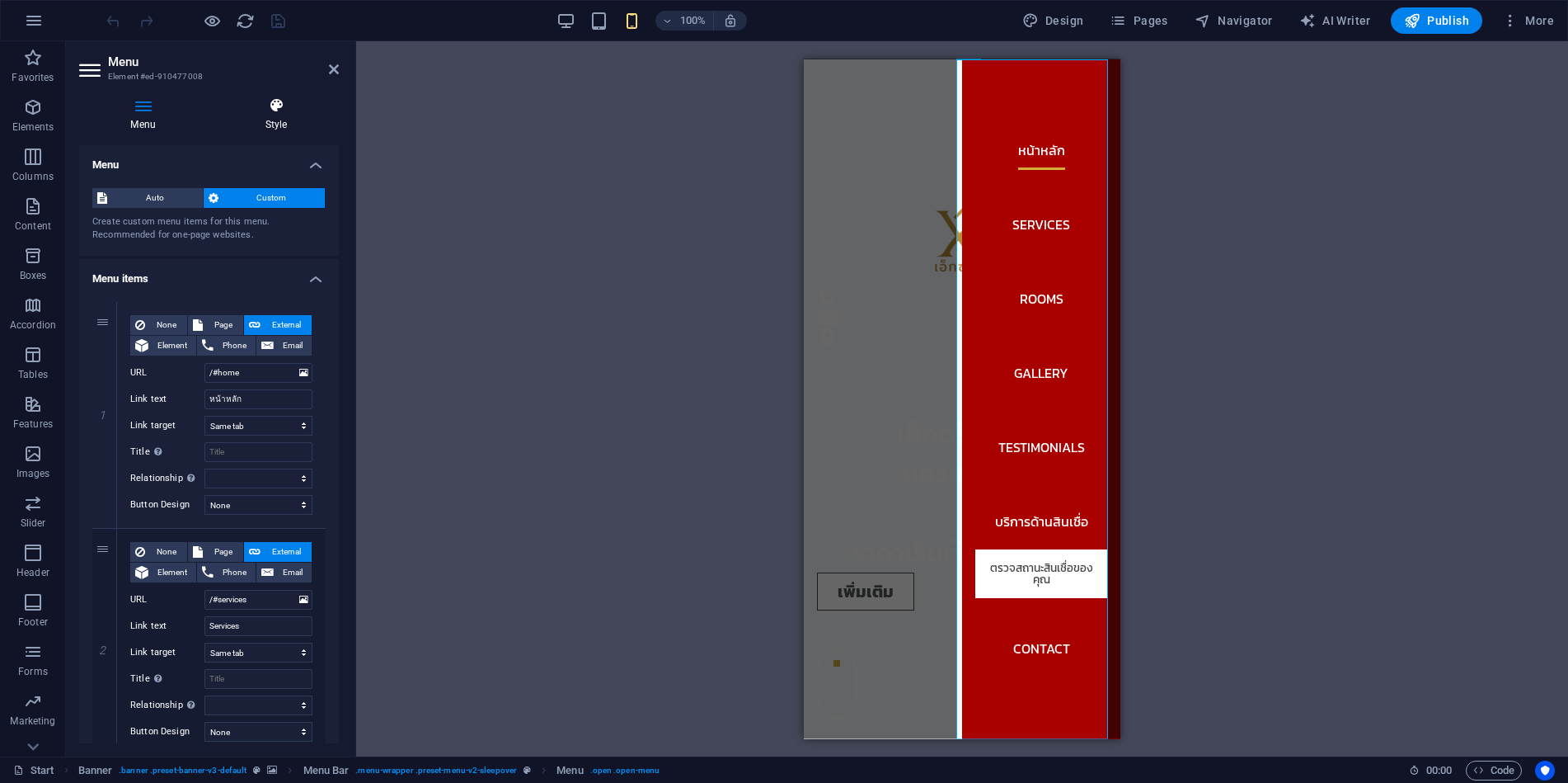
click at [289, 102] on icon at bounding box center [276, 105] width 126 height 16
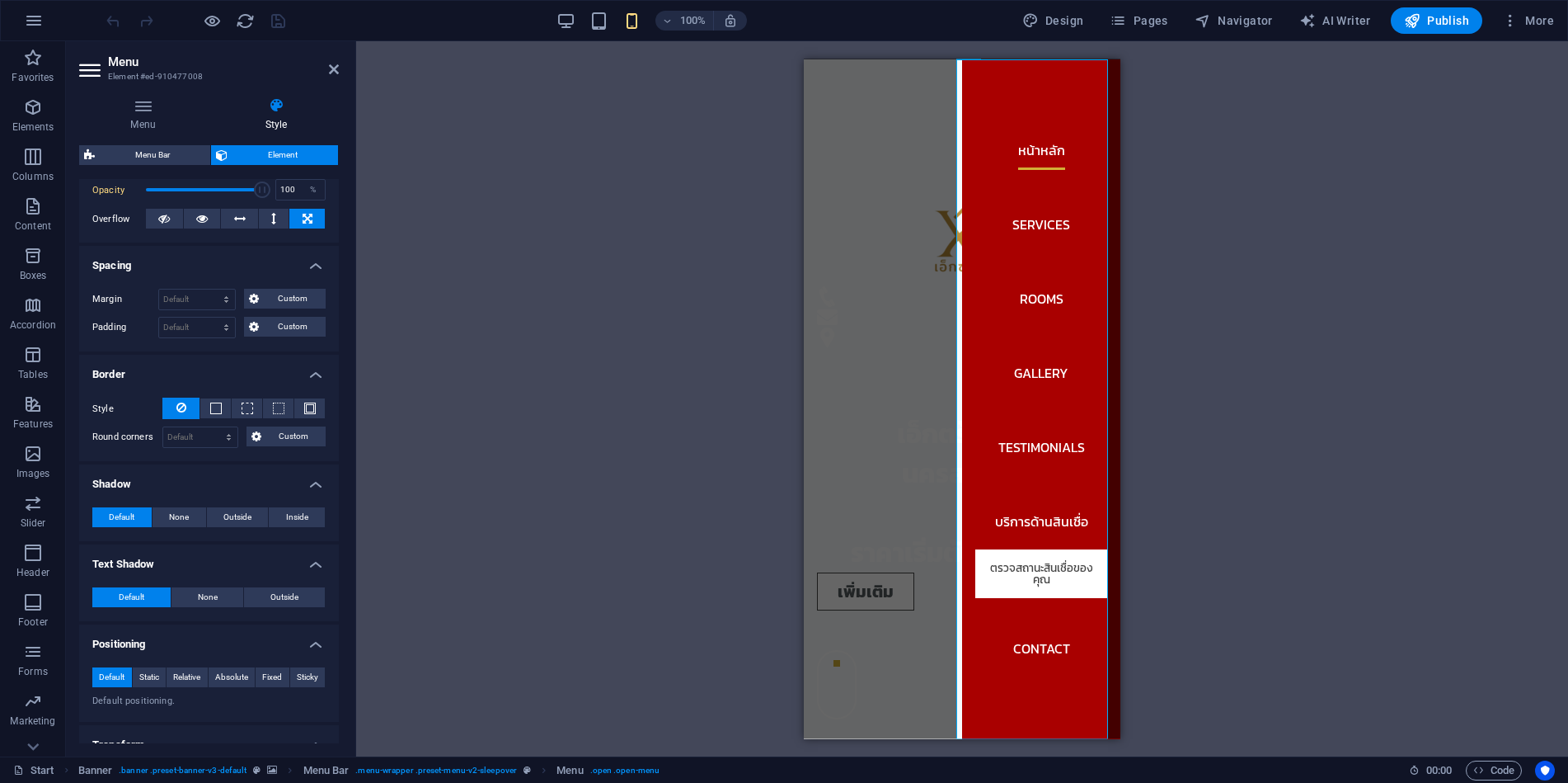
scroll to position [0, 0]
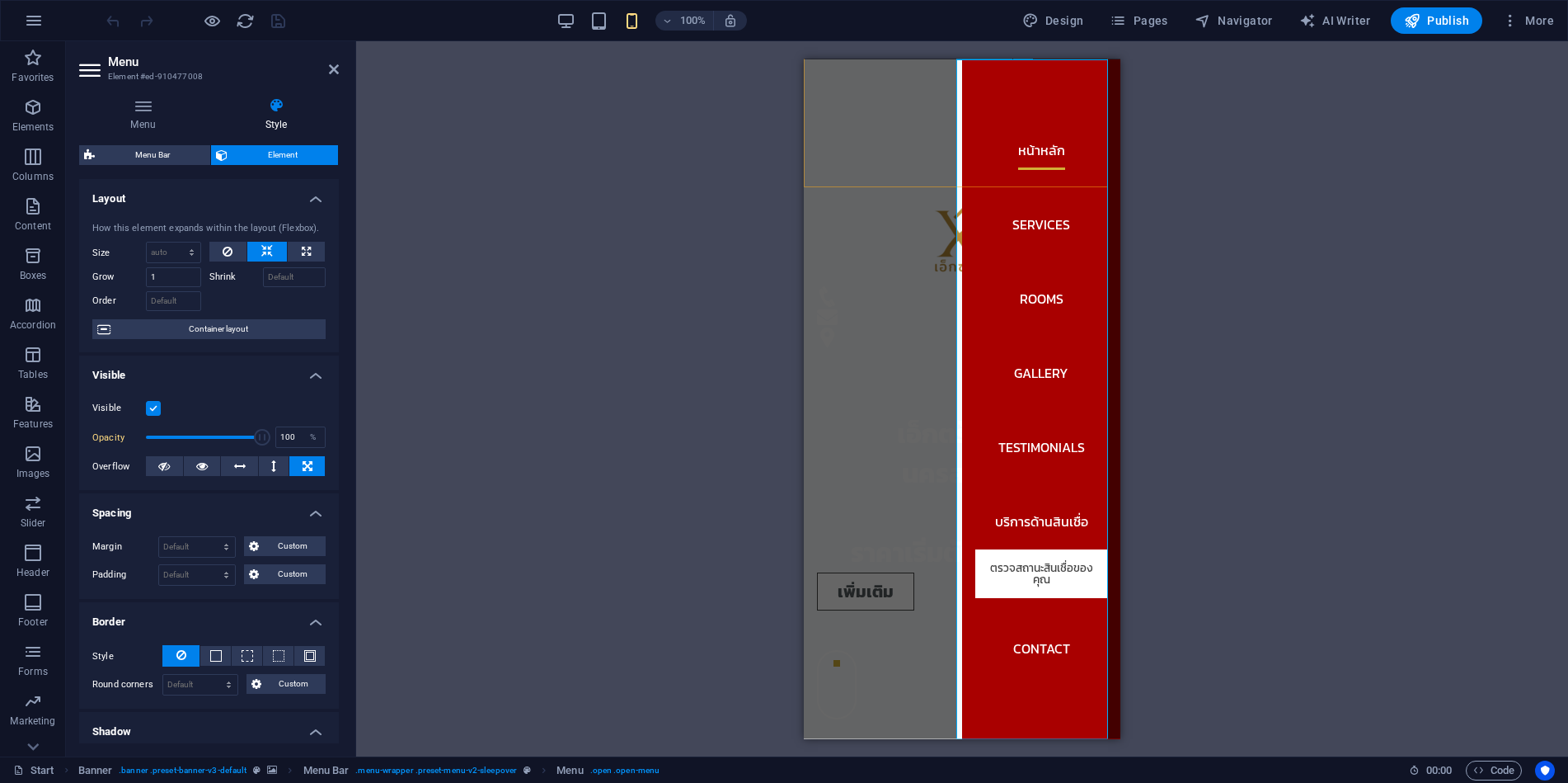
click at [1073, 679] on nav "หน้าหลัก Services Rooms Gallery Testimonials บริการด้านสินเชื่อ ตรวจสถานะสินเชื…" at bounding box center [1041, 398] width 158 height 680
click at [1073, 667] on nav "หน้าหลัก Services Rooms Gallery Testimonials บริการด้านสินเชื่อ ตรวจสถานะสินเชื…" at bounding box center [1041, 398] width 158 height 680
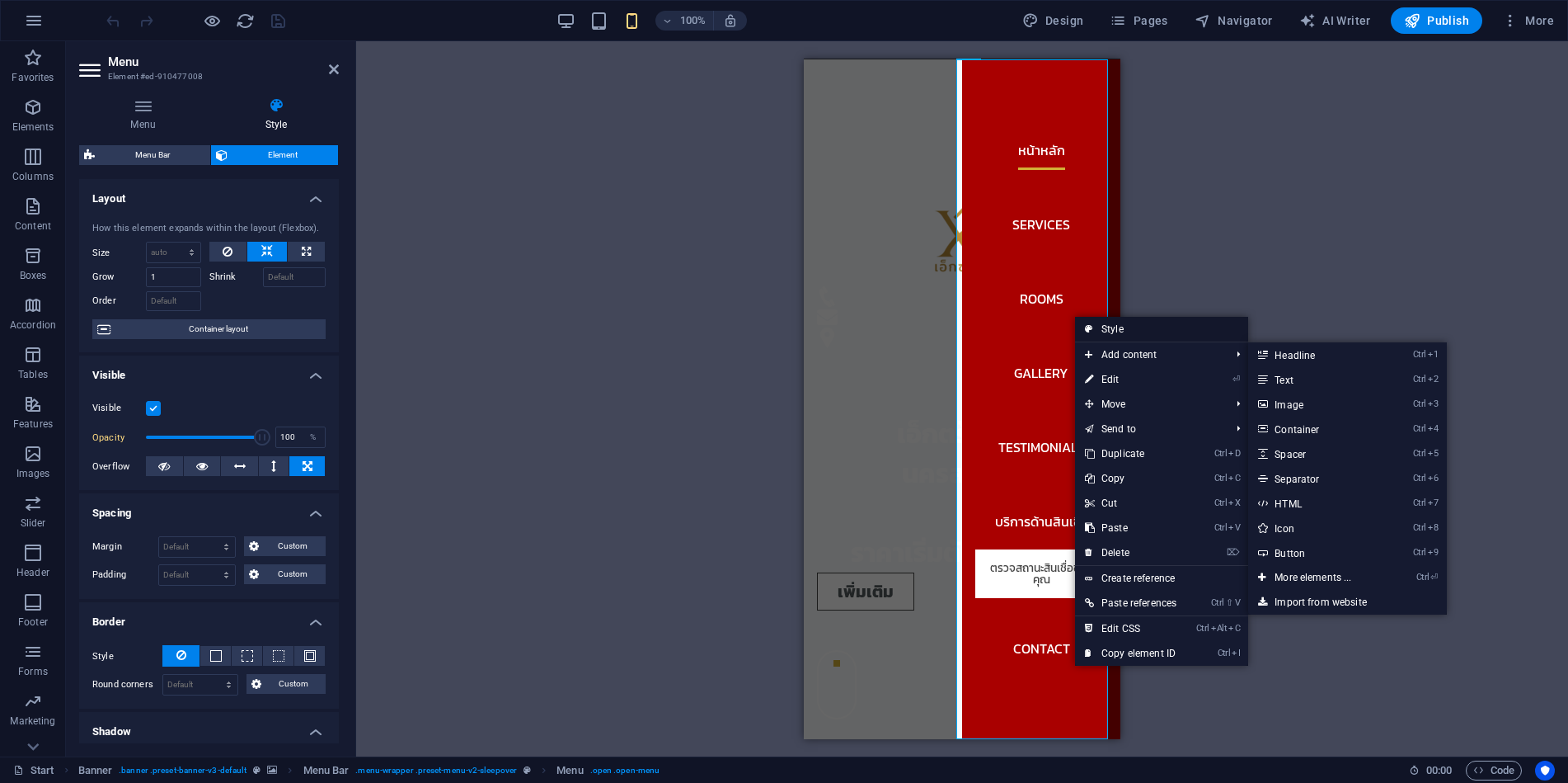
click at [1127, 329] on link "Style" at bounding box center [1161, 330] width 173 height 25
select select "rem"
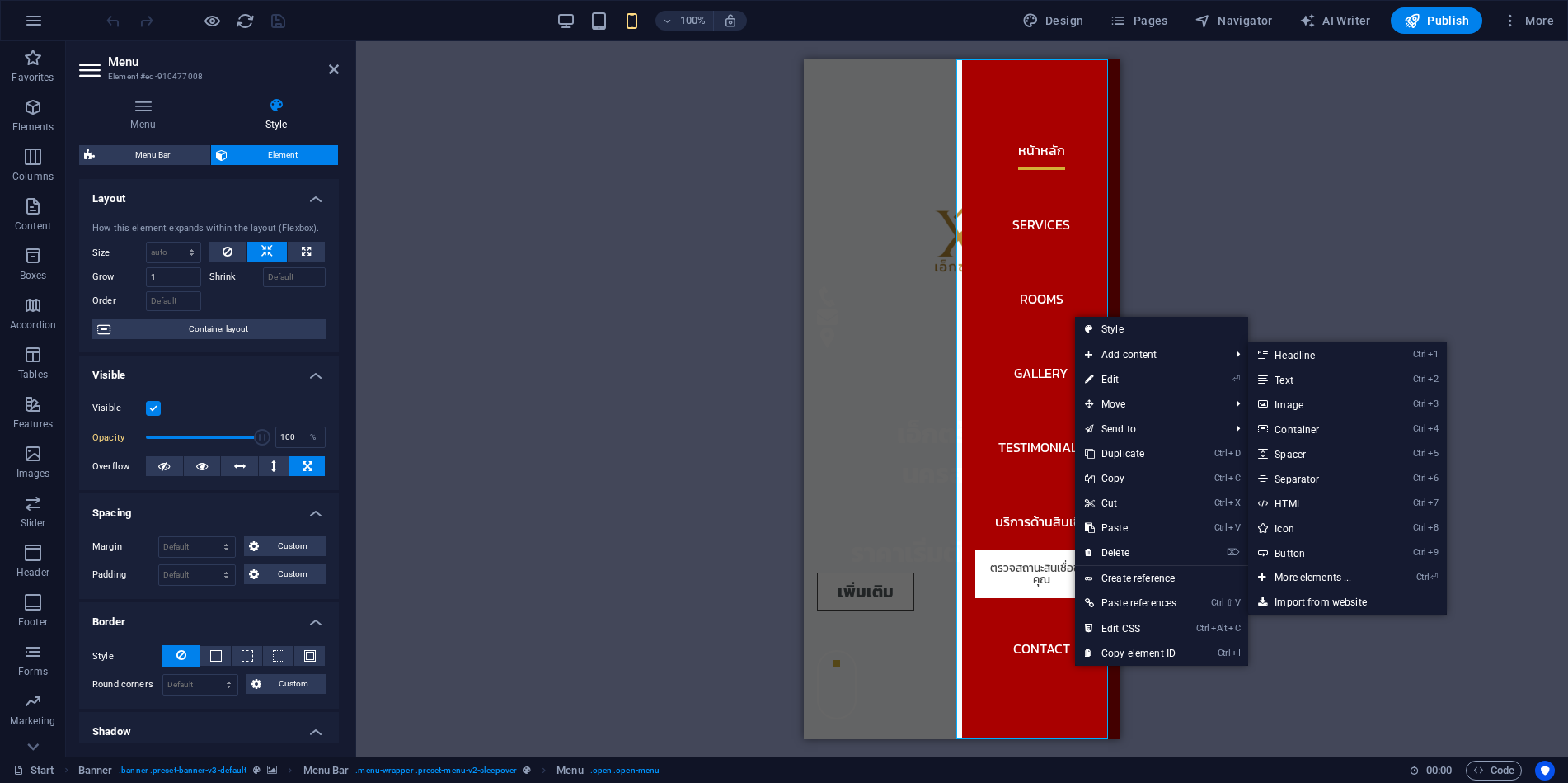
select select "rem"
select select "sticky_reverse"
select select "px"
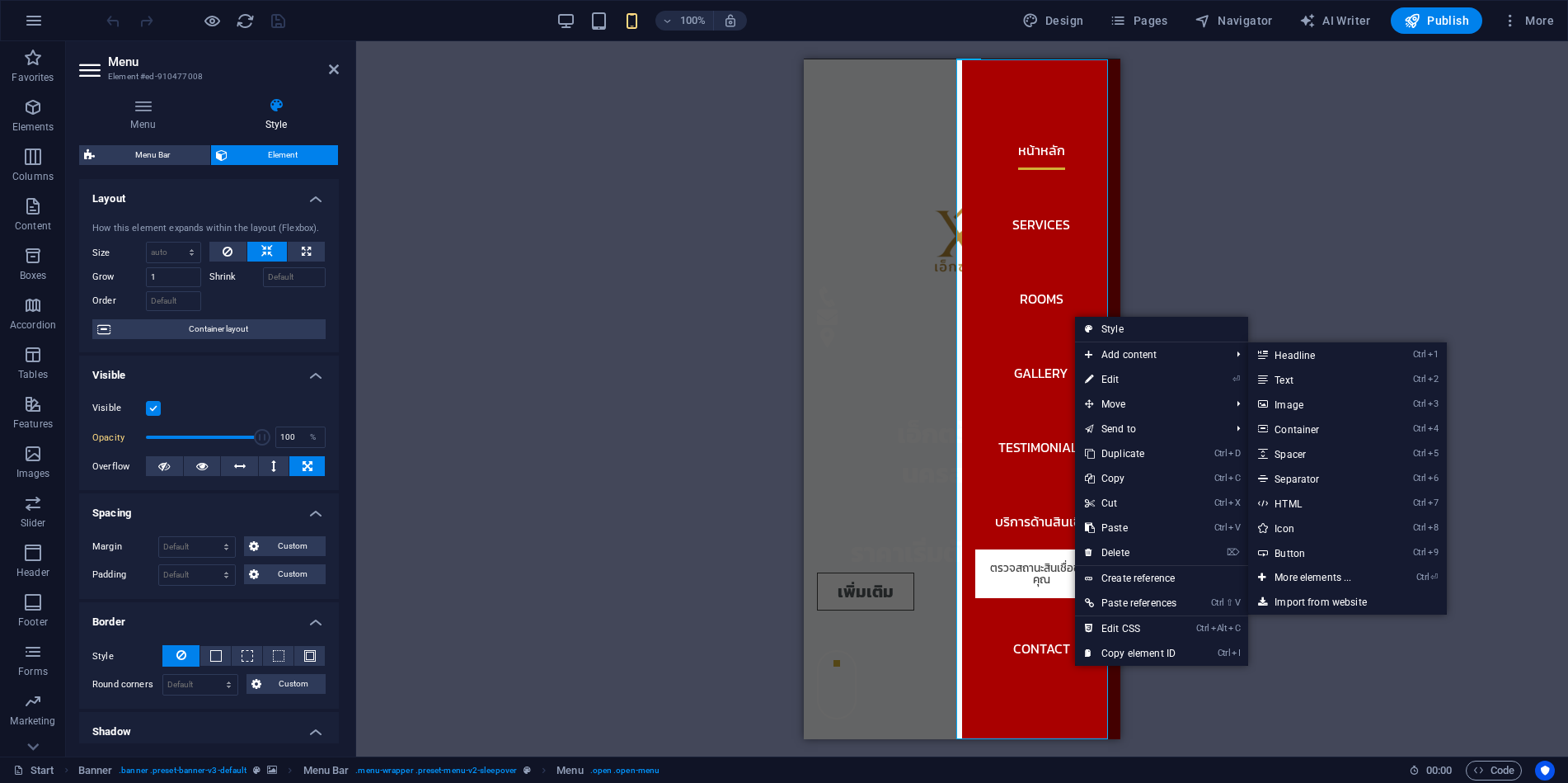
select select "px"
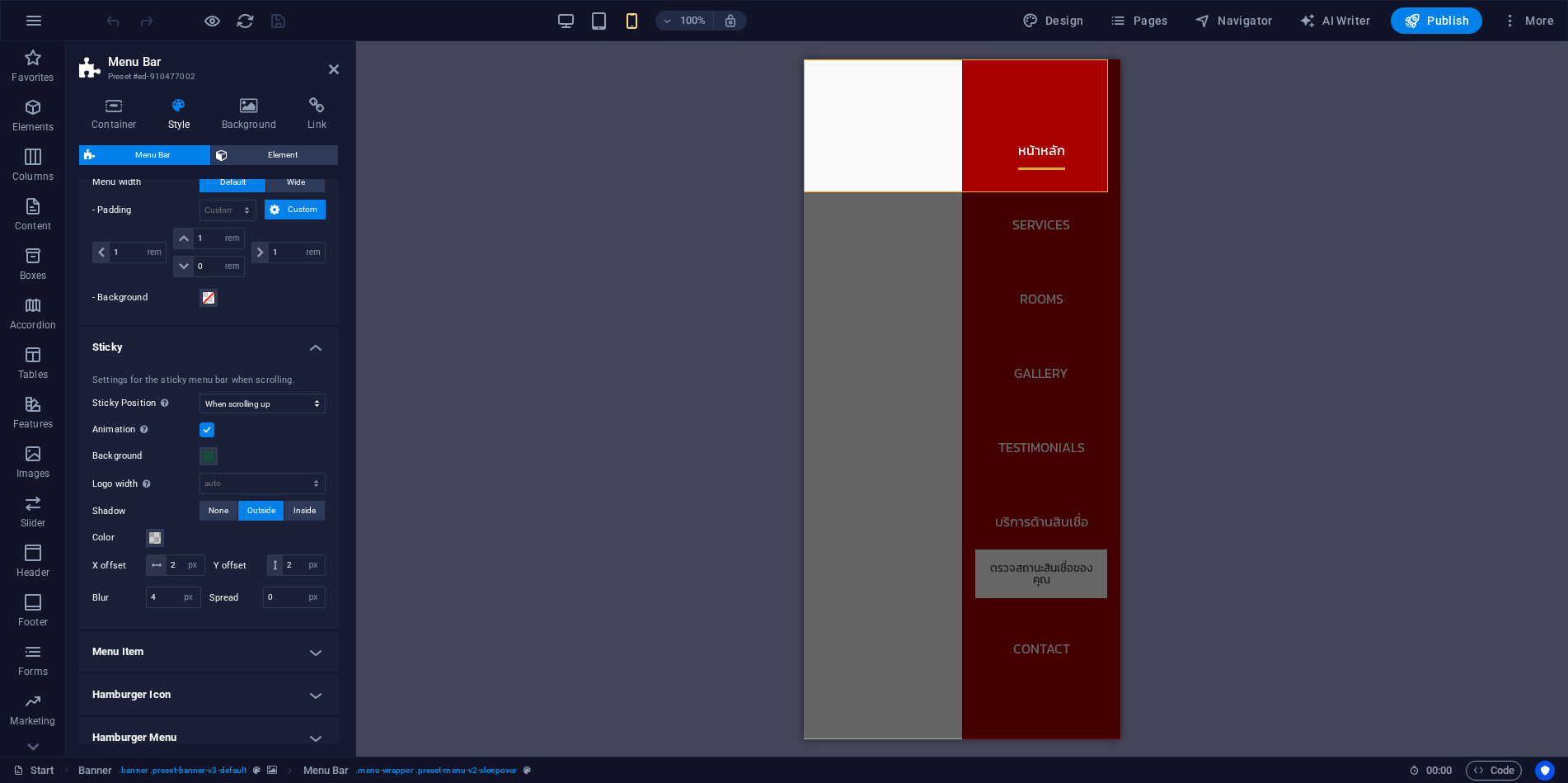
scroll to position [495, 0]
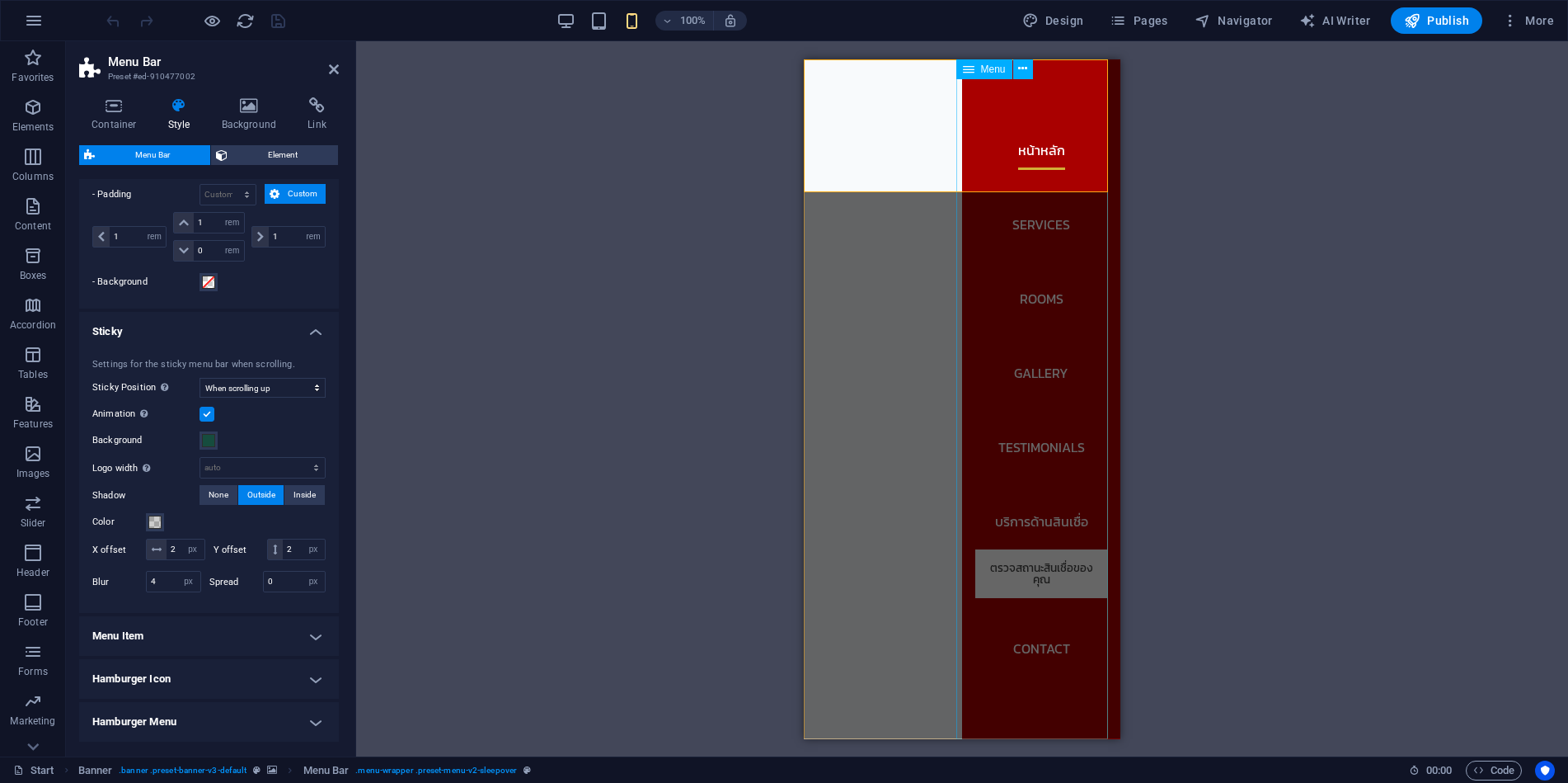
click at [1093, 680] on nav "หน้าหลัก Services Rooms Gallery Testimonials บริการด้านสินเชื่อ ตรวจสถานะสินเชื…" at bounding box center [1041, 398] width 158 height 680
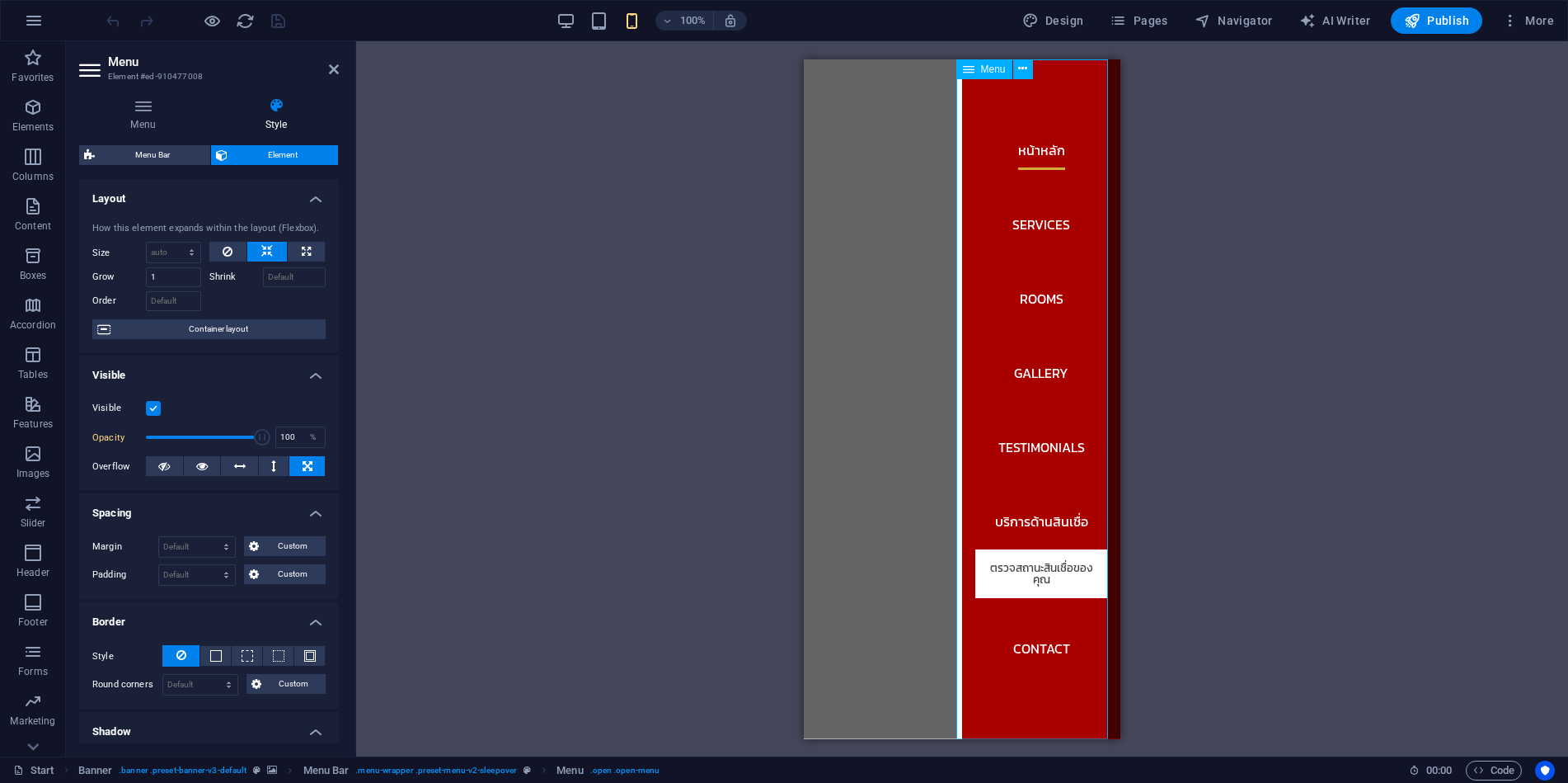
click at [1093, 680] on nav "หน้าหลัก Services Rooms Gallery Testimonials บริการด้านสินเชื่อ ตรวจสถานะสินเชื…" at bounding box center [1041, 398] width 158 height 680
click at [237, 332] on span "Container layout" at bounding box center [217, 329] width 206 height 19
select select "header"
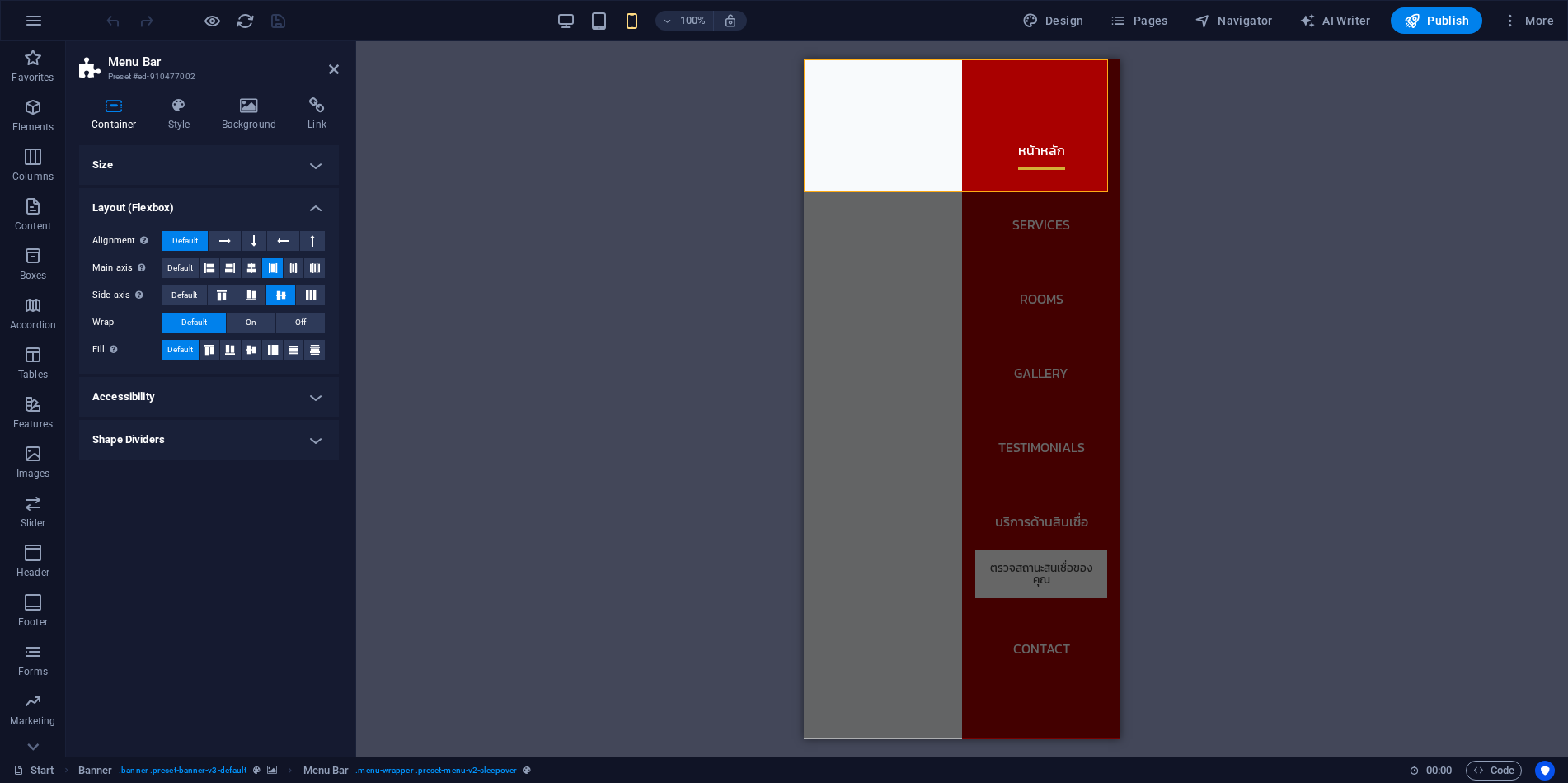
click at [161, 389] on h4 "Accessibility" at bounding box center [209, 396] width 260 height 40
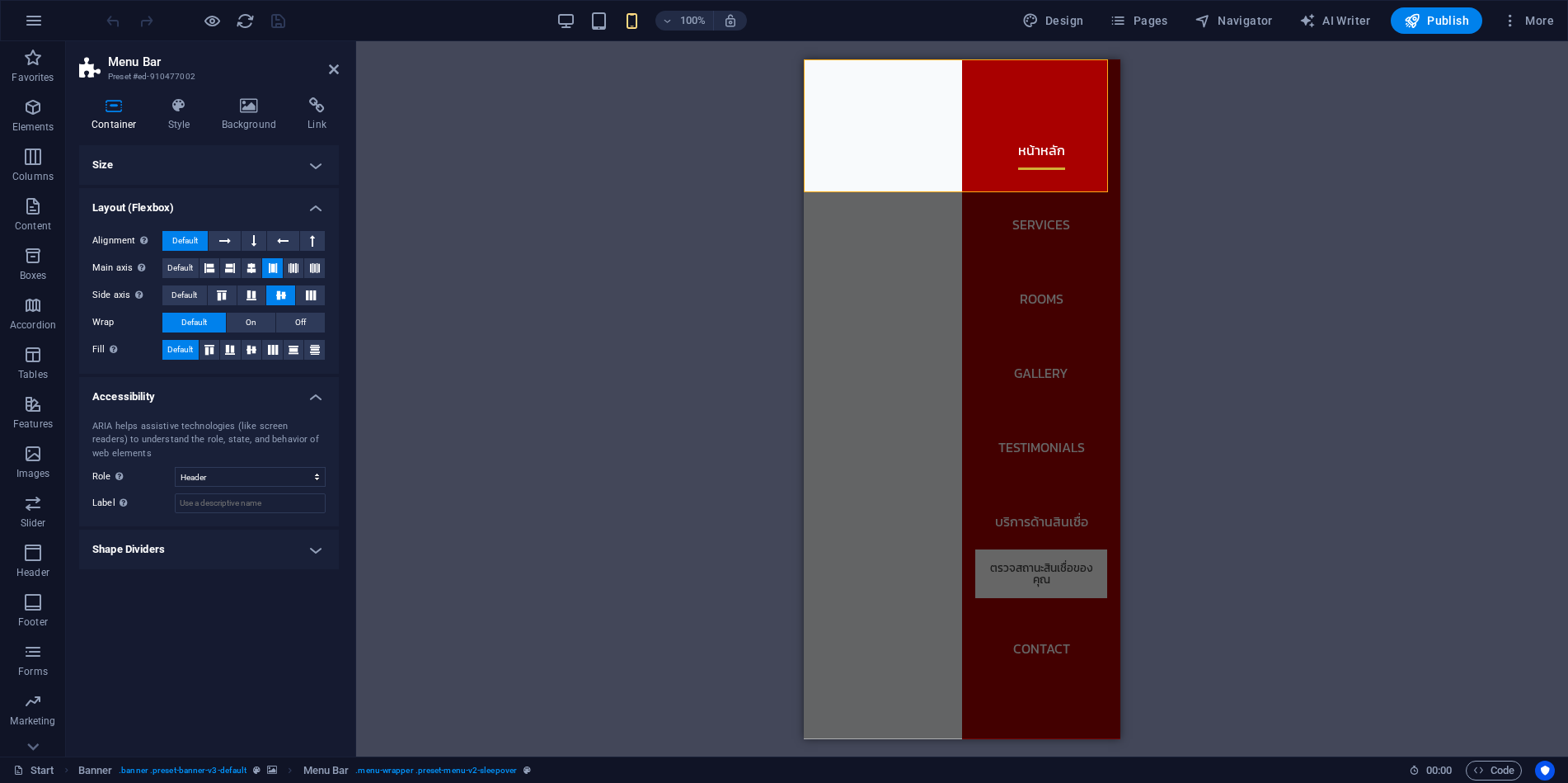
click at [197, 541] on h4 "Shape Dividers" at bounding box center [209, 549] width 260 height 40
click at [178, 120] on h4 "Style" at bounding box center [182, 115] width 53 height 35
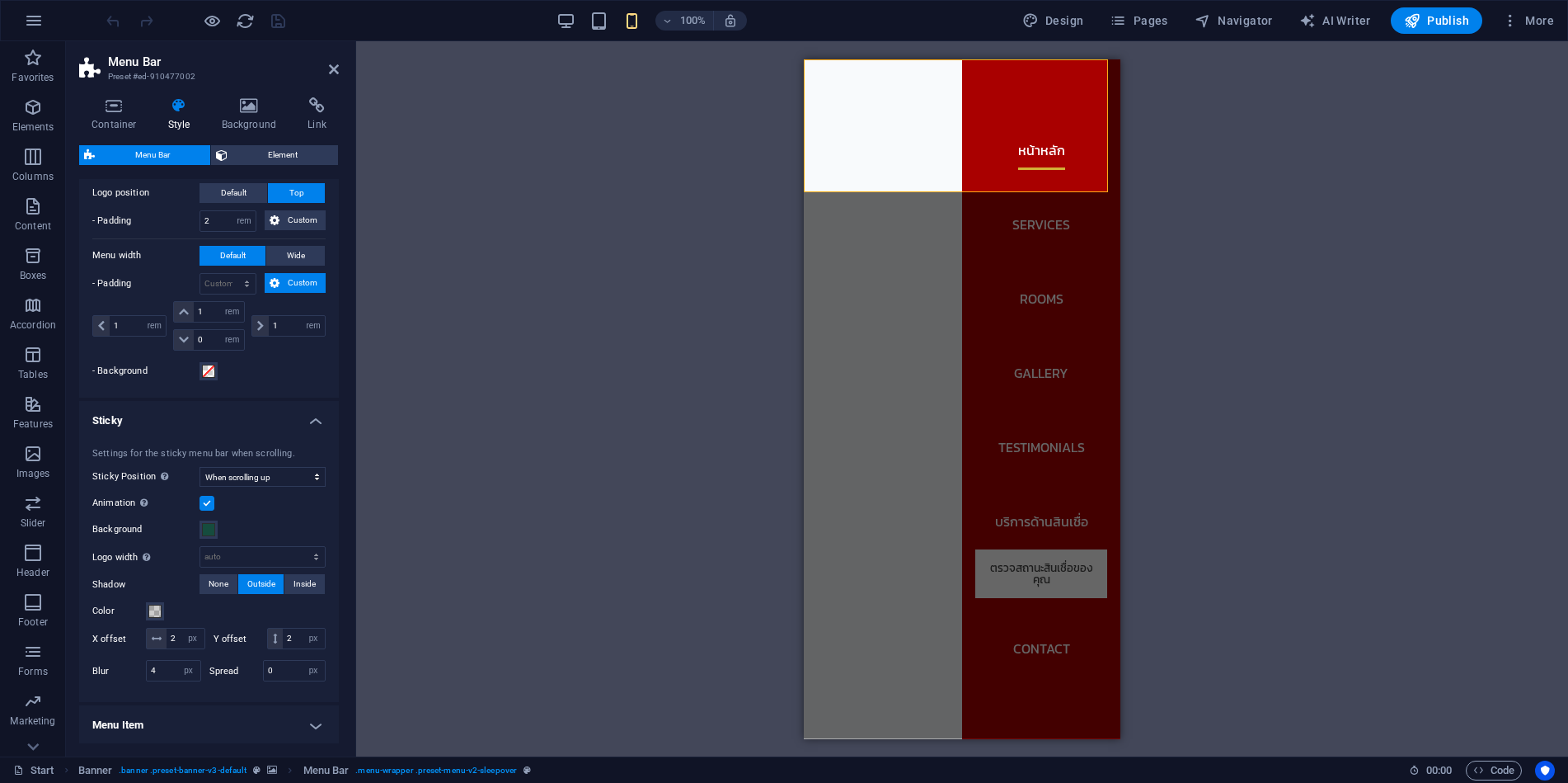
scroll to position [376, 0]
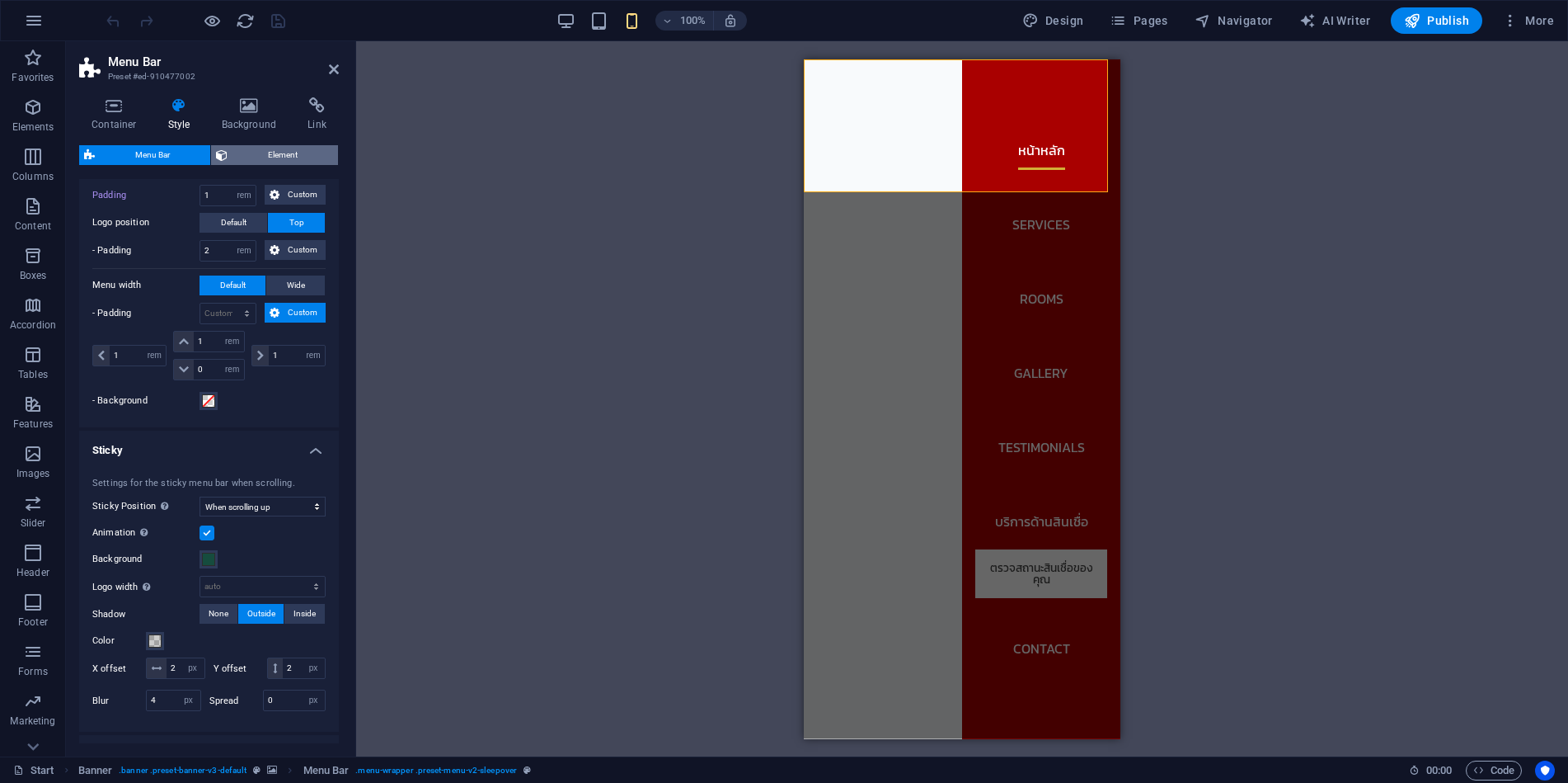
click at [261, 161] on span "Element" at bounding box center [283, 155] width 100 height 19
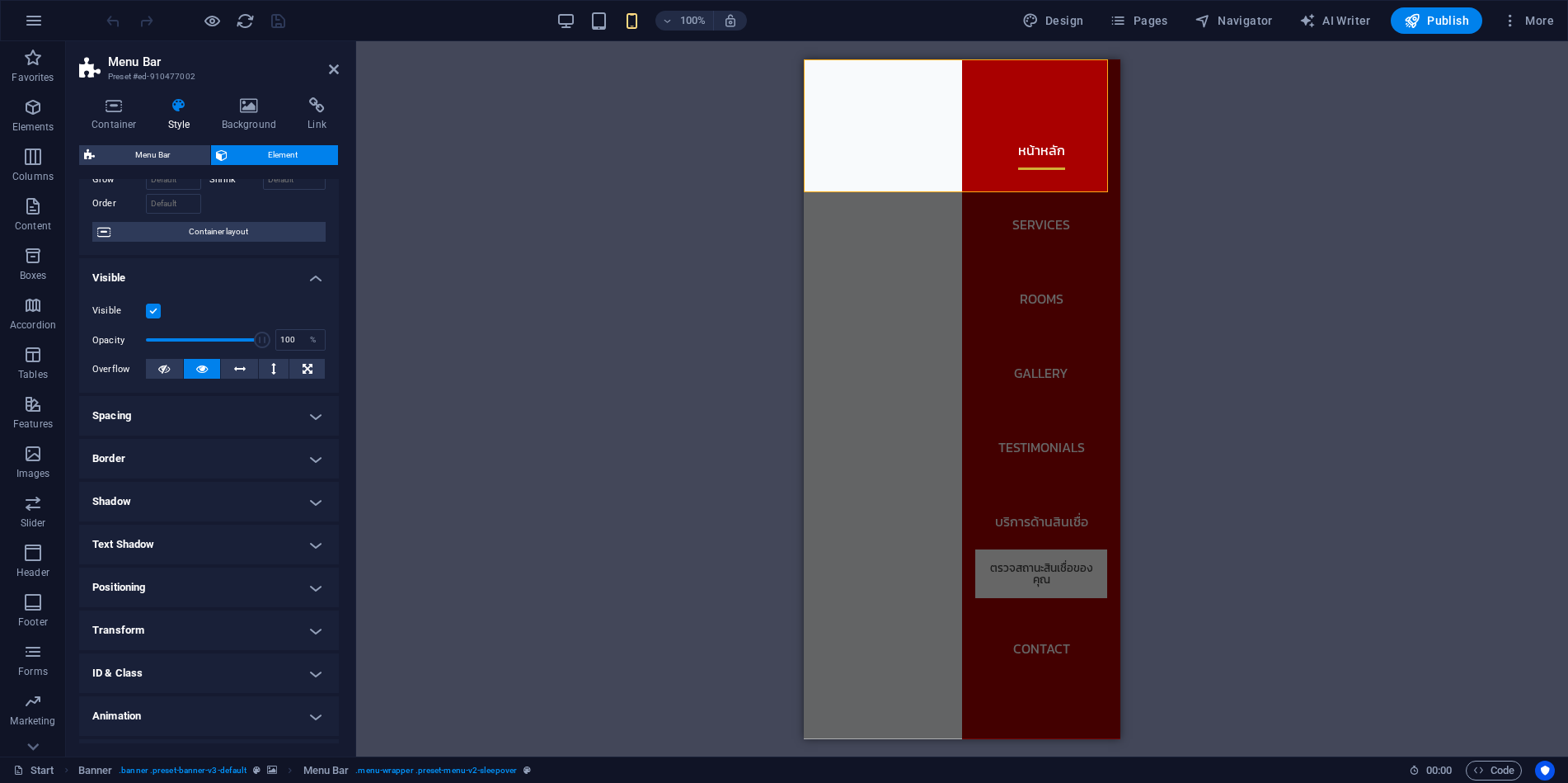
scroll to position [132, 0]
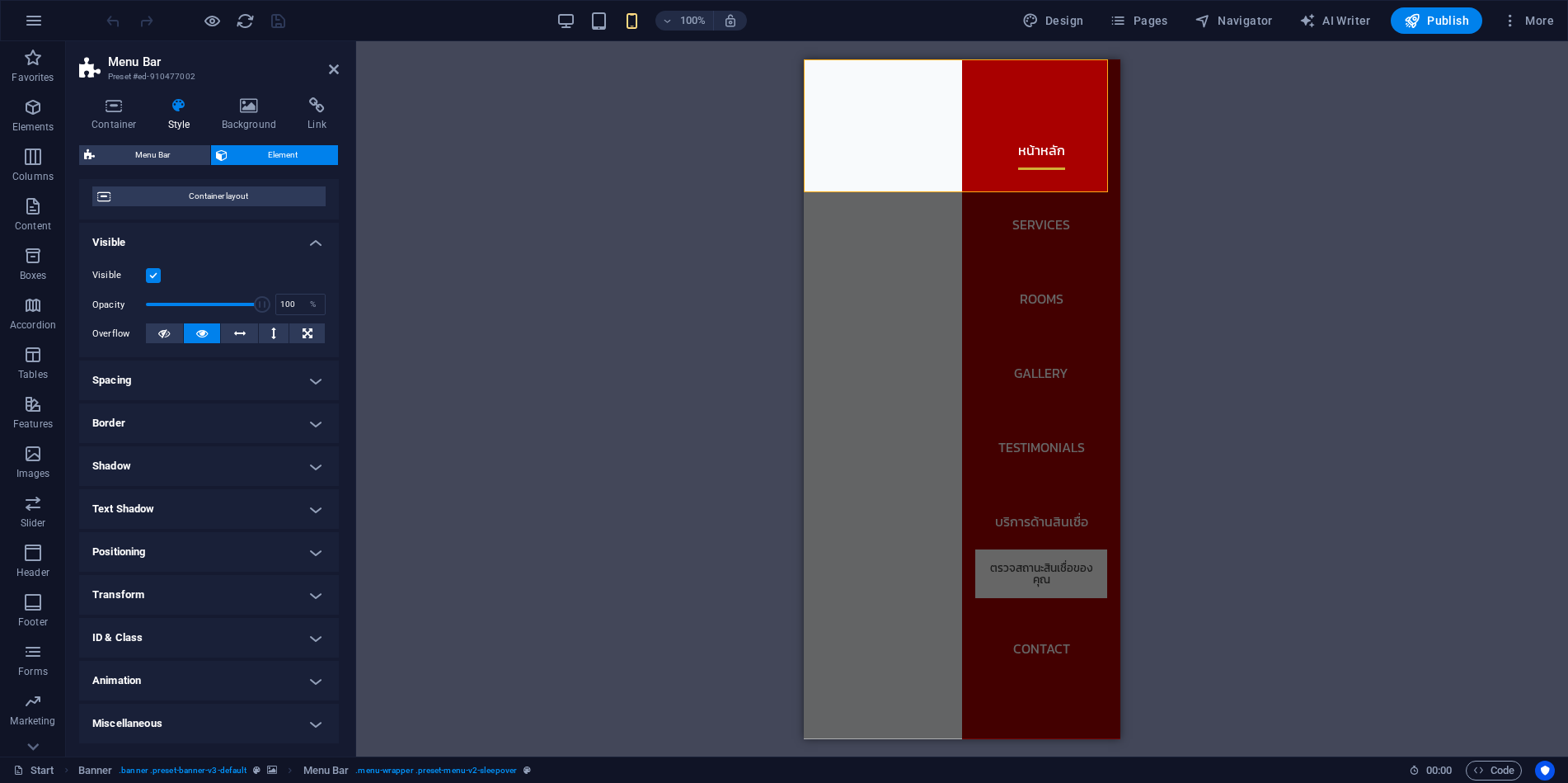
click at [232, 369] on h4 "Spacing" at bounding box center [209, 380] width 260 height 40
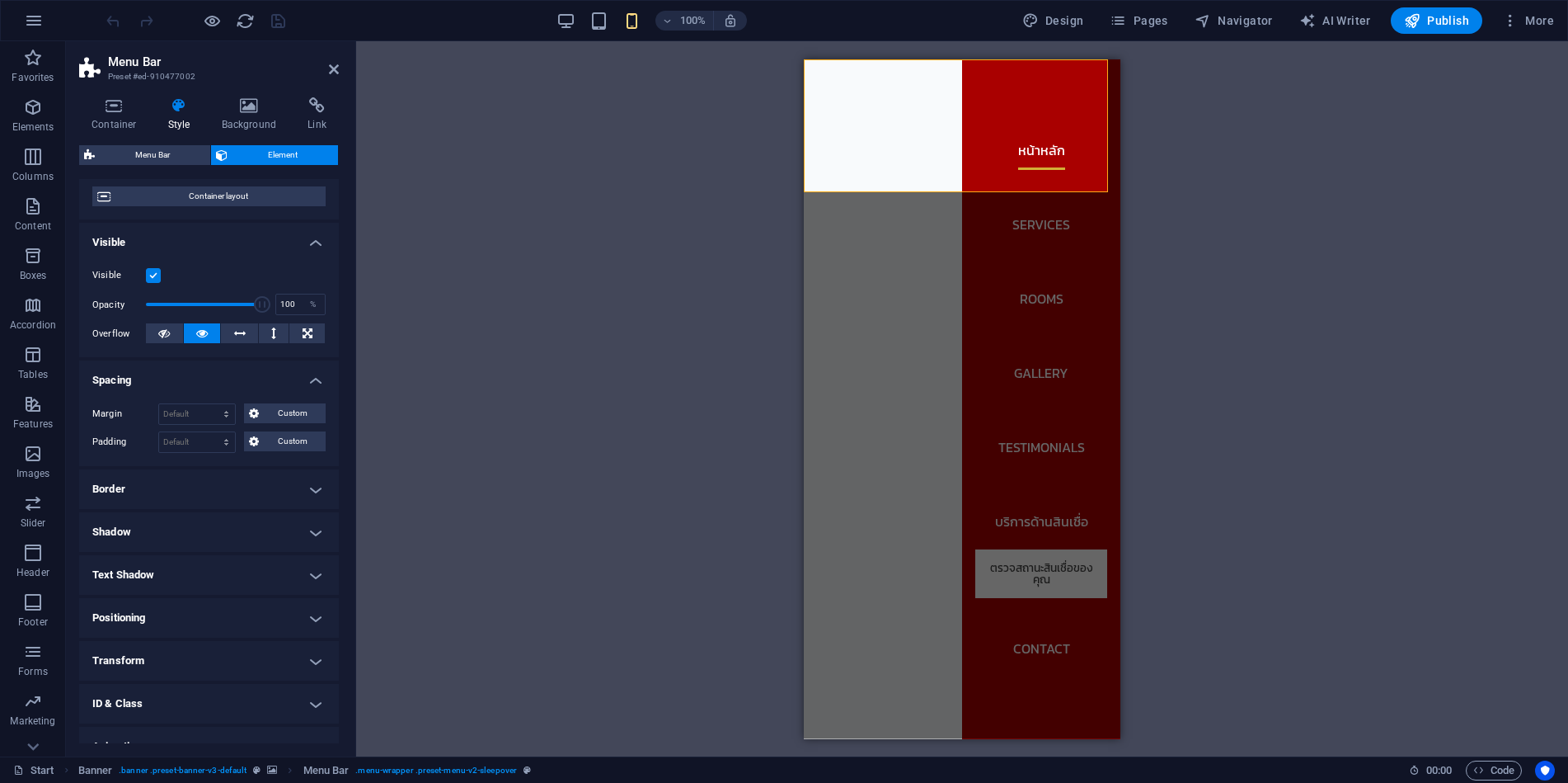
click at [232, 369] on h4 "Spacing" at bounding box center [209, 375] width 260 height 30
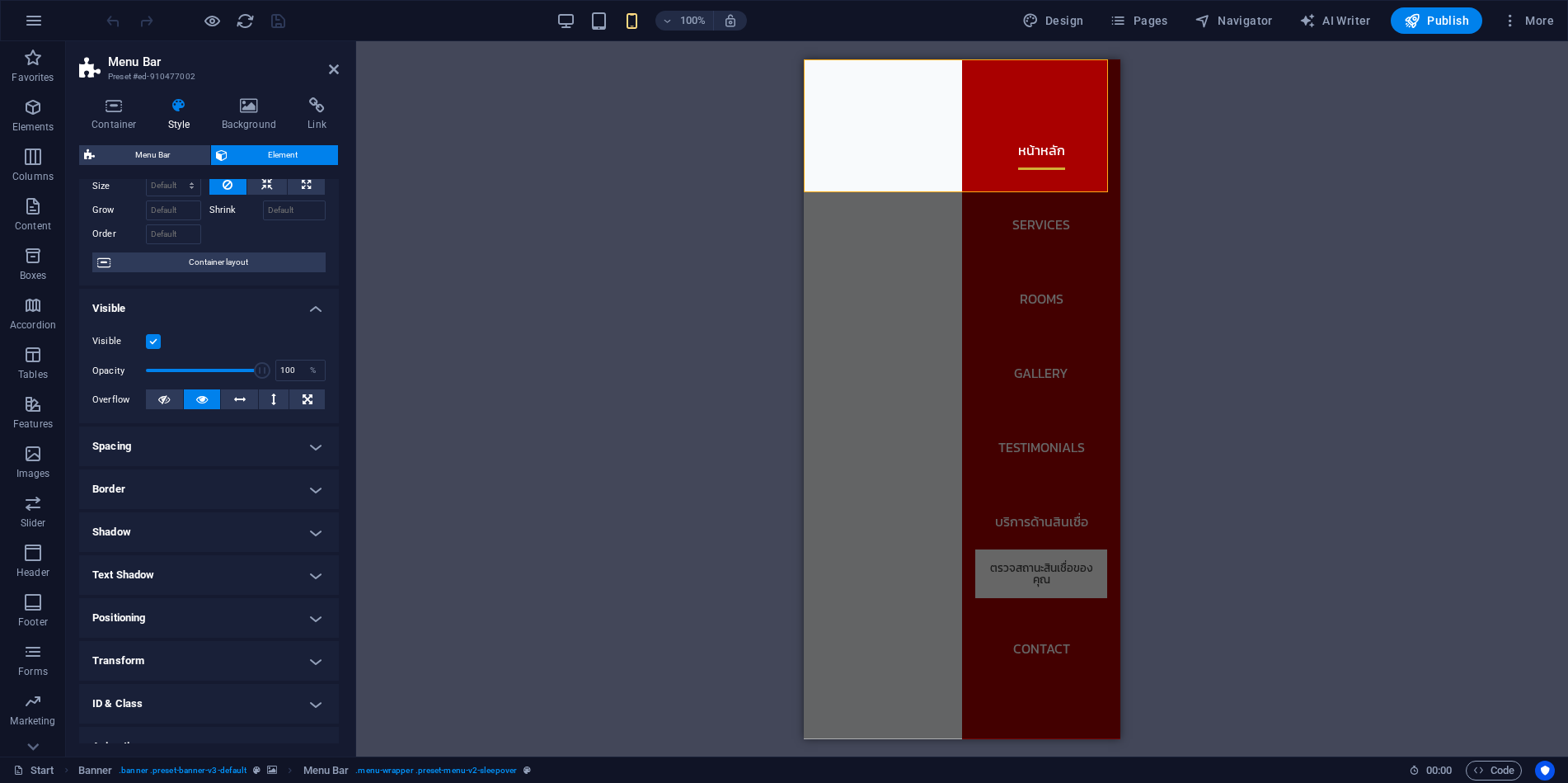
scroll to position [0, 0]
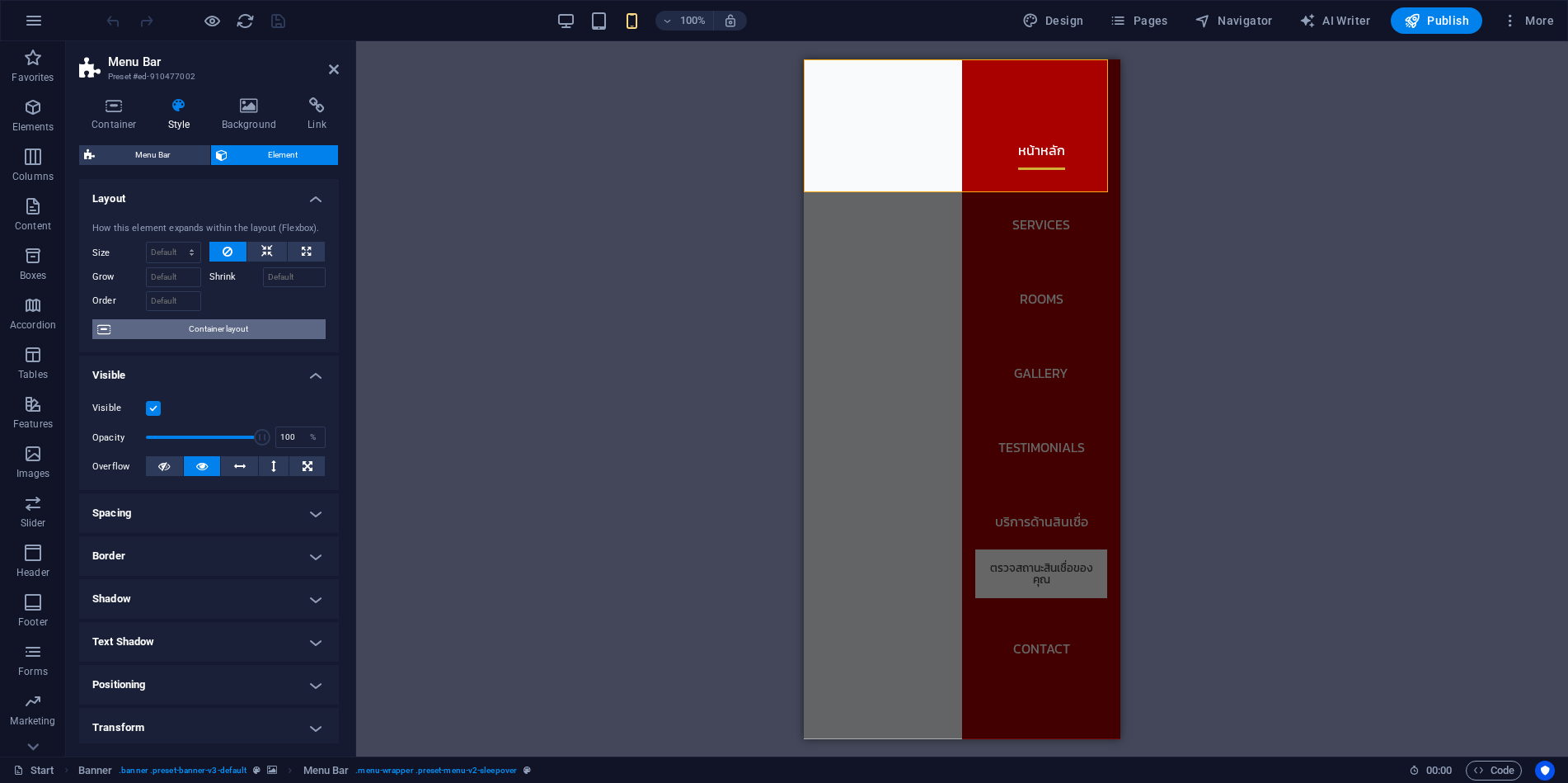
click at [223, 324] on span "Container layout" at bounding box center [217, 329] width 206 height 19
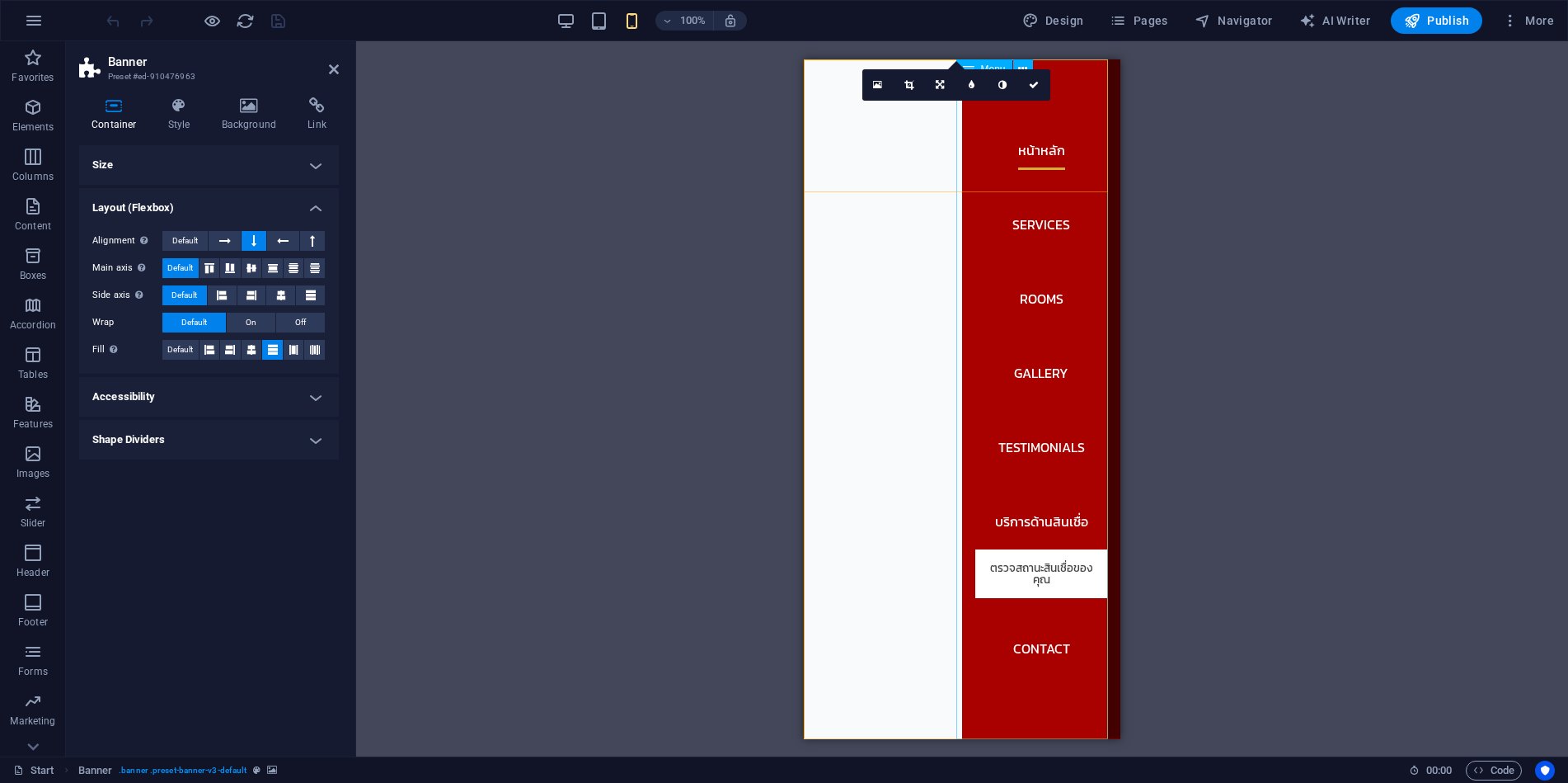
click at [1021, 684] on nav "หน้าหลัก Services Rooms Gallery Testimonials บริการด้านสินเชื่อ ตรวจสถานะสินเชื…" at bounding box center [1041, 398] width 158 height 680
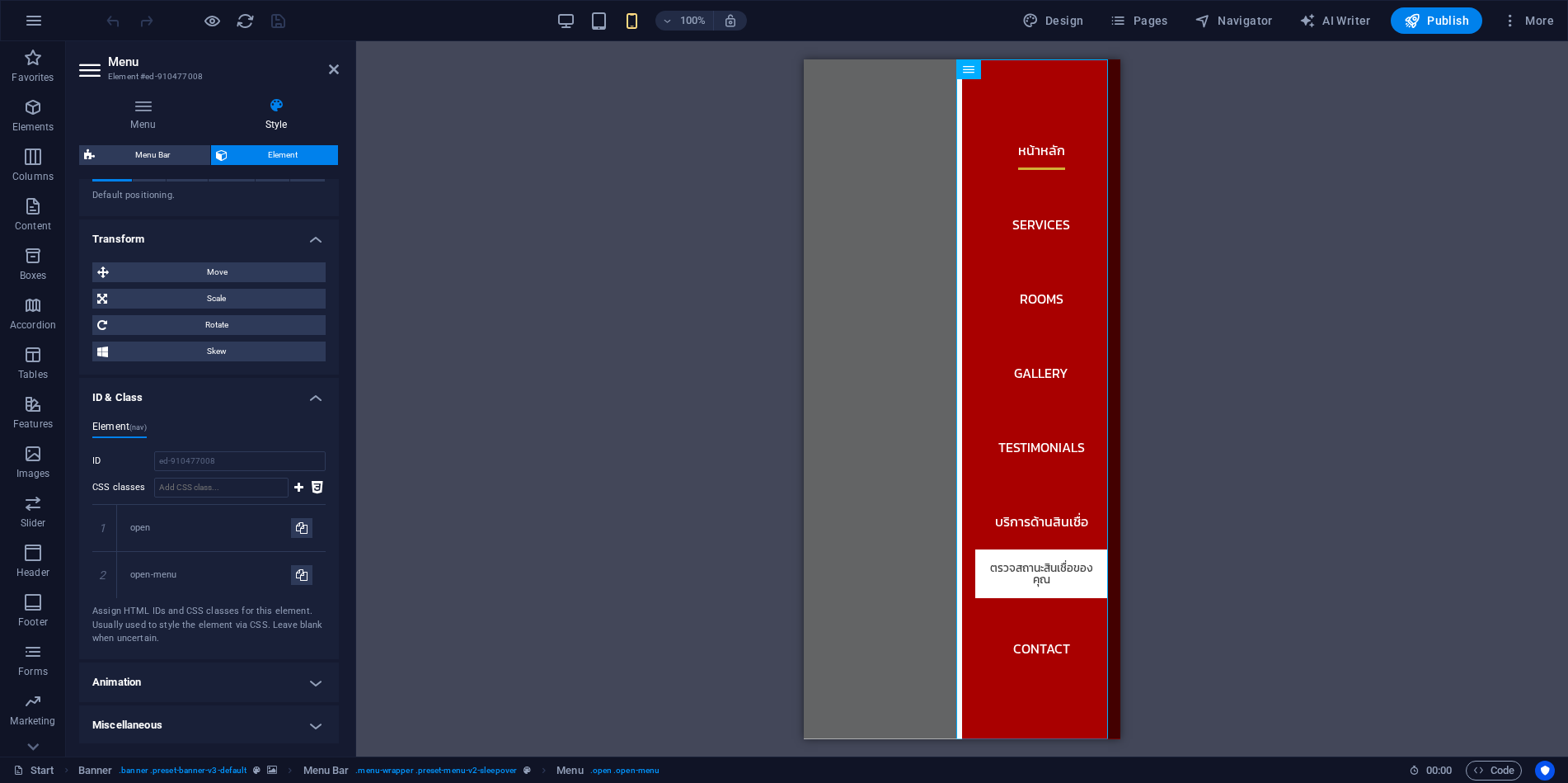
scroll to position [755, 0]
click at [205, 673] on h4 "Animation" at bounding box center [209, 681] width 260 height 40
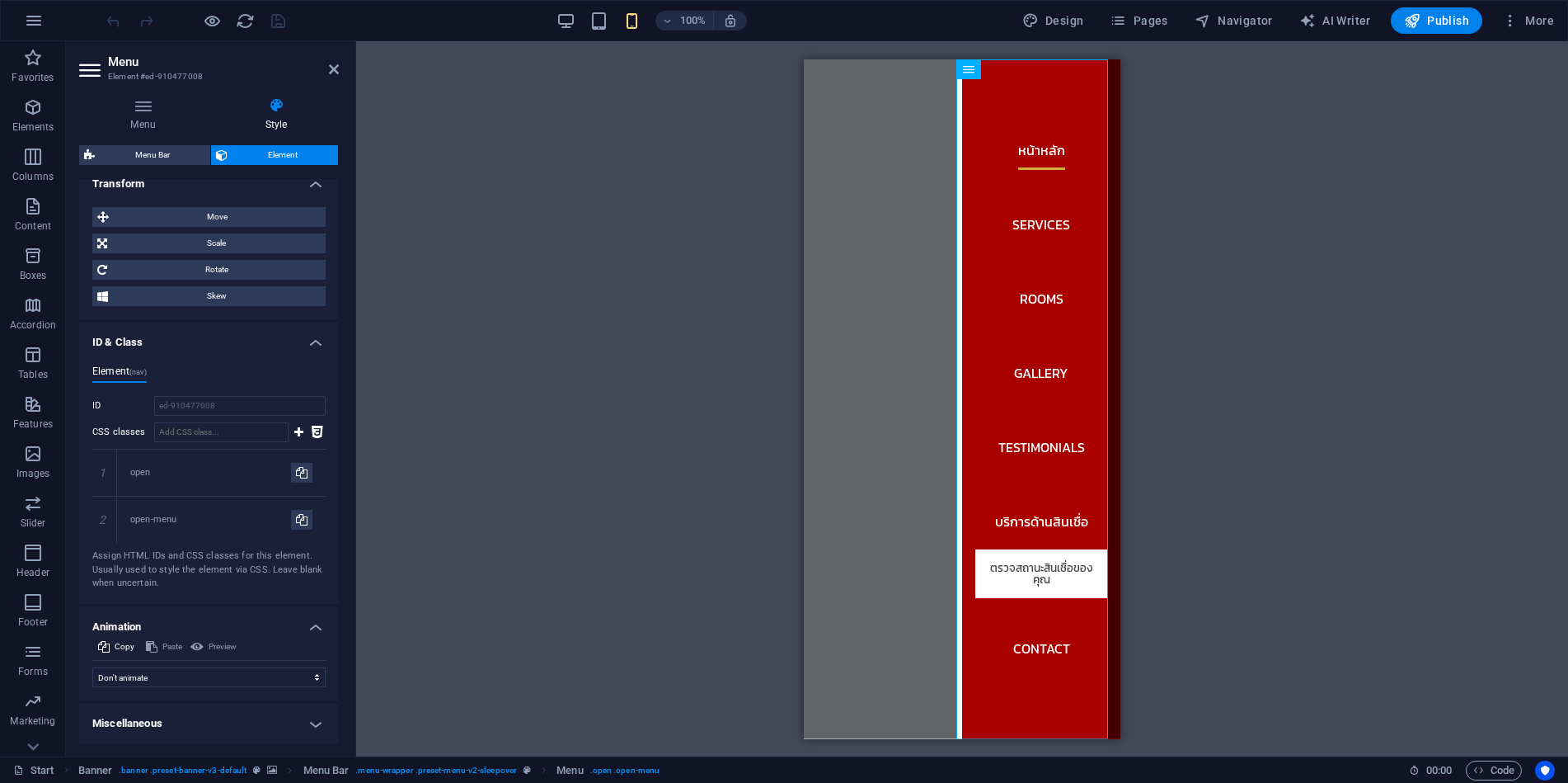
click at [203, 728] on h4 "Miscellaneous" at bounding box center [209, 723] width 260 height 40
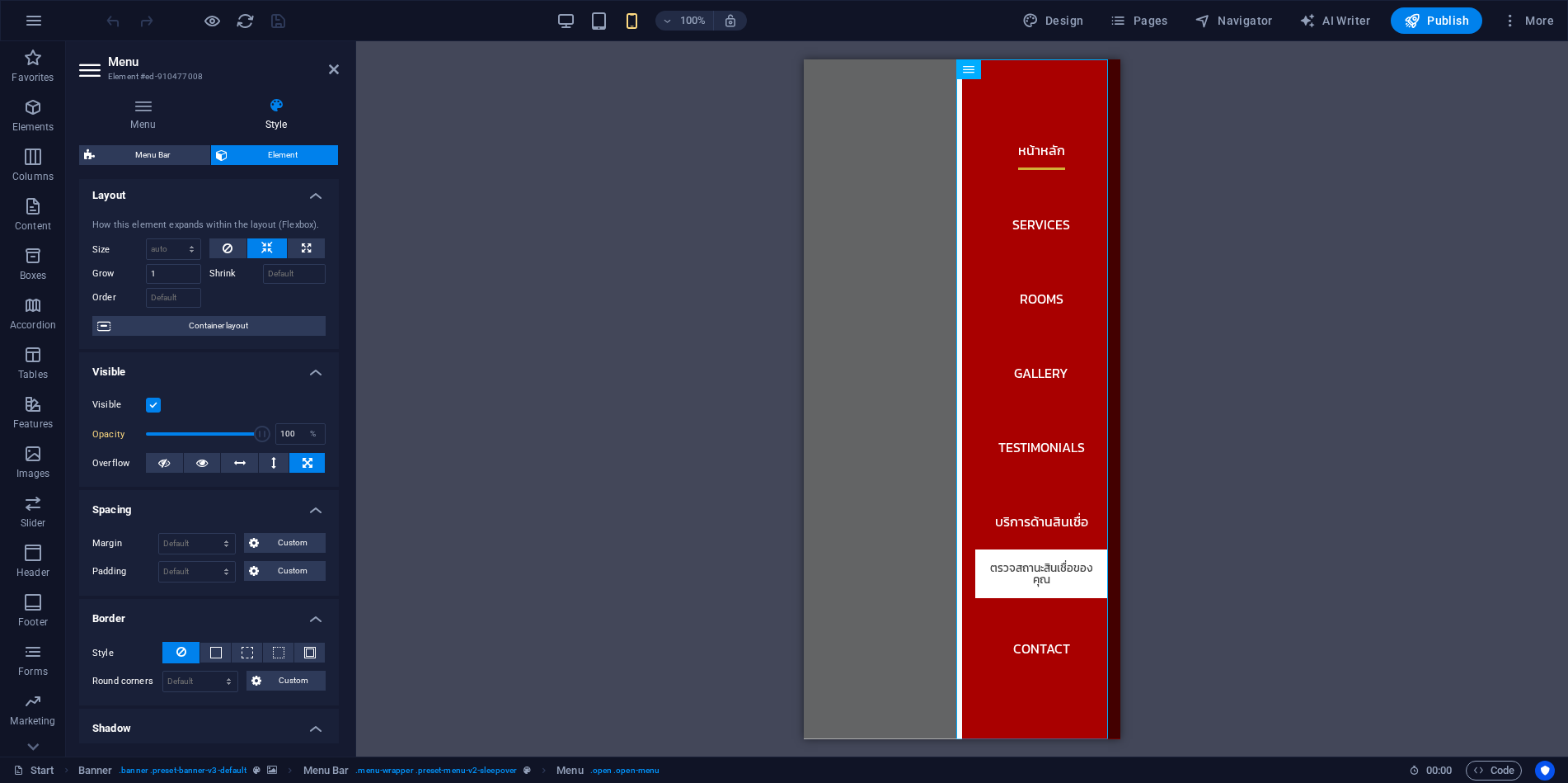
scroll to position [0, 0]
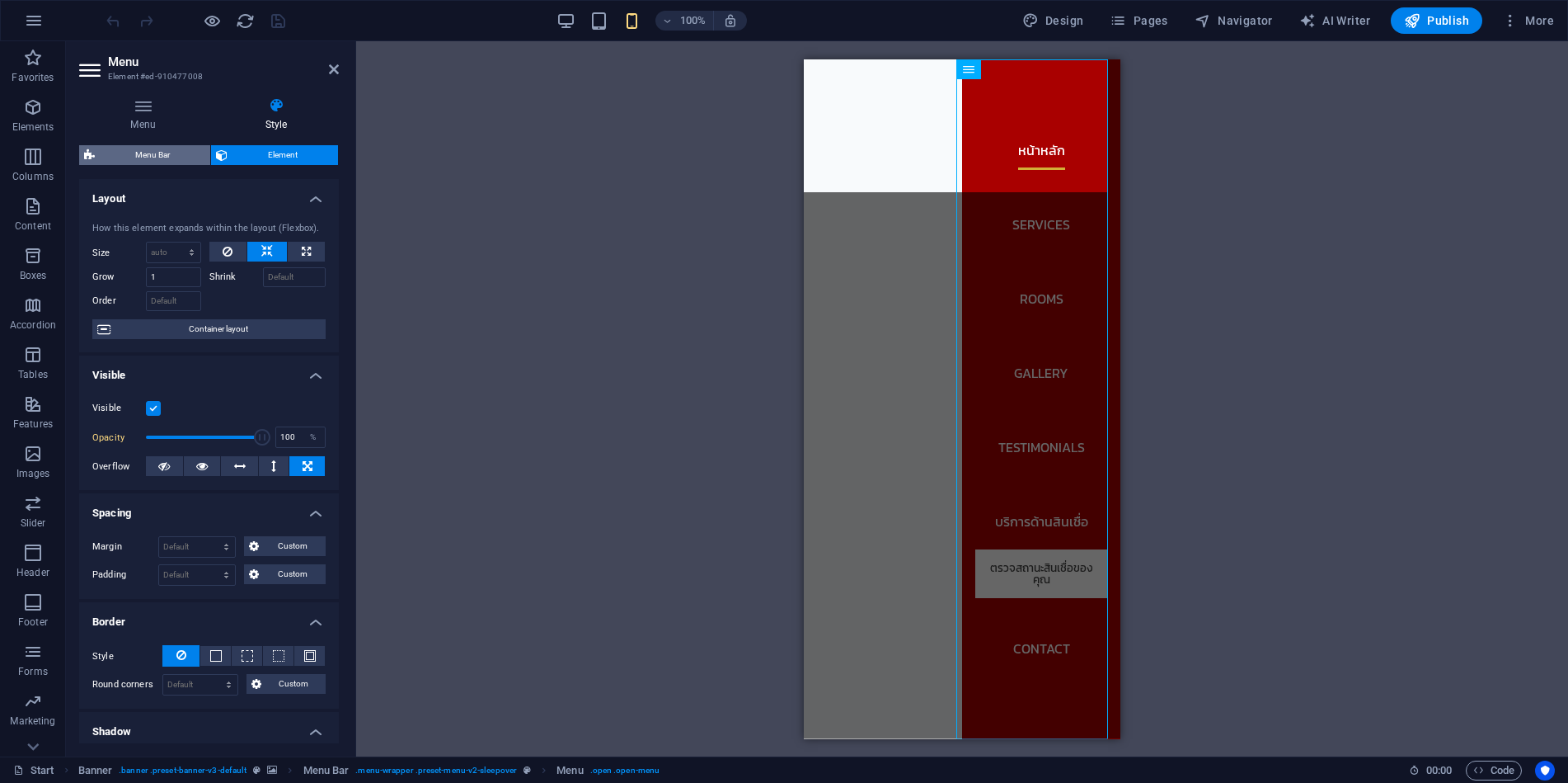
click at [160, 159] on span "Menu Bar" at bounding box center [152, 155] width 105 height 19
select select "rem"
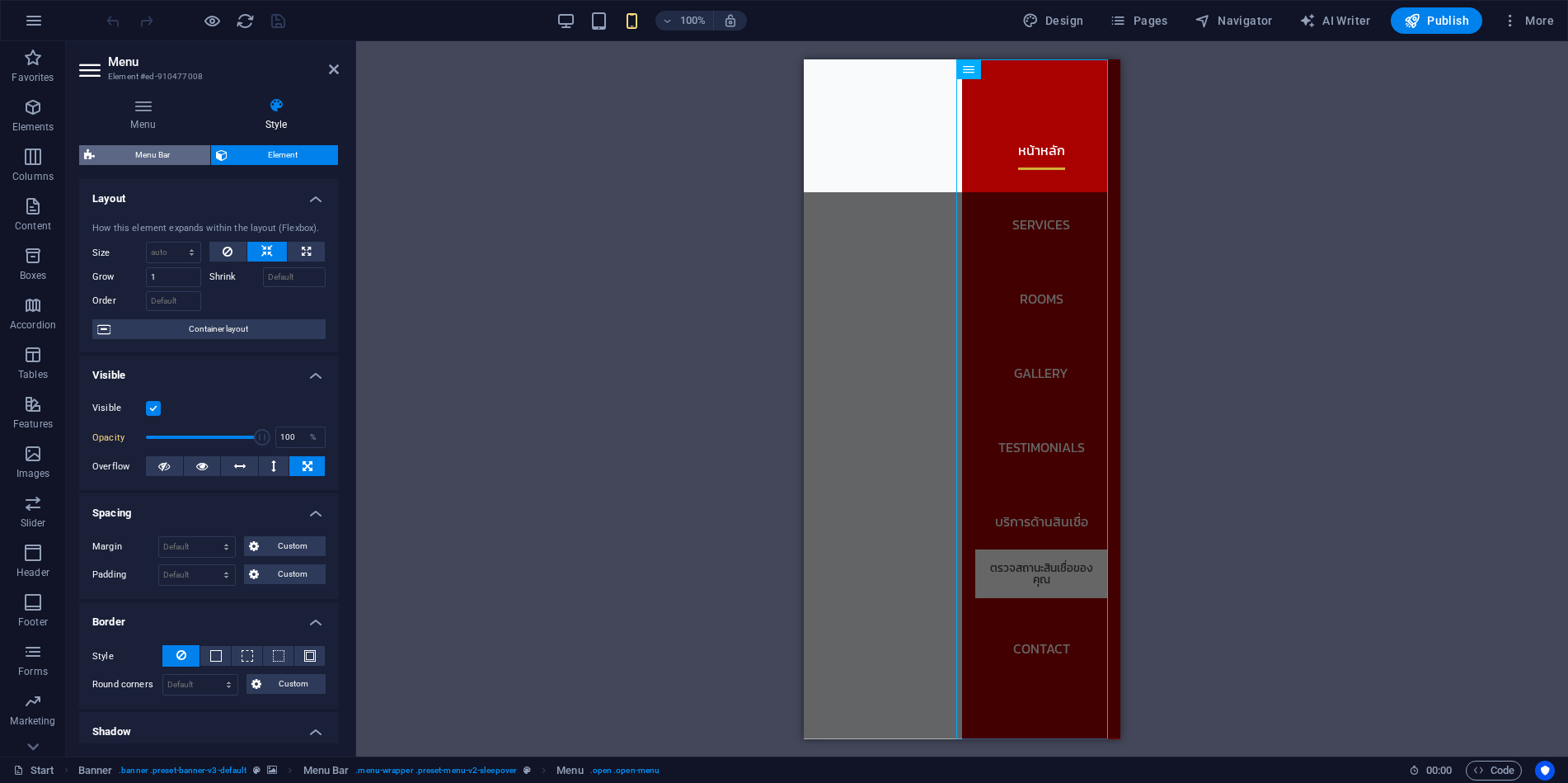
select select "rem"
select select "sticky_reverse"
select select "px"
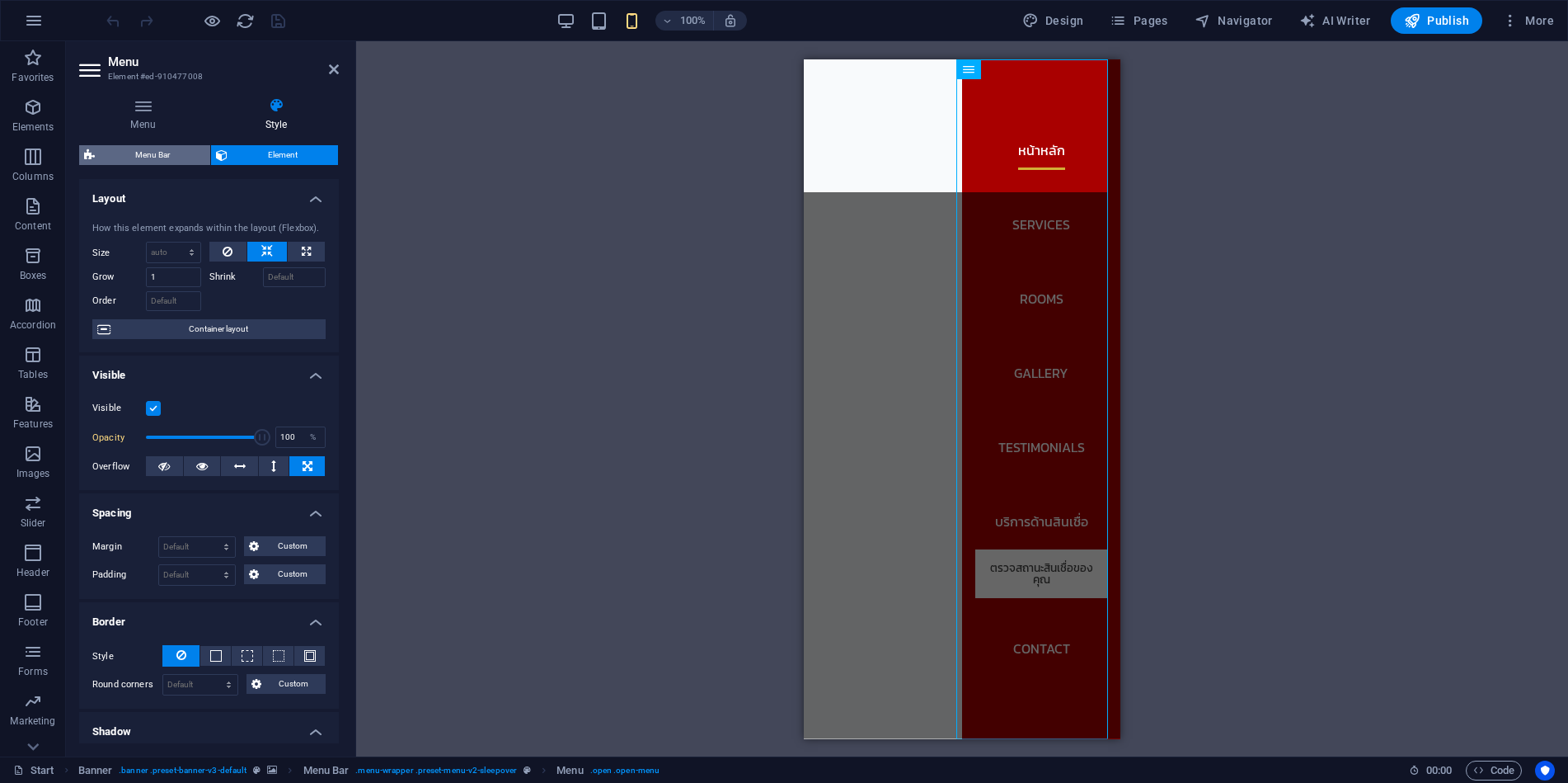
select select "px"
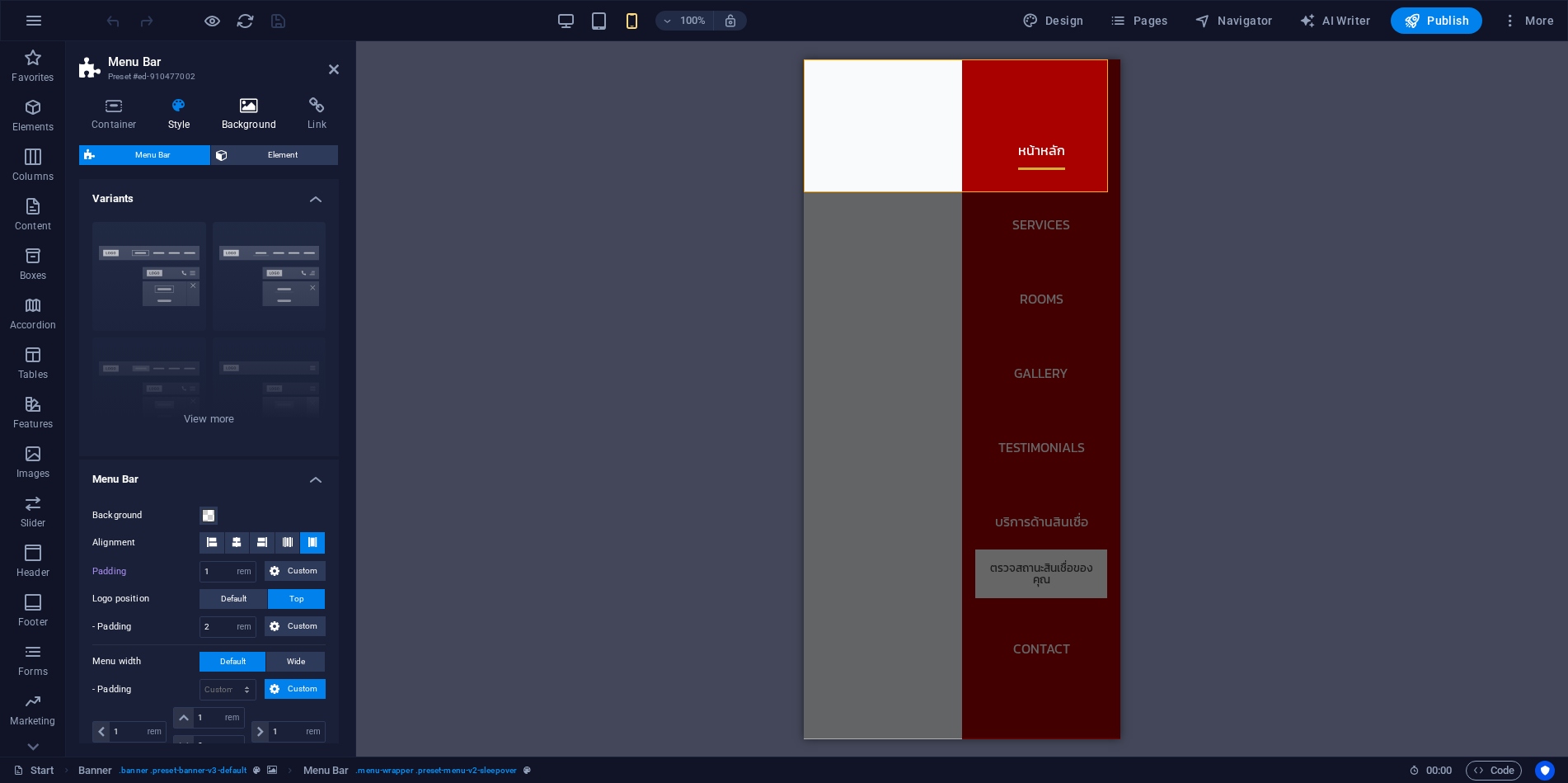
click at [256, 117] on h4 "Background" at bounding box center [253, 115] width 87 height 35
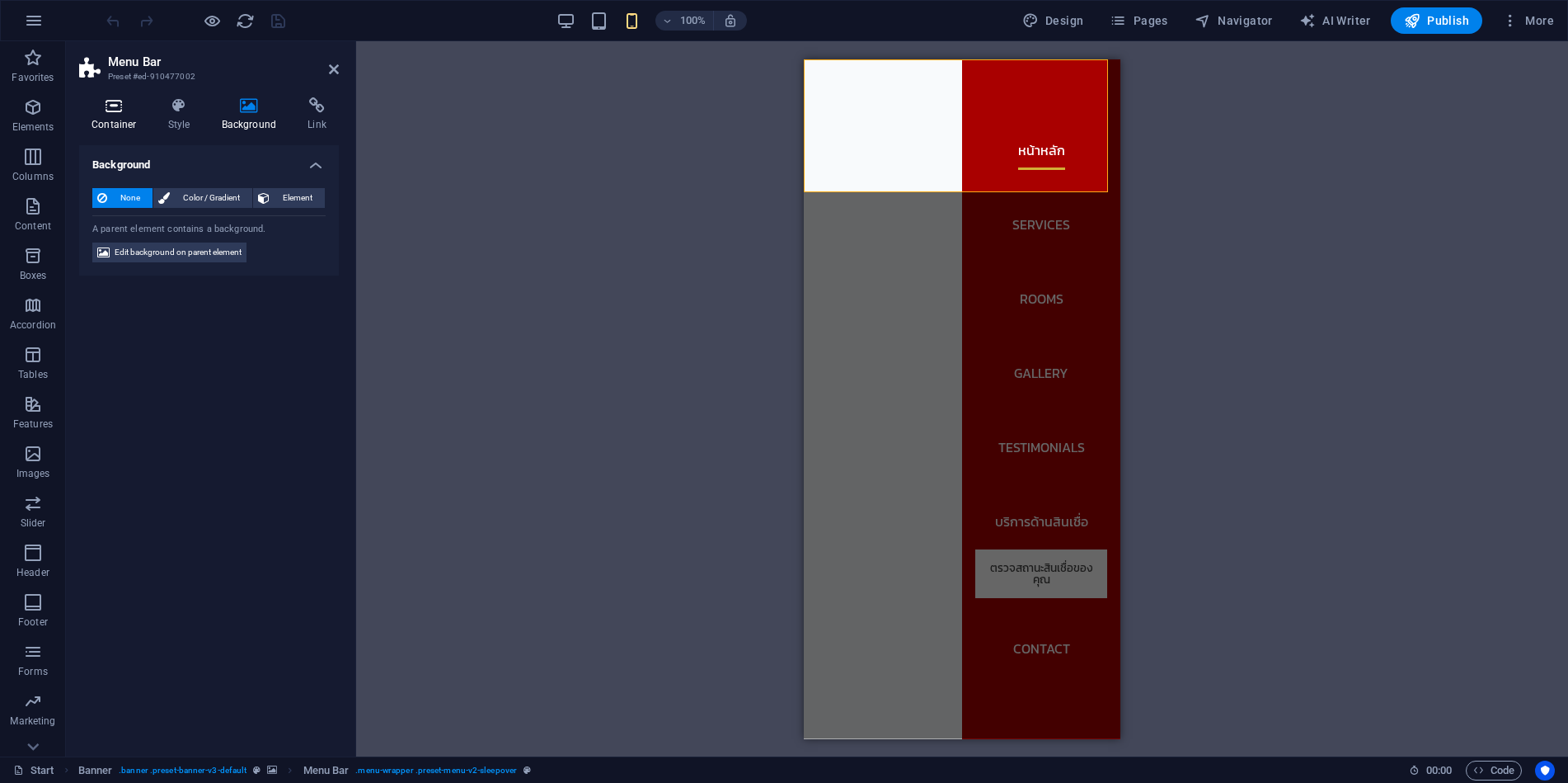
click at [87, 103] on icon at bounding box center [114, 105] width 71 height 16
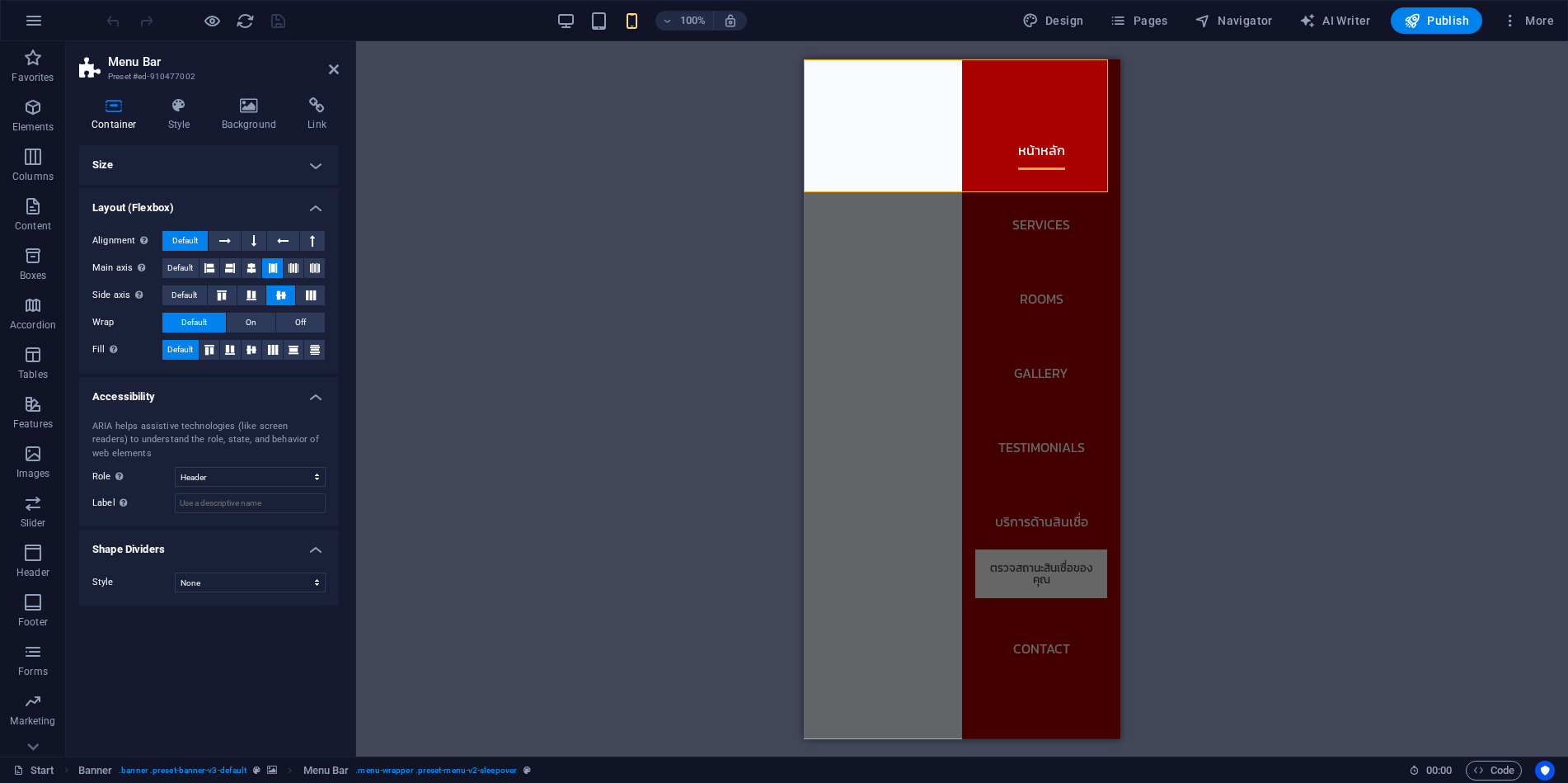
click at [1269, 614] on div "Drag here to replace the existing content. Press “Ctrl” if you want to create a…" at bounding box center [962, 399] width 1212 height 715
click at [1036, 665] on nav "หน้าหลัก Services Rooms Gallery Testimonials บริการด้านสินเชื่อ ตรวจสถานะสินเชื…" at bounding box center [1041, 398] width 158 height 680
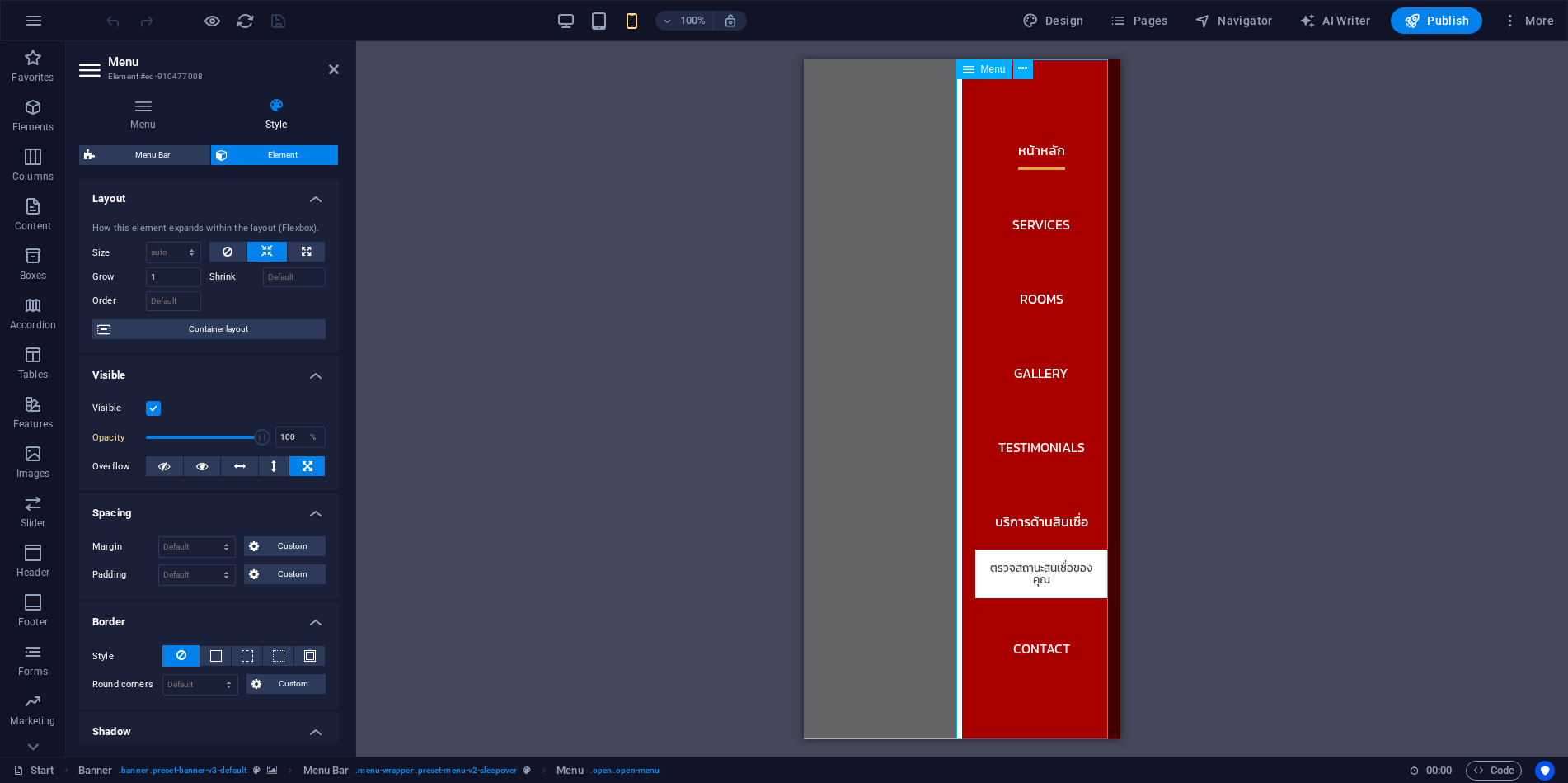
click at [1043, 677] on nav "หน้าหลัก Services Rooms Gallery Testimonials บริการด้านสินเชื่อ ตรวจสถานะสินเชื…" at bounding box center [1041, 398] width 158 height 680
click at [1057, 702] on nav "หน้าหลัก Services Rooms Gallery Testimonials บริการด้านสินเชื่อ ตรวจสถานะสินเชื…" at bounding box center [1041, 398] width 158 height 680
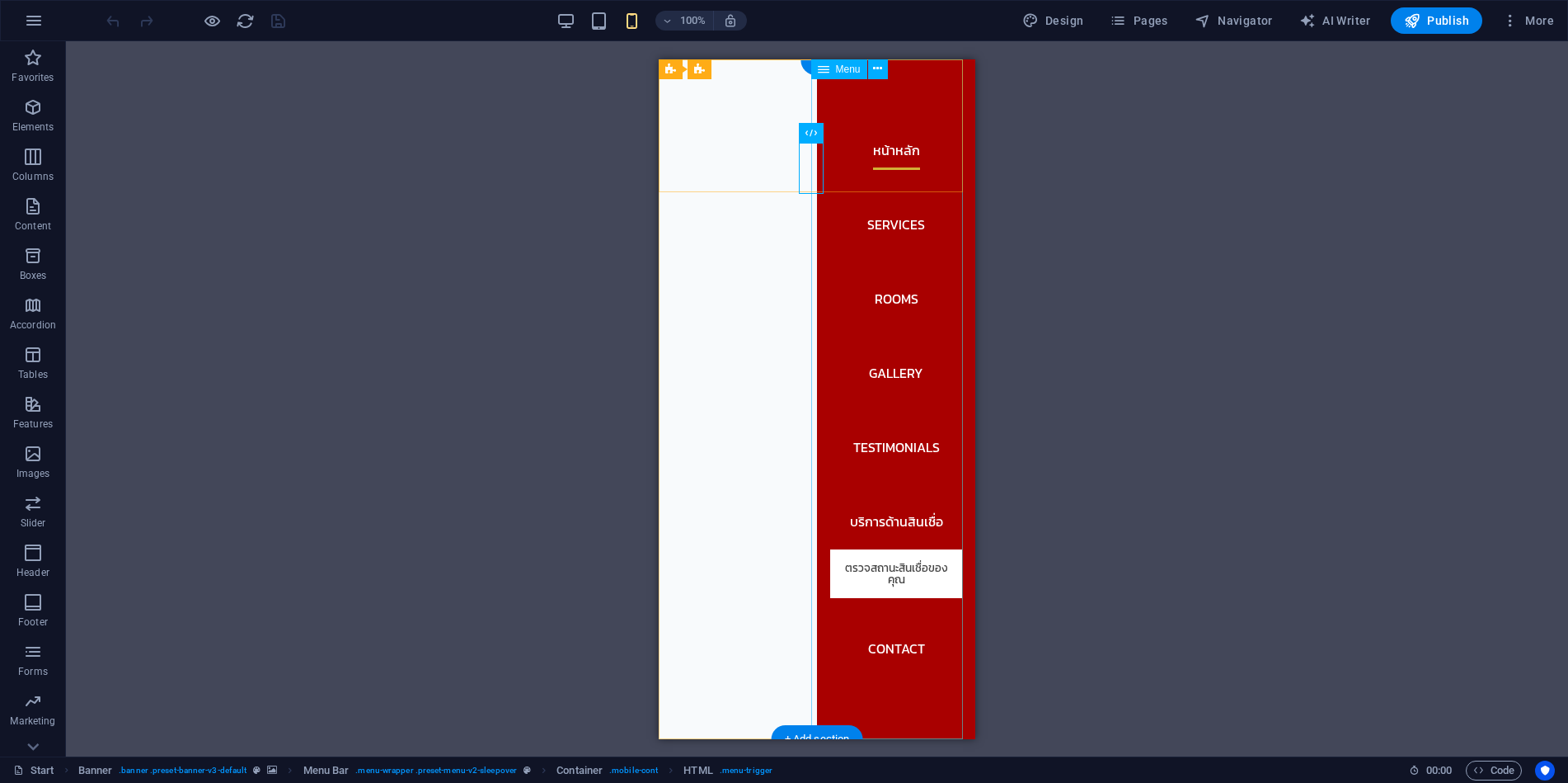
click at [935, 652] on nav "หน้าหลัก Services Rooms Gallery Testimonials บริการด้านสินเชื่อ ตรวจสถานะสินเชื…" at bounding box center [897, 398] width 158 height 680
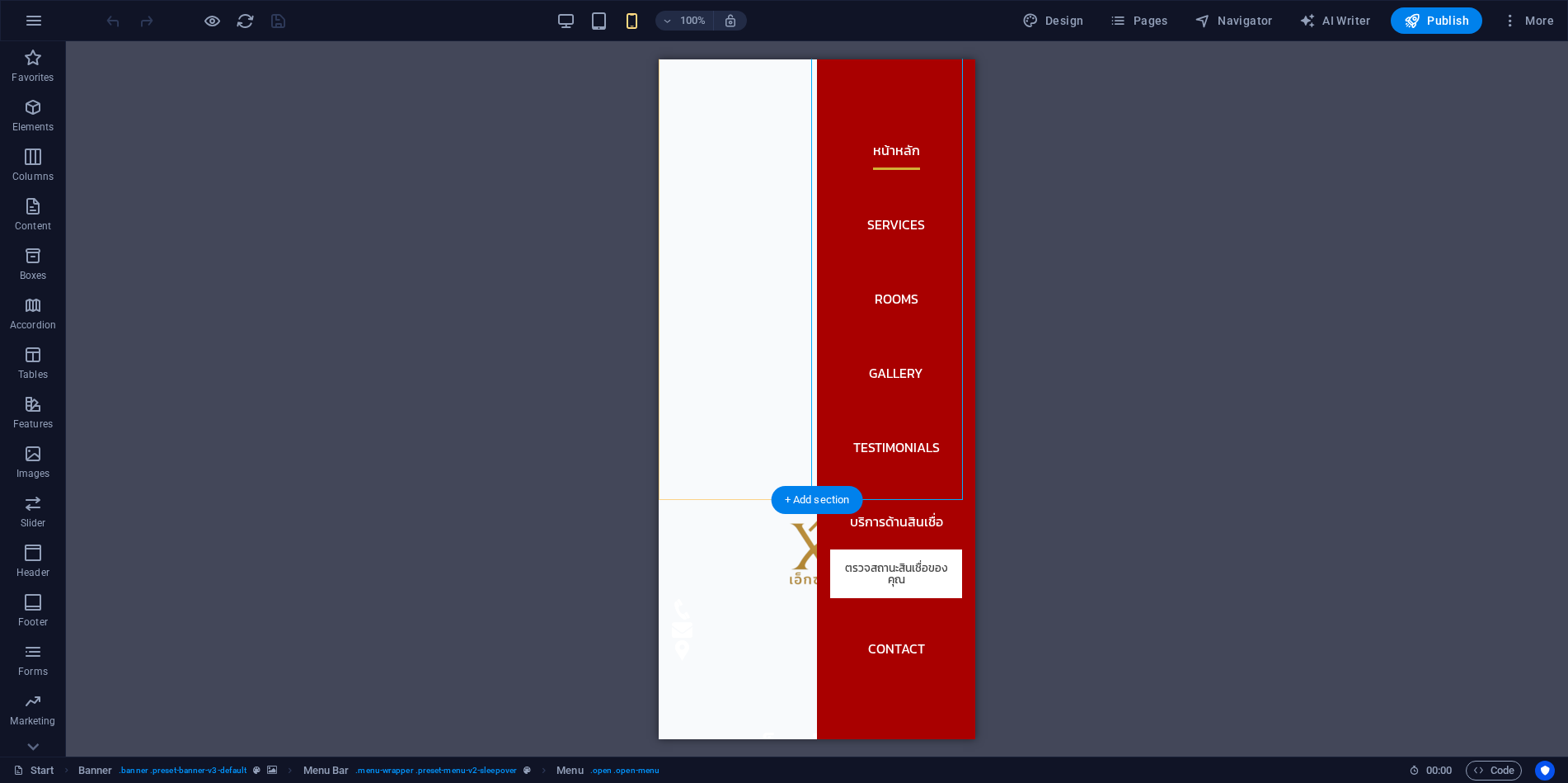
scroll to position [247, 0]
click at [866, 689] on nav "หน้าหลัก Services Rooms Gallery Testimonials บริการด้านสินเชื่อ ตรวจสถานะสินเชื…" at bounding box center [897, 398] width 158 height 680
click at [869, 684] on nav "หน้าหลัก Services Rooms Gallery Testimonials บริการด้านสินเชื่อ ตรวจสถานะสินเชื…" at bounding box center [897, 398] width 158 height 680
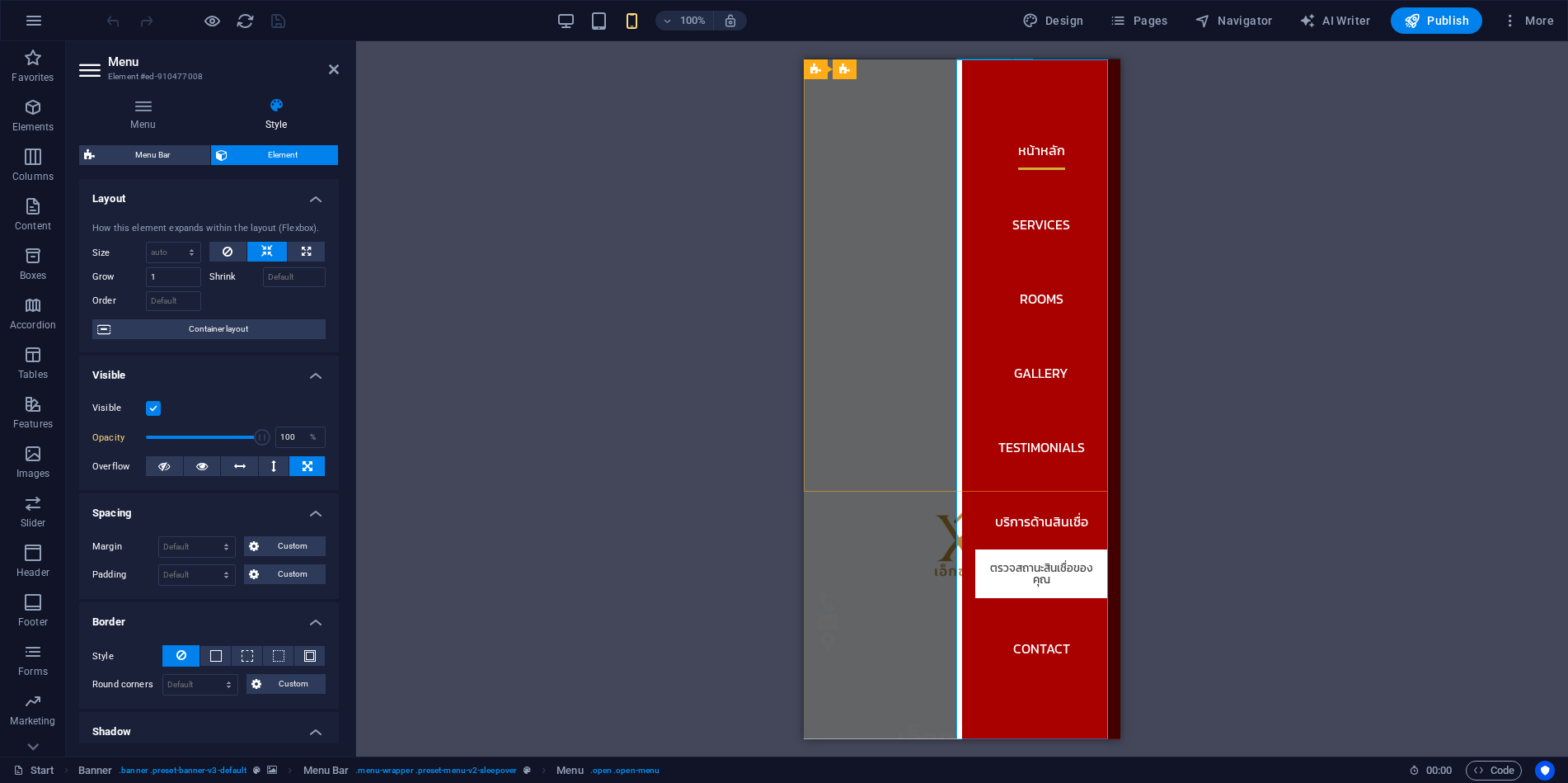
click at [1053, 707] on nav "หน้าหลัก Services Rooms Gallery Testimonials บริการด้านสินเชื่อ ตรวจสถานะสินเชื…" at bounding box center [1041, 398] width 158 height 680
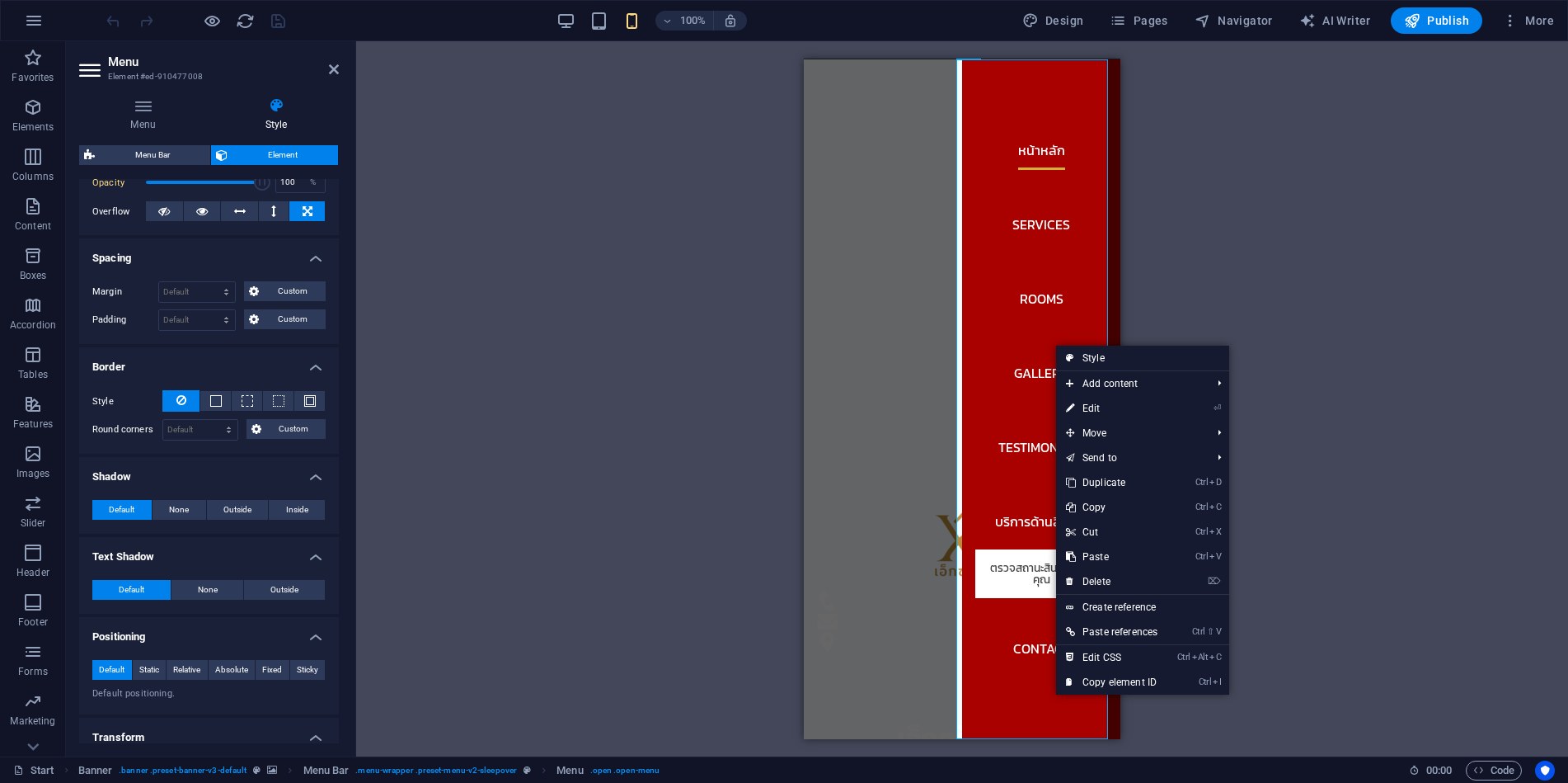
scroll to position [0, 0]
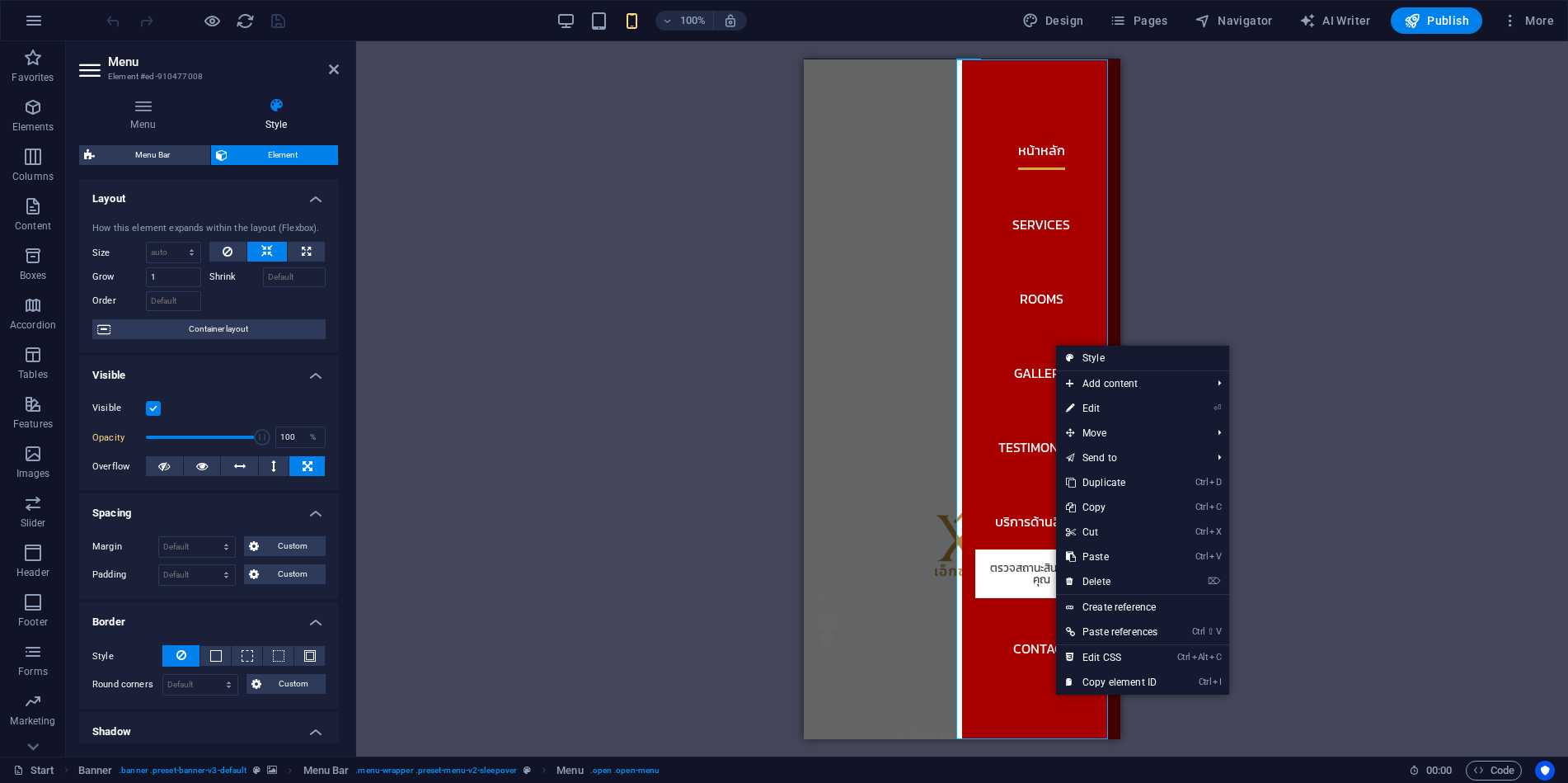
click at [1347, 165] on div "H2 Banner Banner Container Menu Banner Menu Bar Banner Logo Container Icon HTML…" at bounding box center [962, 399] width 1212 height 715
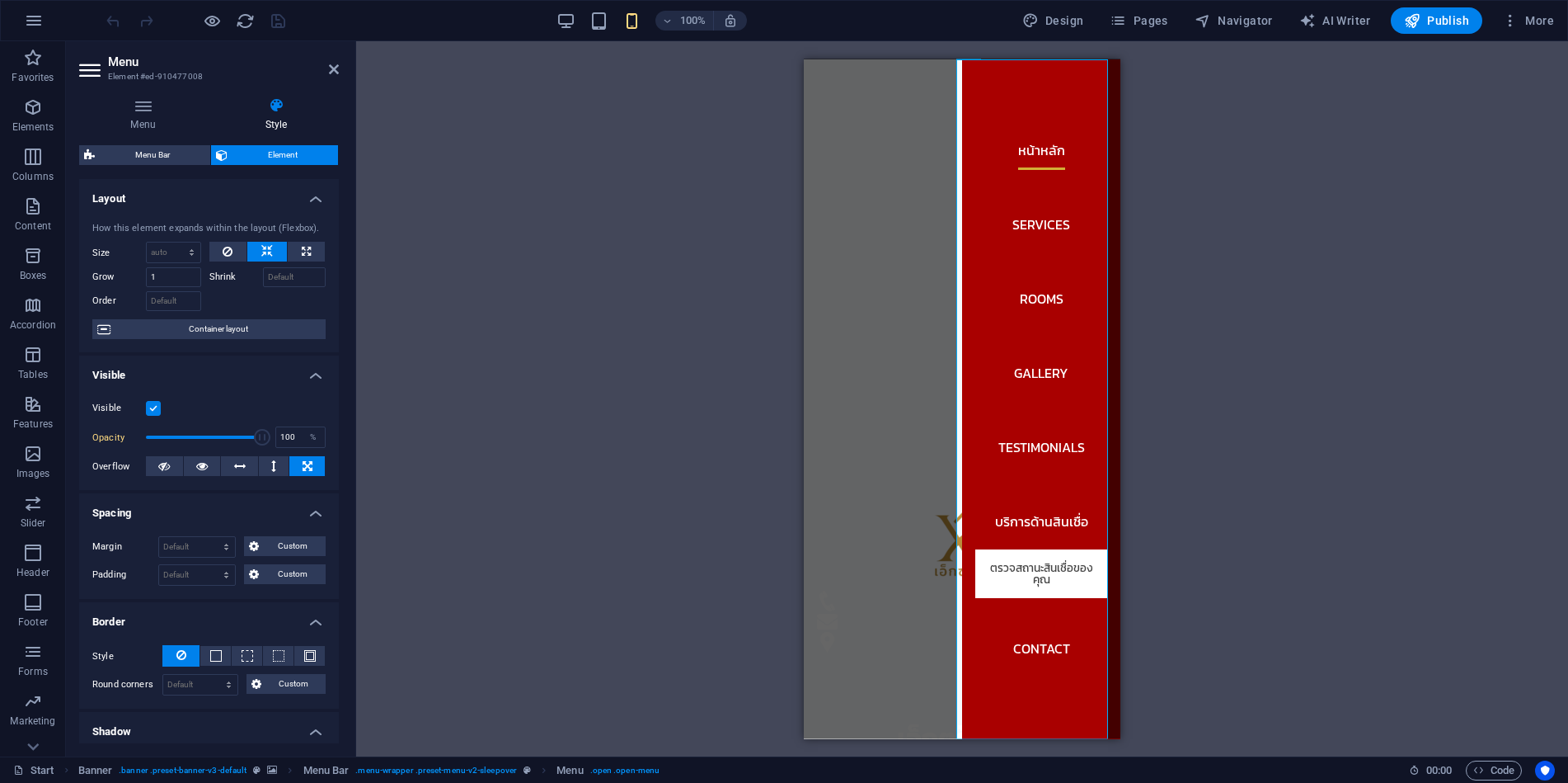
drag, startPoint x: 621, startPoint y: 136, endPoint x: 633, endPoint y: 130, distance: 13.4
click at [621, 136] on div "H2 Banner Banner Container Menu Banner Menu Bar Banner Logo Container Icon HTML…" at bounding box center [962, 399] width 1212 height 715
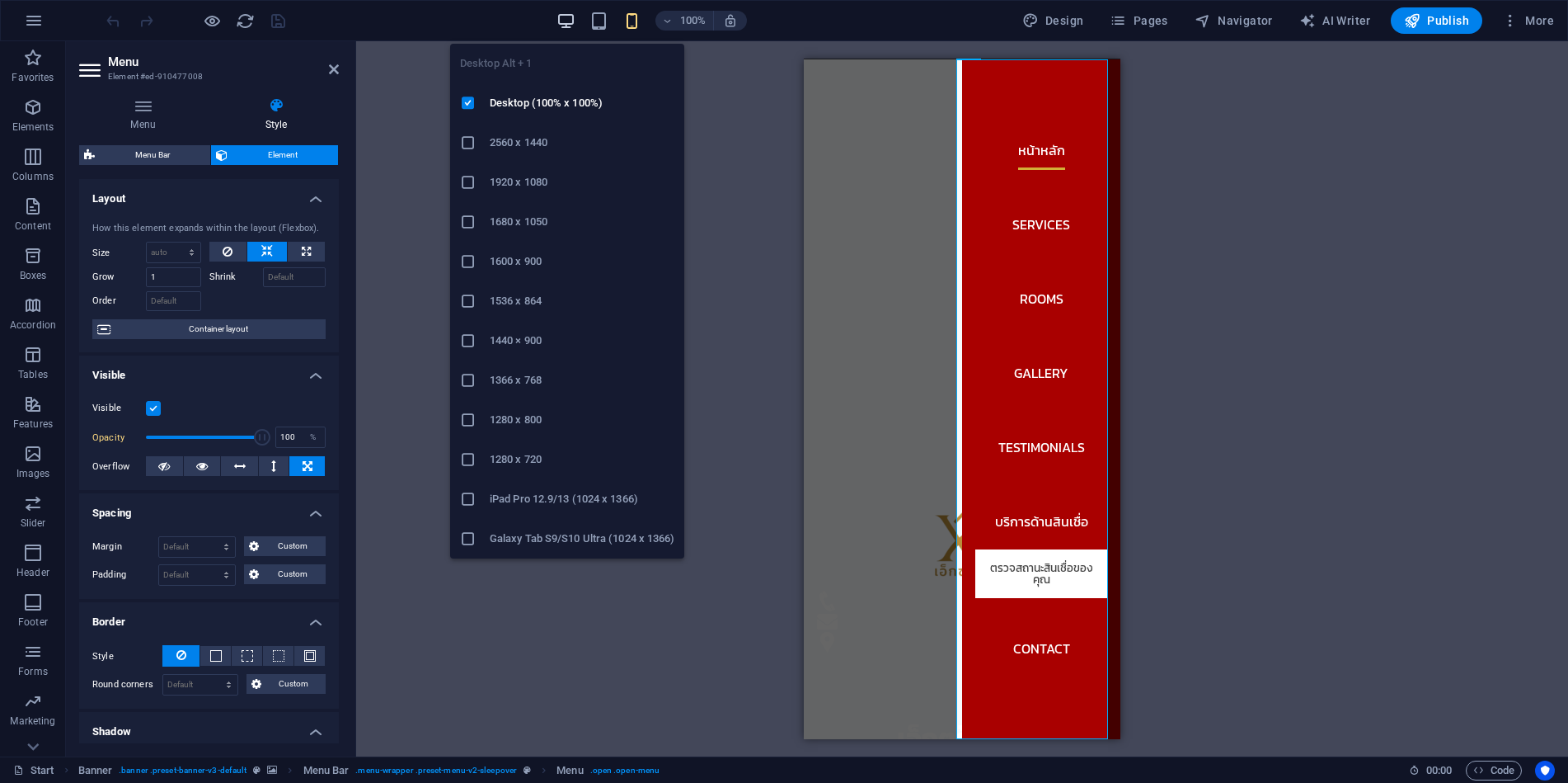
click at [567, 25] on icon "button" at bounding box center [566, 21] width 19 height 19
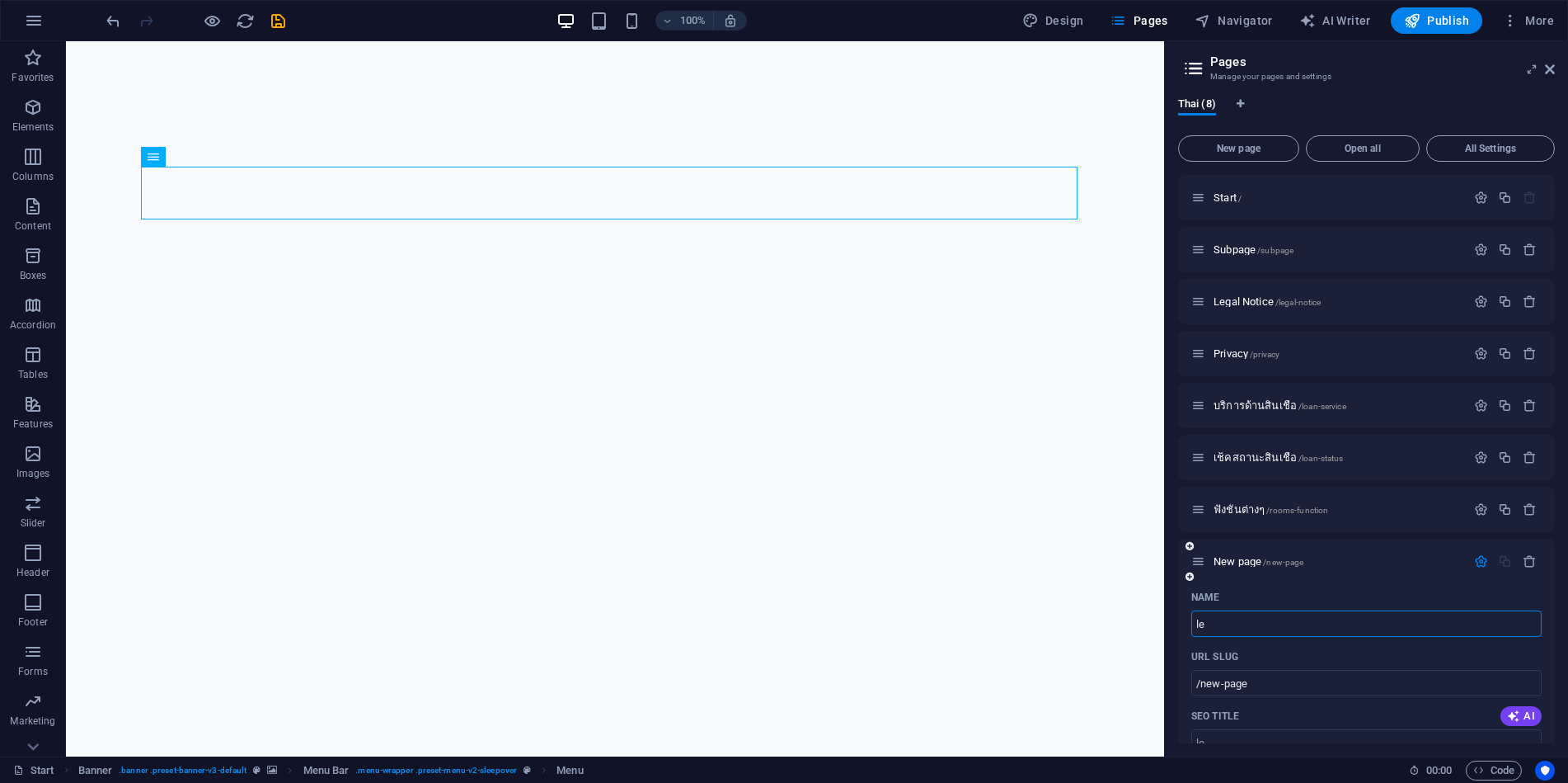
type input "l"
type input "/le"
type input "/"
type input "สำ"
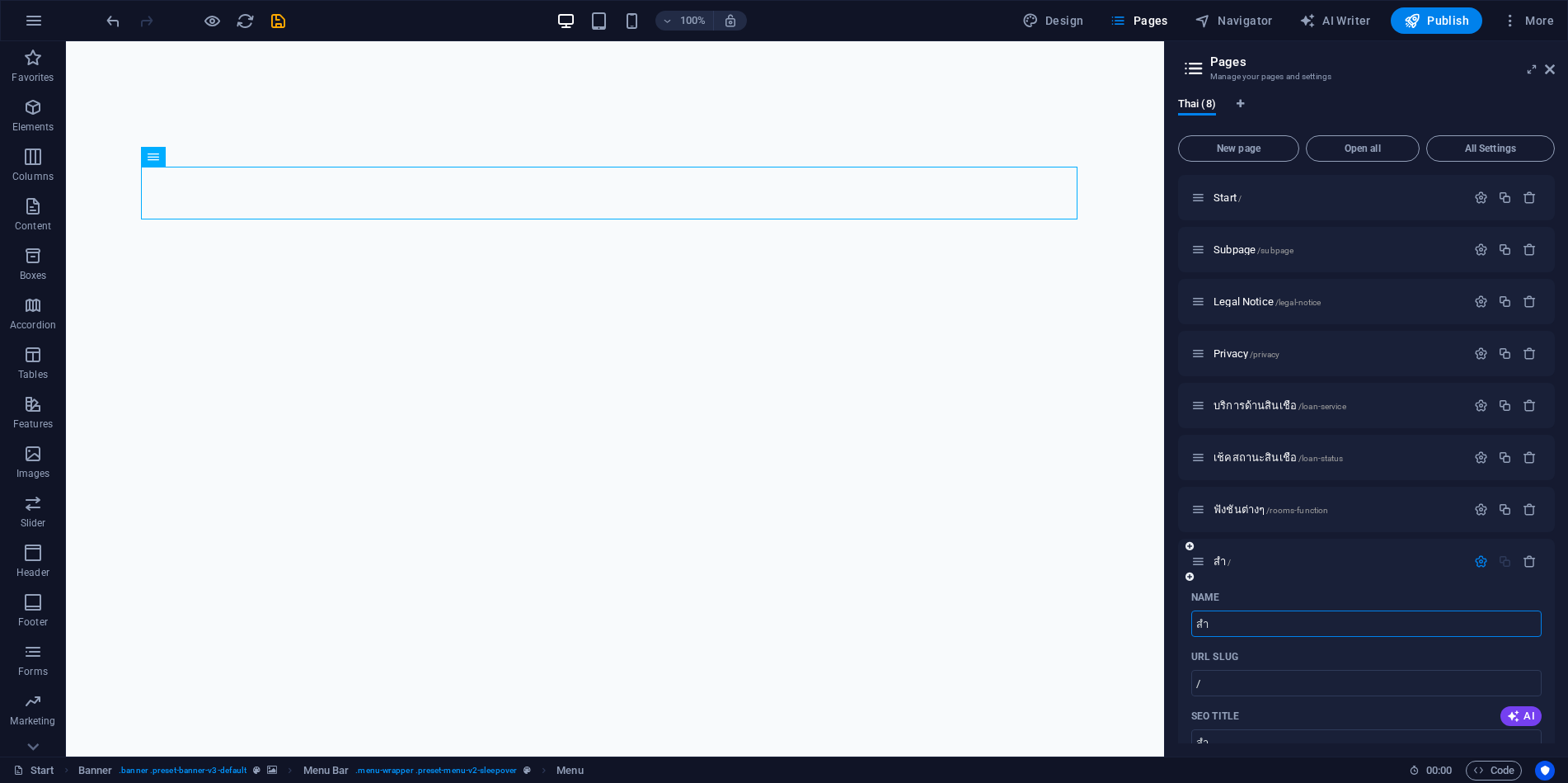
type input "สำหรับเจ้าหน้าที่"
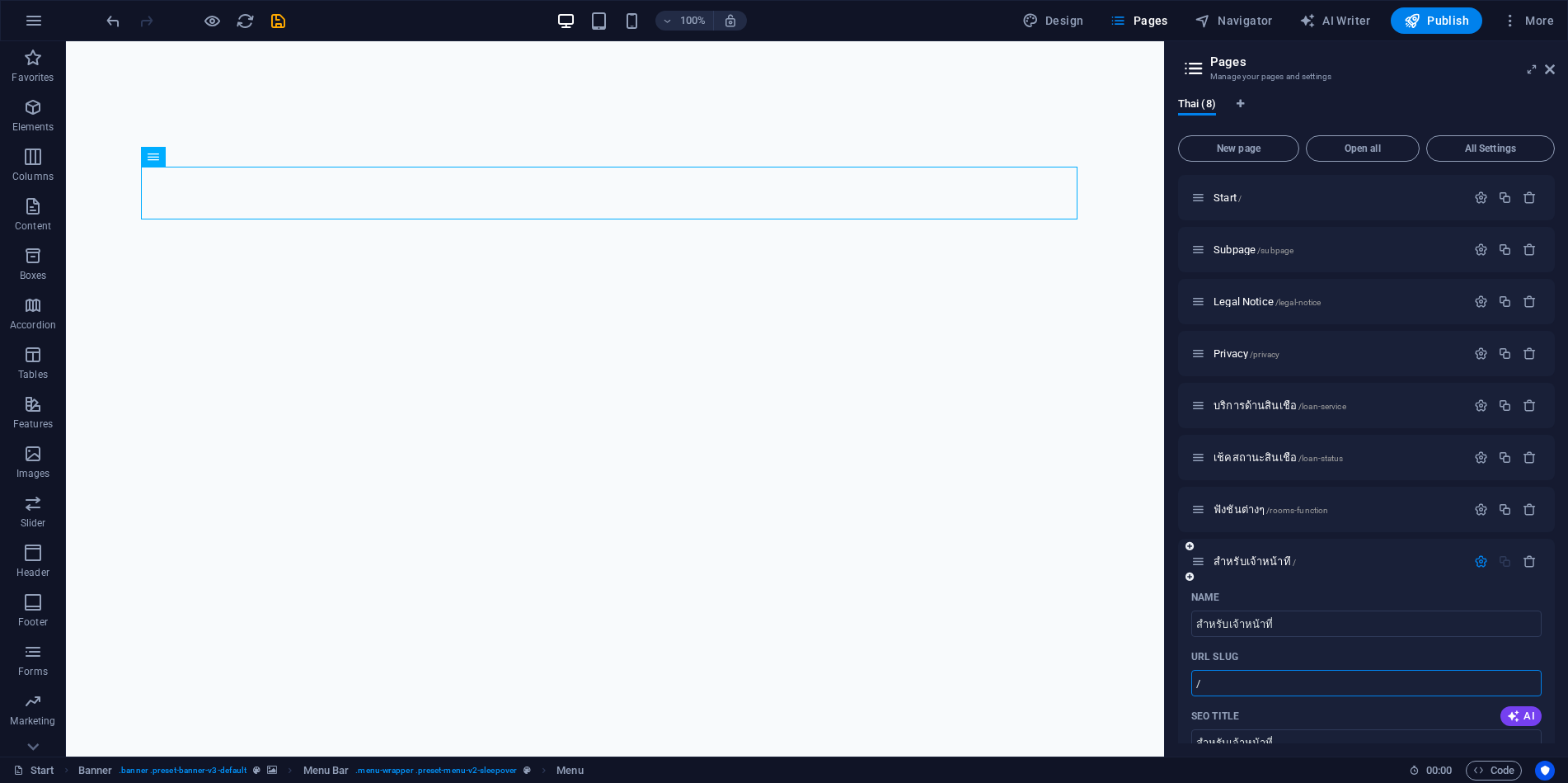
paste input "text"
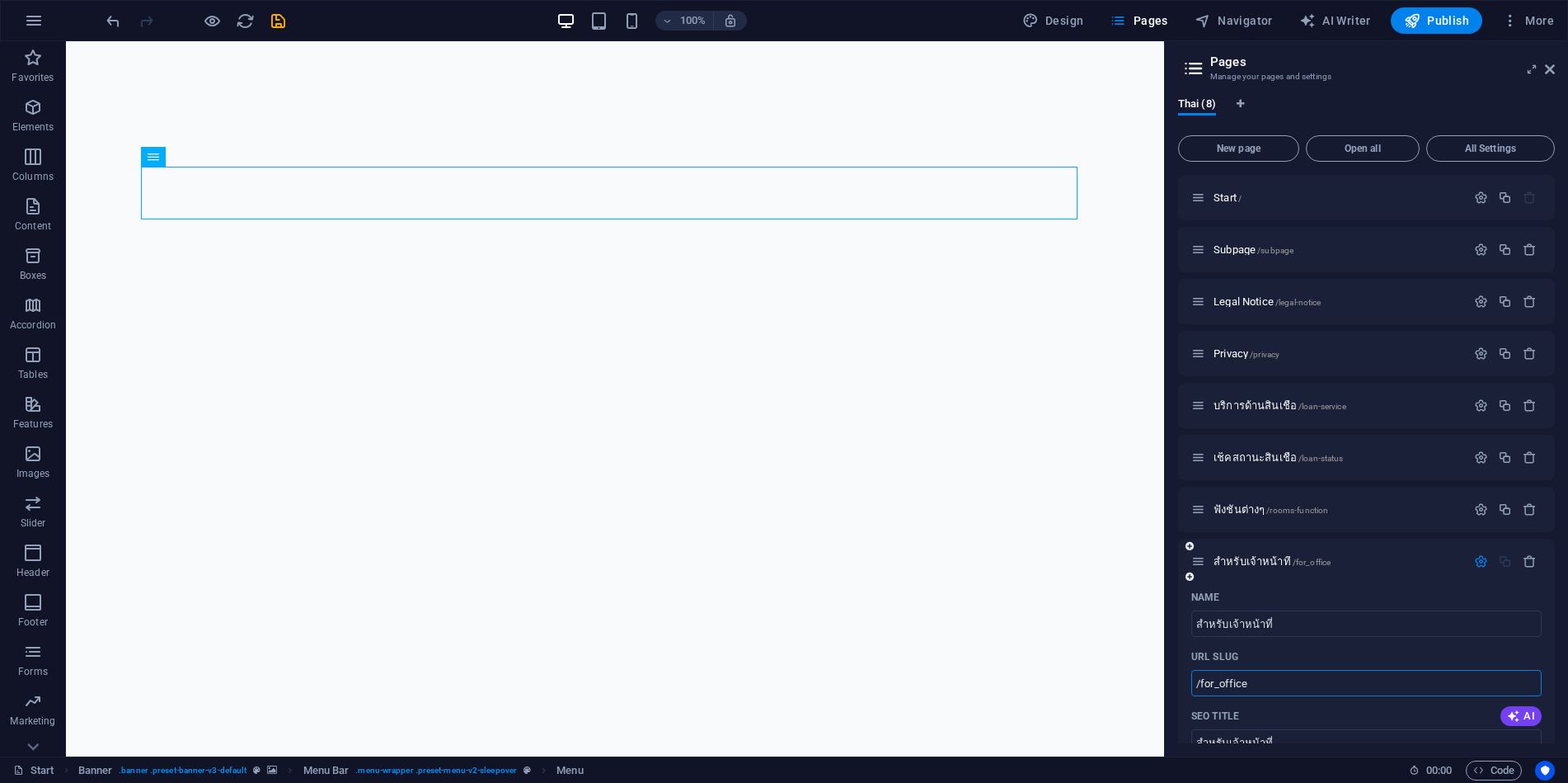
type input "/for_office"
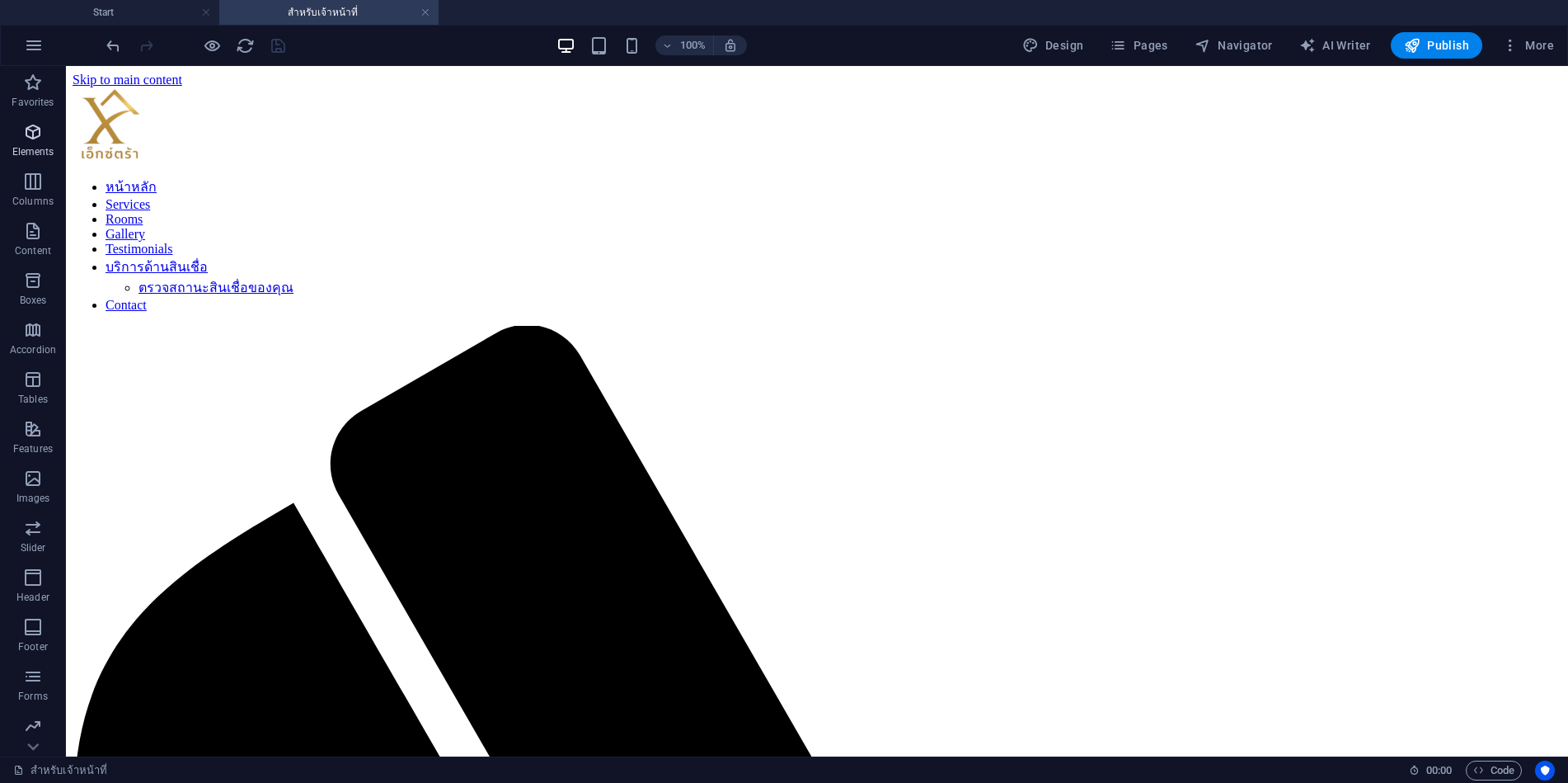
click at [0, 0] on icon "button" at bounding box center [0, 0] width 0 height 0
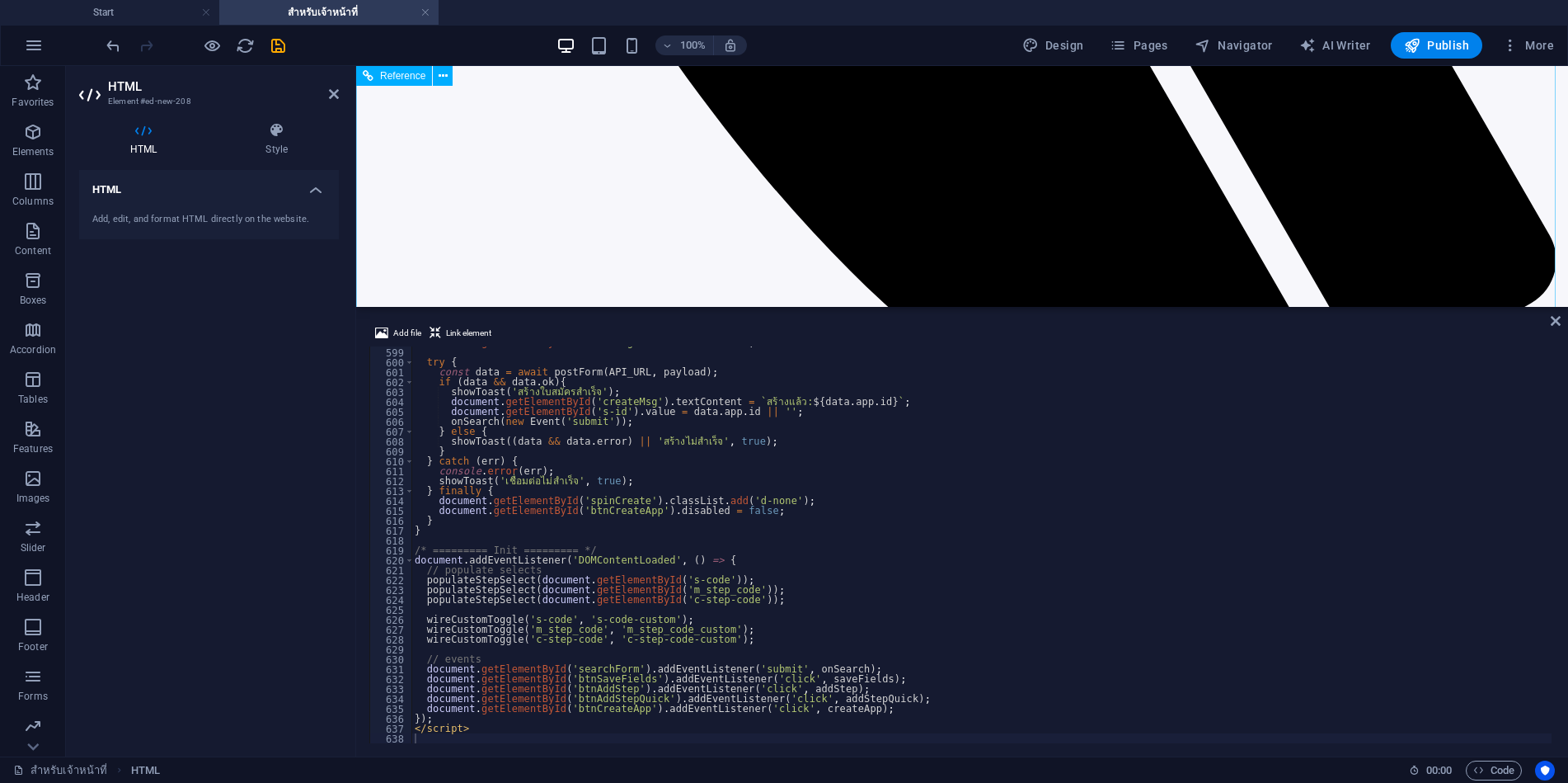
scroll to position [1403, 0]
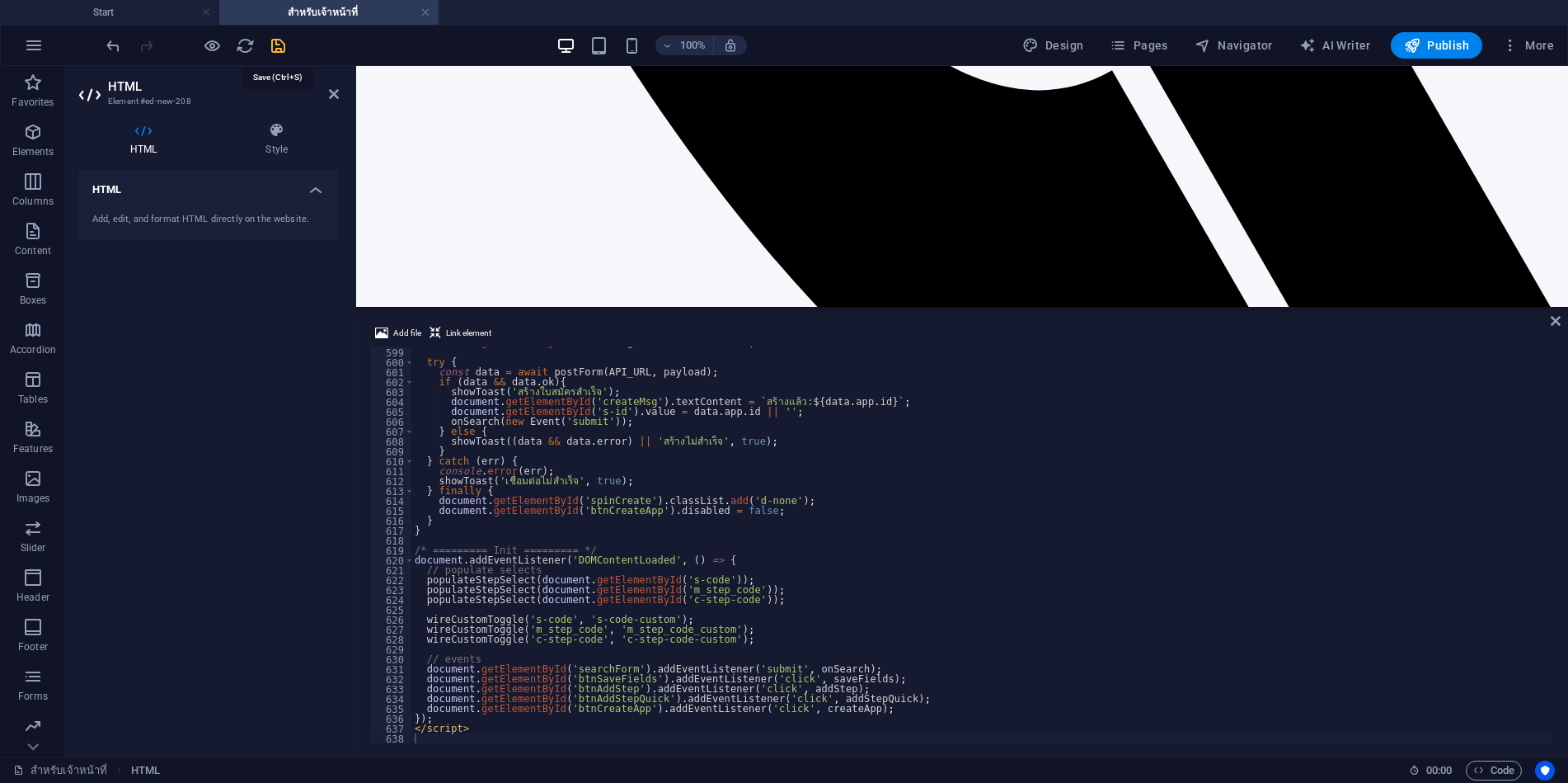
click at [278, 49] on icon "save" at bounding box center [278, 46] width 19 height 19
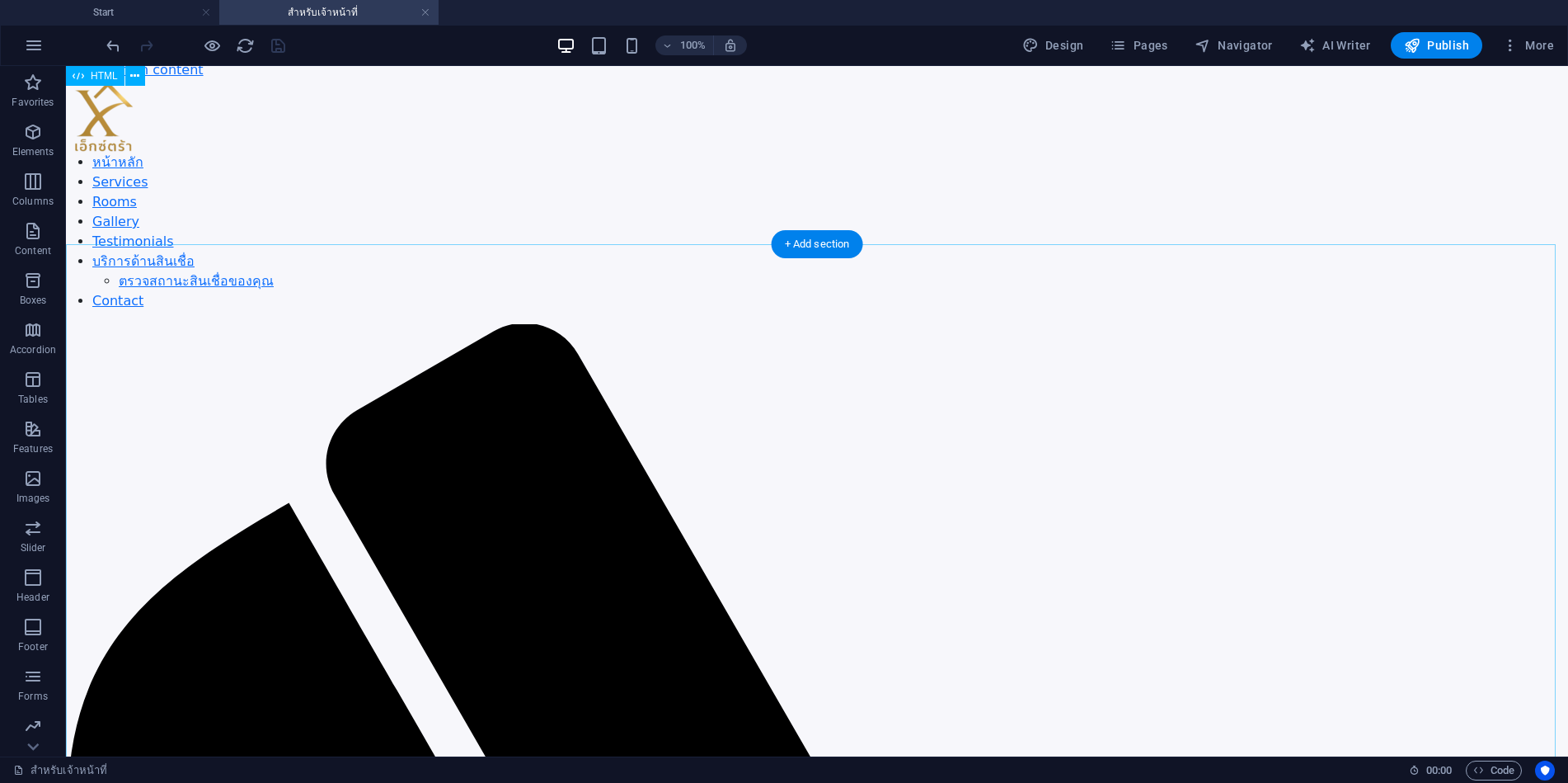
scroll to position [0, 0]
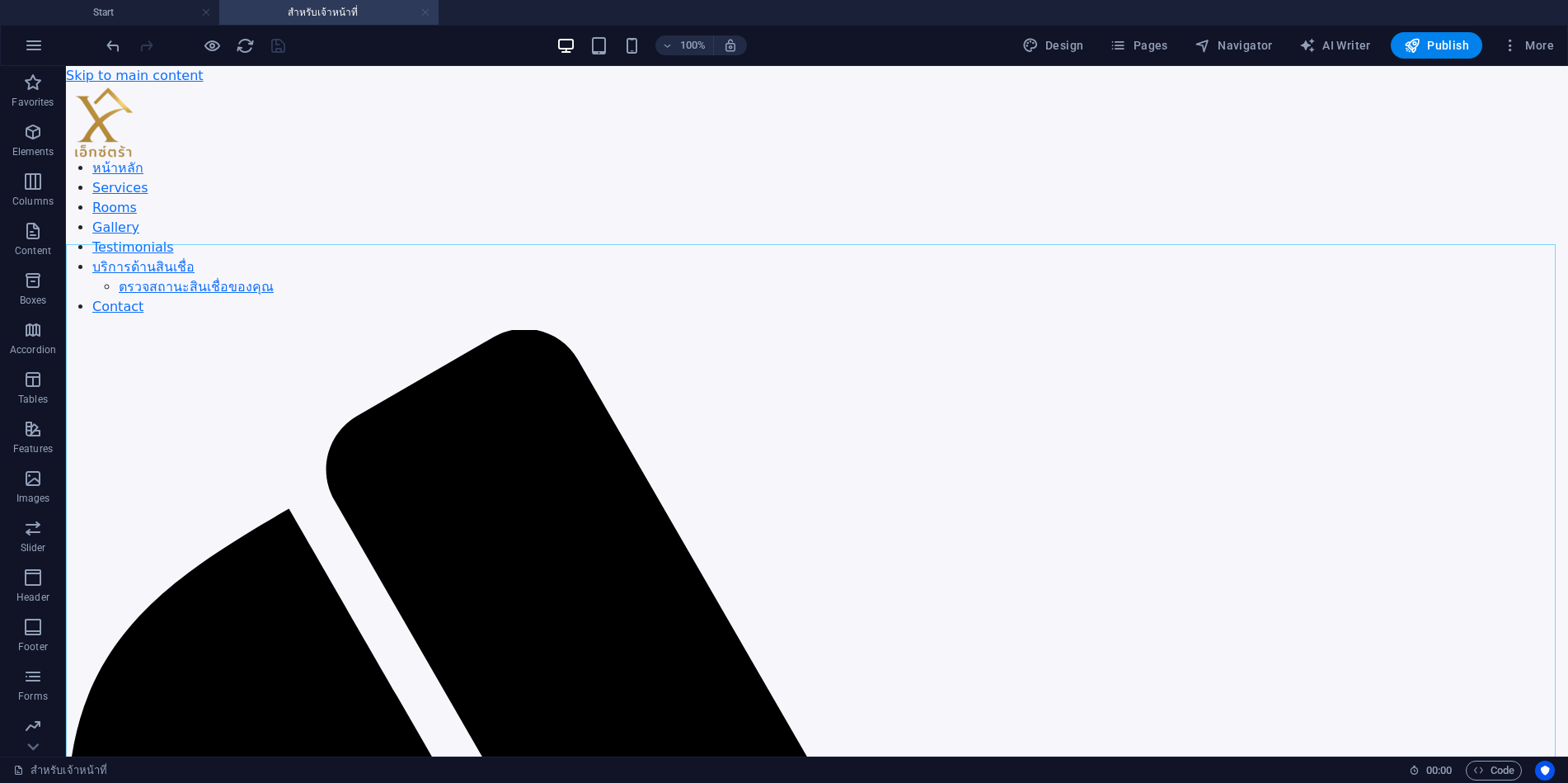
click at [425, 14] on link at bounding box center [425, 13] width 10 height 15
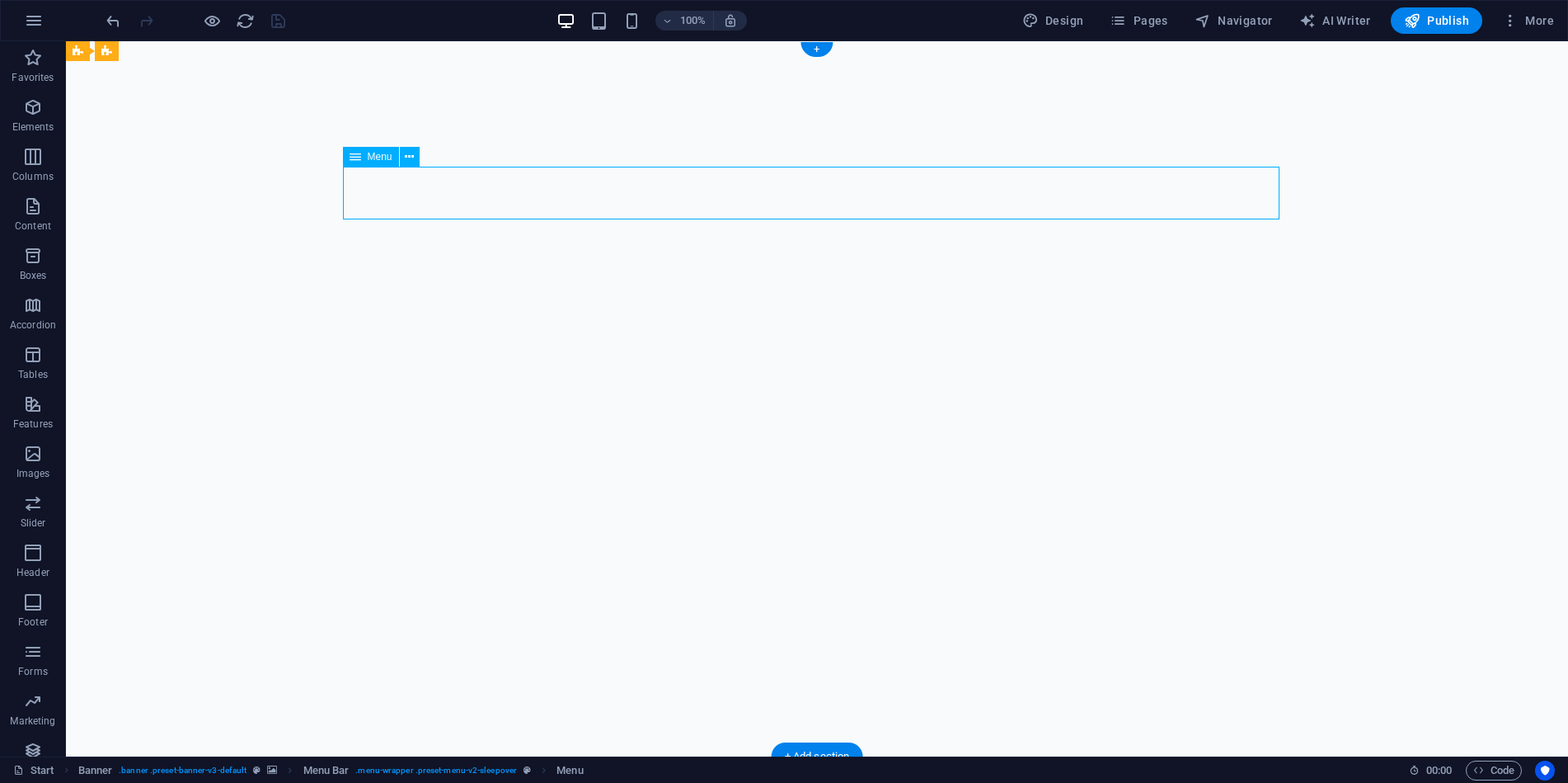
select select
select select "6"
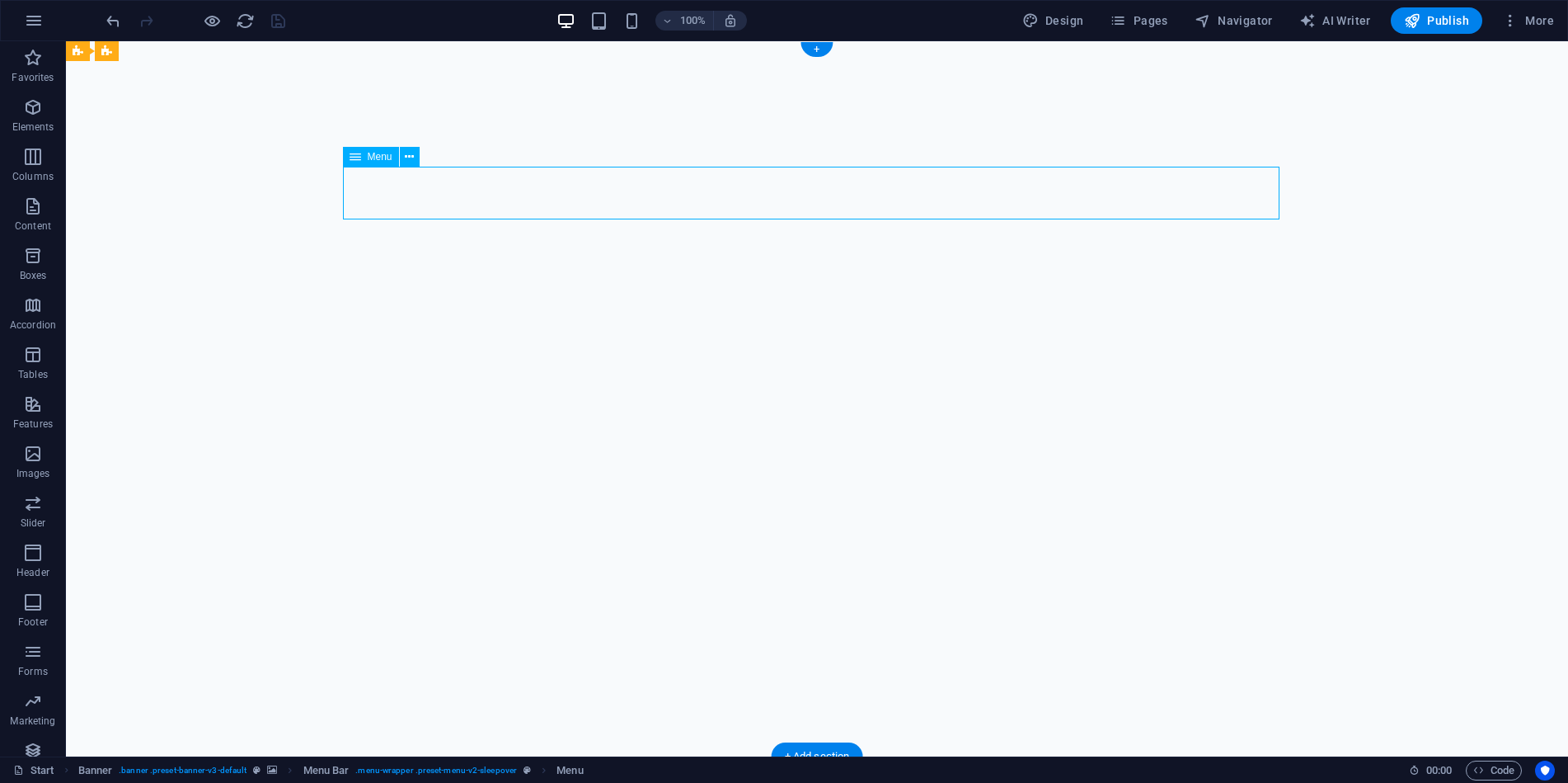
select select
select select "4"
select select
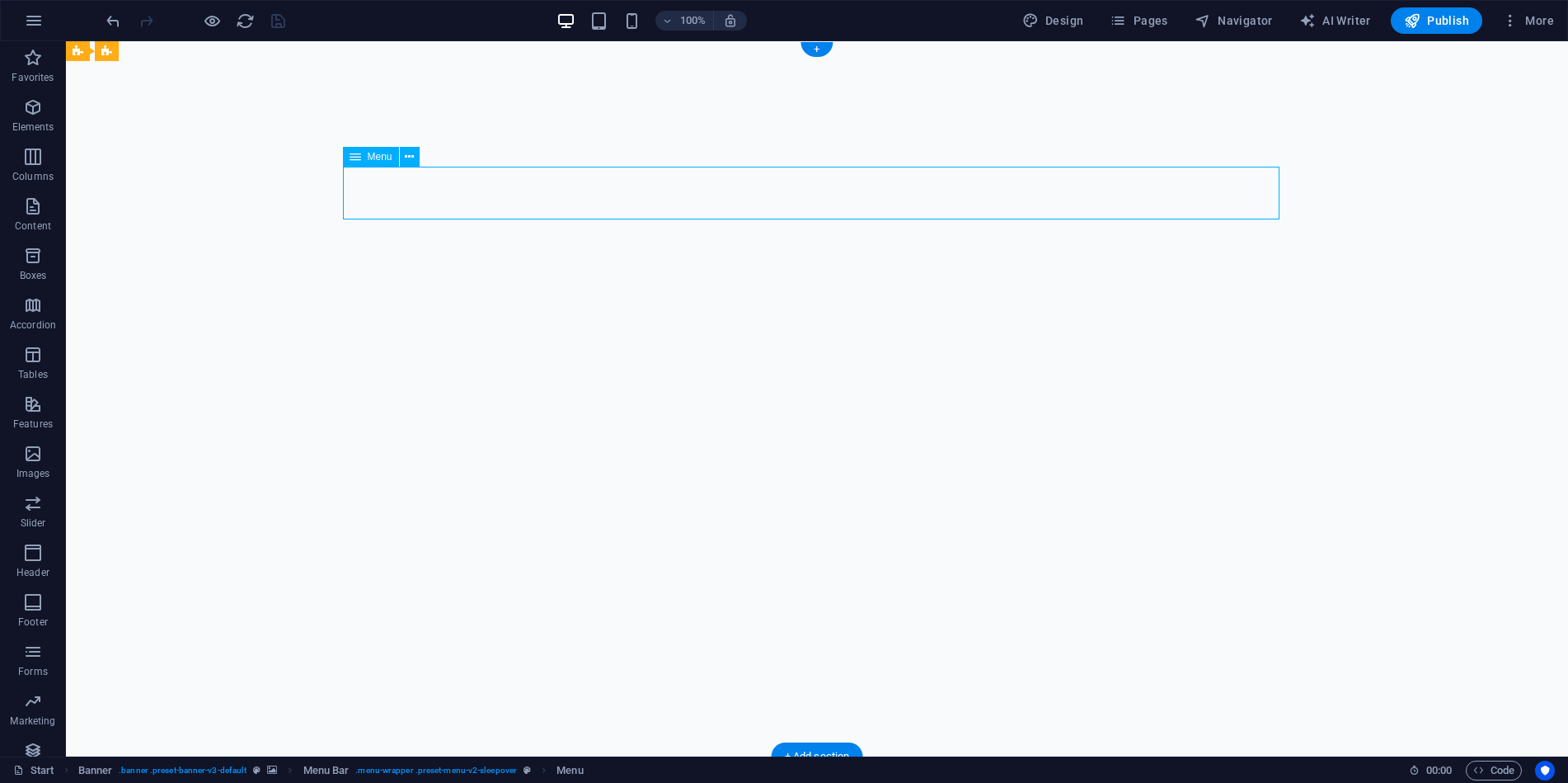
select select "5"
select select
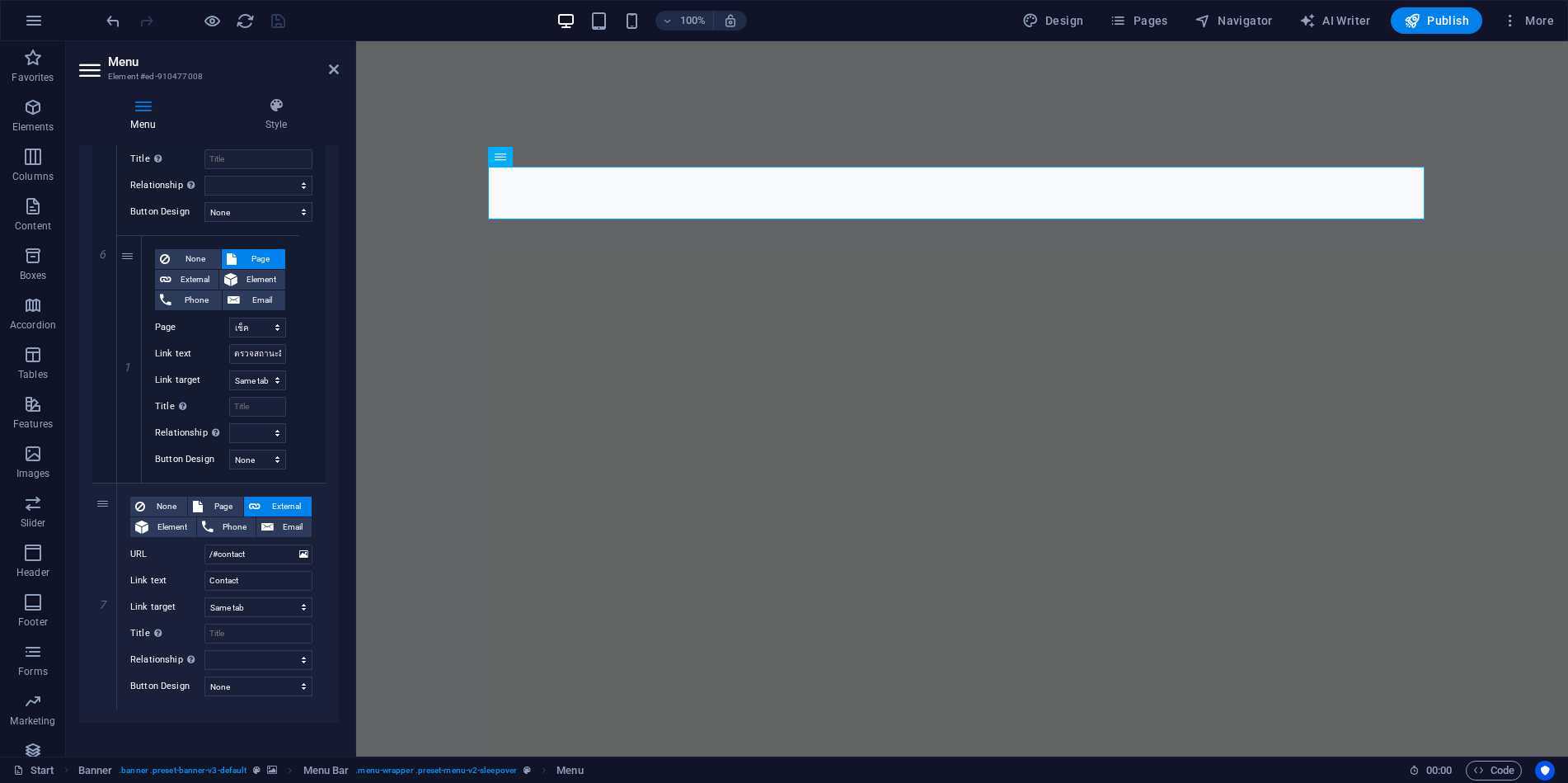
scroll to position [1439, 0]
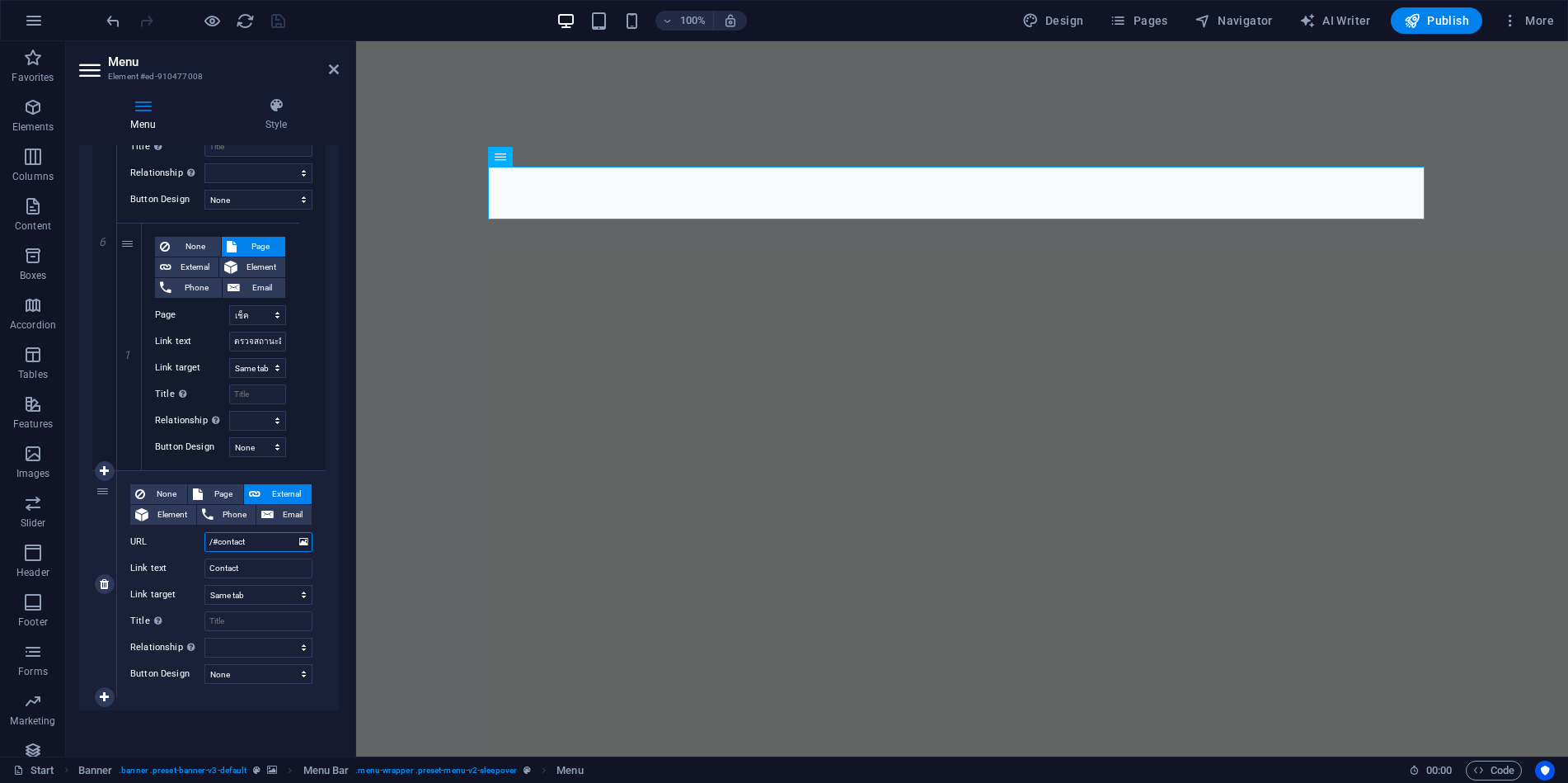
drag, startPoint x: 281, startPoint y: 538, endPoint x: 262, endPoint y: 538, distance: 19.0
click at [262, 538] on input "/#contact" at bounding box center [259, 541] width 108 height 19
click at [228, 491] on span "Page" at bounding box center [223, 494] width 31 height 19
select select
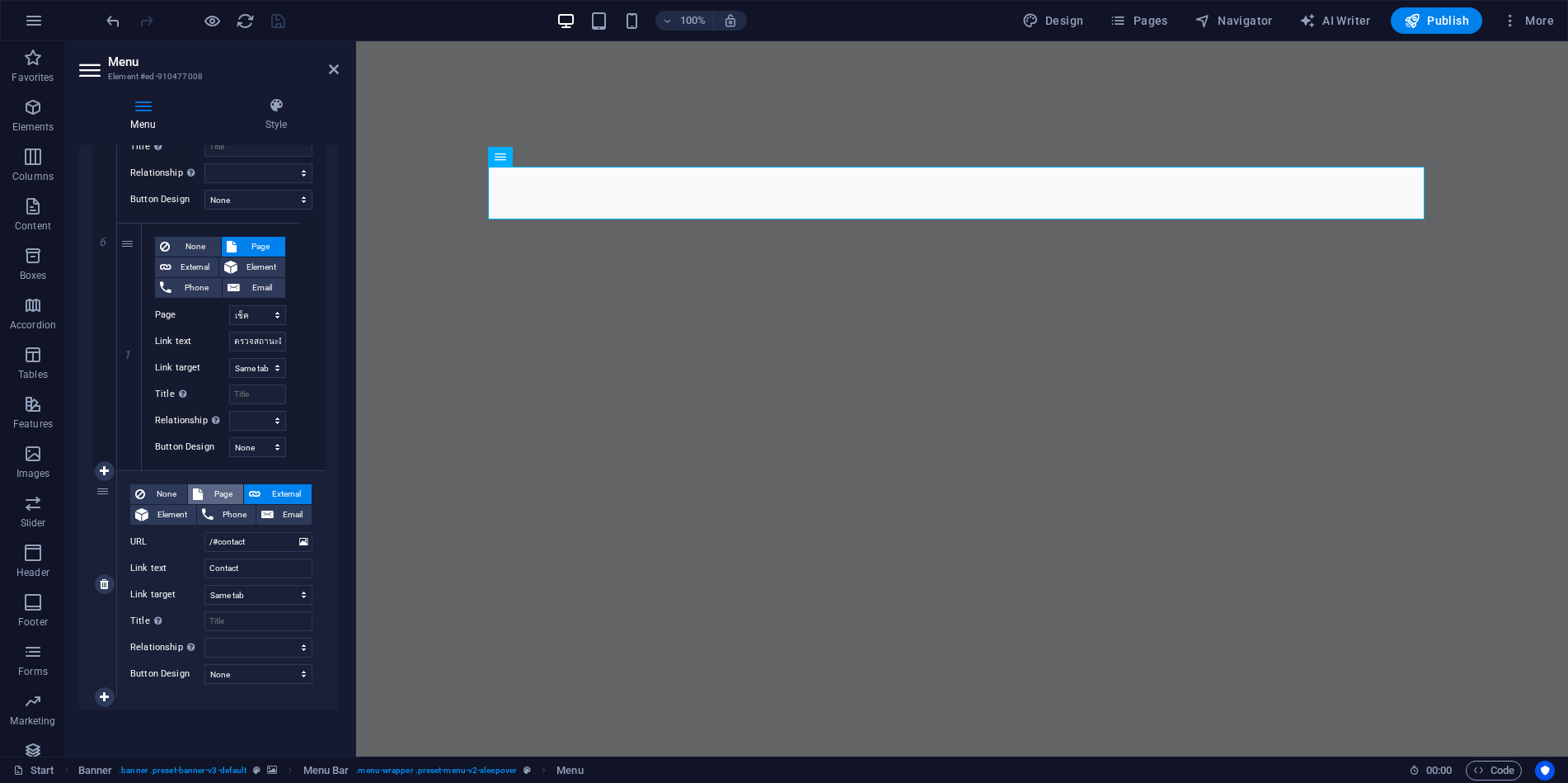
select select
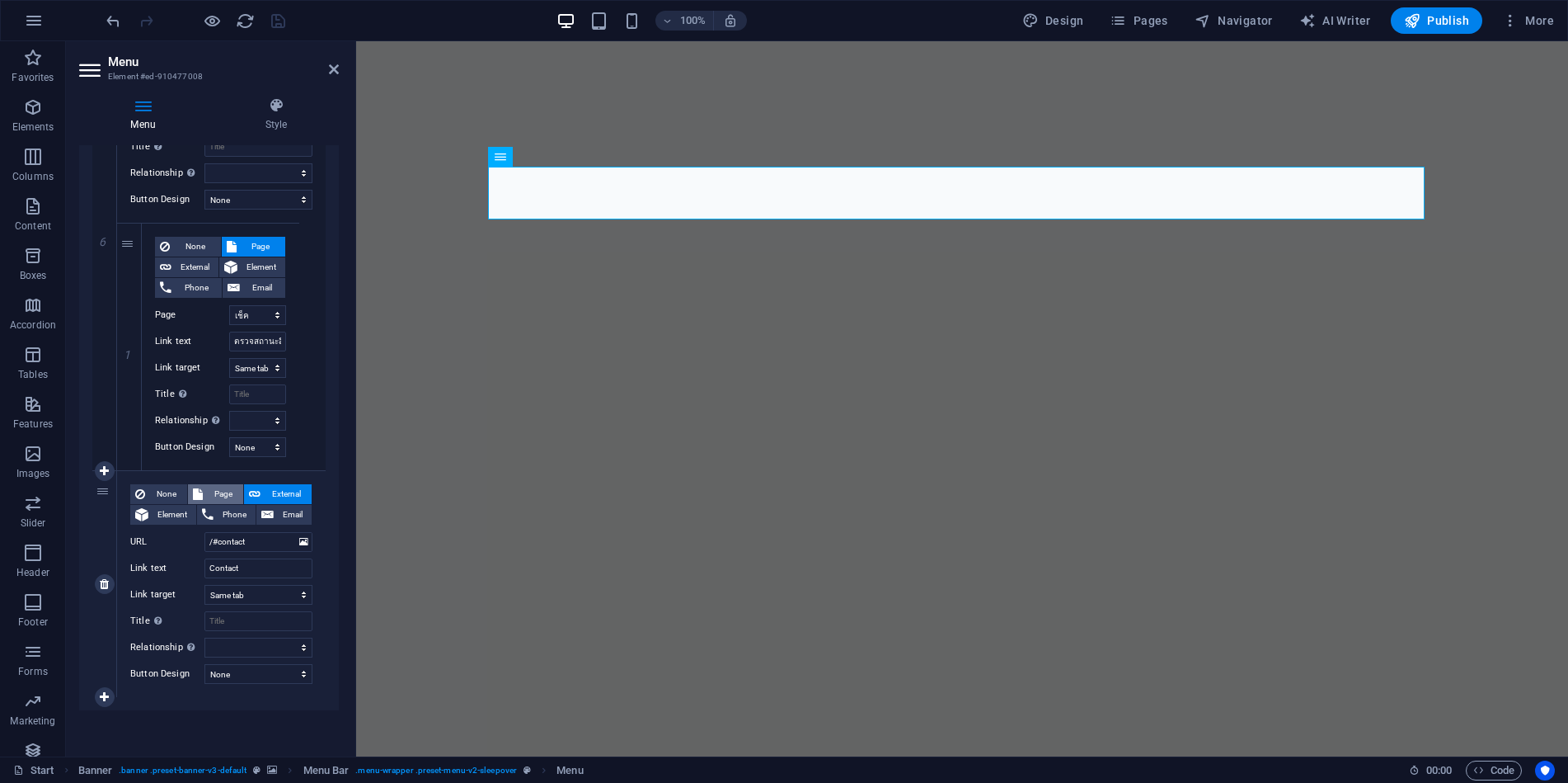
select select
click at [244, 537] on select "Start Subpage Legal Notice Privacy บริการด้านสินเชื่อ เช็คสถานะสินเชื่อ ฟังชั่น…" at bounding box center [259, 541] width 108 height 19
select select "7"
click at [205, 532] on select "Start Subpage Legal Notice Privacy บริการด้านสินเชื่อ เช็คสถานะสินเชื่อ ฟังชั่น…" at bounding box center [259, 541] width 108 height 19
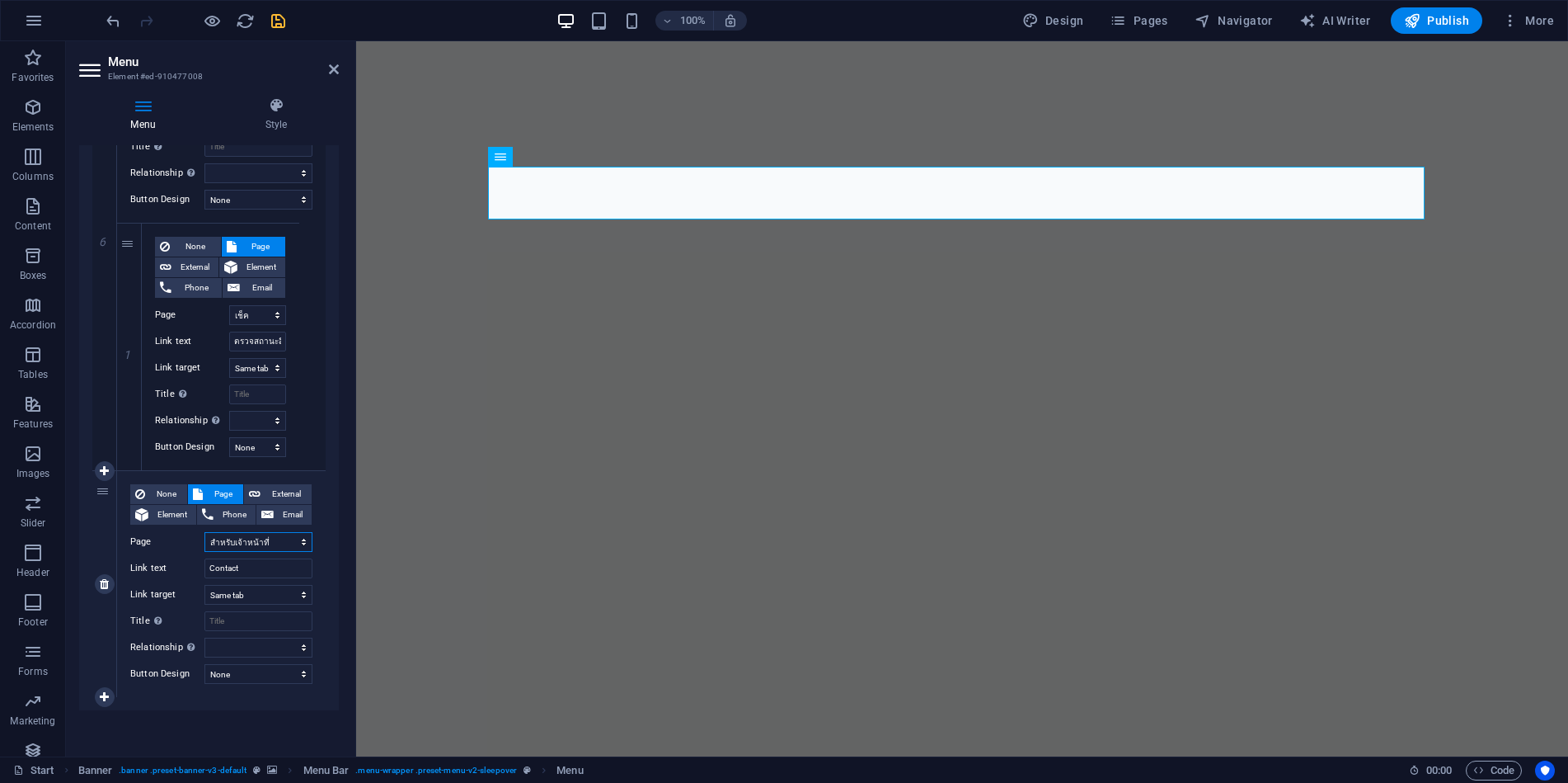
select select
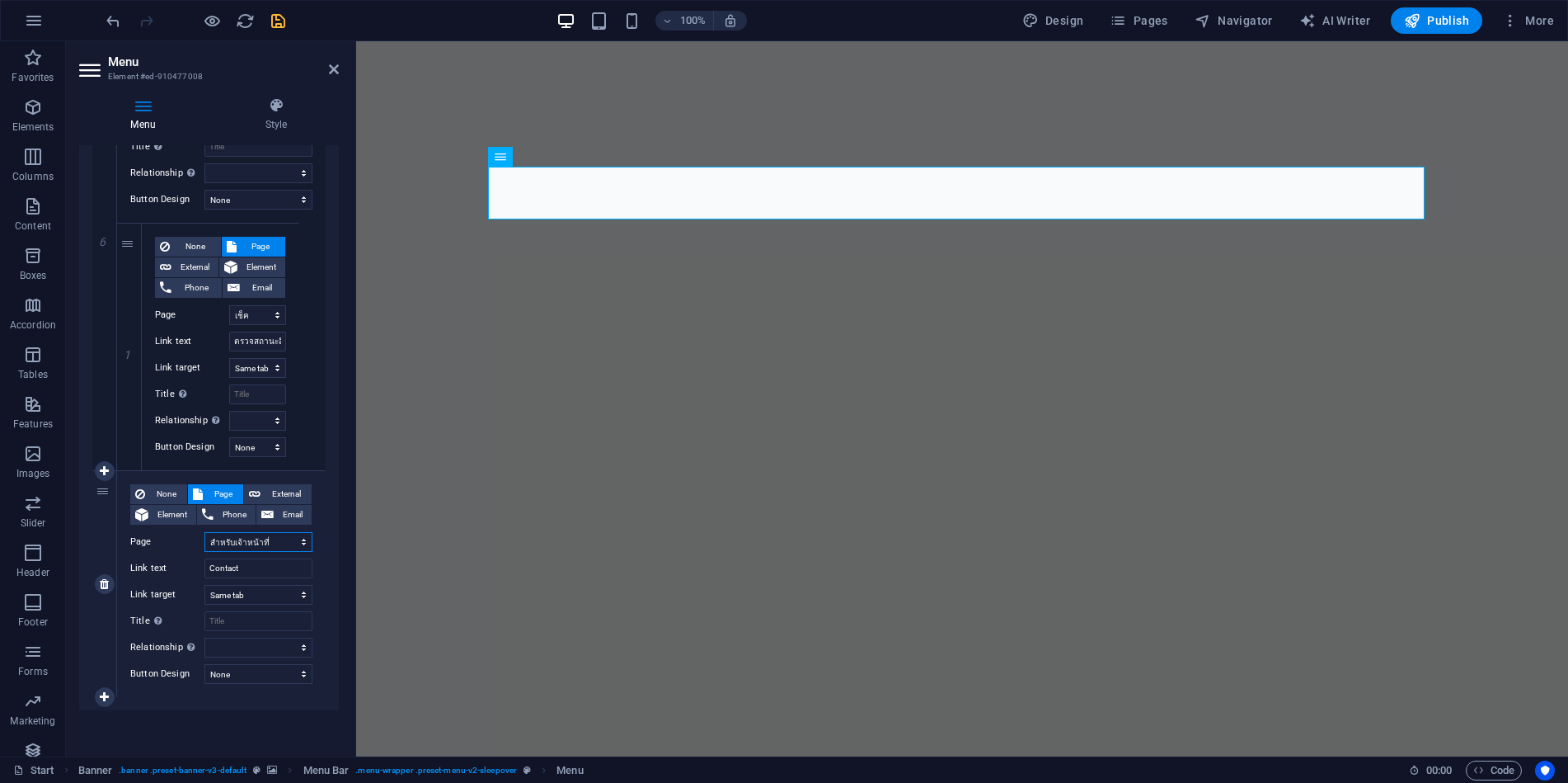
select select
drag, startPoint x: 258, startPoint y: 566, endPoint x: 201, endPoint y: 562, distance: 57.1
click at [201, 562] on div "Link text Contact" at bounding box center [221, 568] width 183 height 19
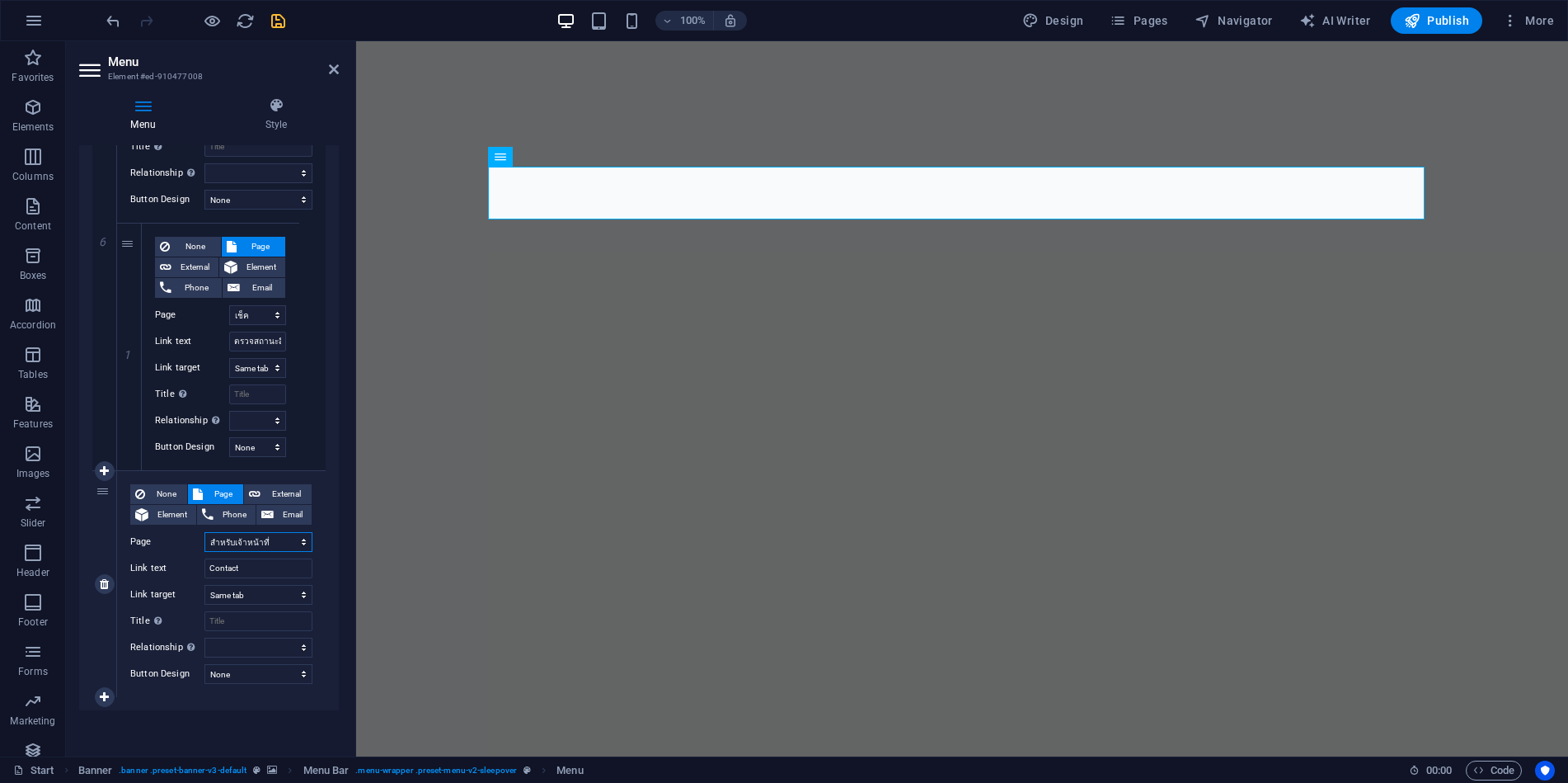
click at [278, 542] on select "Start Subpage Legal Notice Privacy บริการด้านสินเชื่อ เช็คสถานะสินเชื่อ ฟังชั่น…" at bounding box center [259, 541] width 108 height 19
click at [1163, 19] on span "Pages" at bounding box center [1139, 20] width 58 height 16
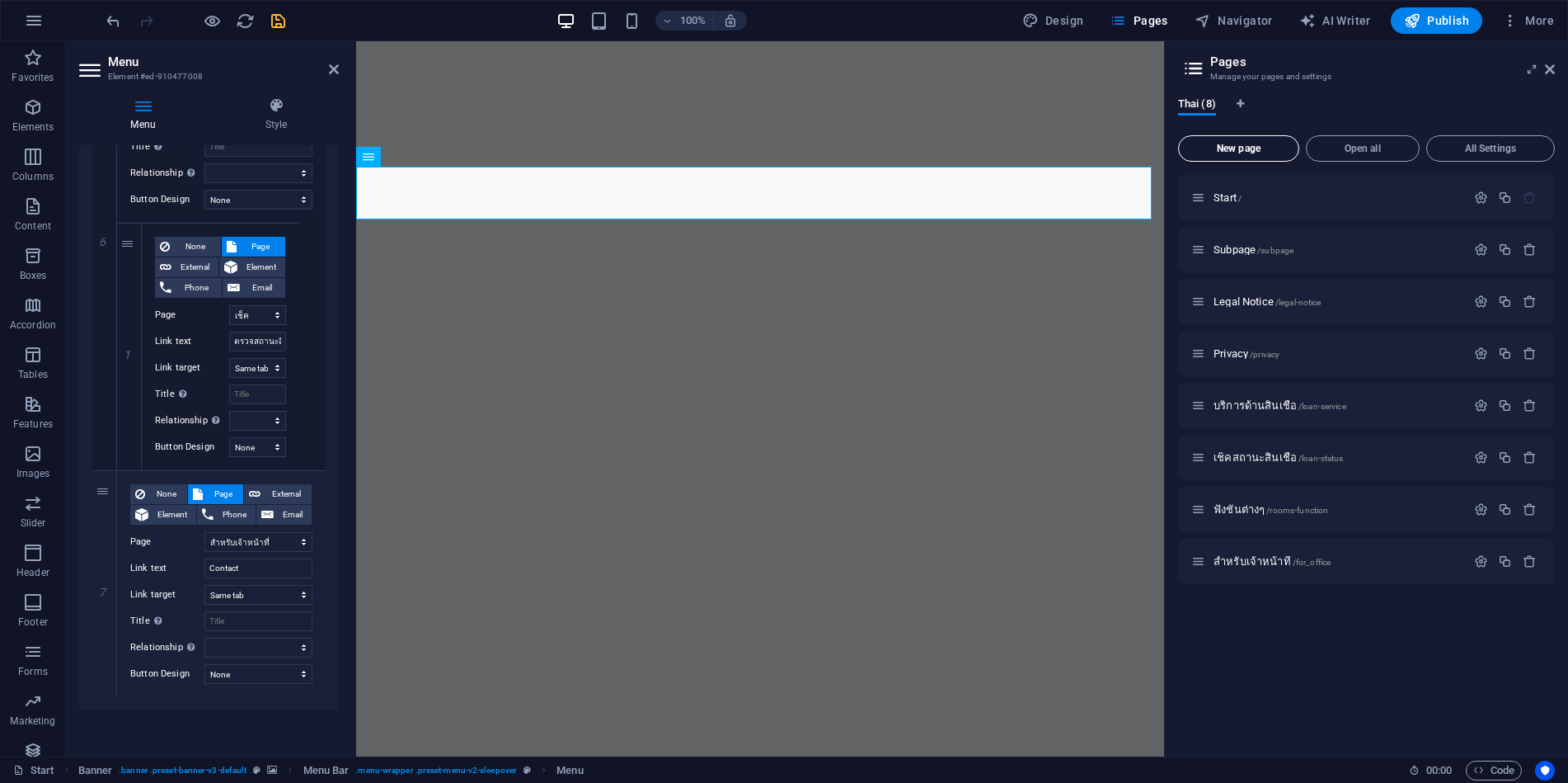
click at [1230, 155] on button "New page" at bounding box center [1239, 148] width 121 height 26
select select "6"
select select "4"
select select "5"
select select "7"
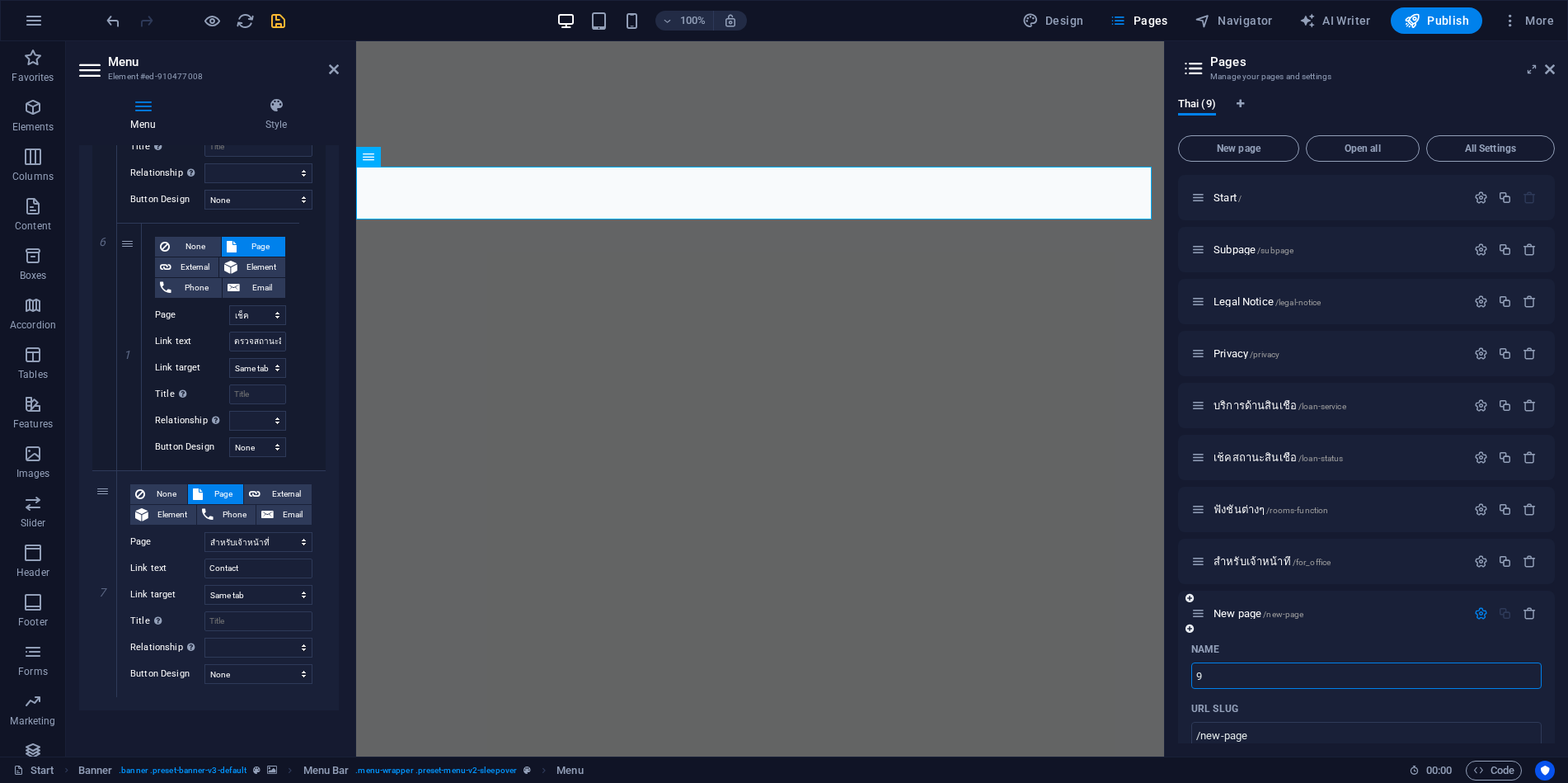
type input "9"
type input "/9"
select select "6"
select select "4"
select select "5"
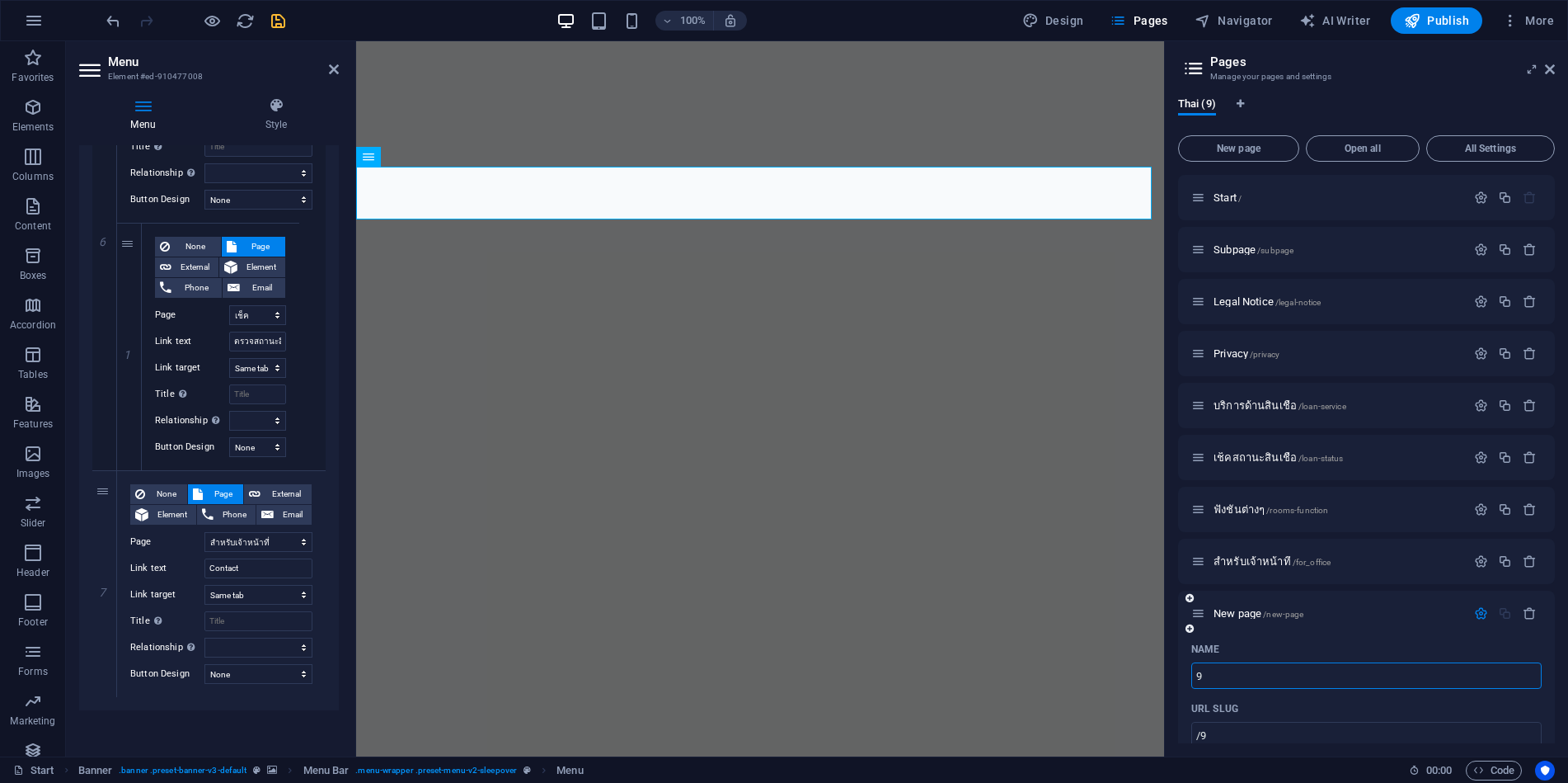
select select "7"
type input "/"
select select "6"
select select "4"
select select "5"
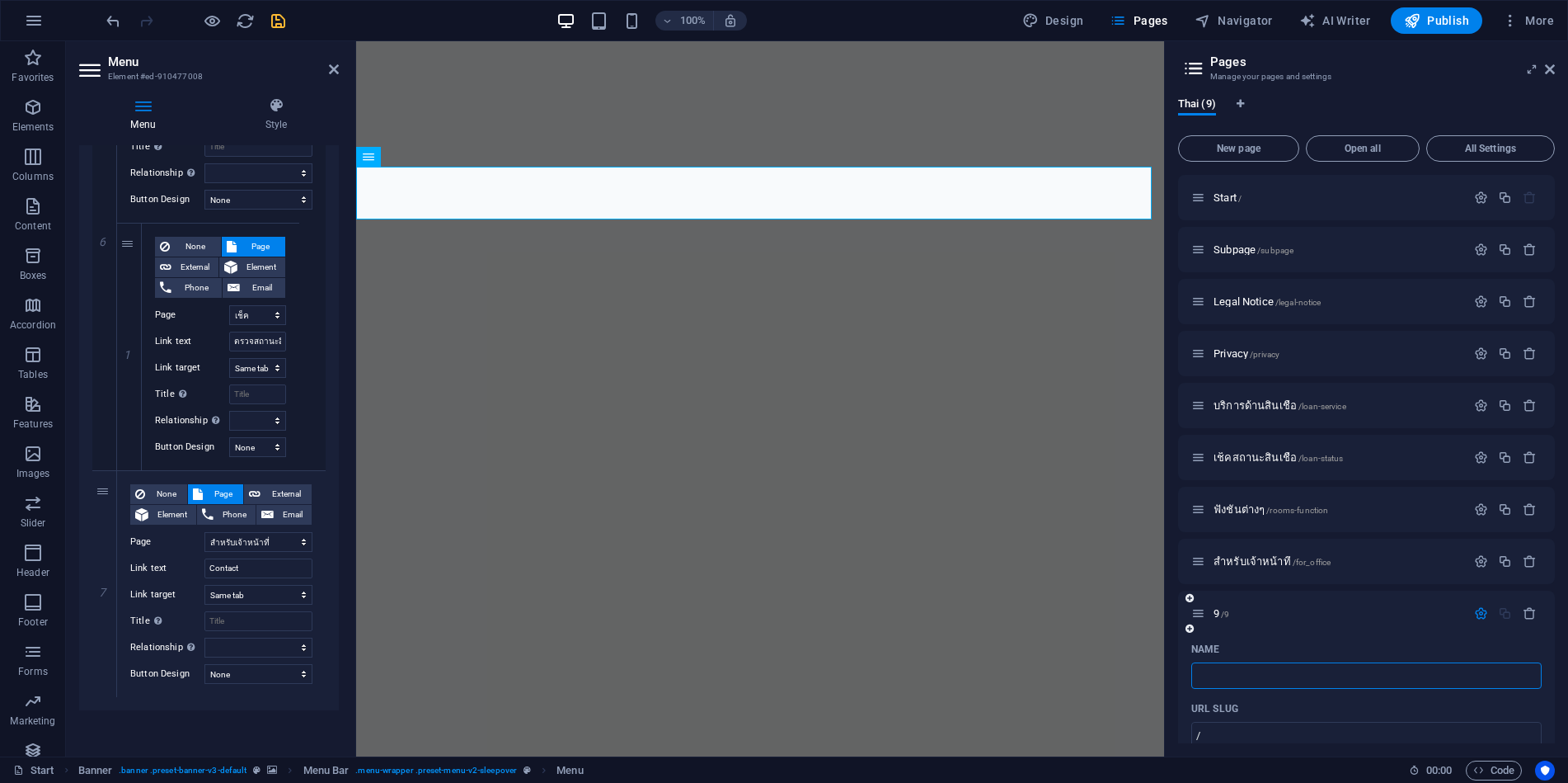
select select "7"
type input "ติดต"
select select "6"
select select "4"
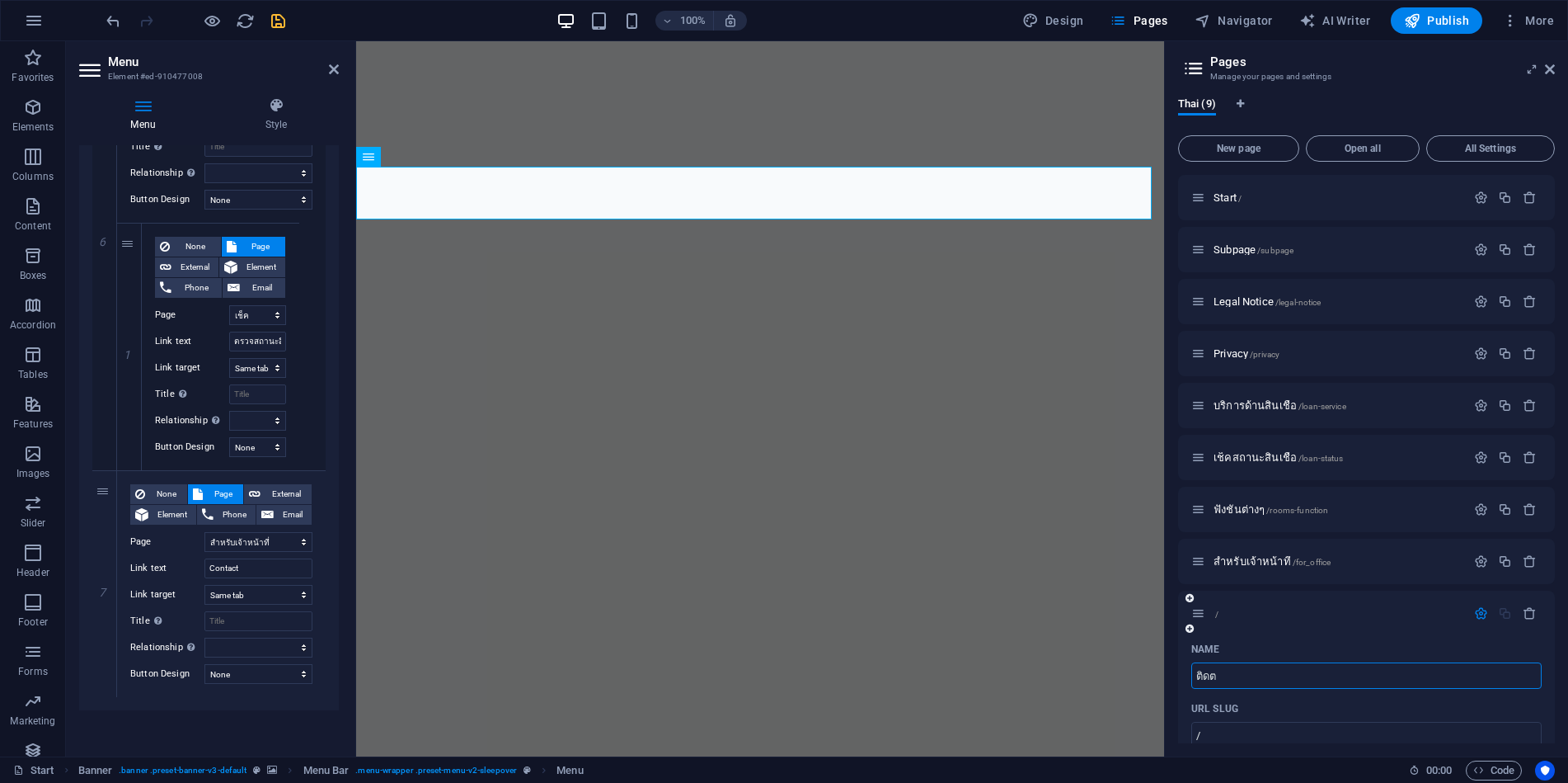
select select "5"
select select "7"
type input "ติดต่อ"
select select "6"
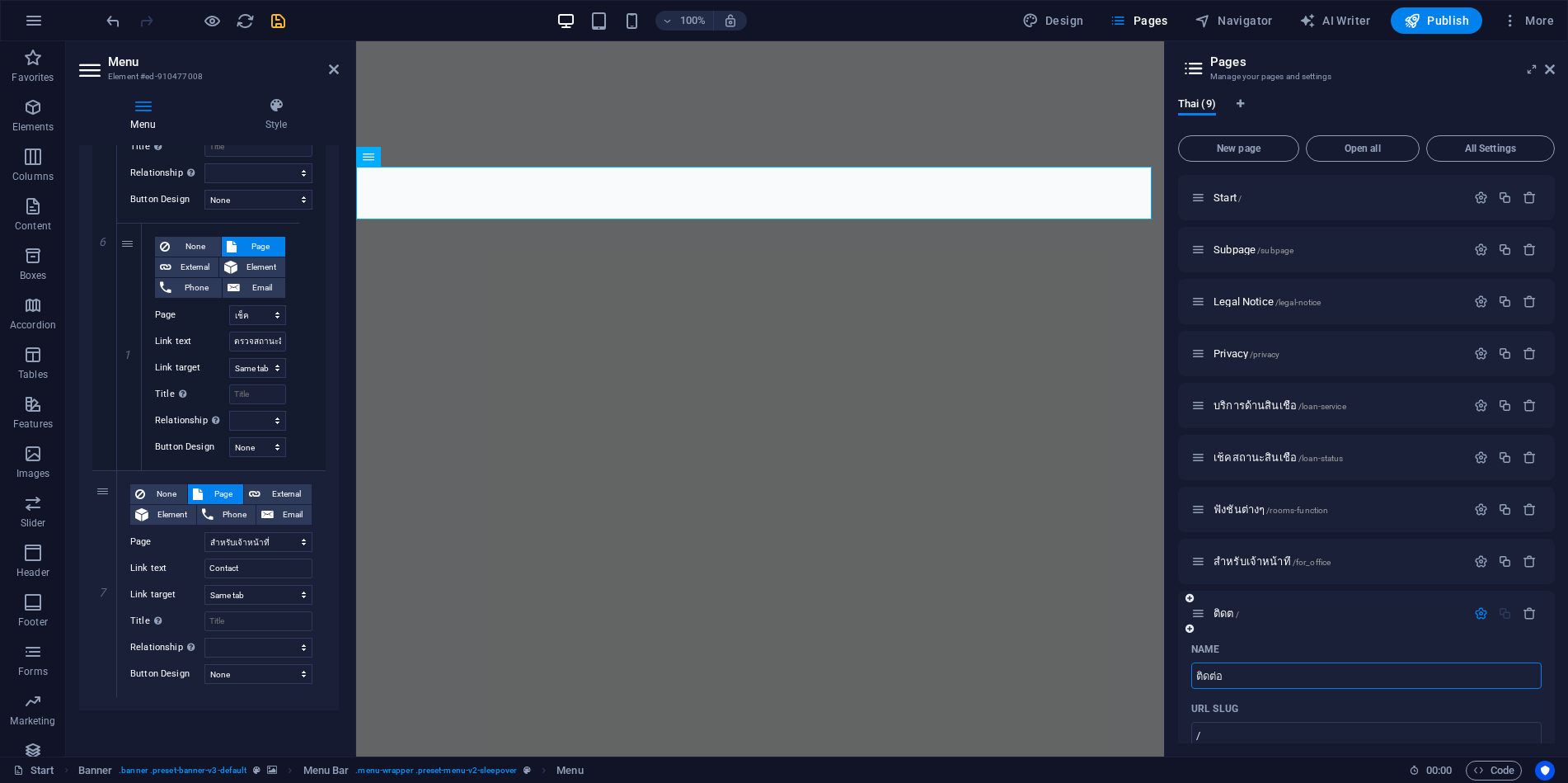
select select "4"
select select "5"
select select "7"
type input "ติดต่อเรา"
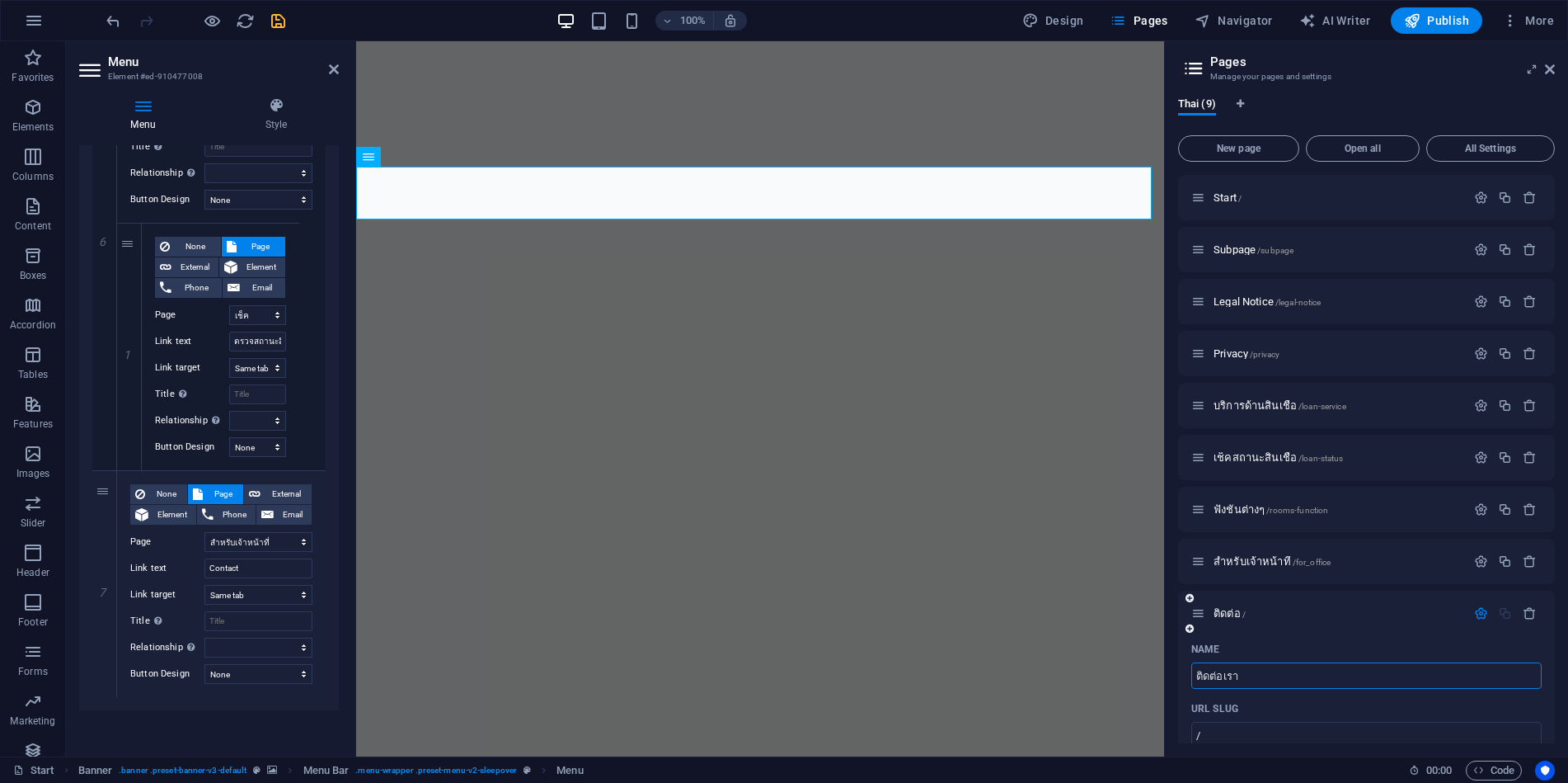
select select "6"
select select "4"
select select "5"
select select "7"
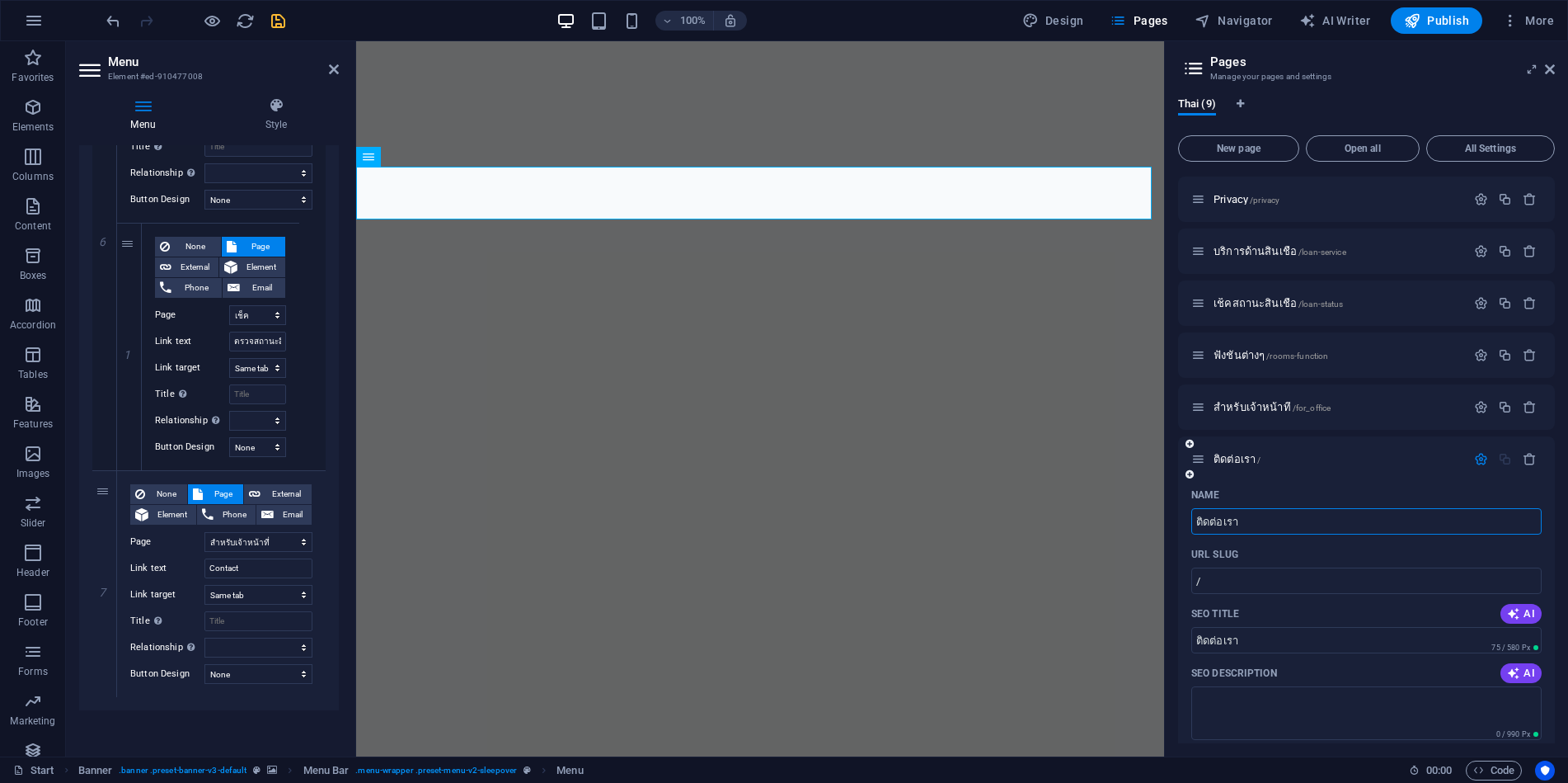
scroll to position [165, 0]
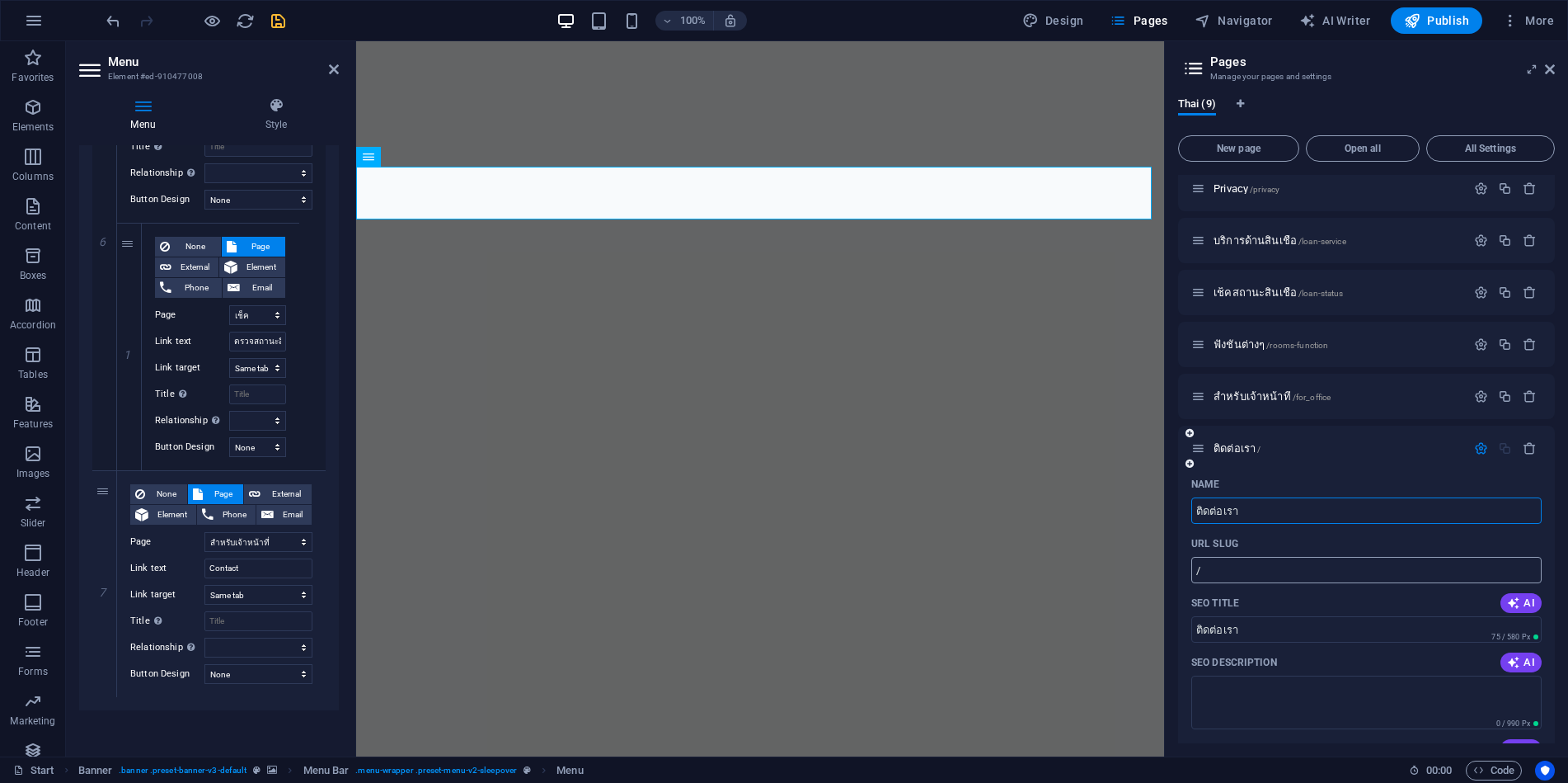
type input "ติดต่อเรา"
click at [1233, 571] on input "/" at bounding box center [1366, 569] width 351 height 26
type input "/c"
select select "6"
select select "4"
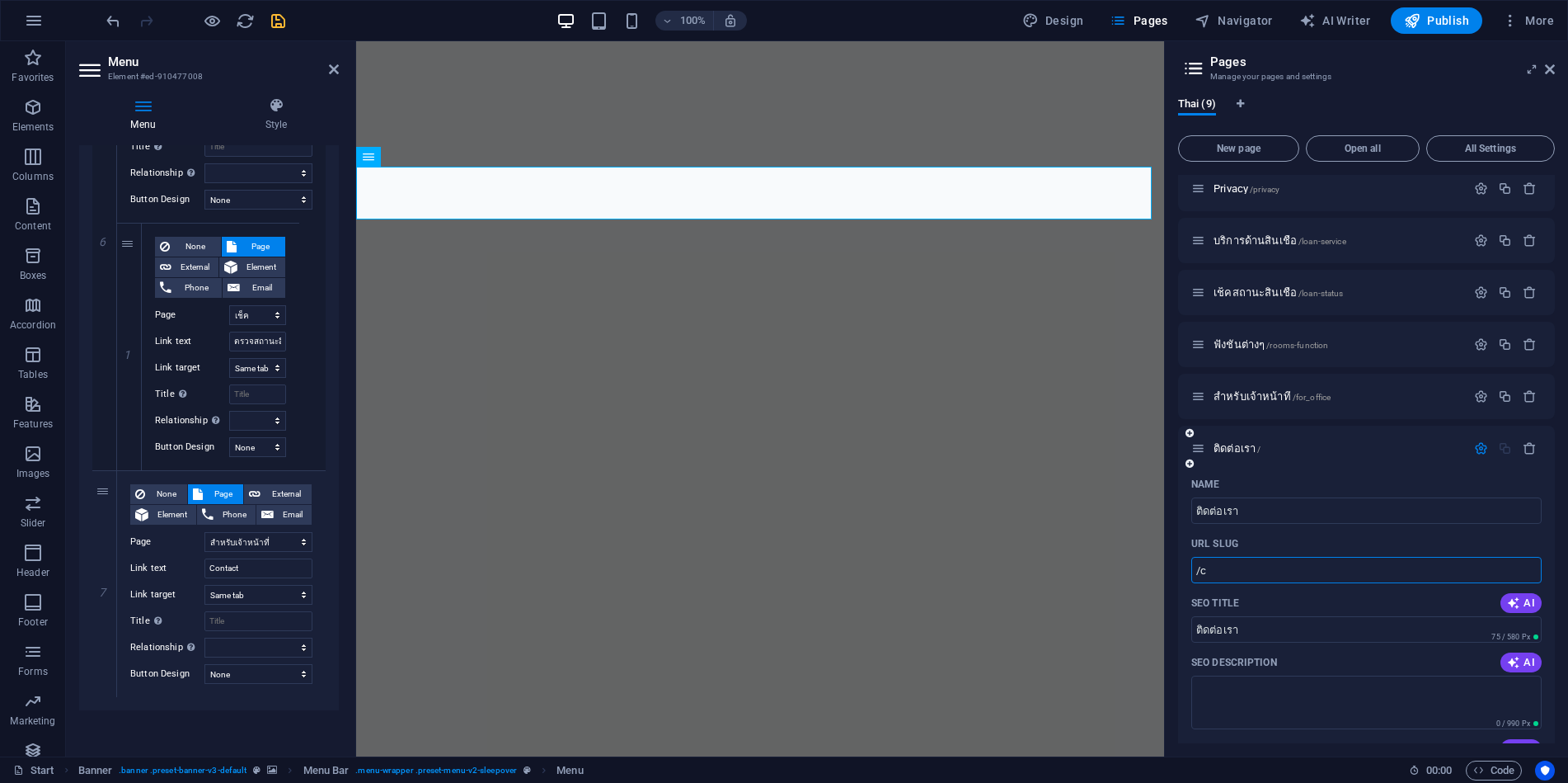
select select "5"
select select "7"
type input "/contact-us"
select select "6"
select select "4"
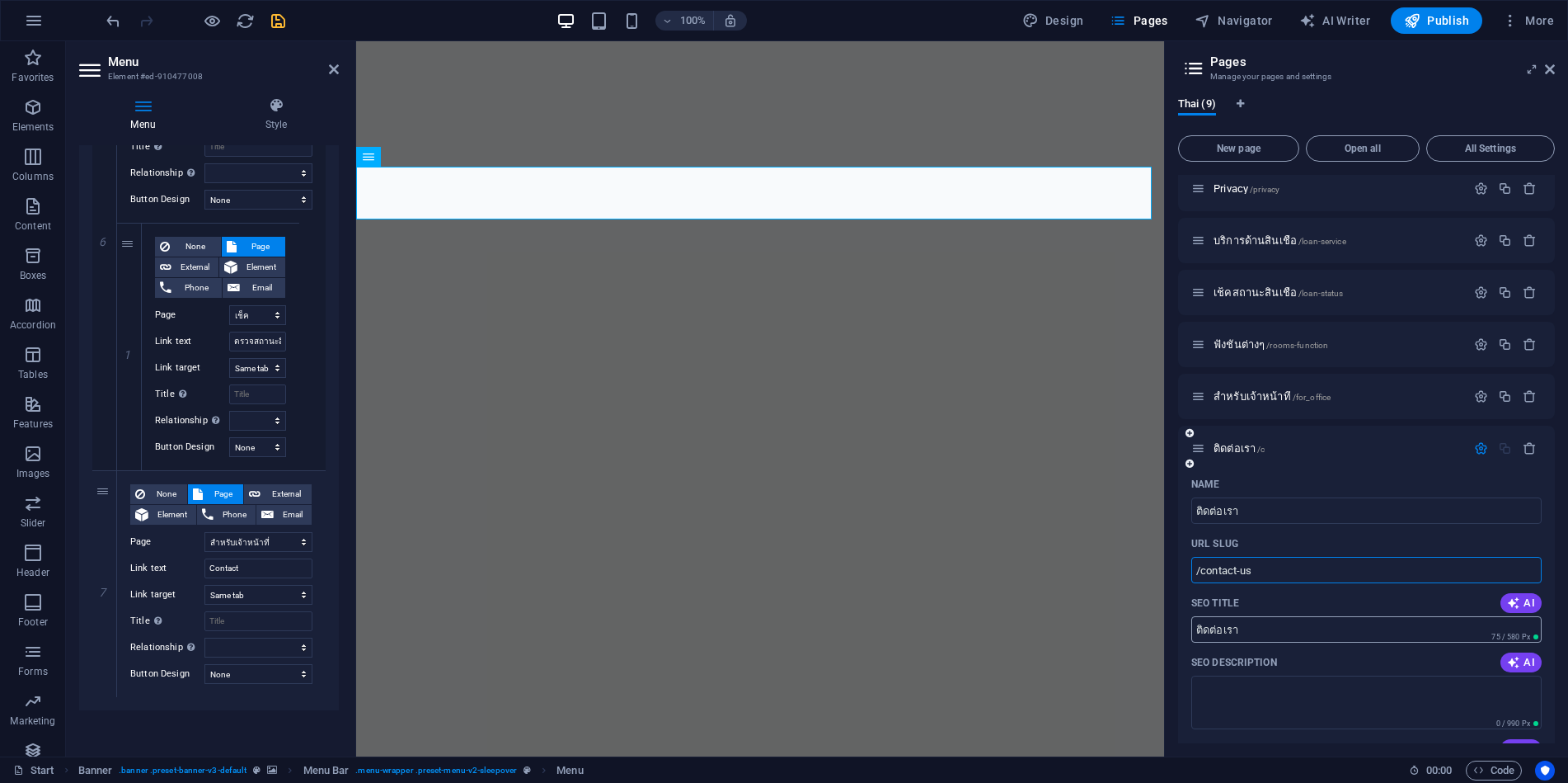
select select "5"
click at [248, 543] on select "Start Subpage Legal Notice Privacy บริการด้านสินเชื่อ เช็คสถานะสินเชื่อ ฟังชั่น…" at bounding box center [259, 541] width 108 height 19
select select "8"
click at [205, 532] on select "Start Subpage Legal Notice Privacy บริการด้านสินเชื่อ เช็คสถานะสินเชื่อ ฟังชั่น…" at bounding box center [259, 541] width 108 height 19
select select
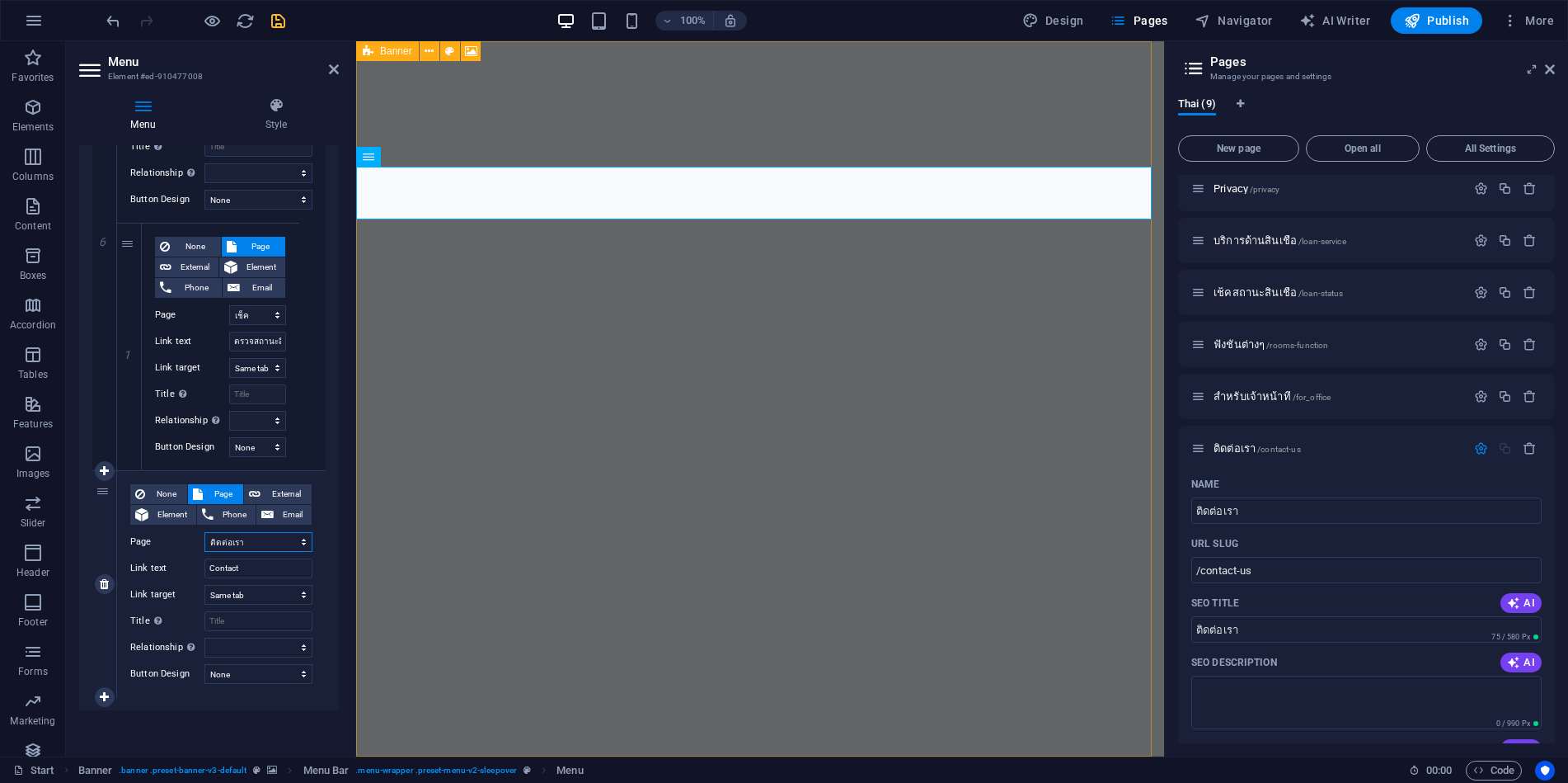
select select
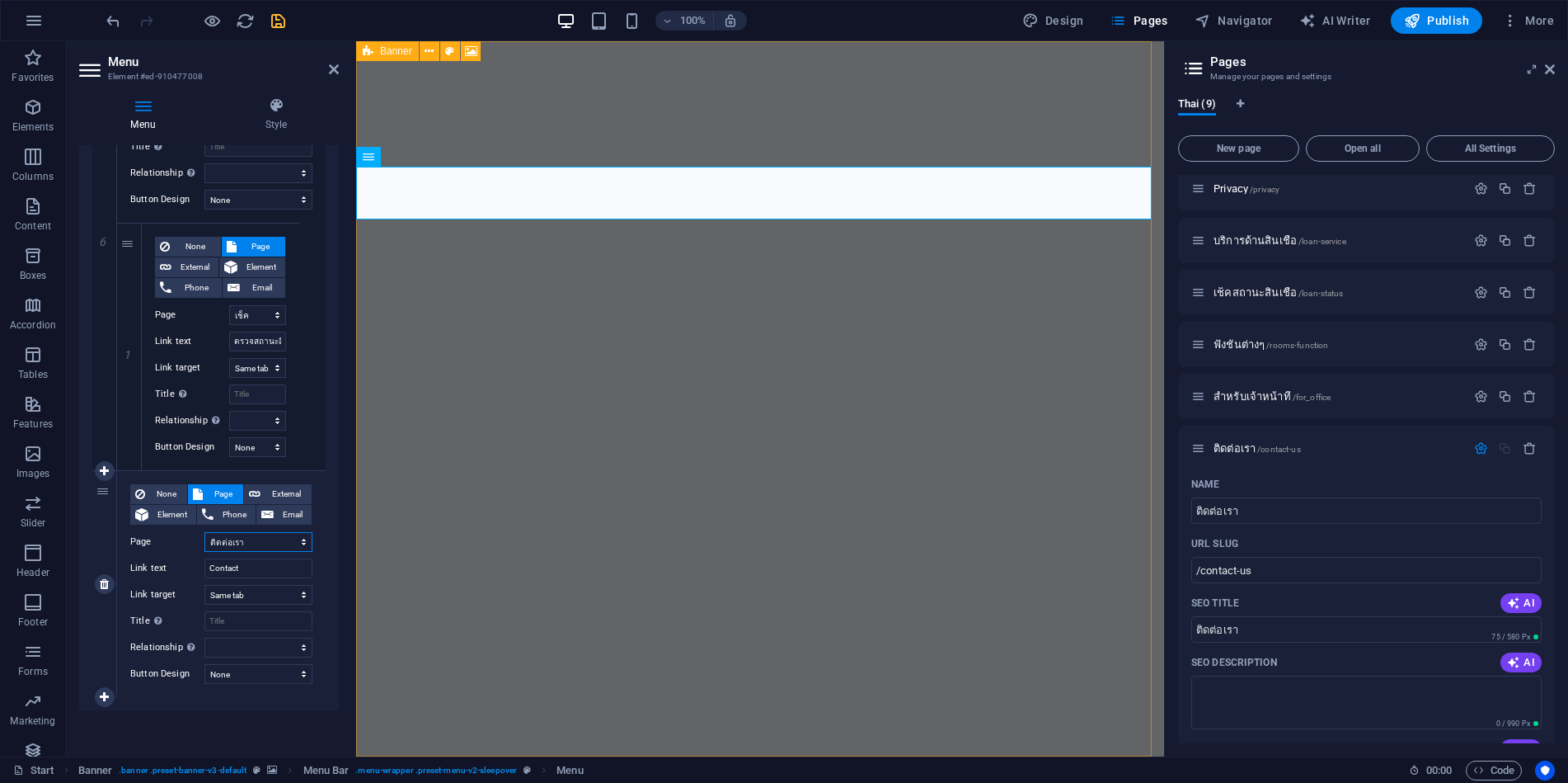
select select
click at [268, 568] on input "Contact" at bounding box center [259, 568] width 108 height 19
click at [103, 695] on icon at bounding box center [103, 697] width 9 height 12
select select
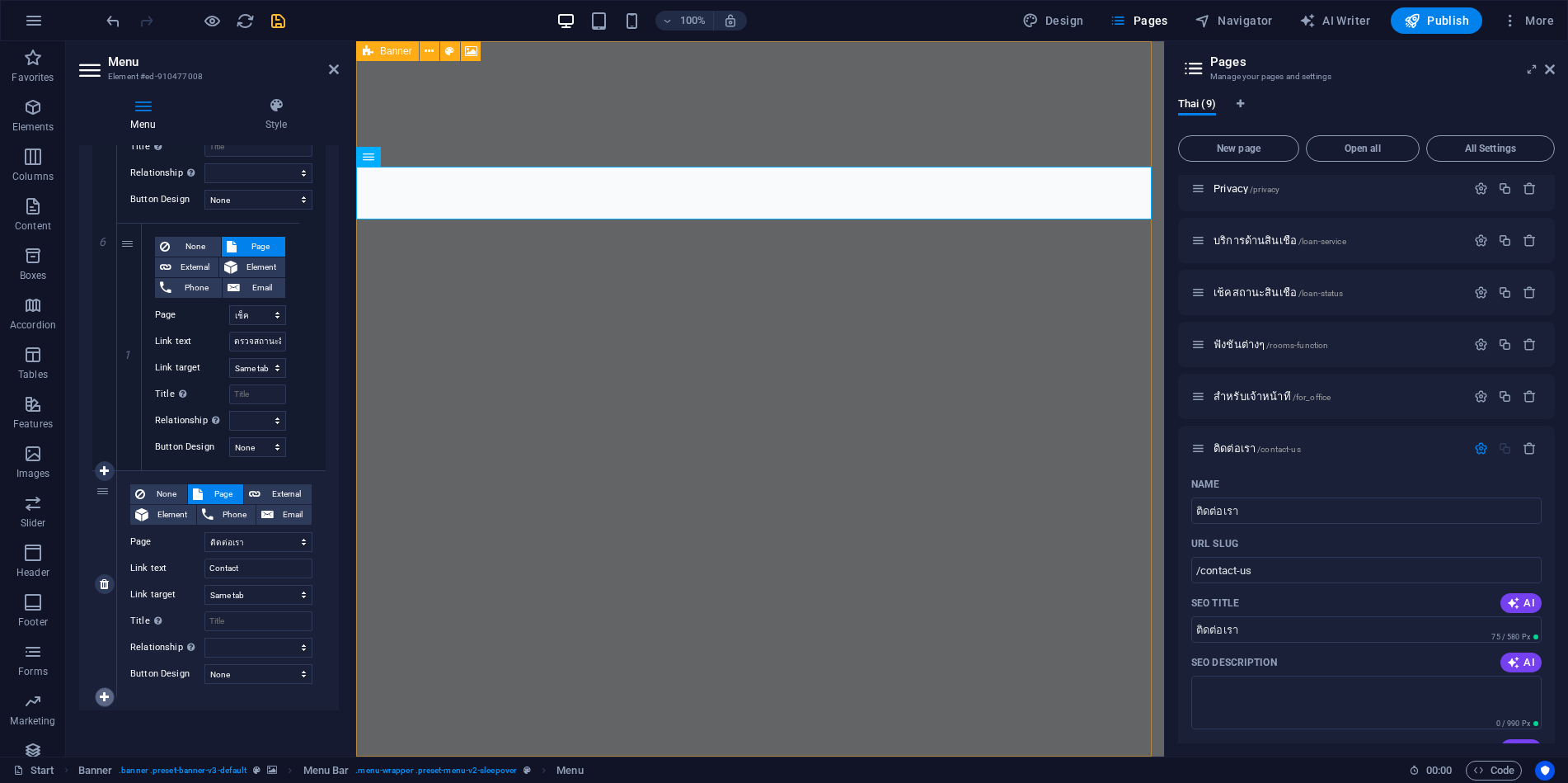
select select
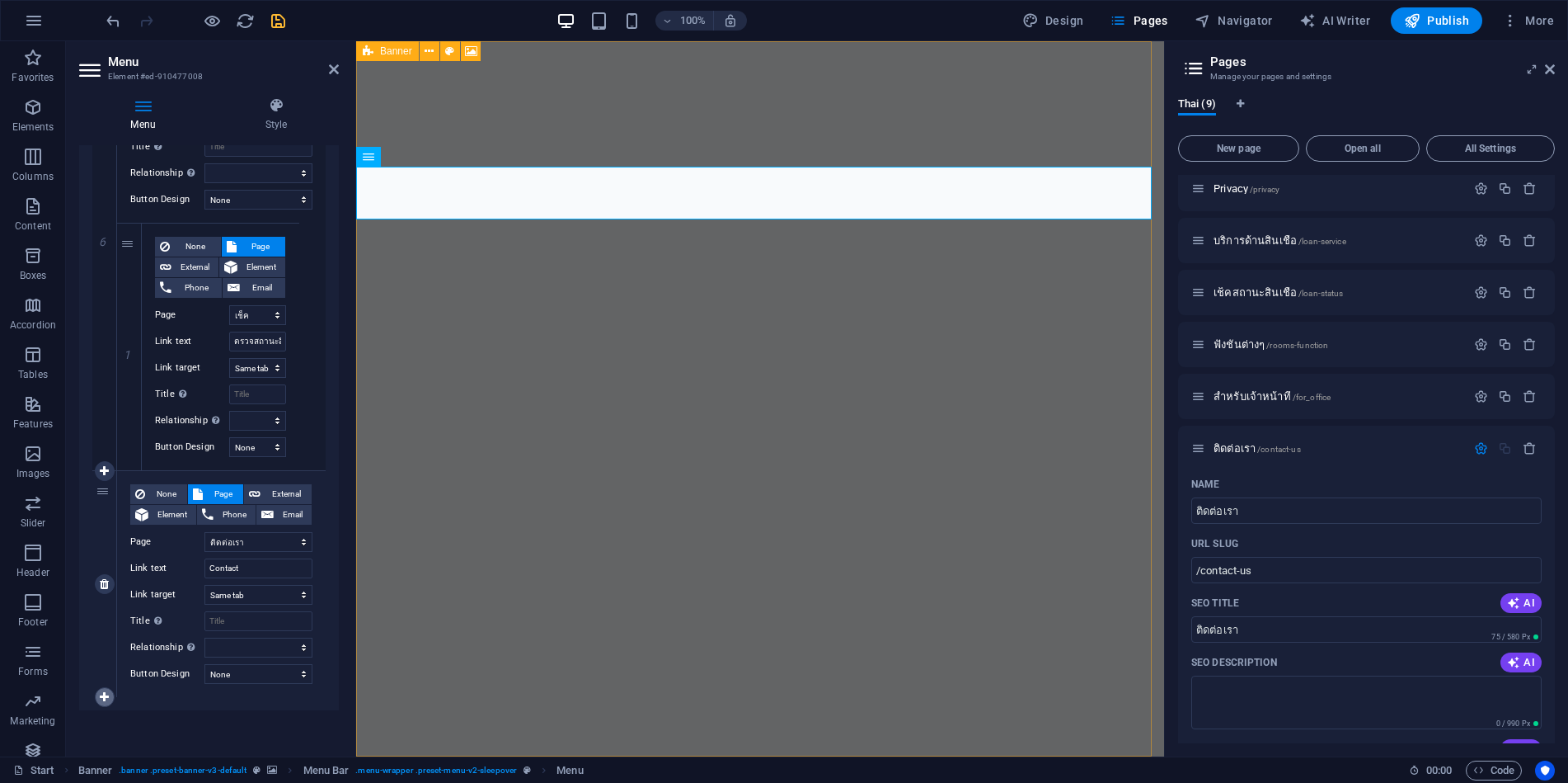
select select
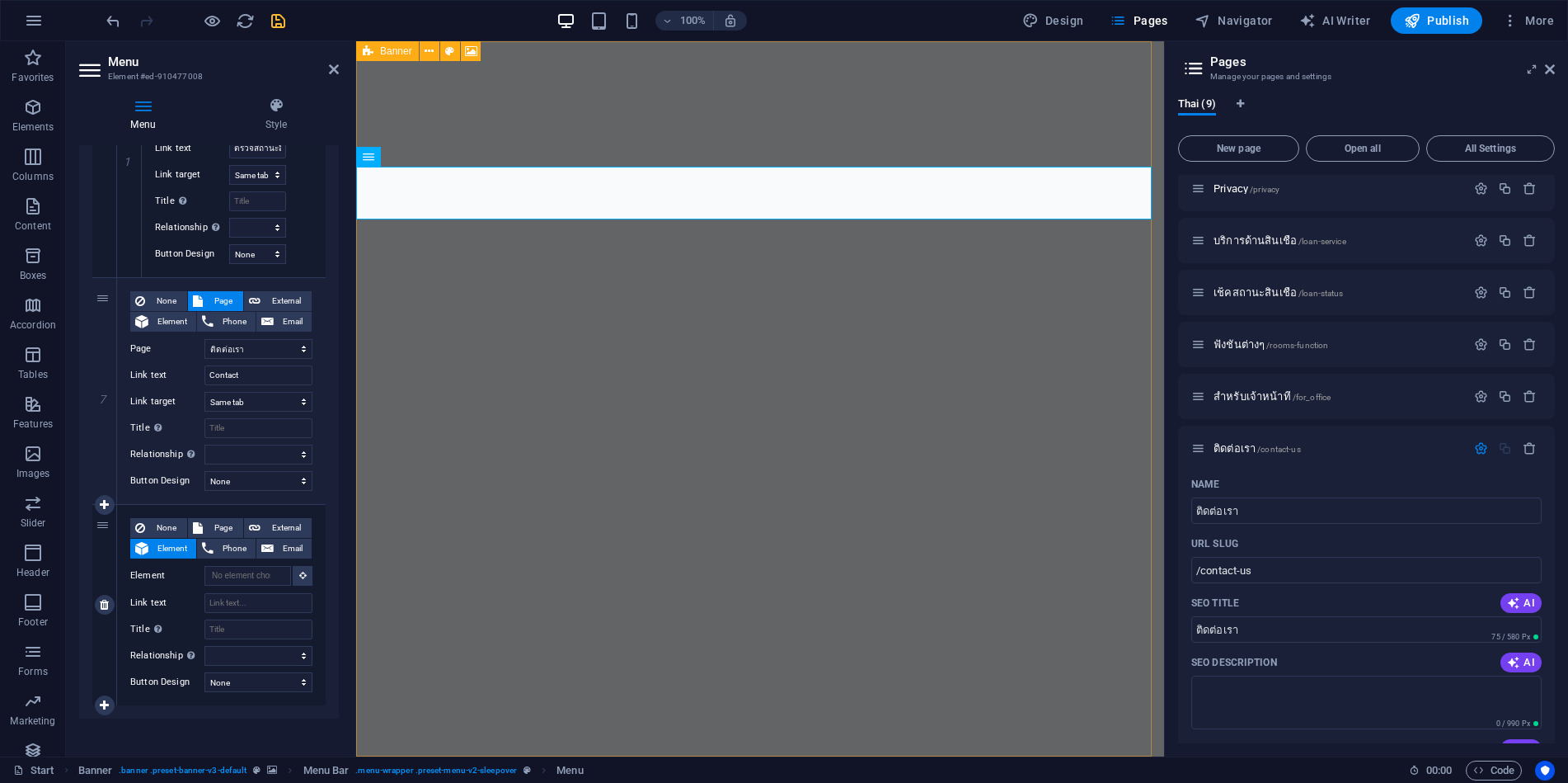
scroll to position [1641, 0]
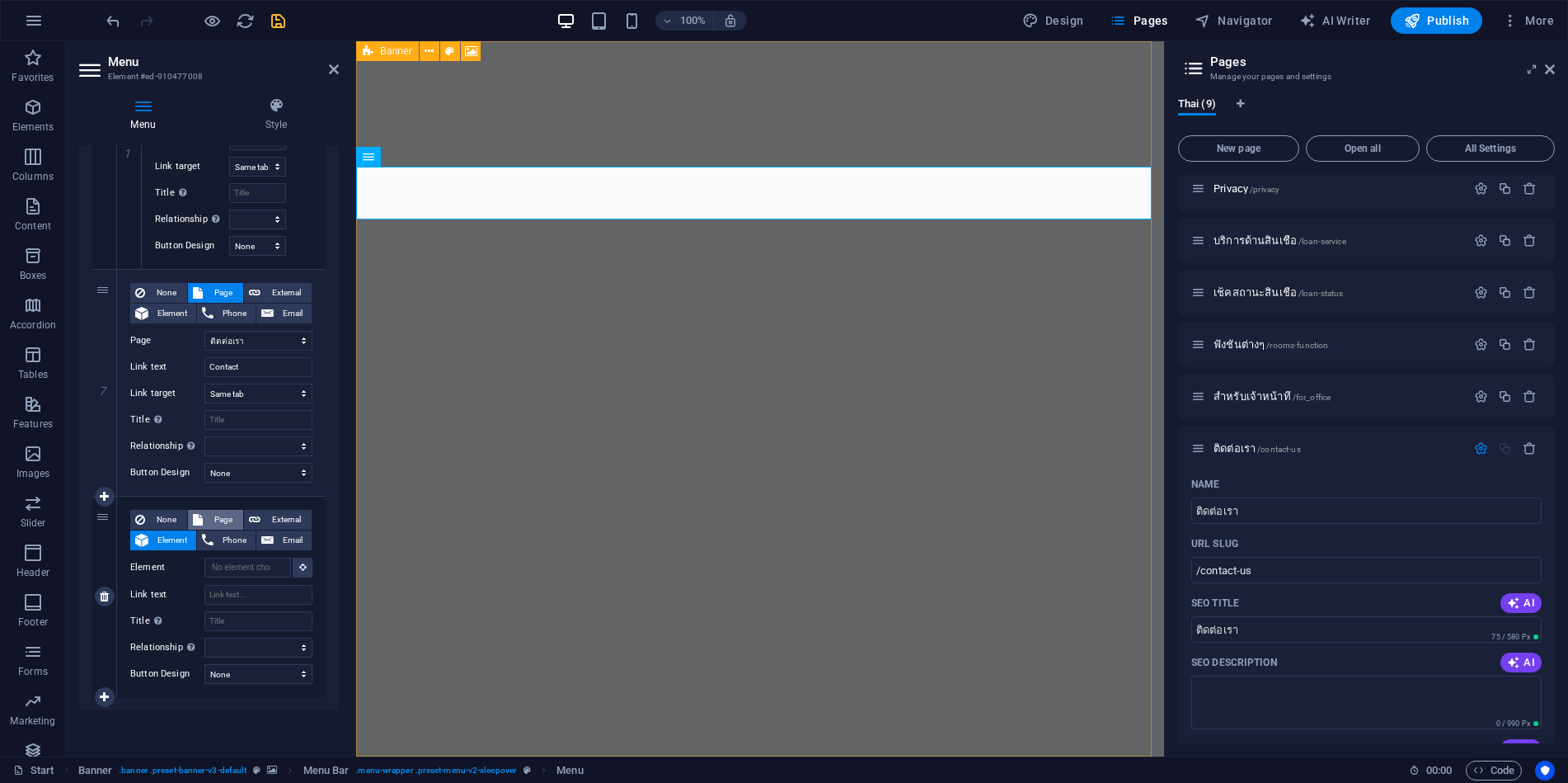
click at [222, 519] on span "Page" at bounding box center [223, 519] width 31 height 19
select select
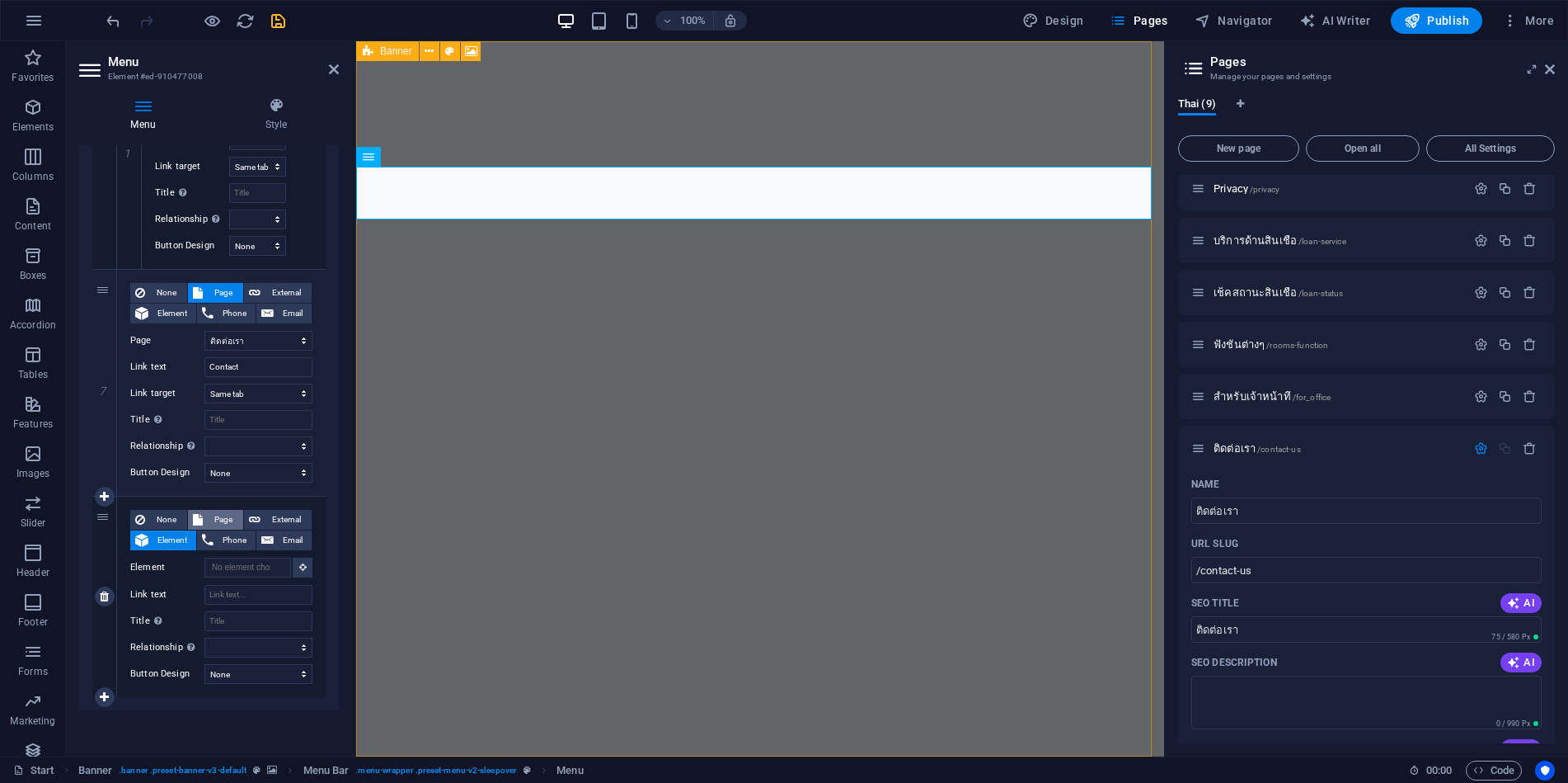
select select
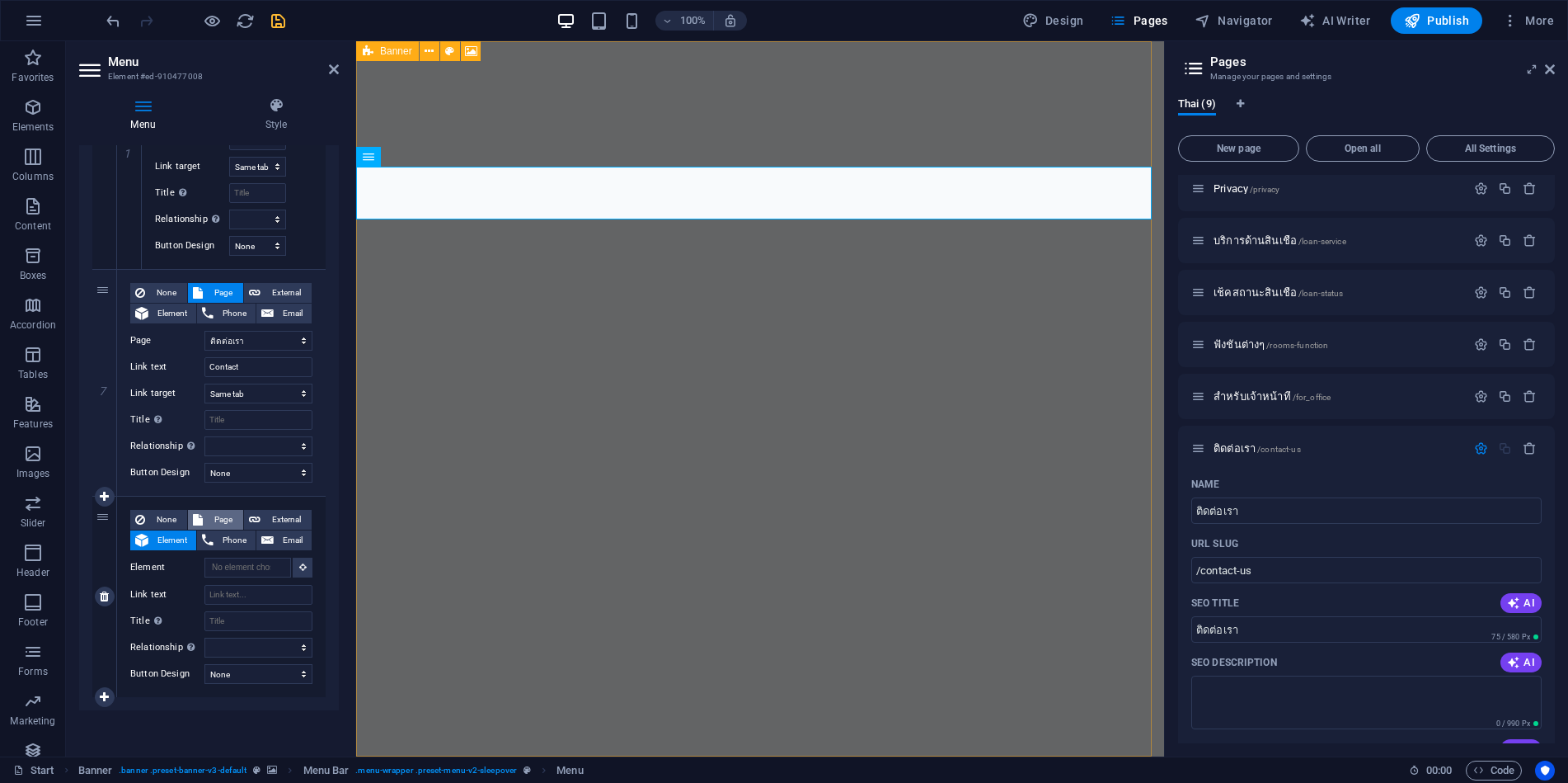
select select
click at [250, 566] on select "Start Subpage Legal Notice Privacy บริการด้านสินเชื่อ เช็คสถานะสินเชื่อ ฟังชั่น…" at bounding box center [259, 567] width 108 height 19
select select "7"
click at [205, 558] on select "Start Subpage Legal Notice Privacy บริการด้านสินเชื่อ เช็คสถานะสินเชื่อ ฟังชั่น…" at bounding box center [259, 567] width 108 height 19
select select
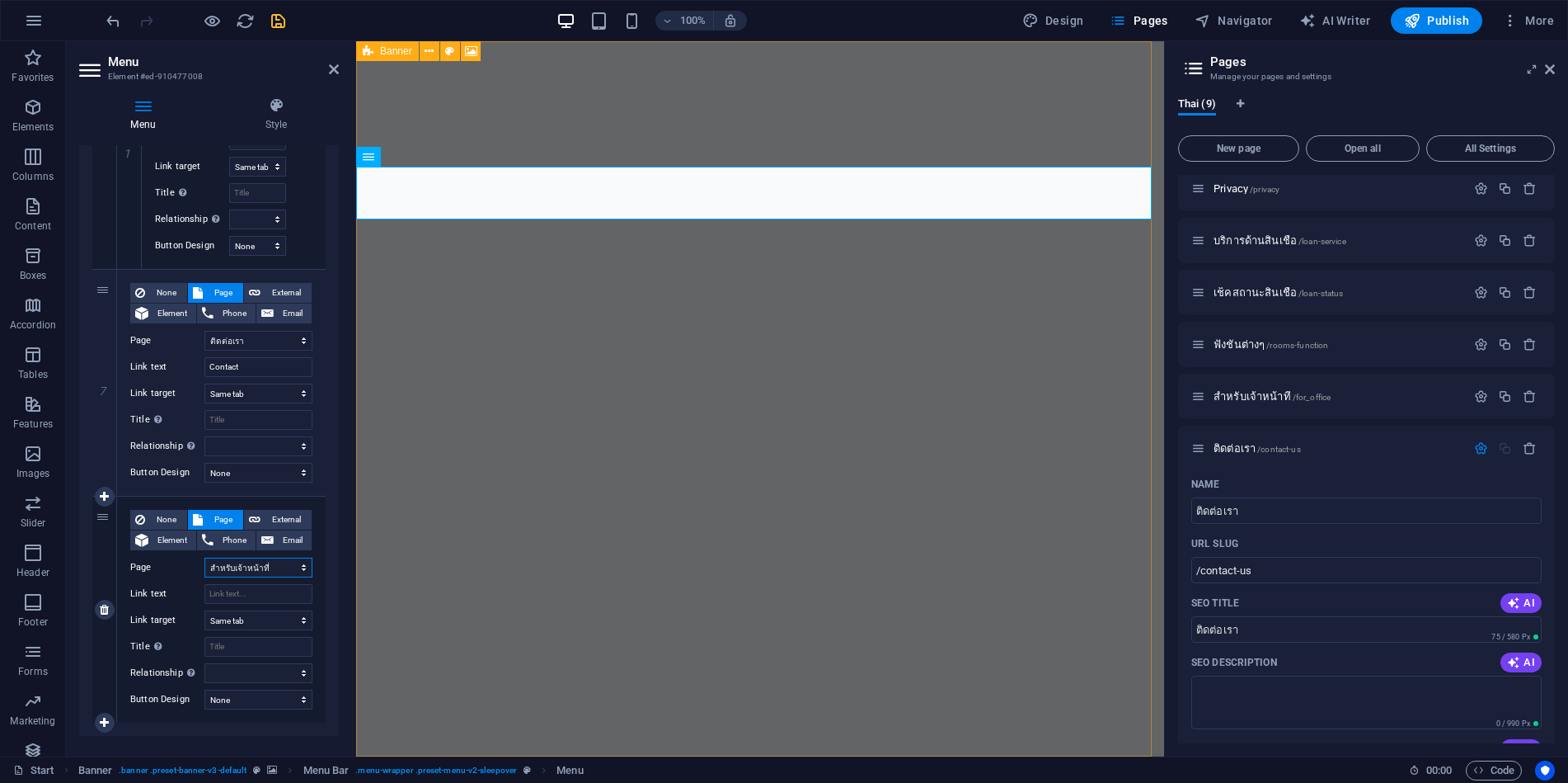
select select
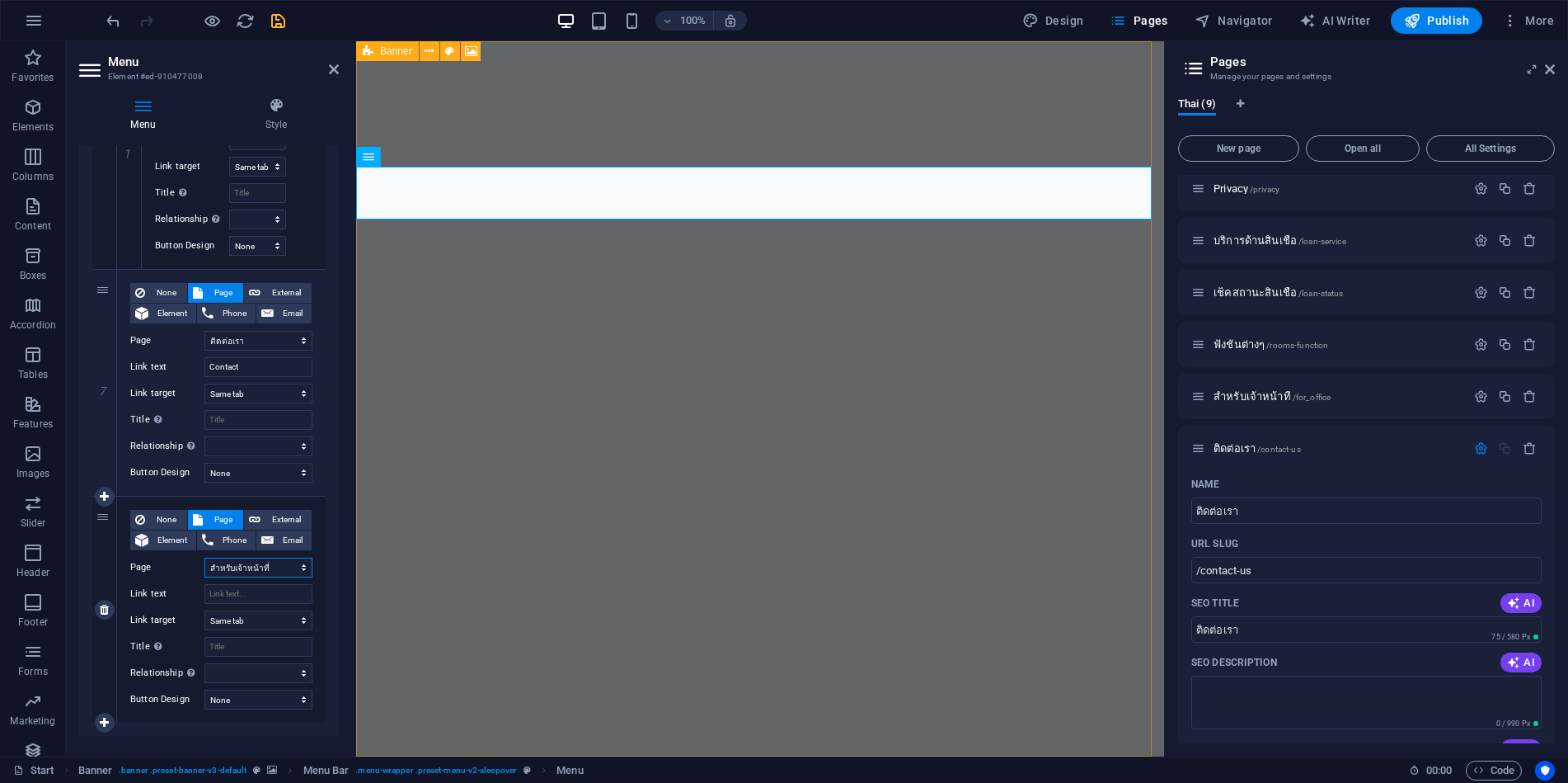
select select
click at [232, 598] on input "Link text" at bounding box center [259, 594] width 108 height 19
type input "le"
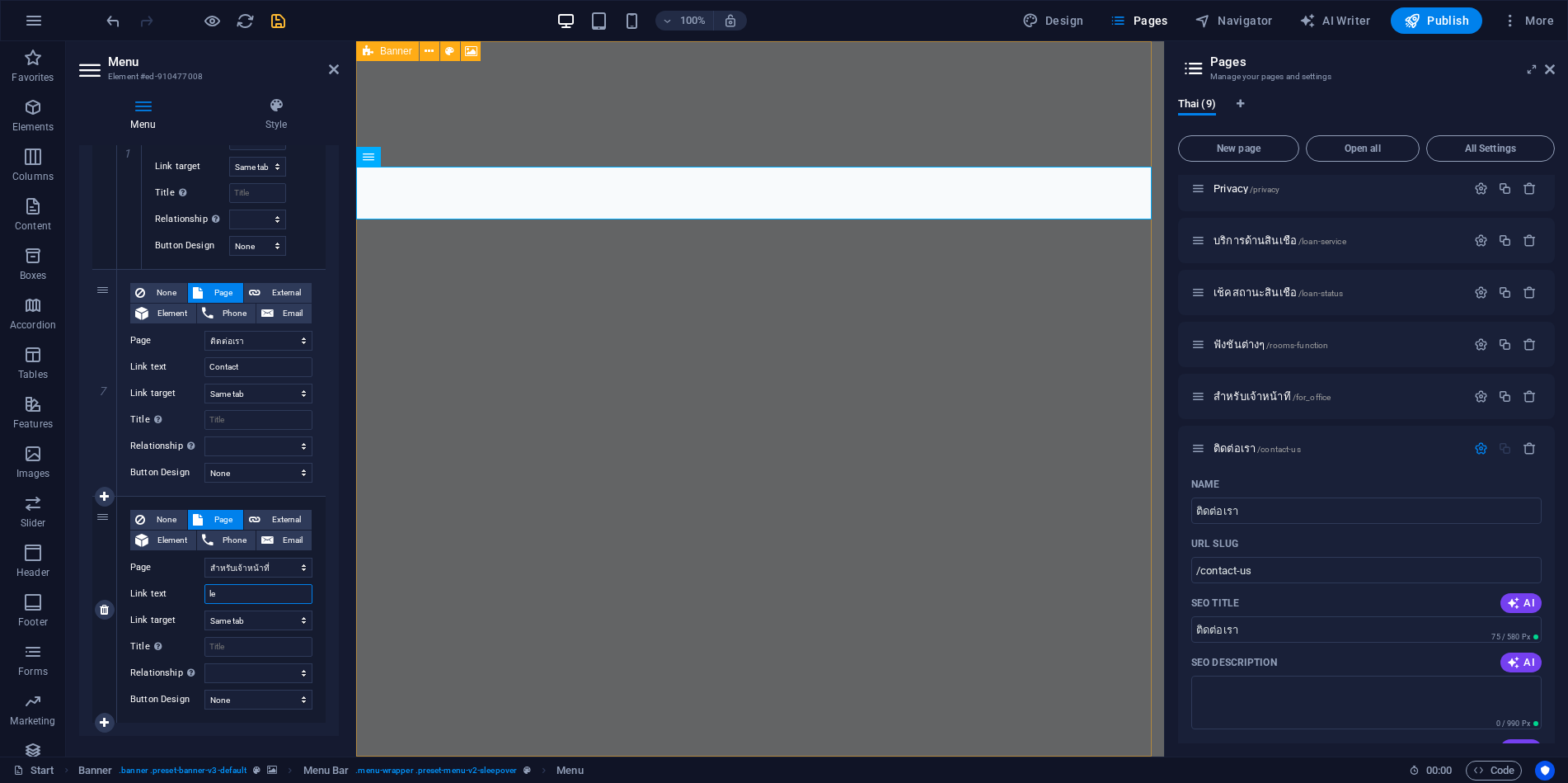
select select
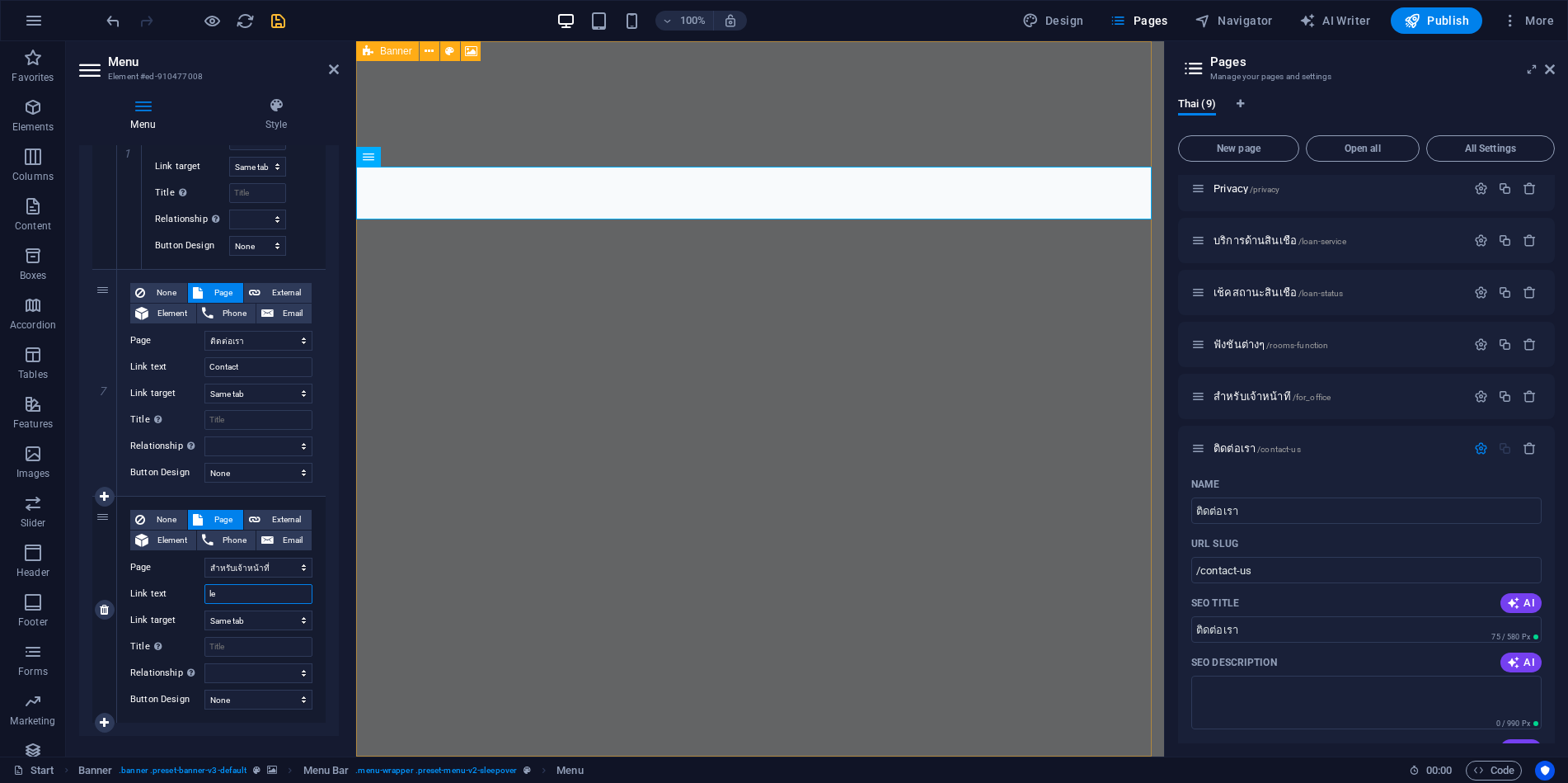
select select
type input "l"
select select
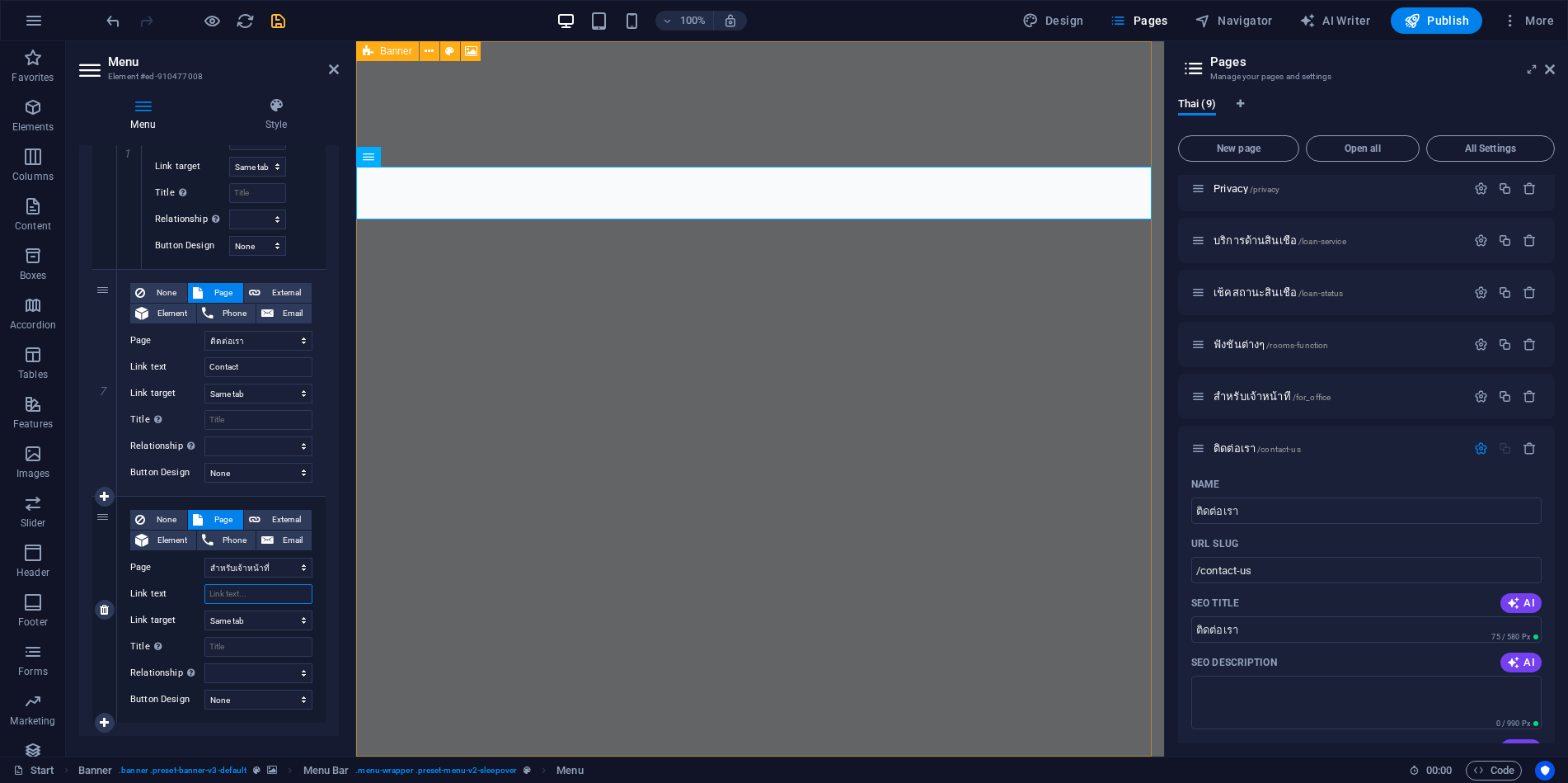
select select
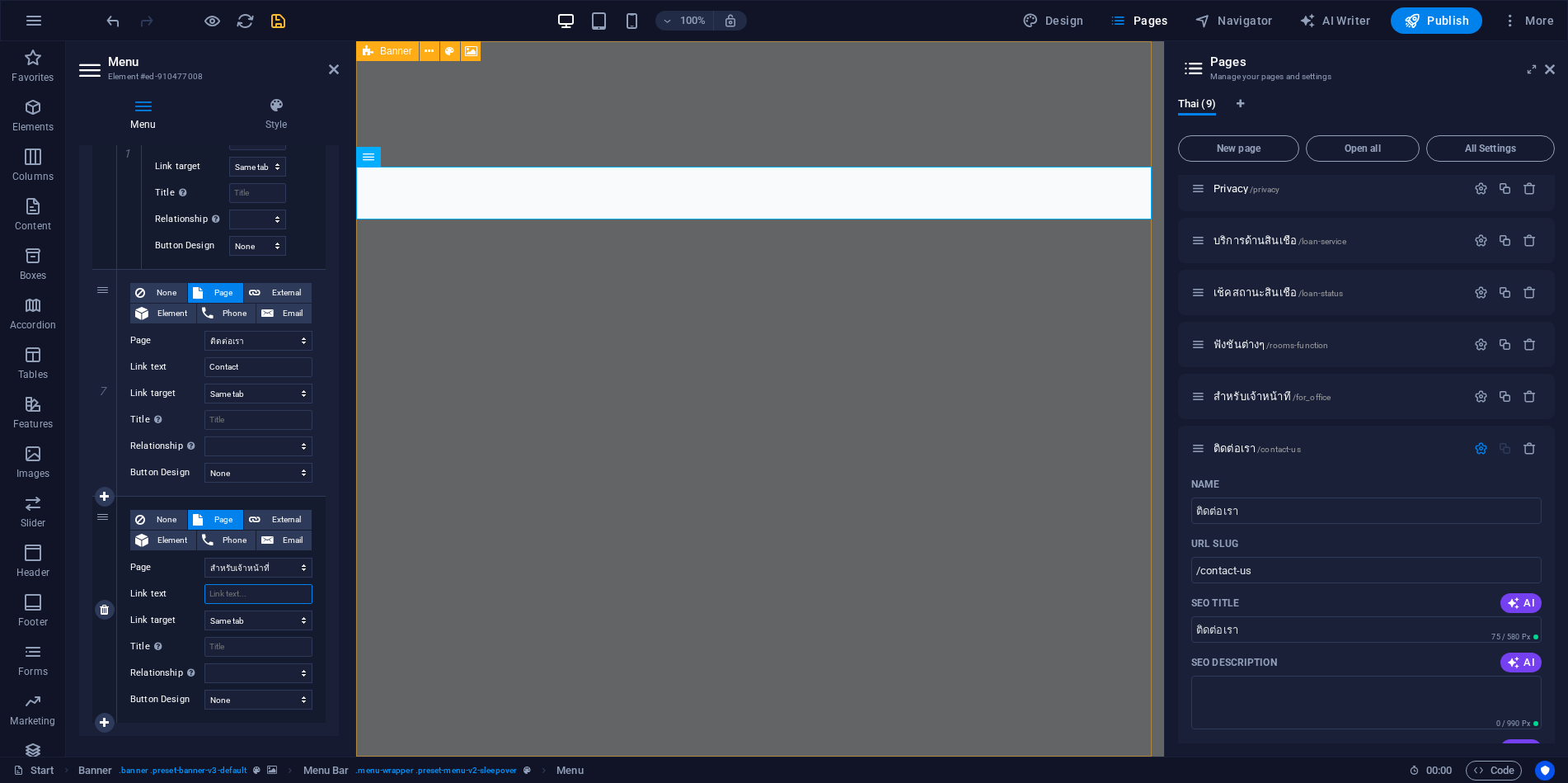
select select
type input "สำ"
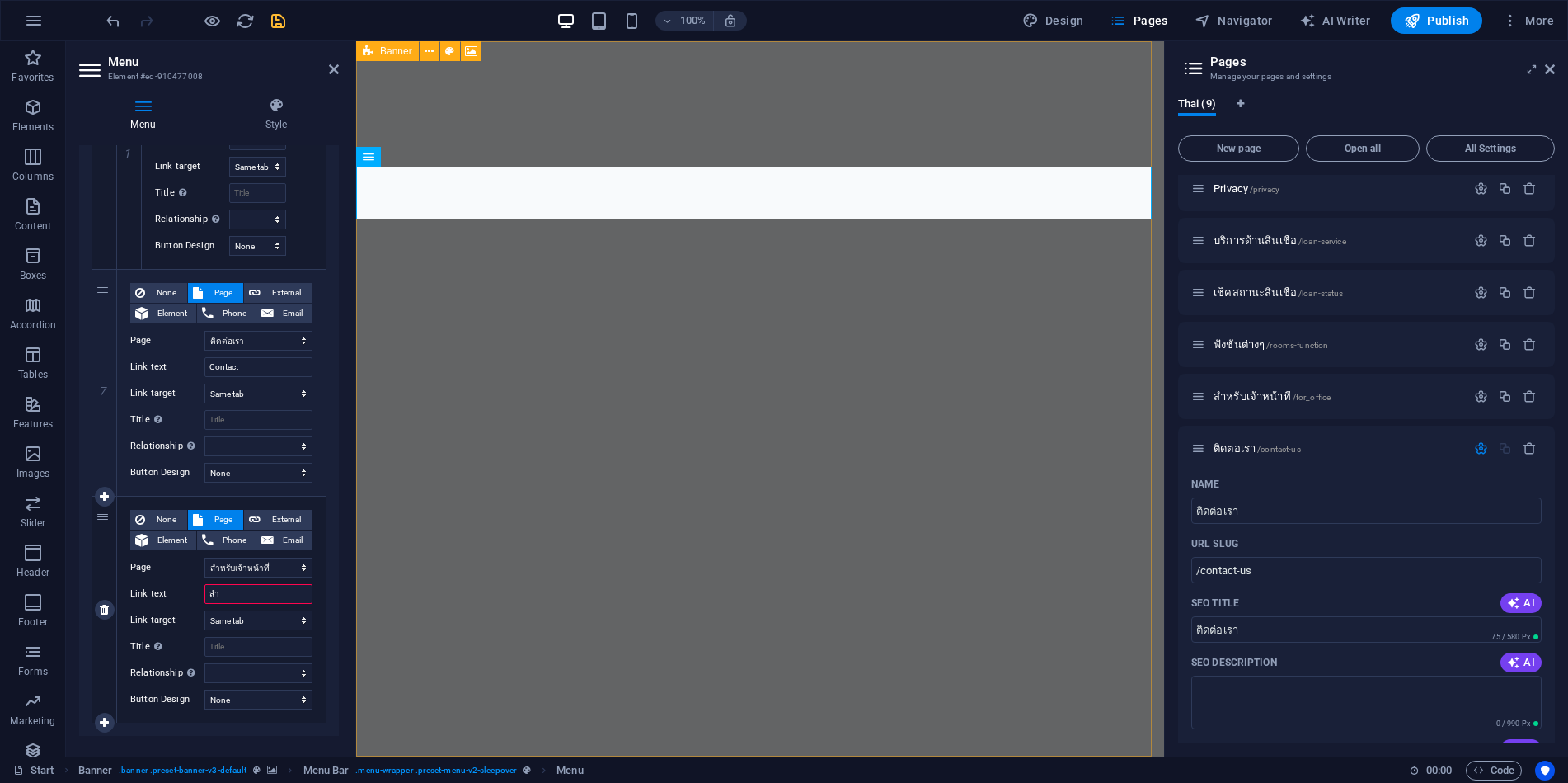
select select
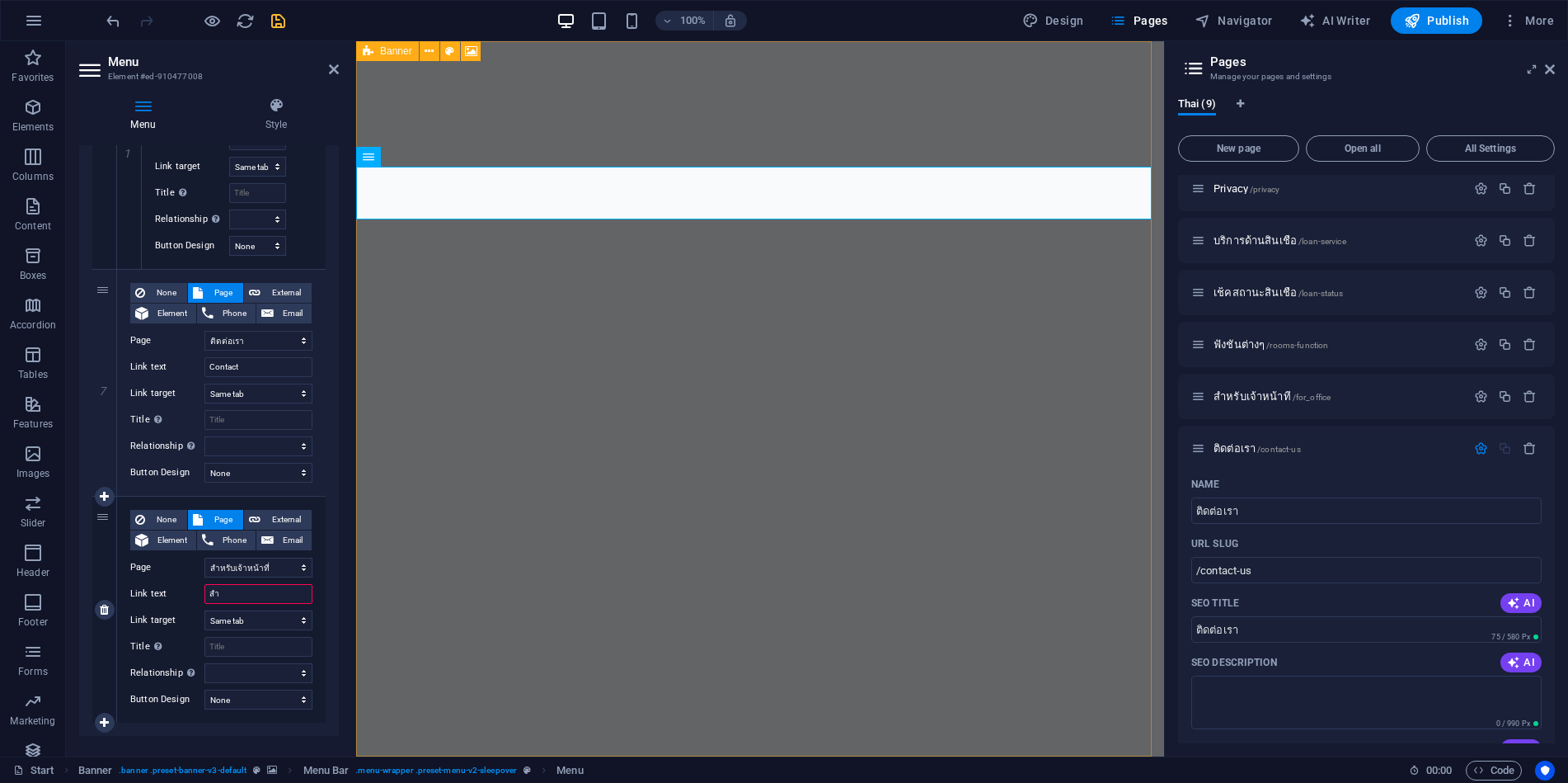
select select
type input "สำหรั"
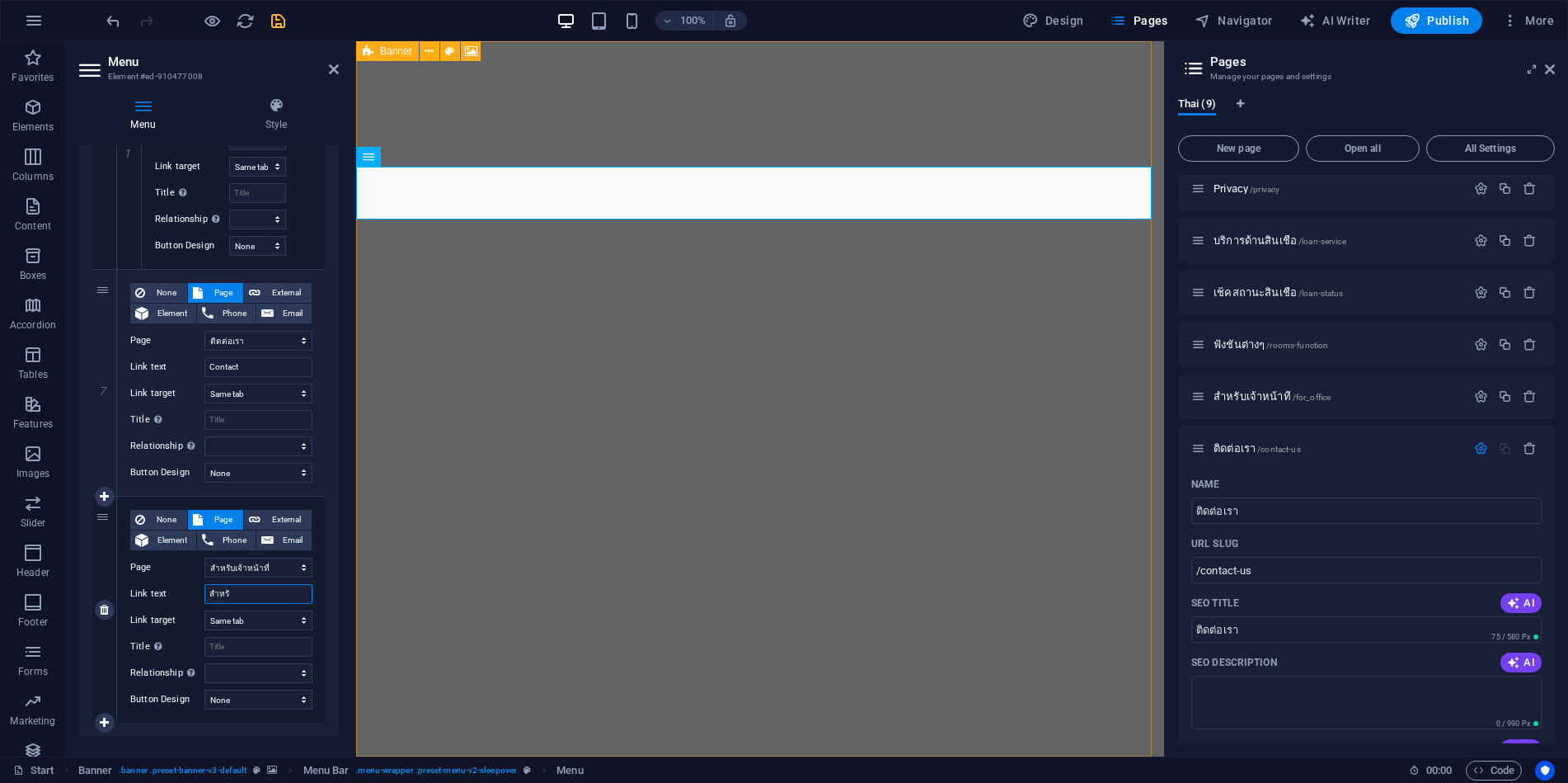
select select
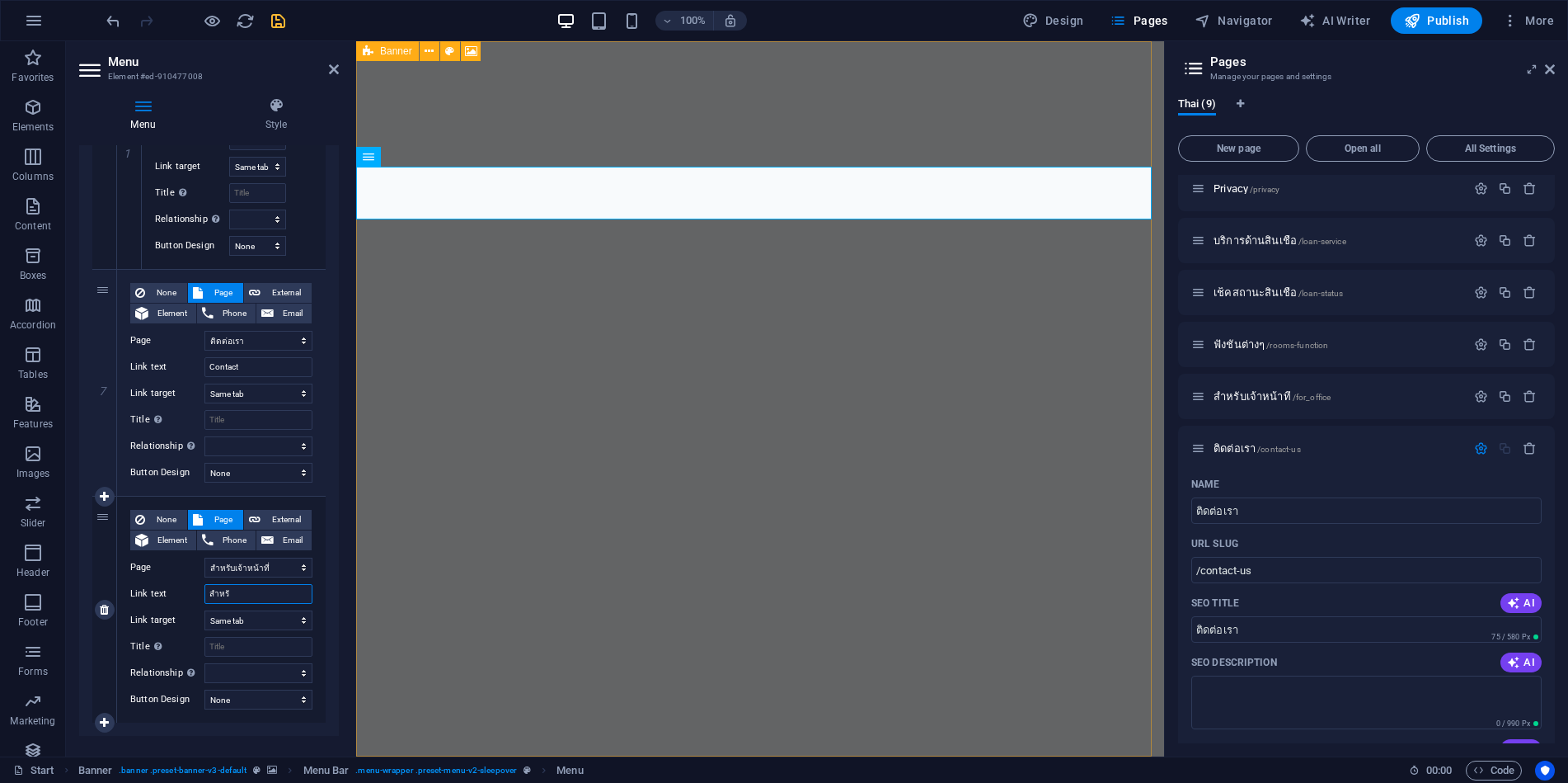
select select
type input "สำหรับ"
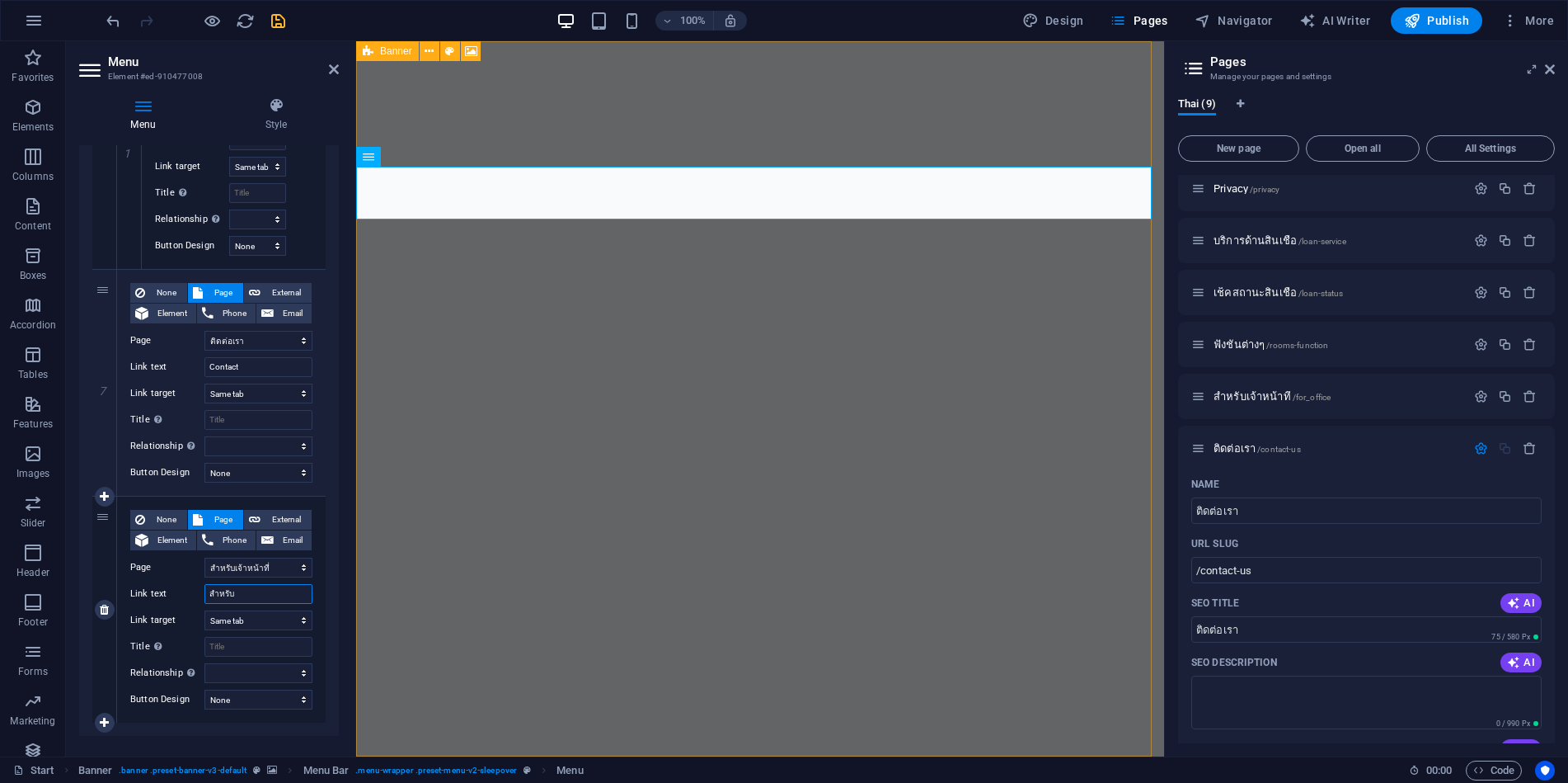
select select
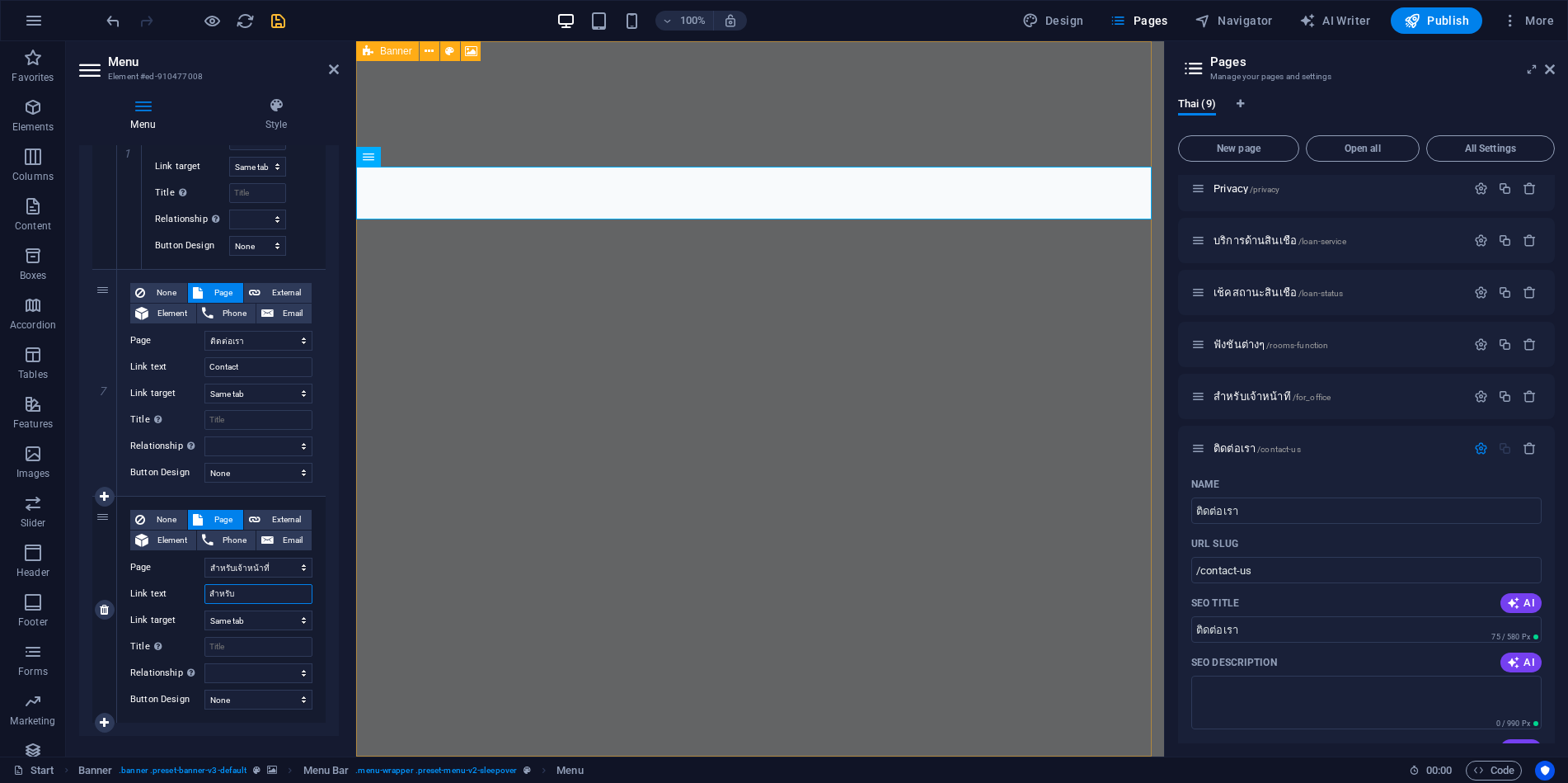
select select
type input "สำหรับเจ้า"
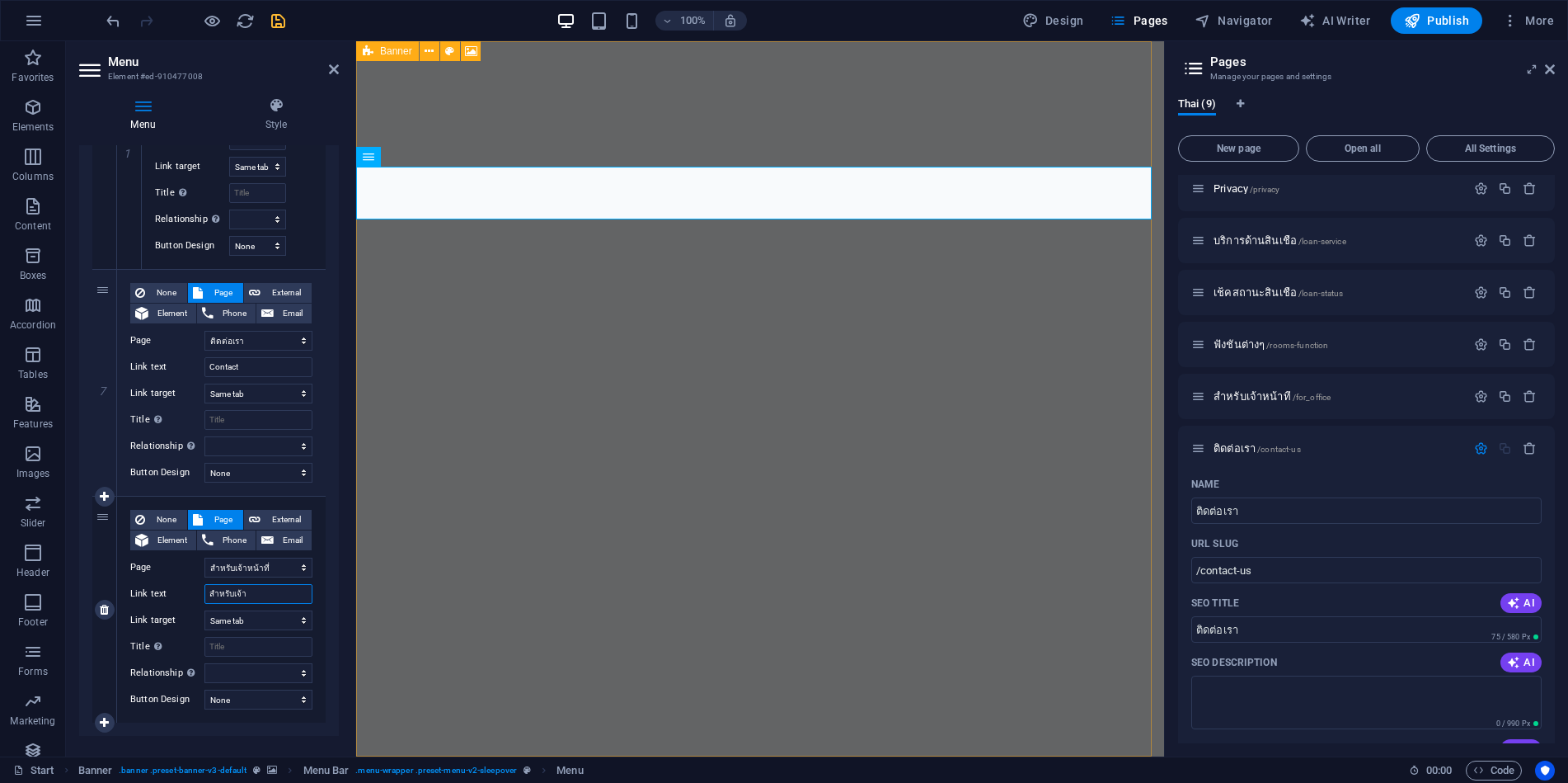
select select
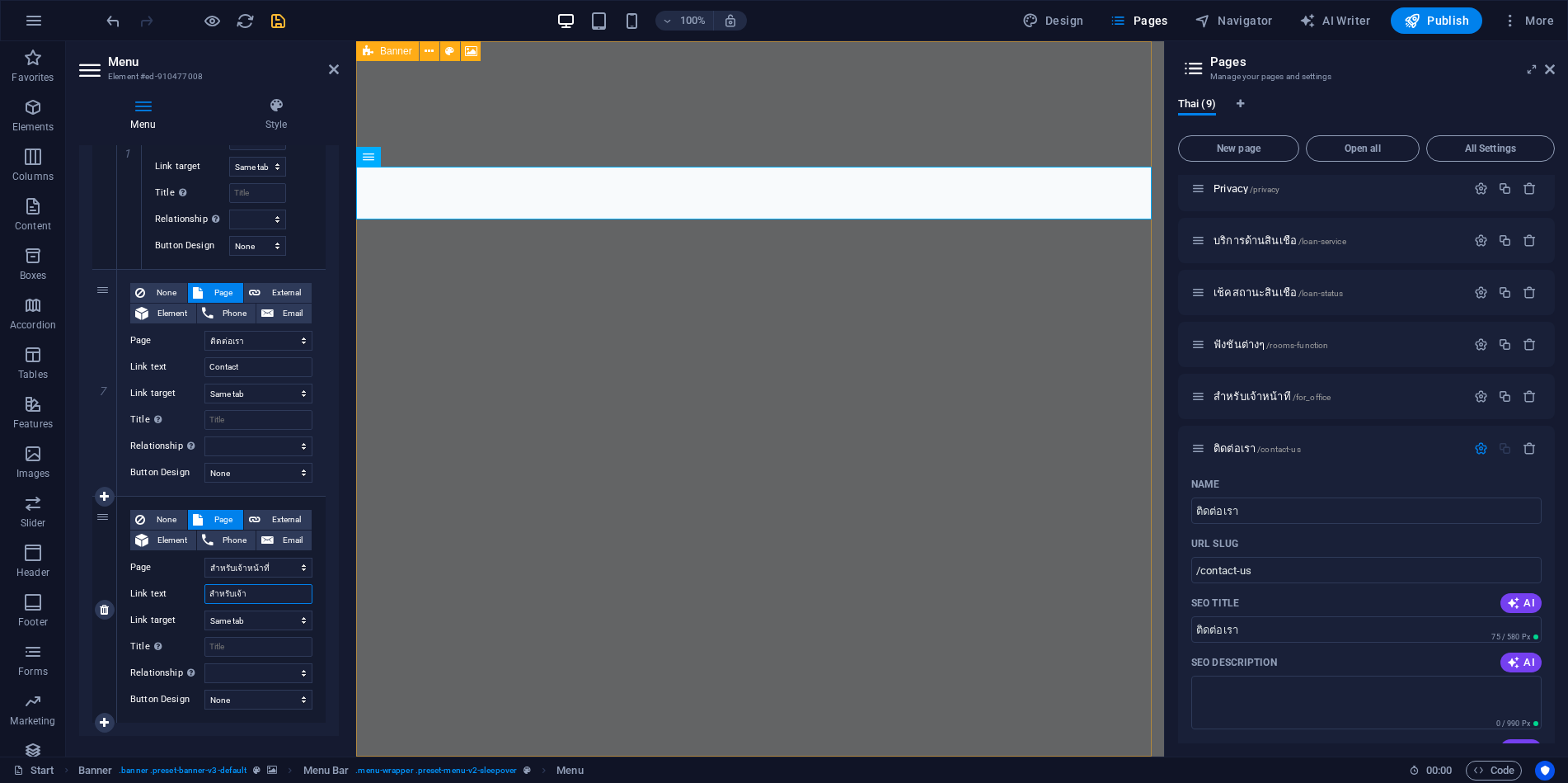
select select
type input "สำหรับเจ้าหน้าที่"
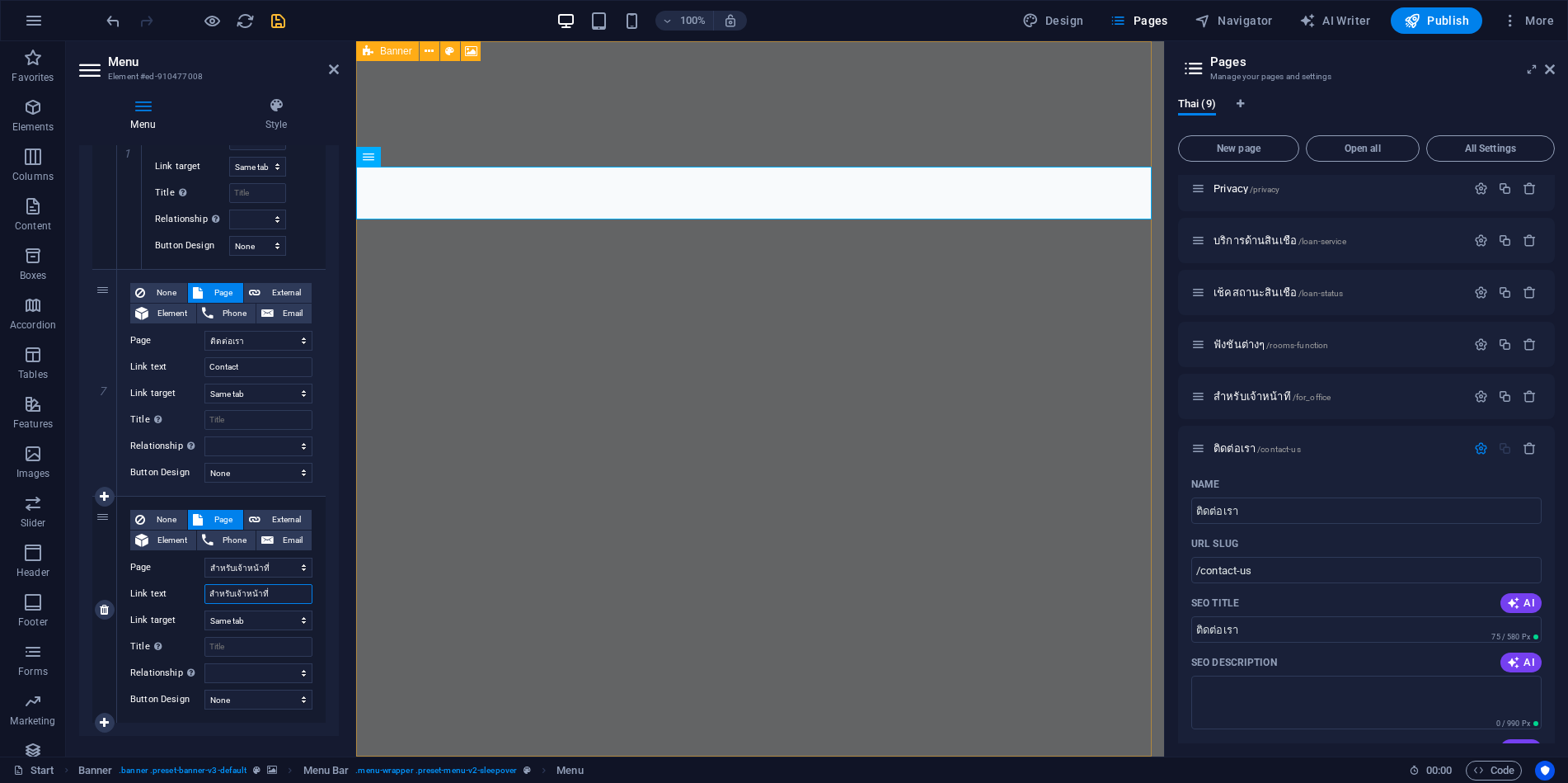
select select
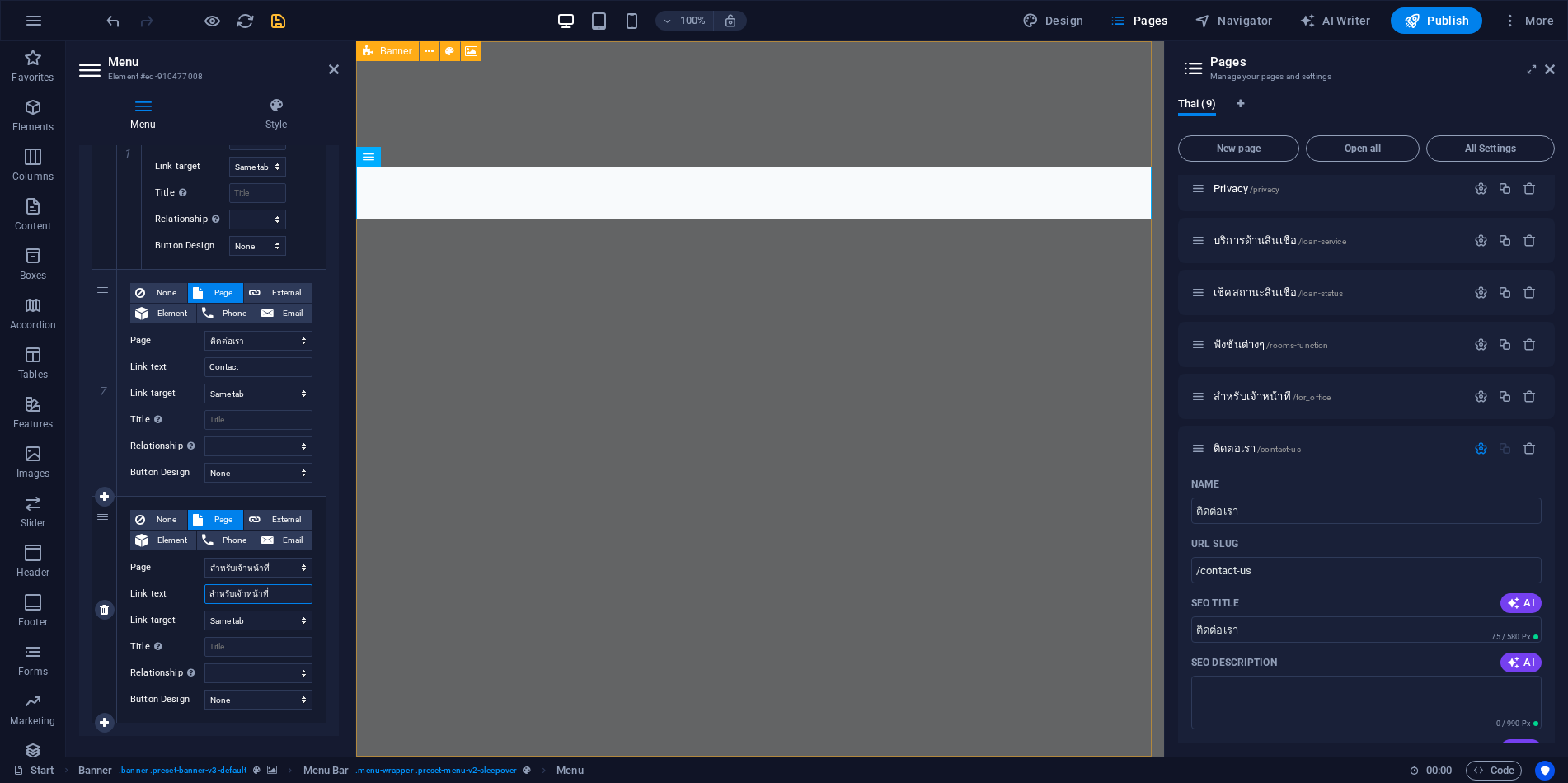
select select
type input "สำหรับเจ้าหน้าที่"
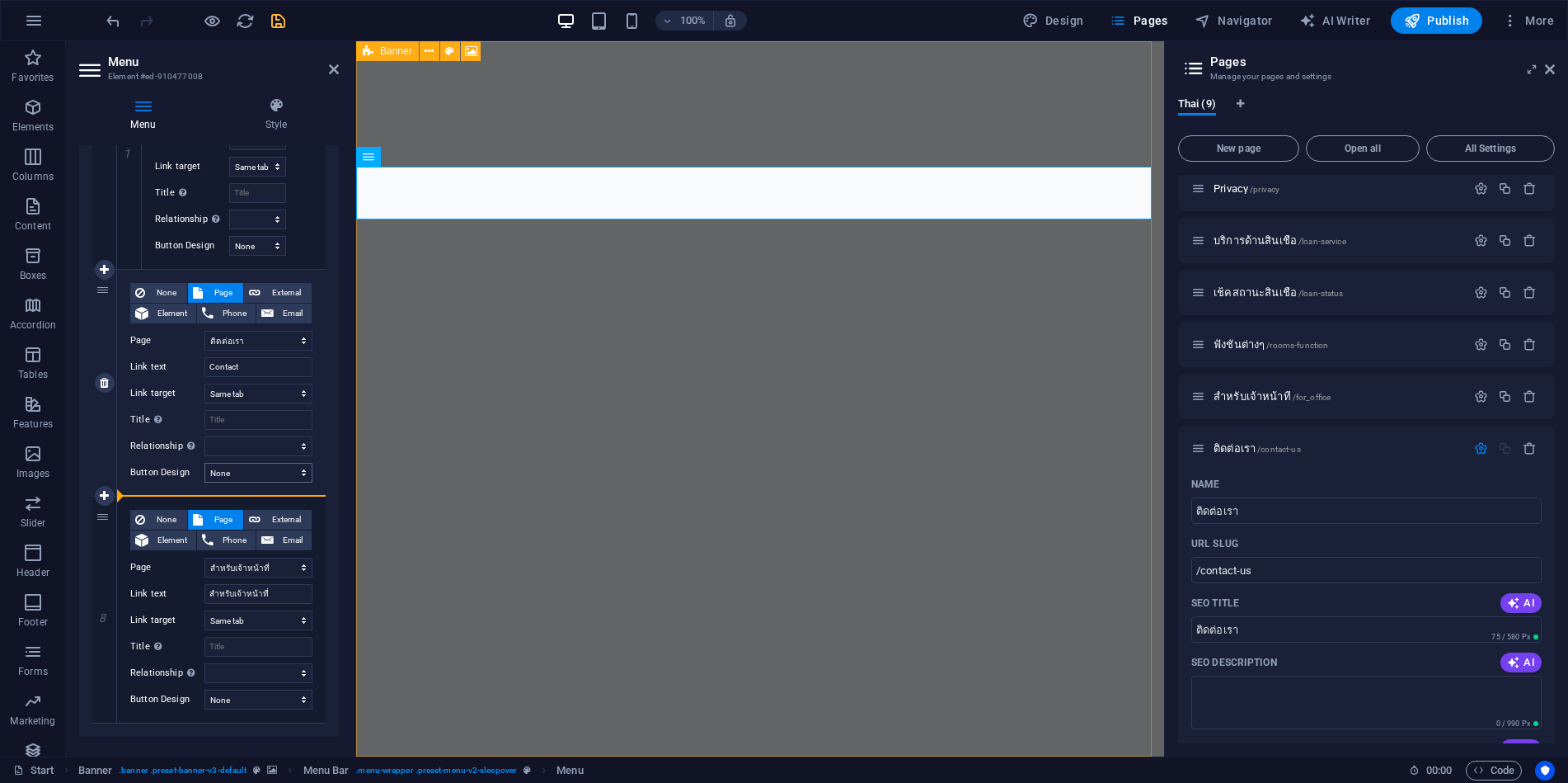
drag, startPoint x: 104, startPoint y: 550, endPoint x: 308, endPoint y: 475, distance: 217.3
select select
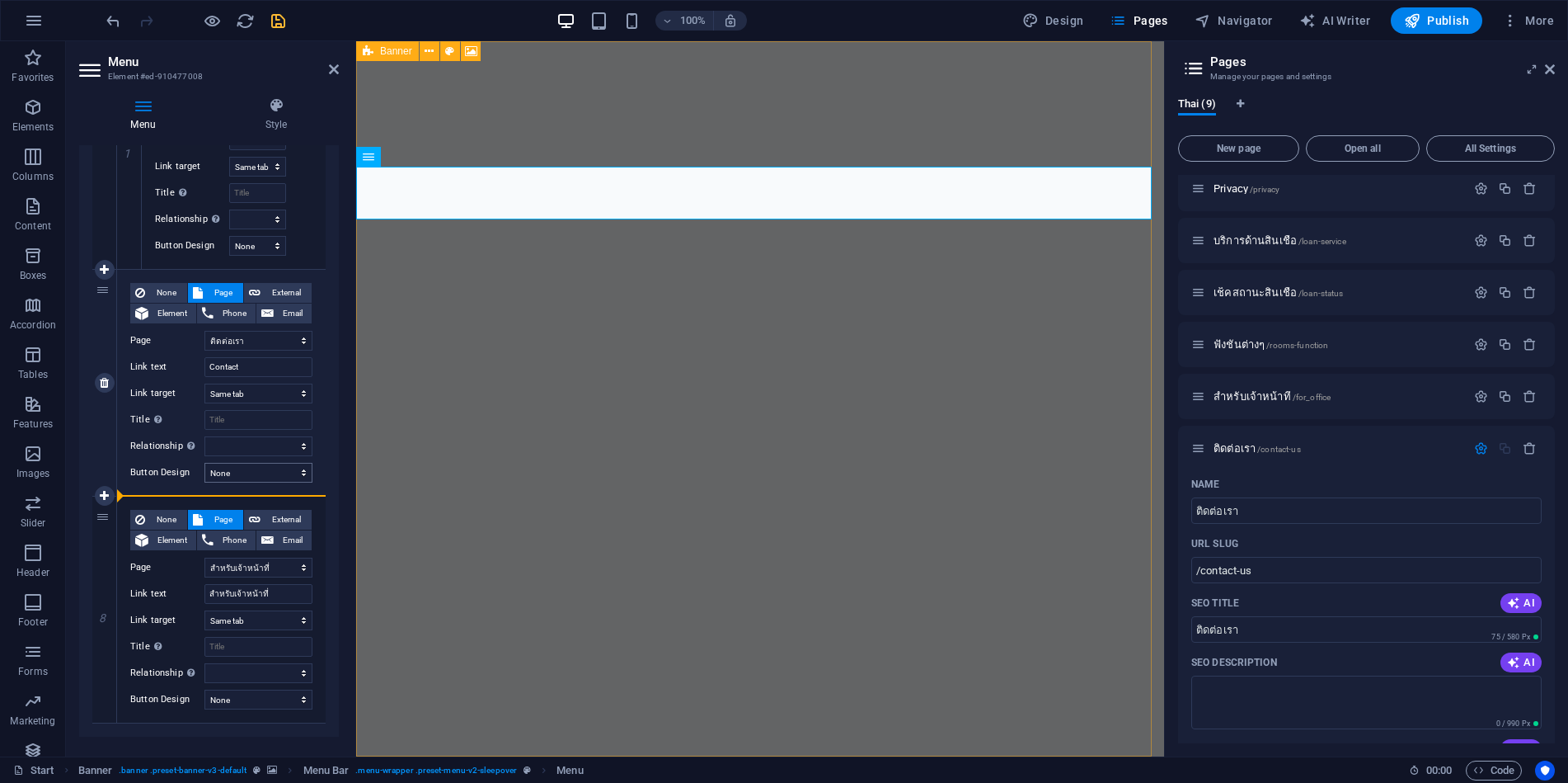
select select
select select "7"
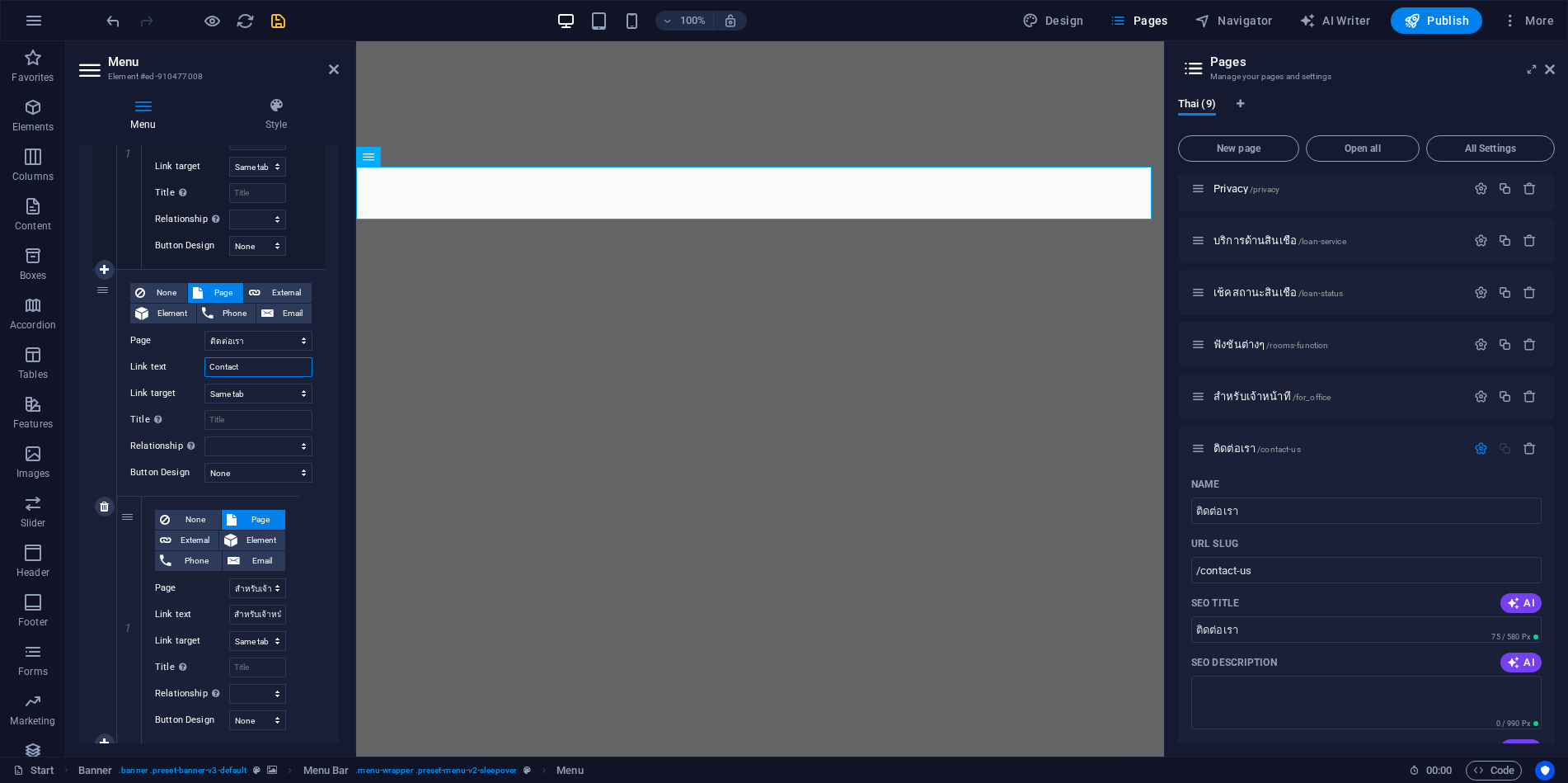
click at [245, 369] on input "Contact" at bounding box center [259, 367] width 108 height 19
drag, startPoint x: 249, startPoint y: 369, endPoint x: 192, endPoint y: 369, distance: 57.0
click at [192, 369] on div "Link text Contact" at bounding box center [221, 367] width 183 height 19
click at [279, 20] on icon "save" at bounding box center [278, 21] width 19 height 19
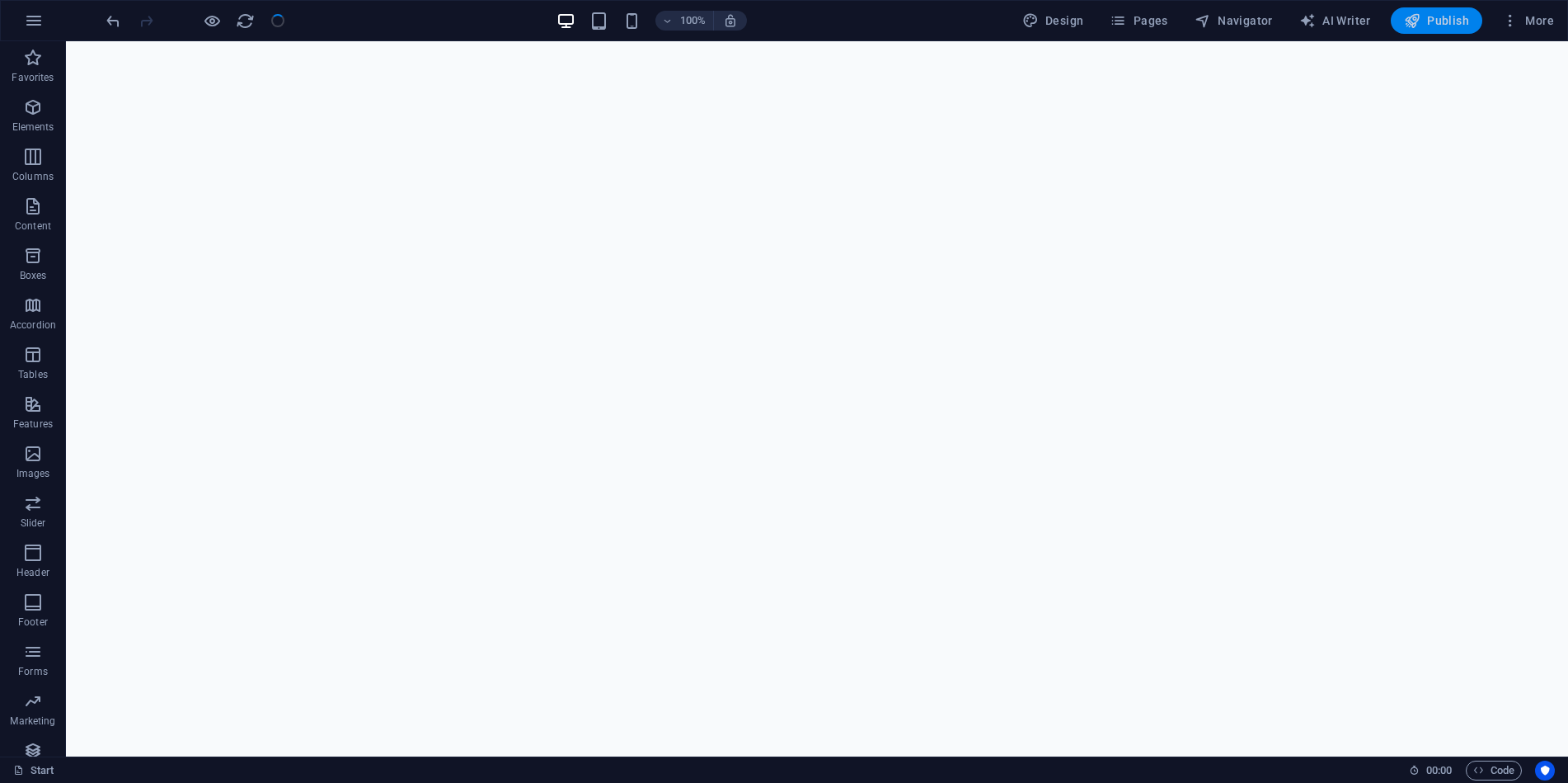
click at [1433, 24] on span "Publish" at bounding box center [1436, 20] width 65 height 16
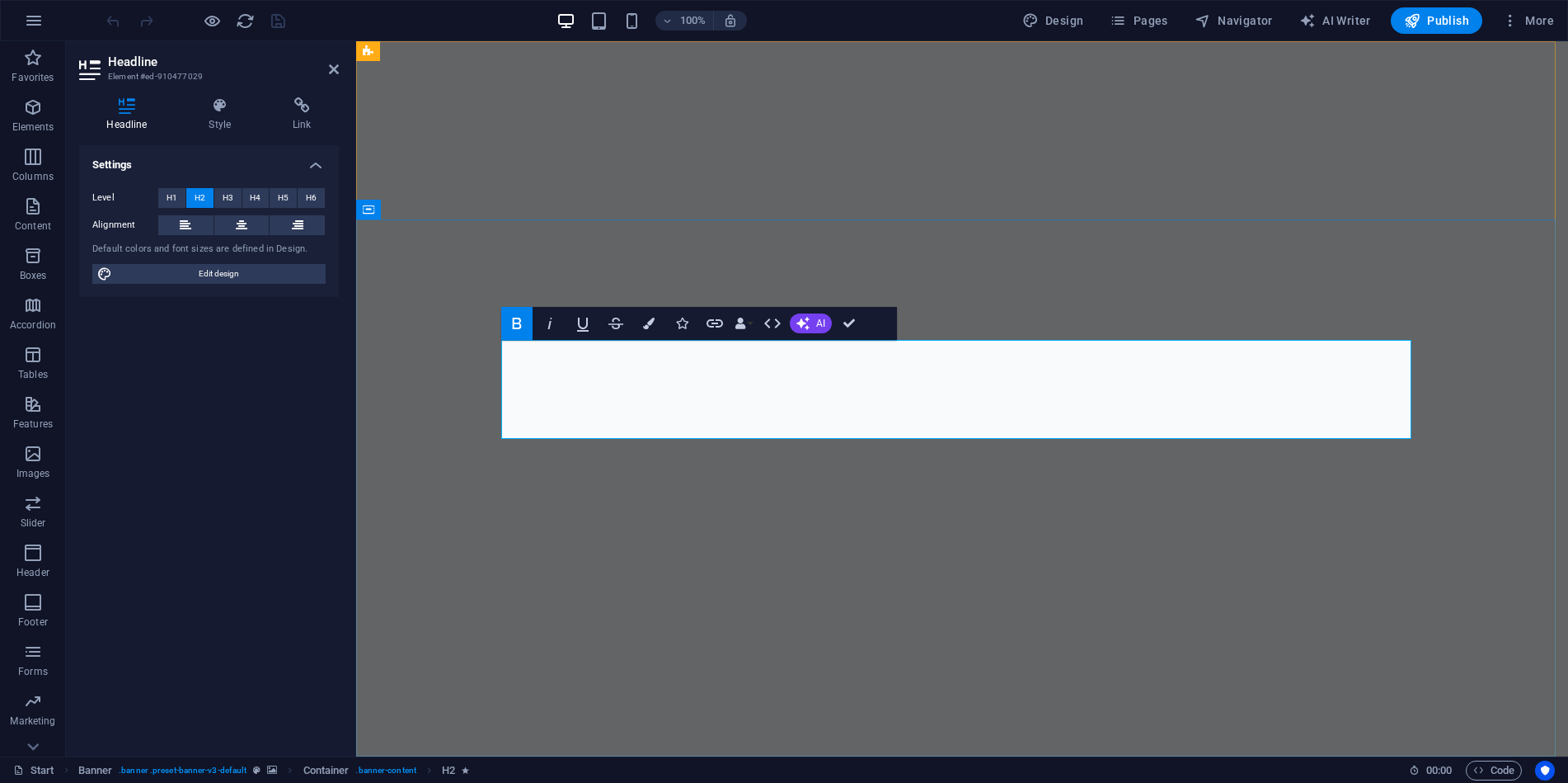
drag, startPoint x: 881, startPoint y: 417, endPoint x: 1030, endPoint y: 415, distance: 149.0
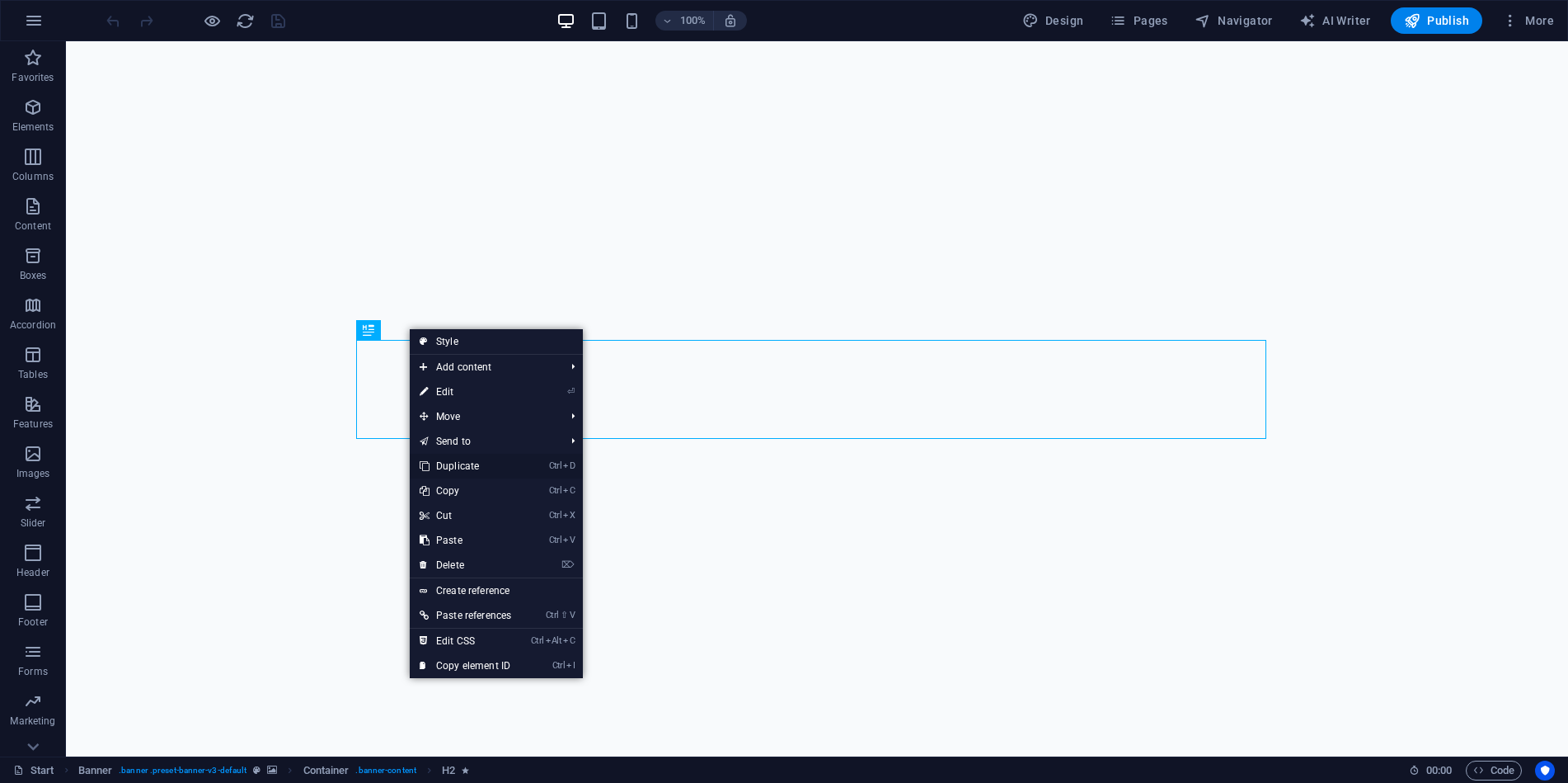
click at [443, 466] on link "Ctrl D Duplicate" at bounding box center [465, 466] width 111 height 25
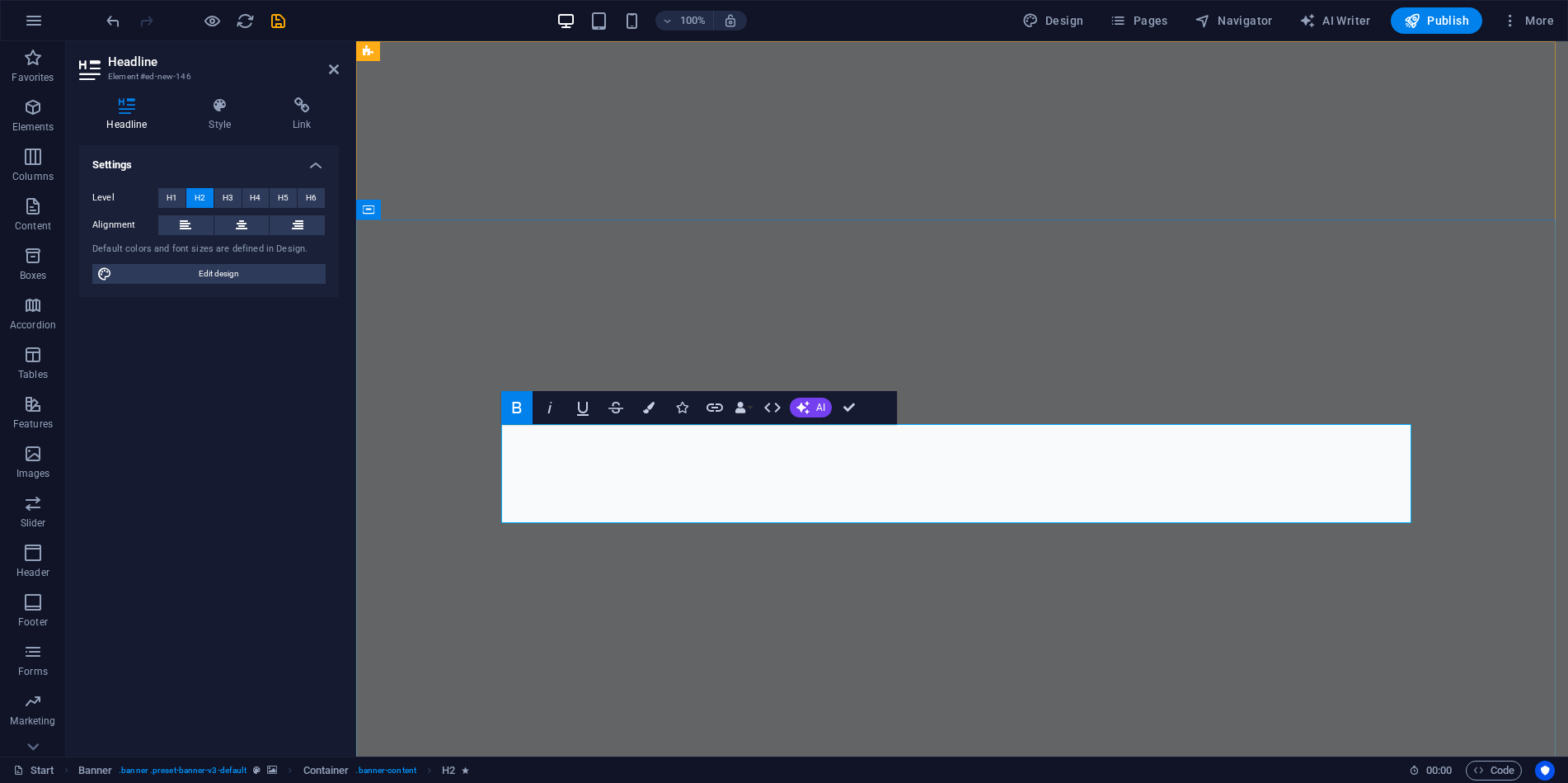
drag, startPoint x: 1046, startPoint y: 452, endPoint x: 870, endPoint y: 443, distance: 176.2
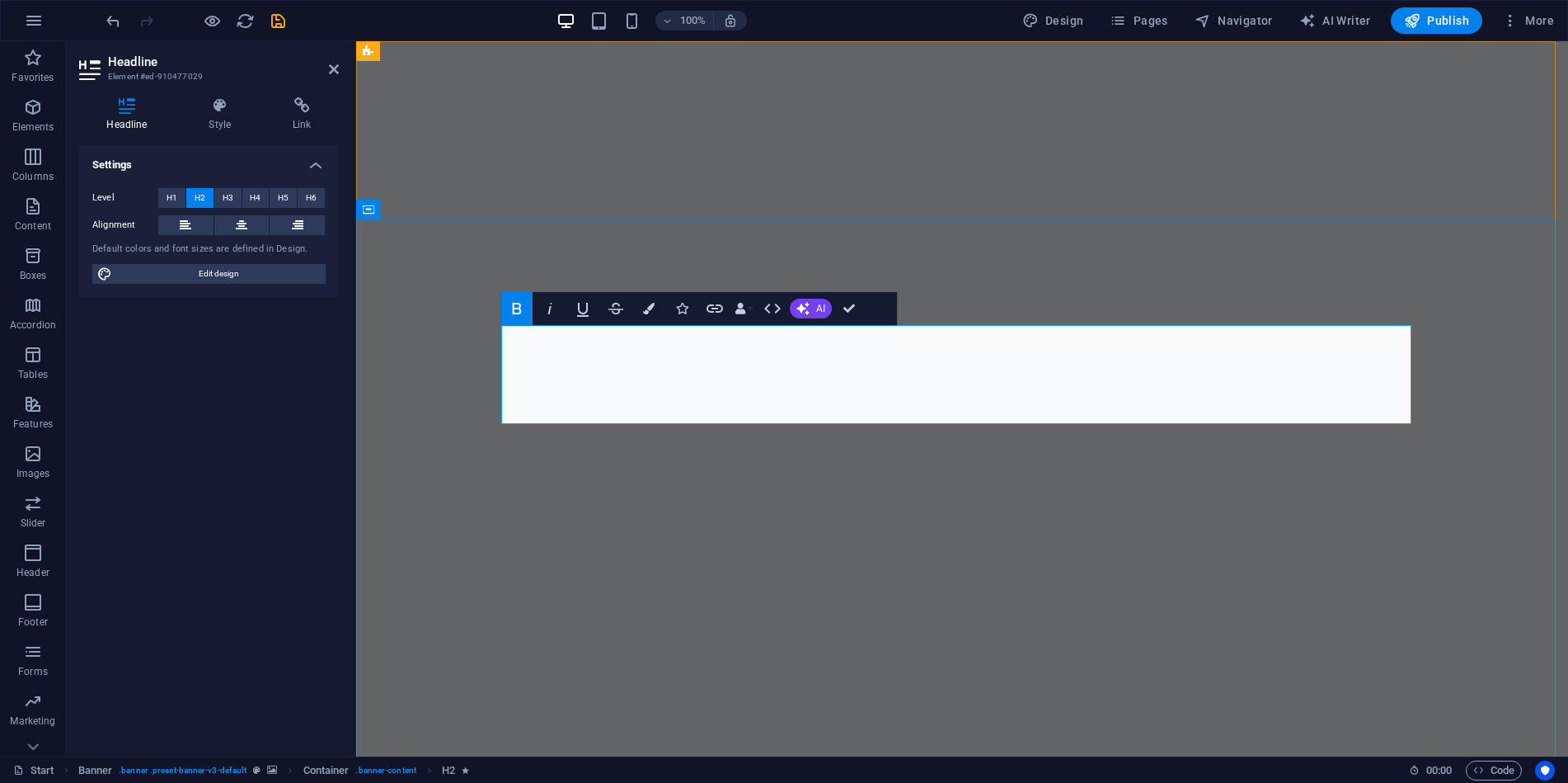
drag, startPoint x: 1044, startPoint y: 397, endPoint x: 867, endPoint y: 397, distance: 177.0
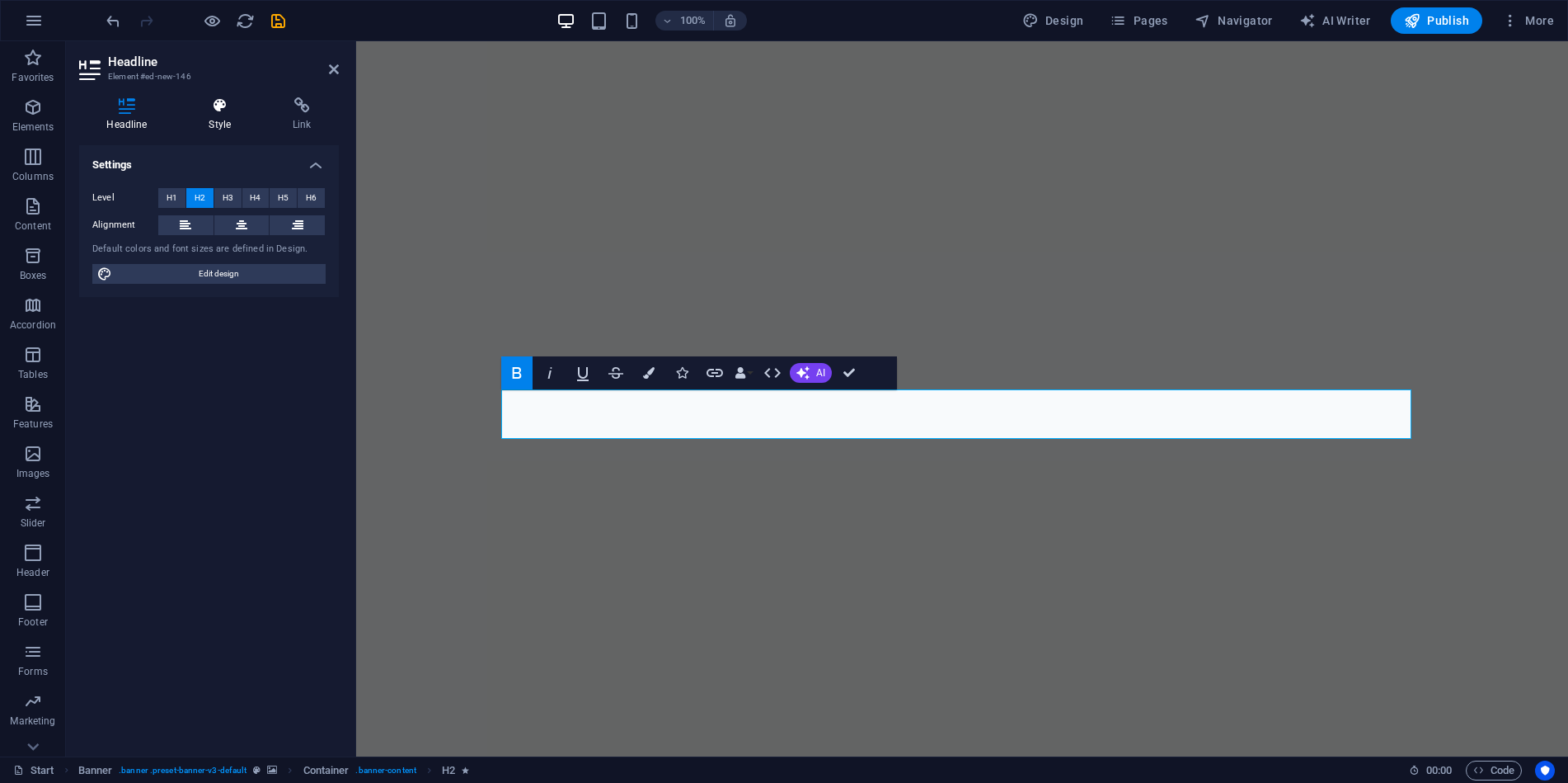
click at [219, 115] on h4 "Style" at bounding box center [223, 115] width 84 height 35
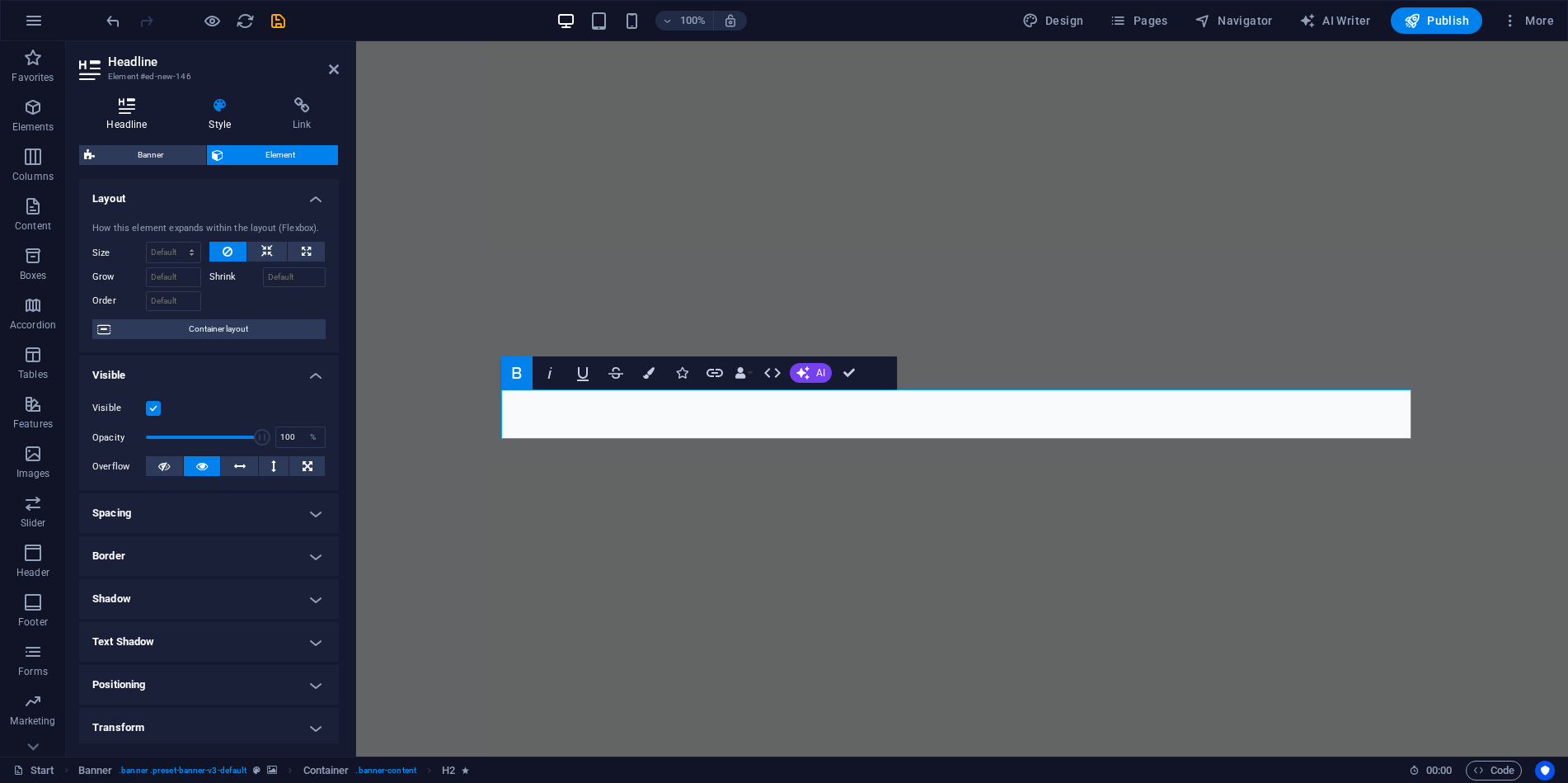
click at [144, 125] on h4 "Headline" at bounding box center [130, 115] width 102 height 35
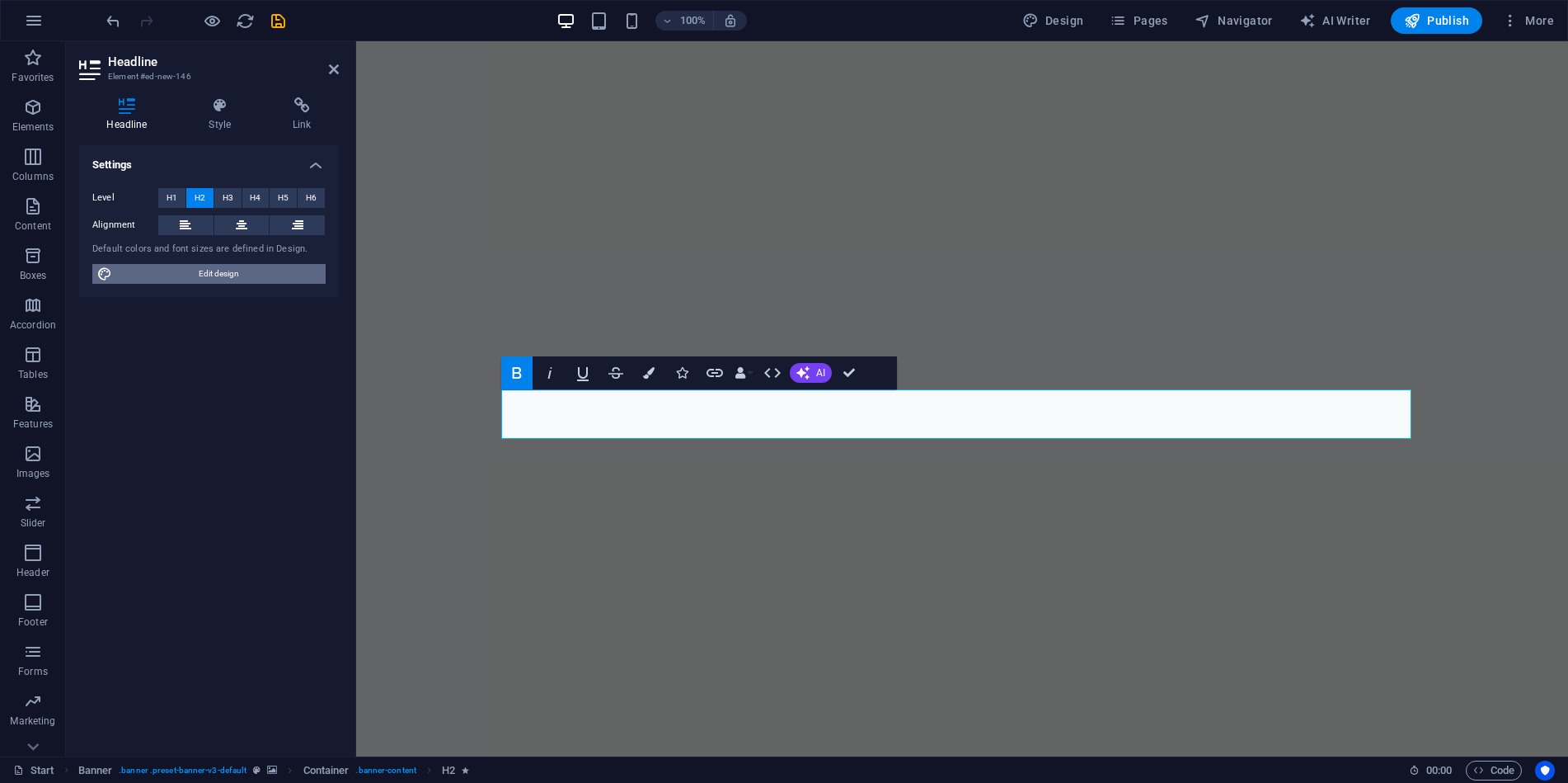
drag, startPoint x: 96, startPoint y: 218, endPoint x: 183, endPoint y: 270, distance: 101.4
click at [183, 270] on span "Edit design" at bounding box center [218, 274] width 204 height 19
select select "px"
select select "400"
select select "px"
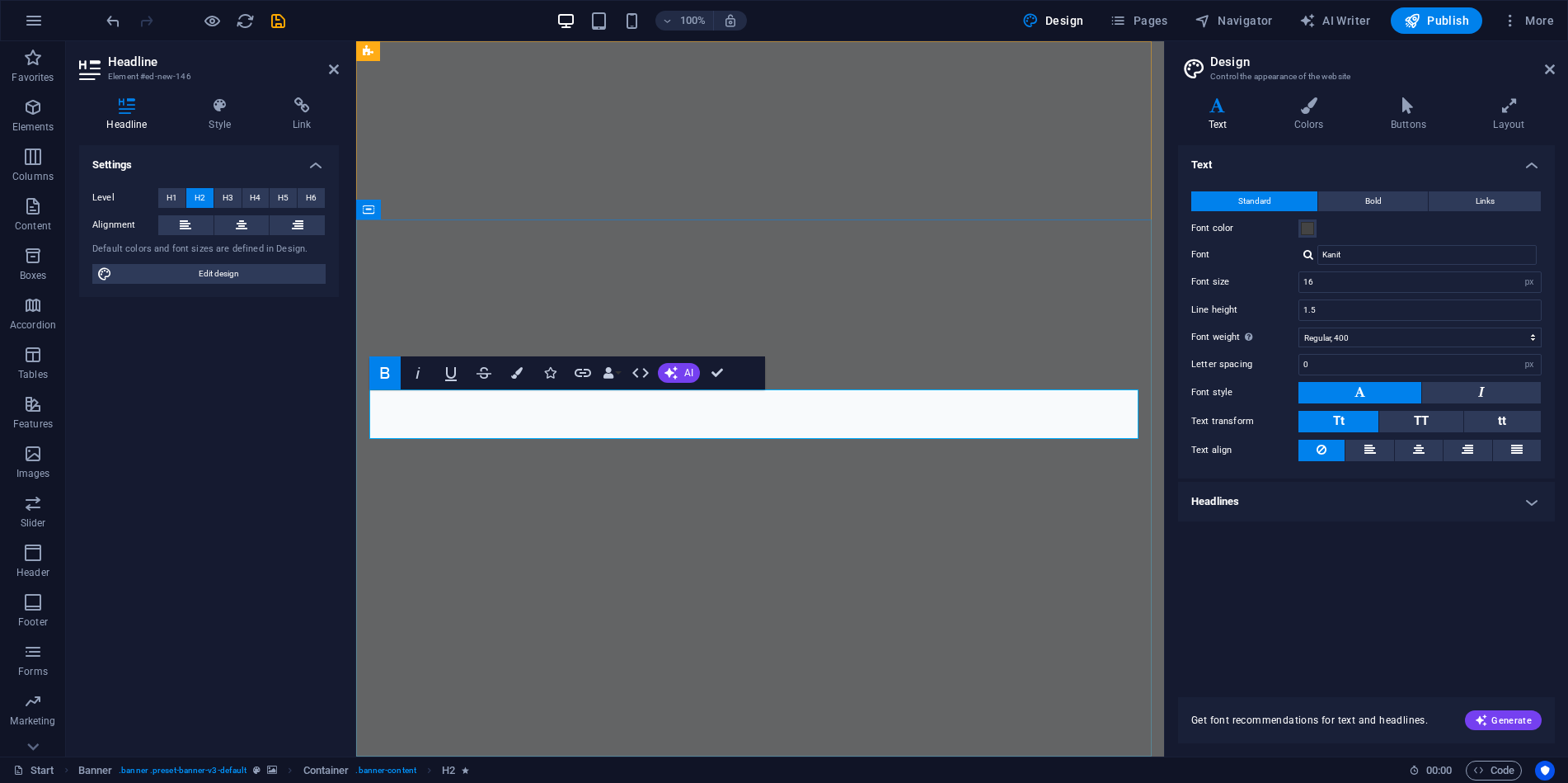
drag, startPoint x: 685, startPoint y: 414, endPoint x: 866, endPoint y: 415, distance: 181.0
click at [223, 195] on span "H3" at bounding box center [227, 198] width 11 height 19
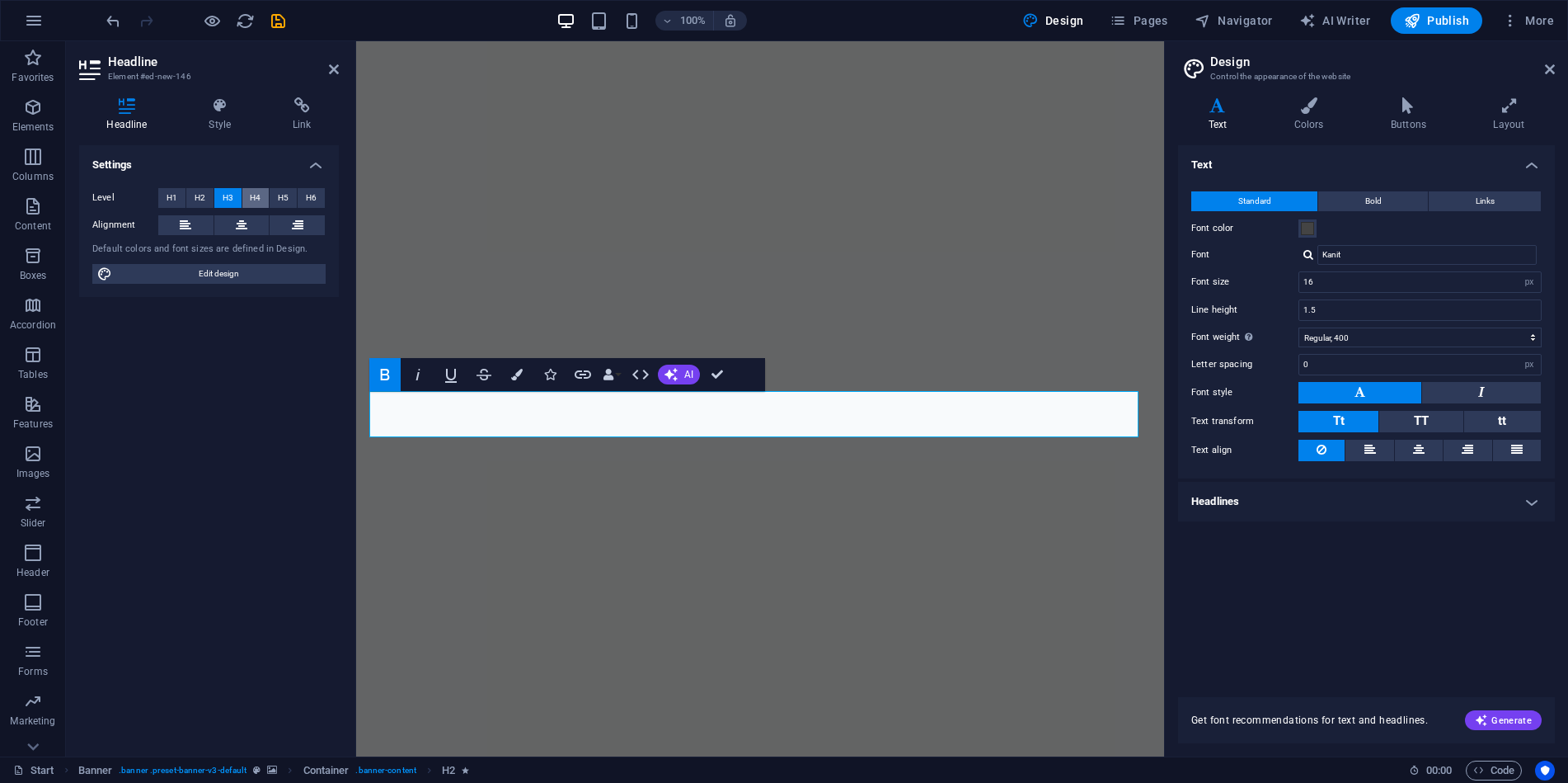
click at [250, 196] on span "H4" at bounding box center [255, 198] width 11 height 19
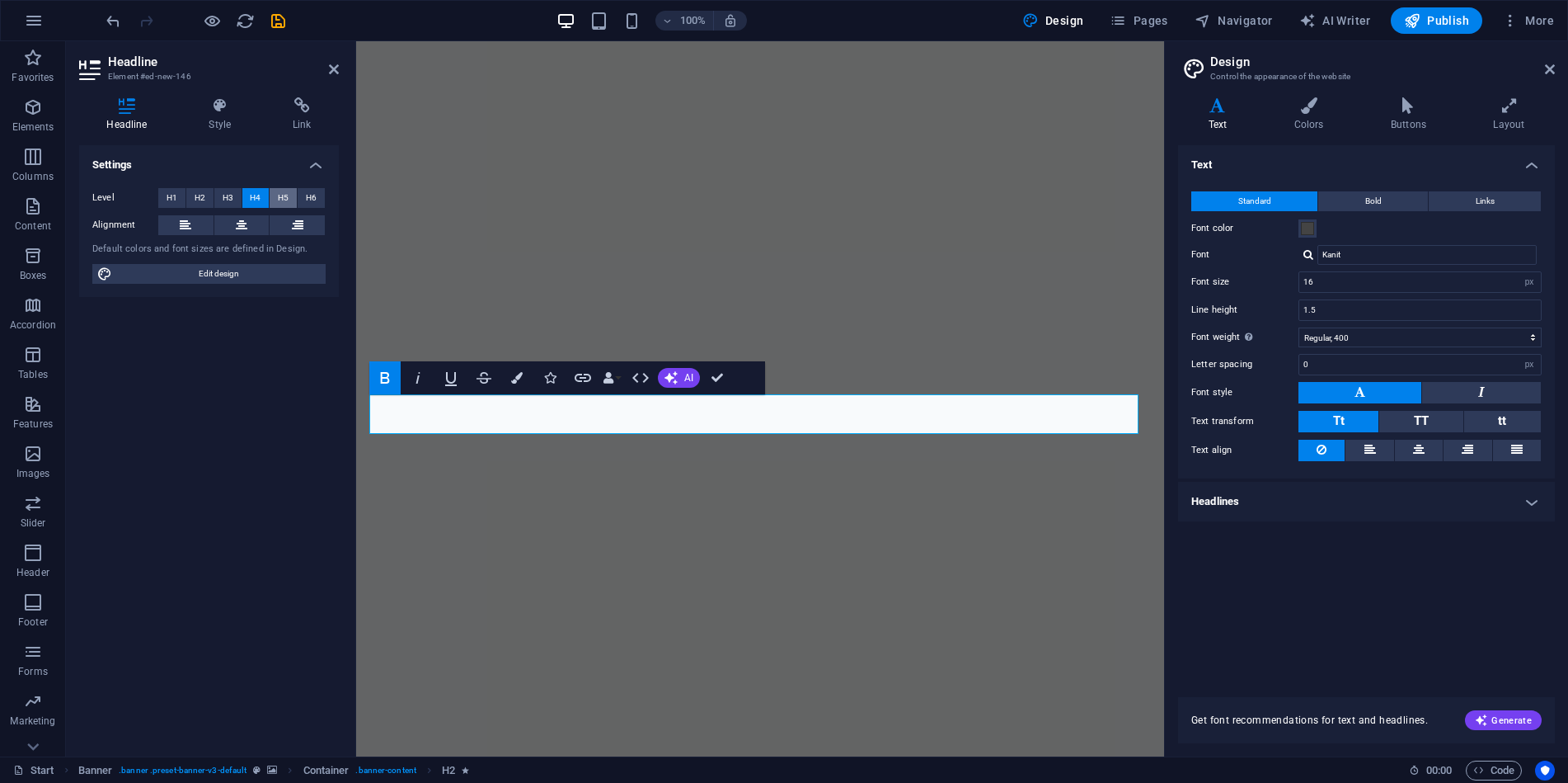
click at [275, 199] on button "H5" at bounding box center [283, 198] width 27 height 19
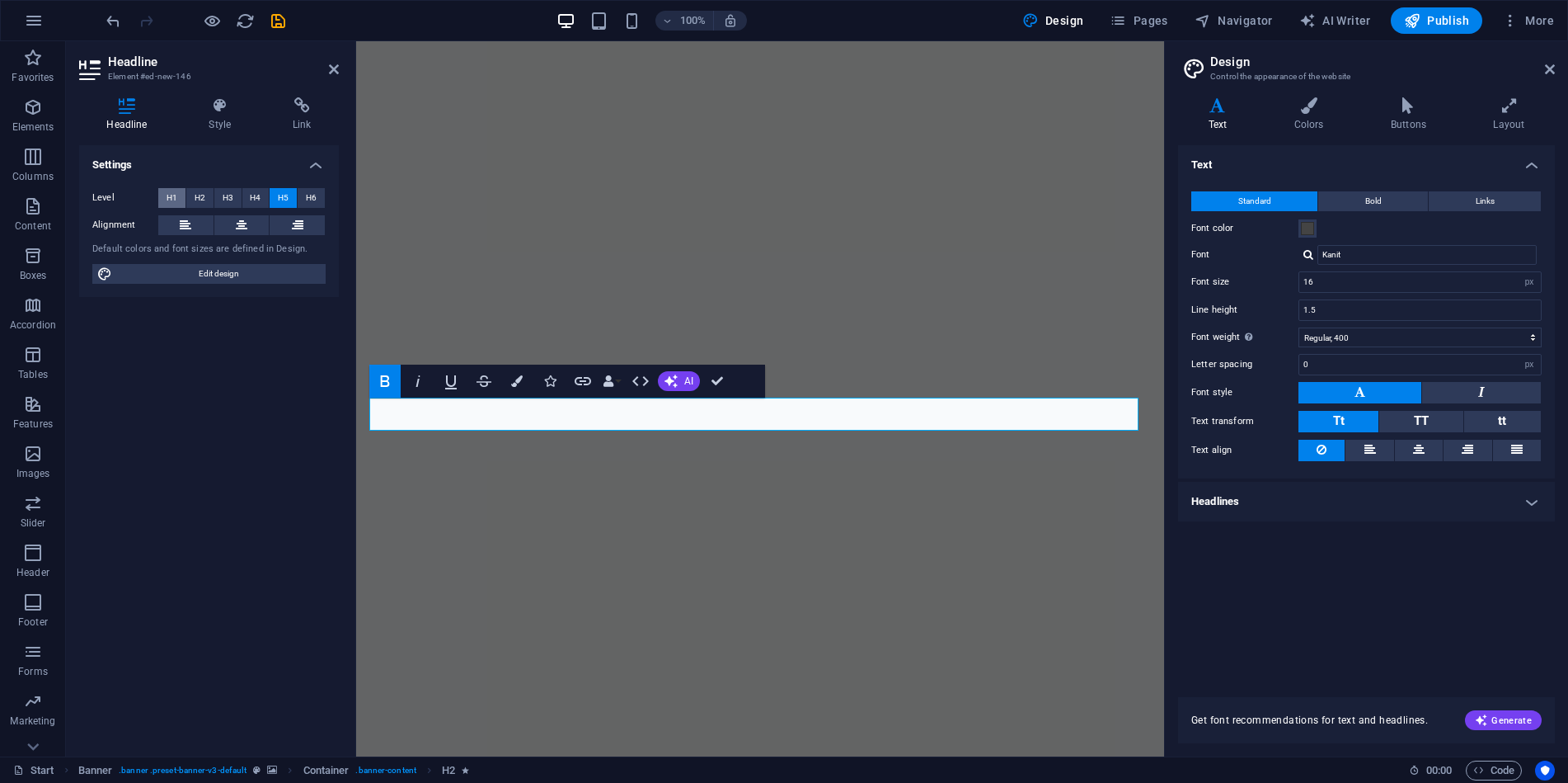
click at [180, 198] on button "H1" at bounding box center [172, 198] width 27 height 19
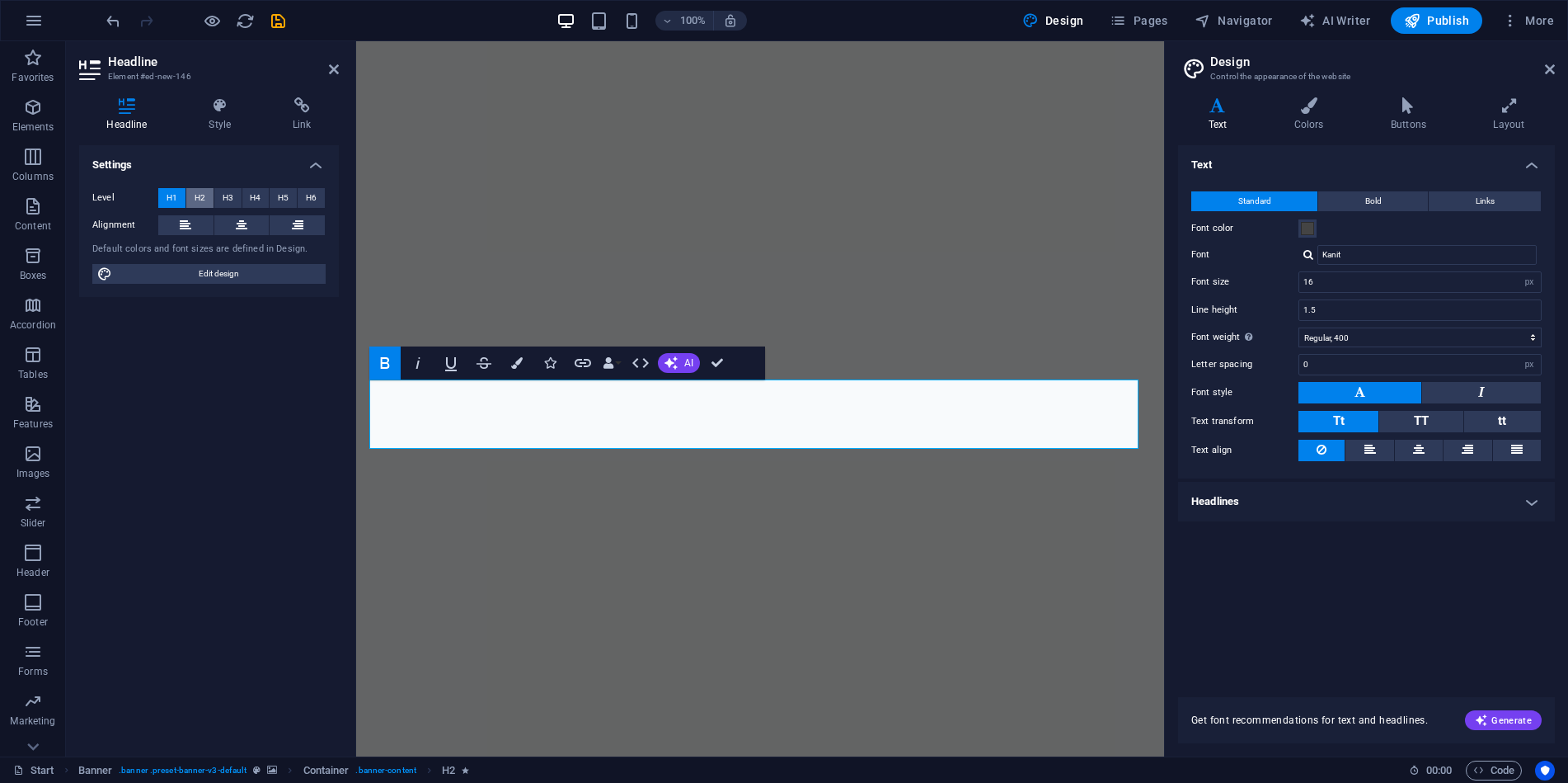
click at [196, 198] on span "H2" at bounding box center [199, 198] width 11 height 19
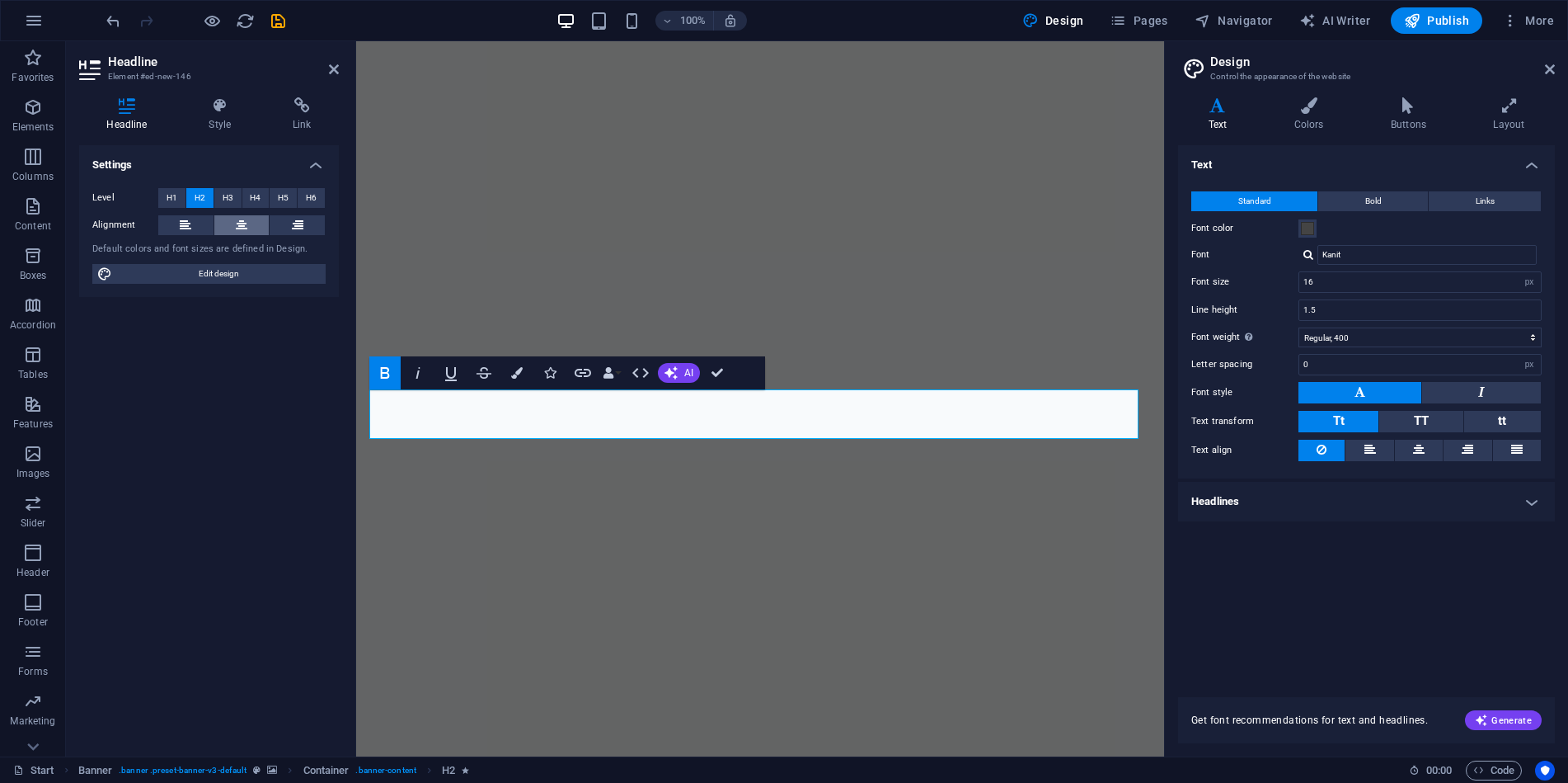
click at [240, 220] on icon at bounding box center [242, 225] width 12 height 19
click at [229, 367] on div "Settings Level H1 H2 H3 H4 H5 H6 Alignment Default colors and font sizes are de…" at bounding box center [209, 444] width 260 height 598
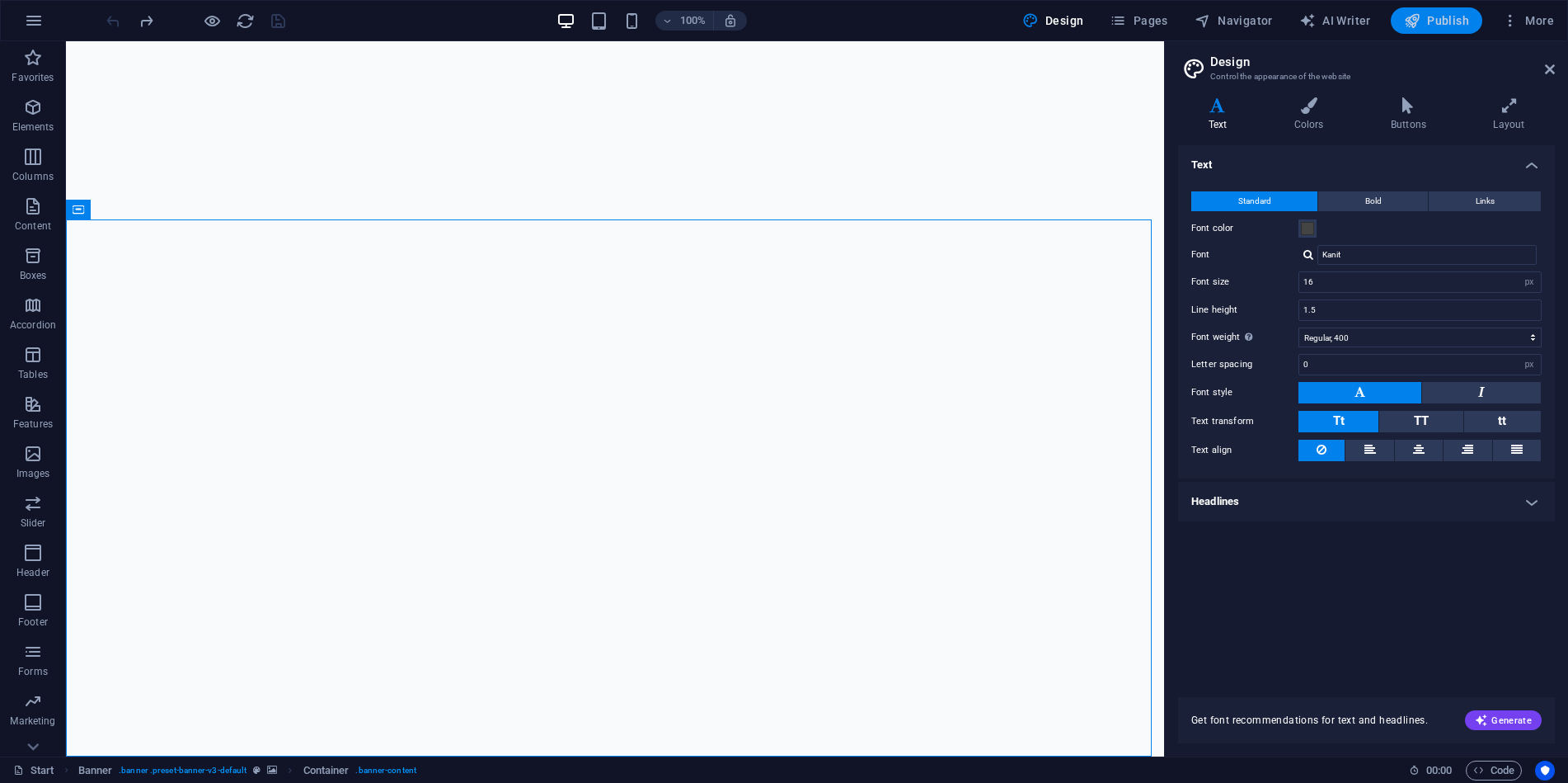
click at [1459, 20] on span "Publish" at bounding box center [1436, 20] width 65 height 16
